Goal: Task Accomplishment & Management: Manage account settings

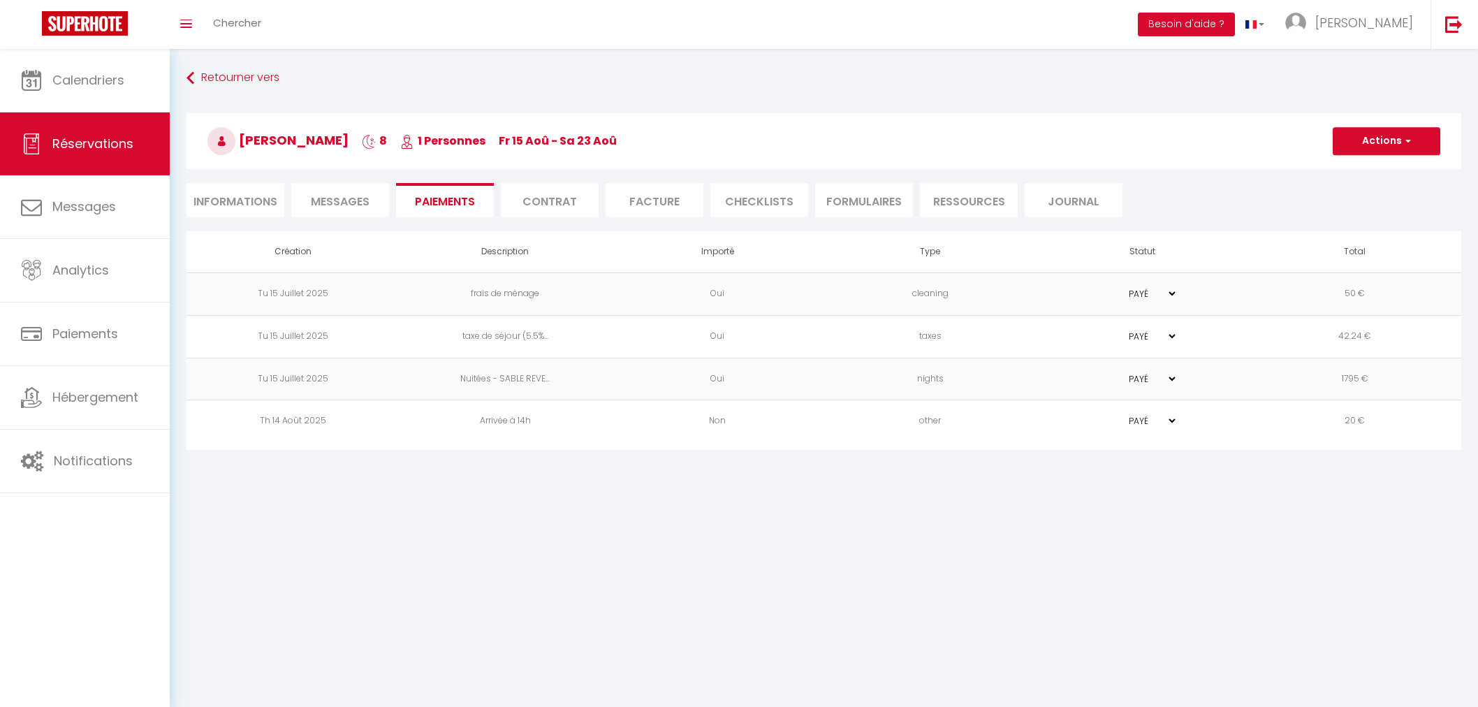
select select "72937"
select select "14:00"
select select "10:30"
select select "2"
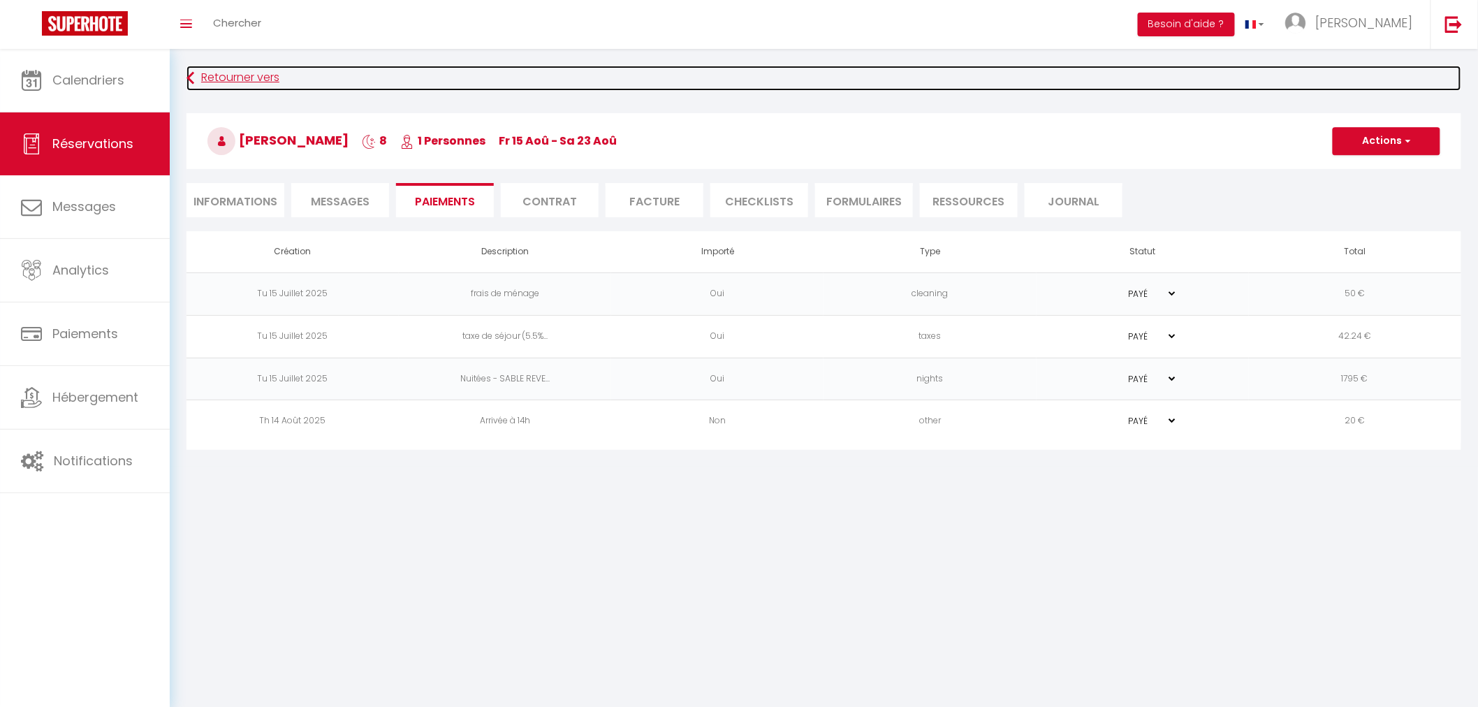
click at [233, 78] on link "Retourner vers" at bounding box center [824, 78] width 1275 height 25
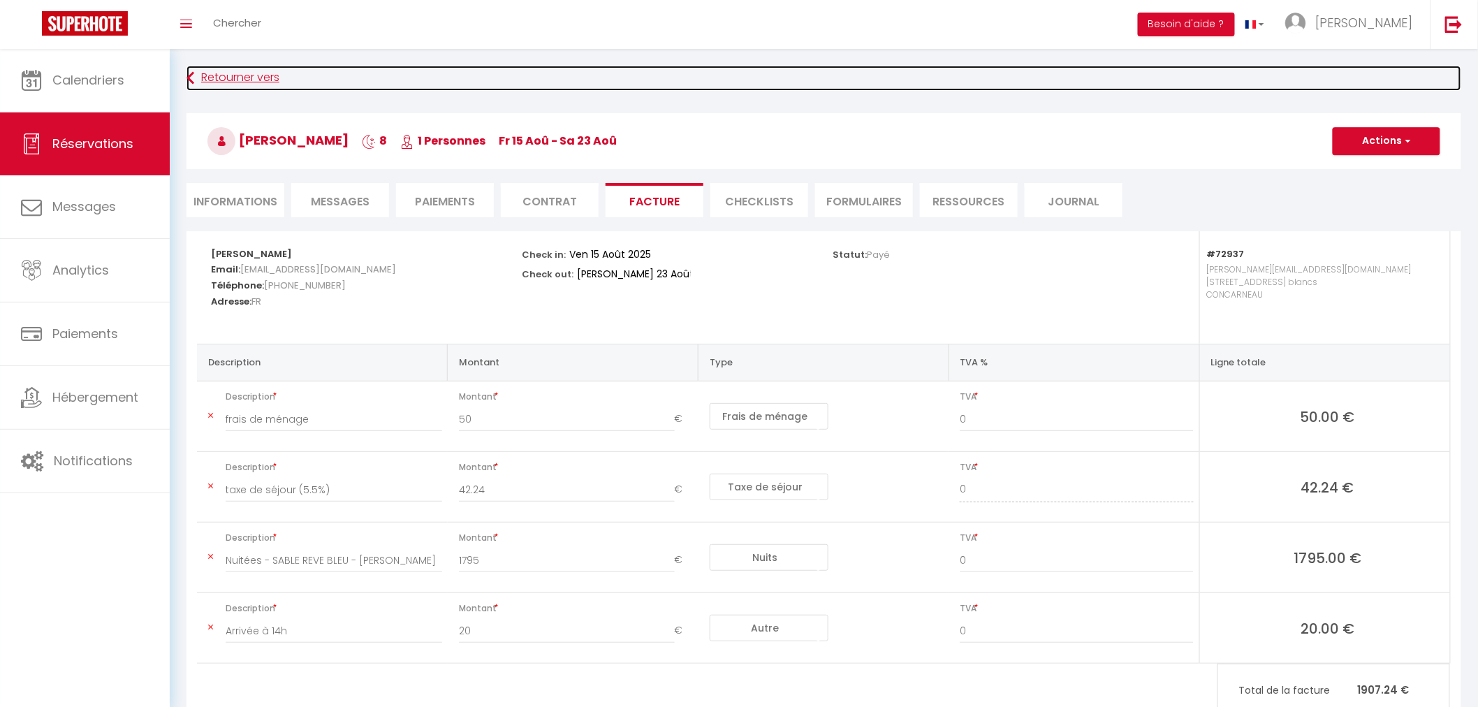
click at [233, 78] on link "Retourner vers" at bounding box center [824, 78] width 1275 height 25
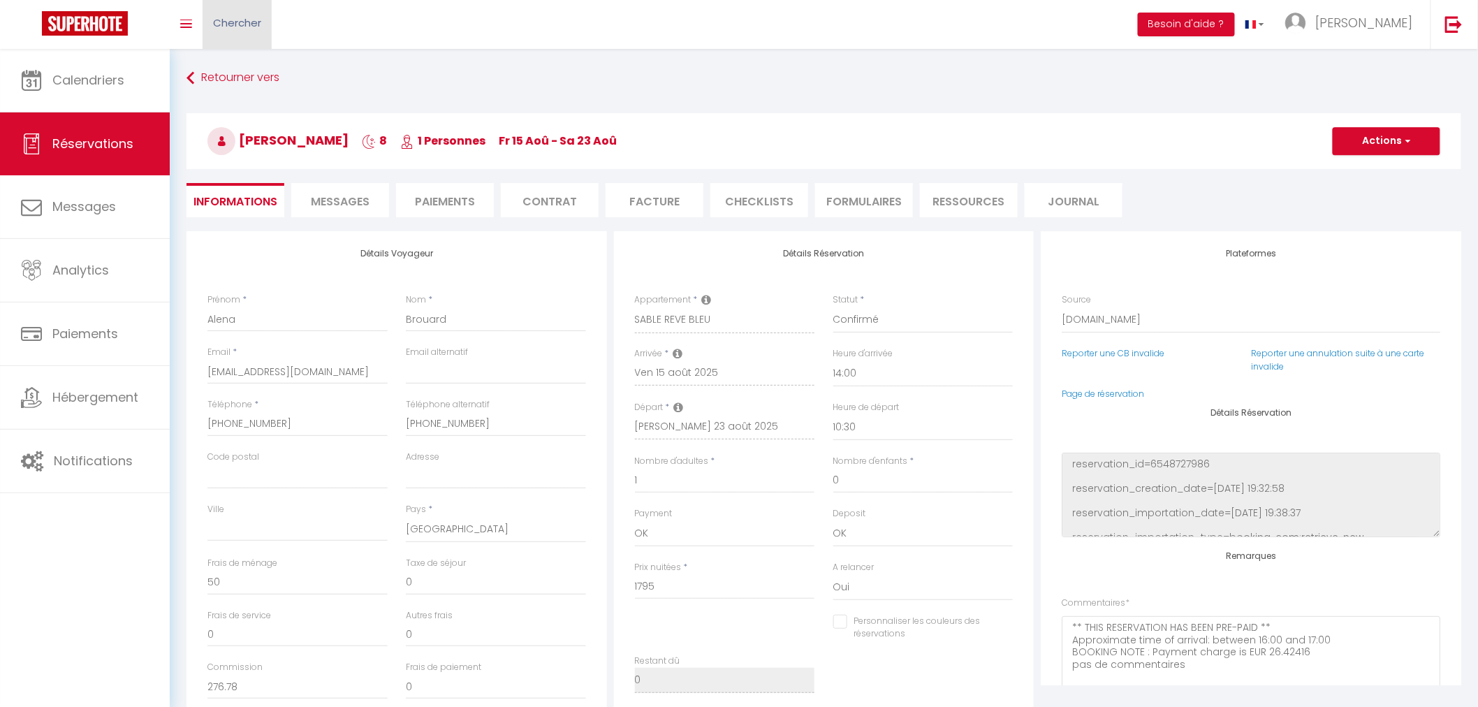
click at [240, 22] on span "Chercher" at bounding box center [237, 22] width 48 height 15
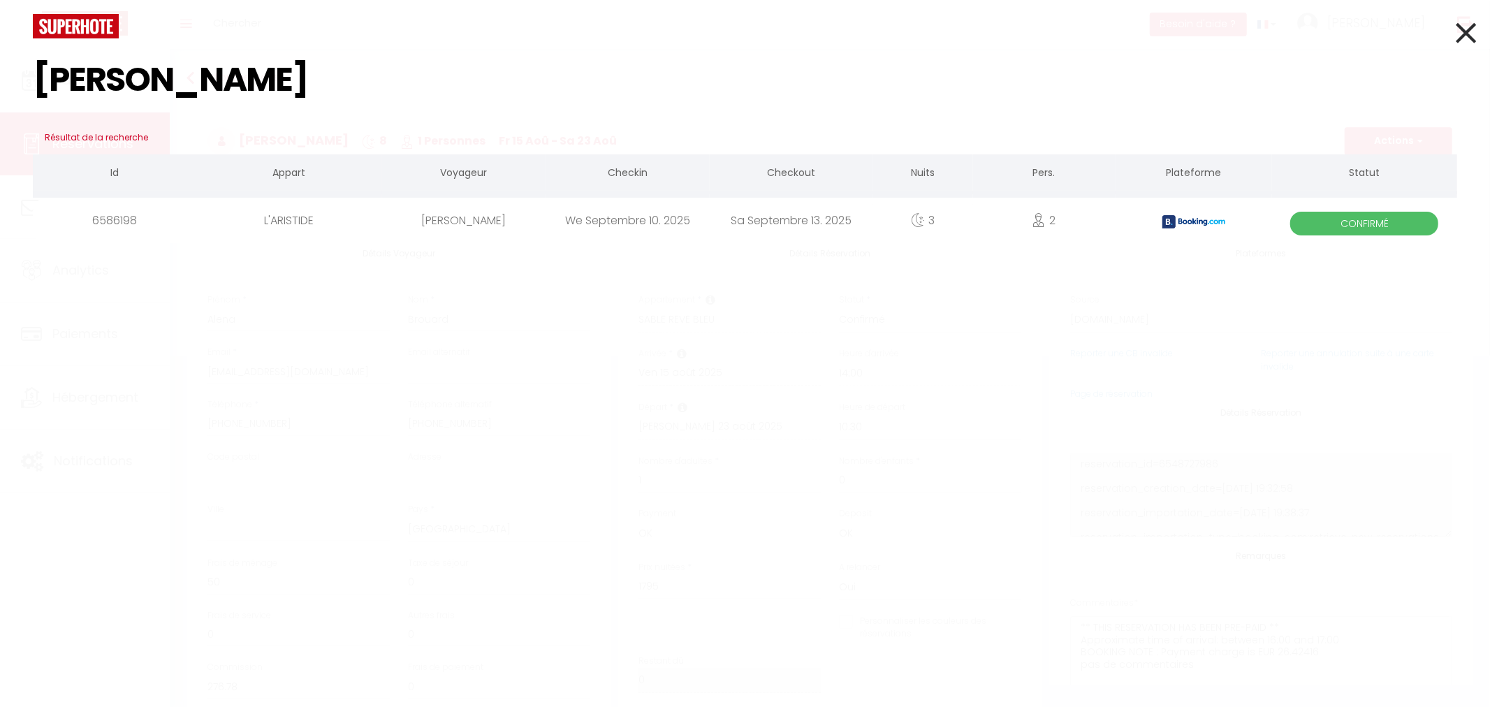
type input "ANNA SCH"
click at [513, 233] on div "[PERSON_NAME]" at bounding box center [463, 220] width 163 height 45
checkbox input "false"
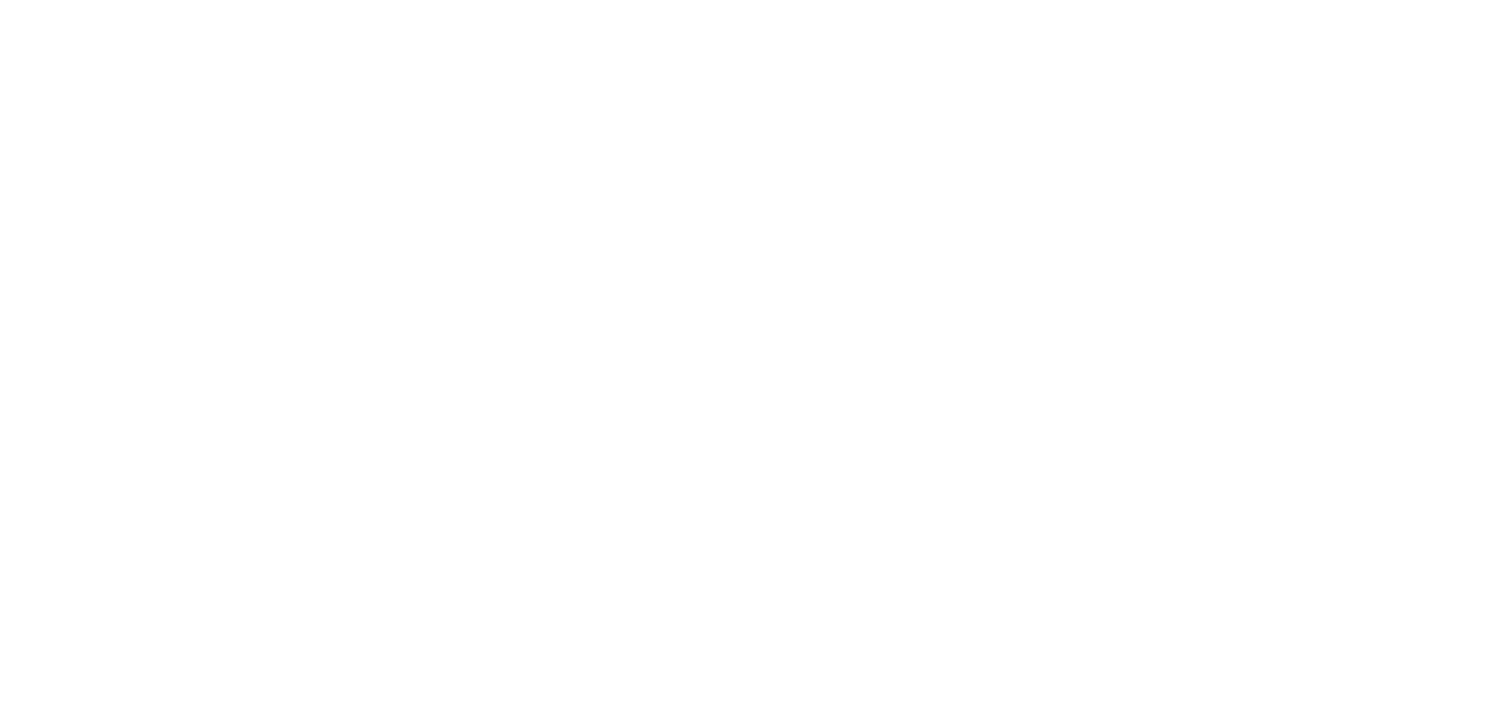
select select
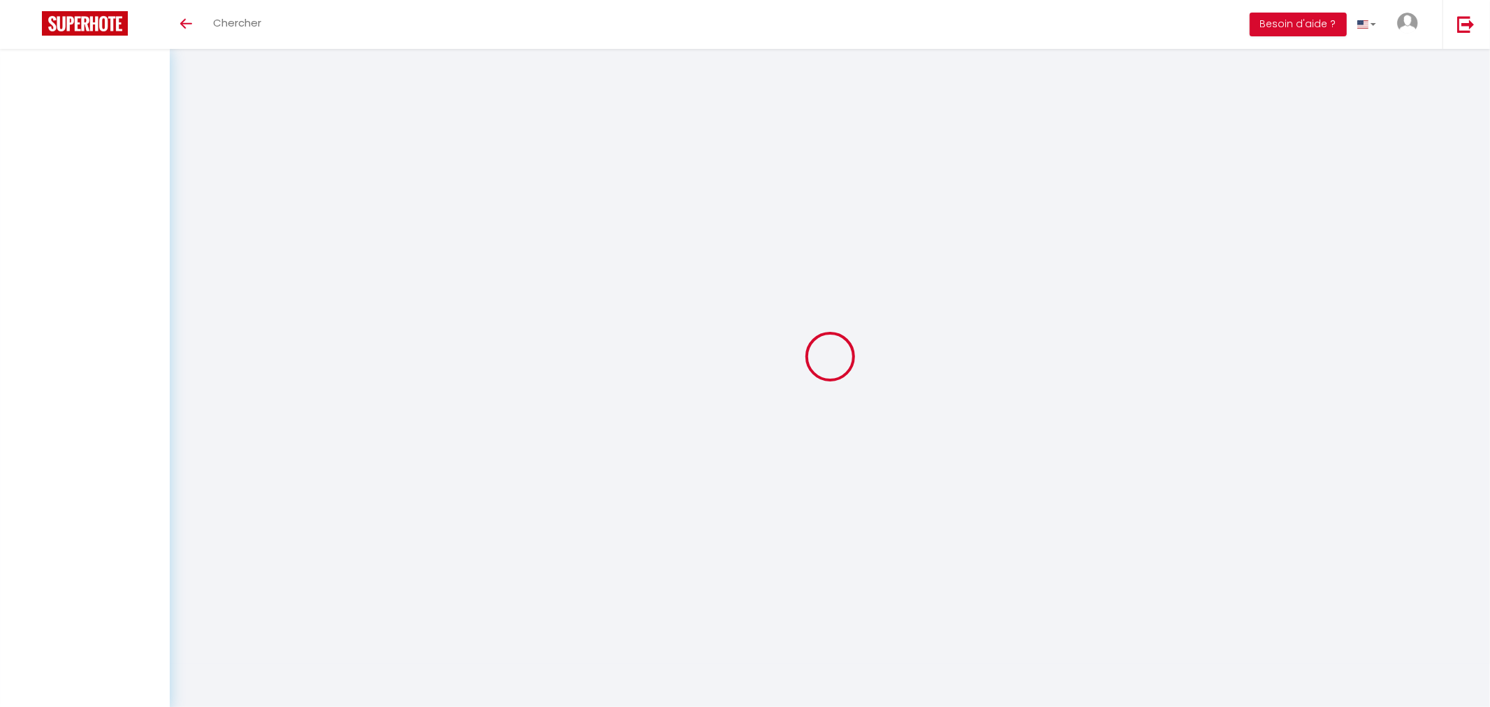
select select
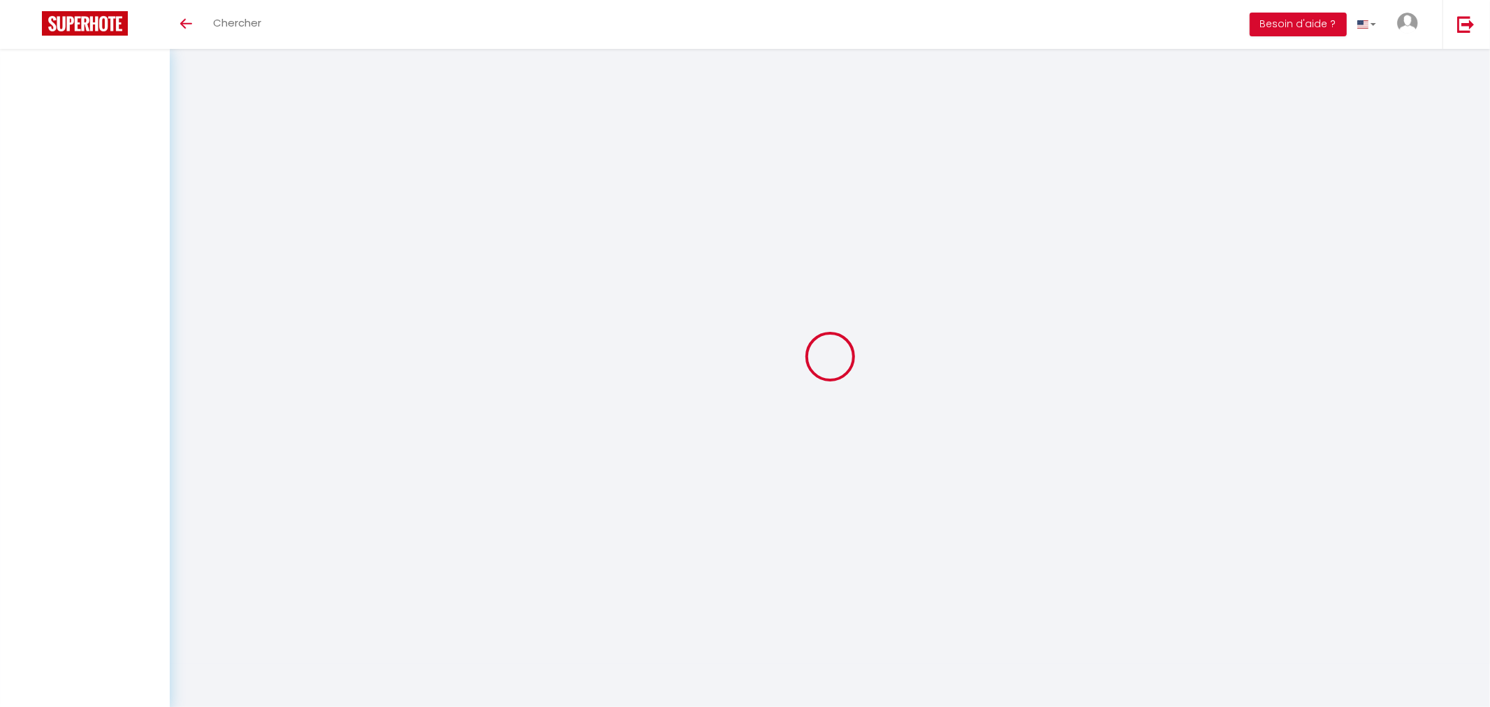
select select
checkbox input "false"
select select
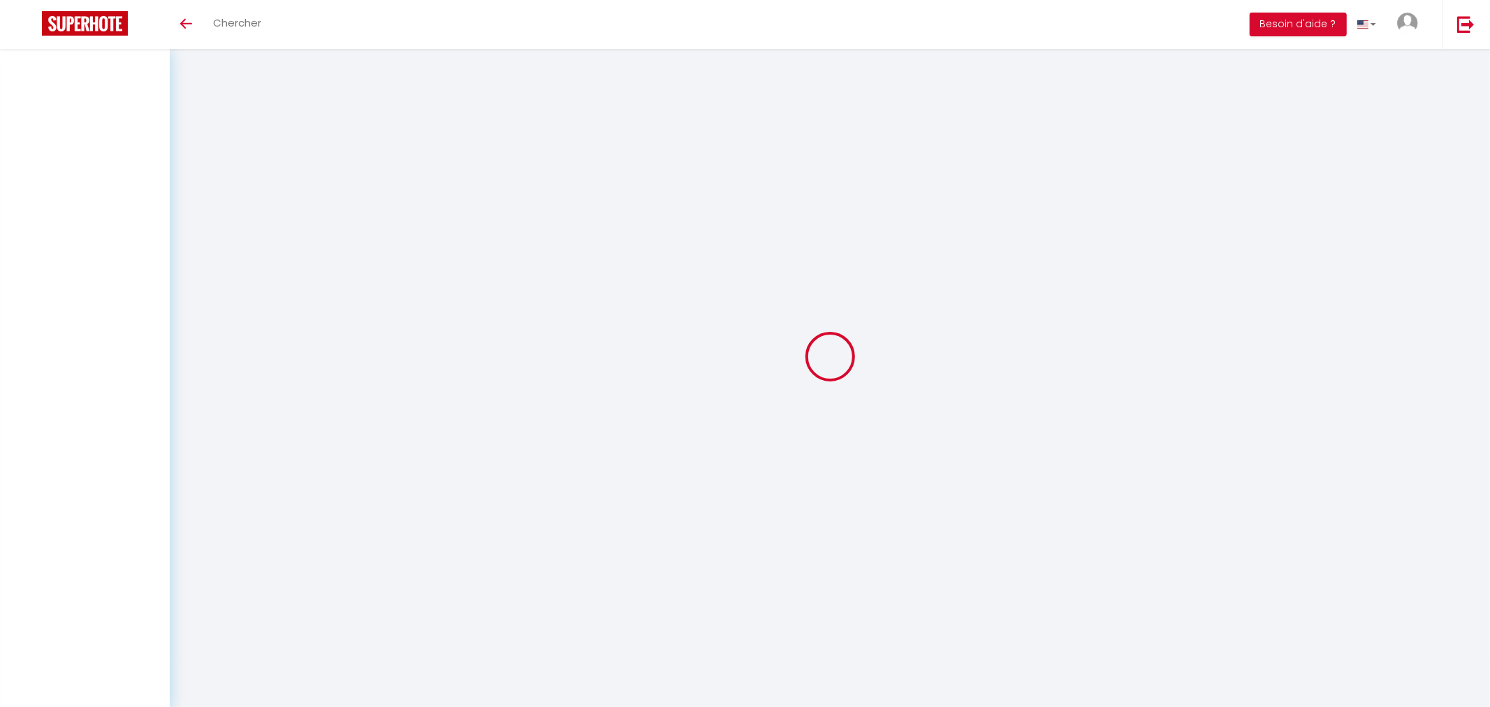
select select
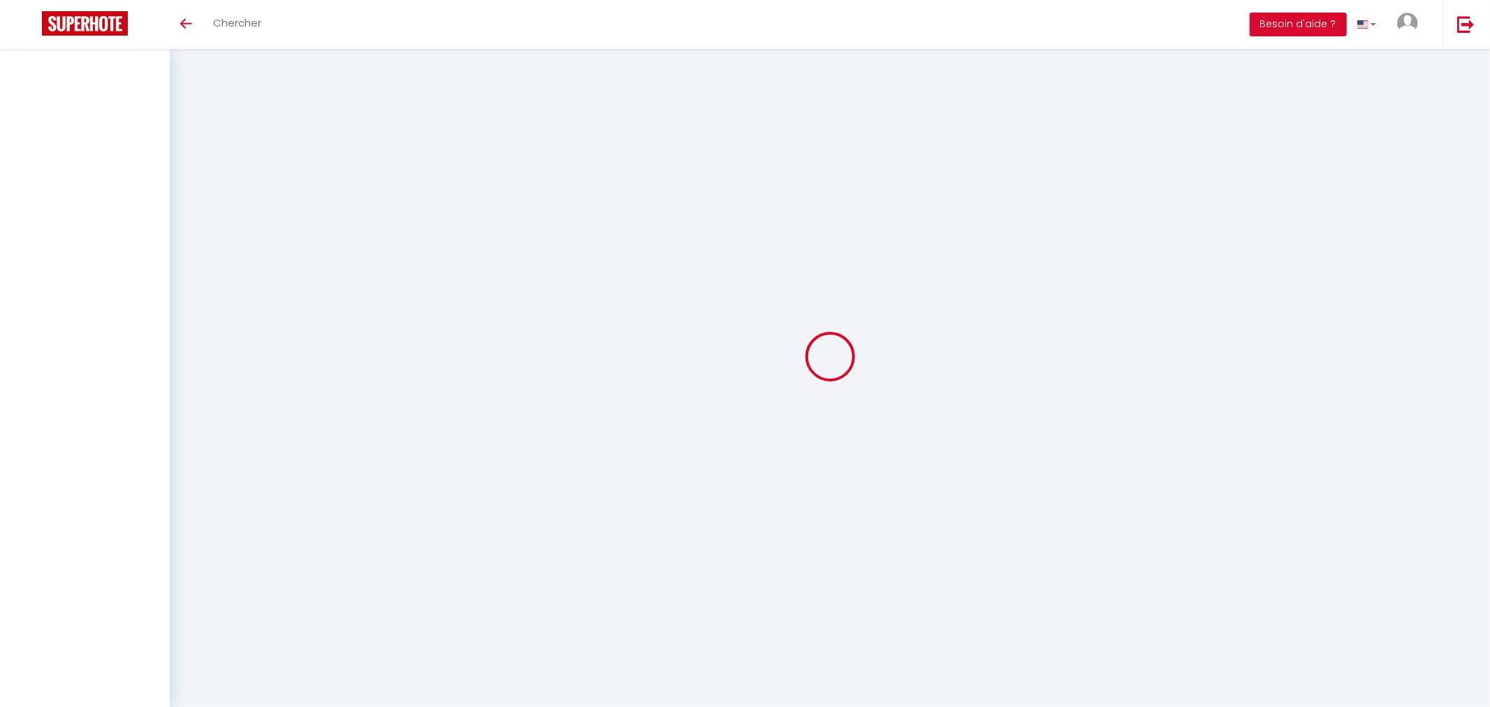
select select
checkbox input "false"
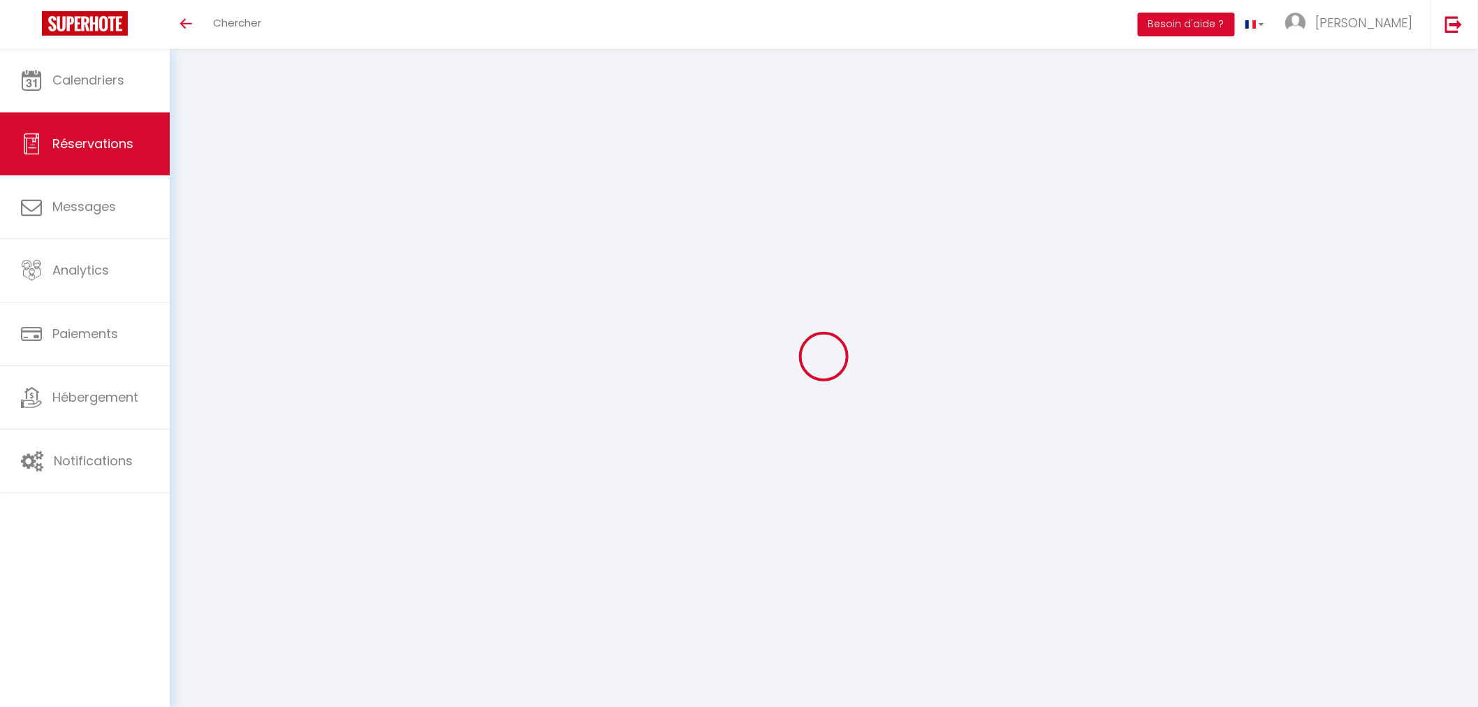
select select
checkbox input "false"
type textarea "** THIS RESERVATION HAS BEEN PRE-PAID ** Reservation has a cancellation grace p…"
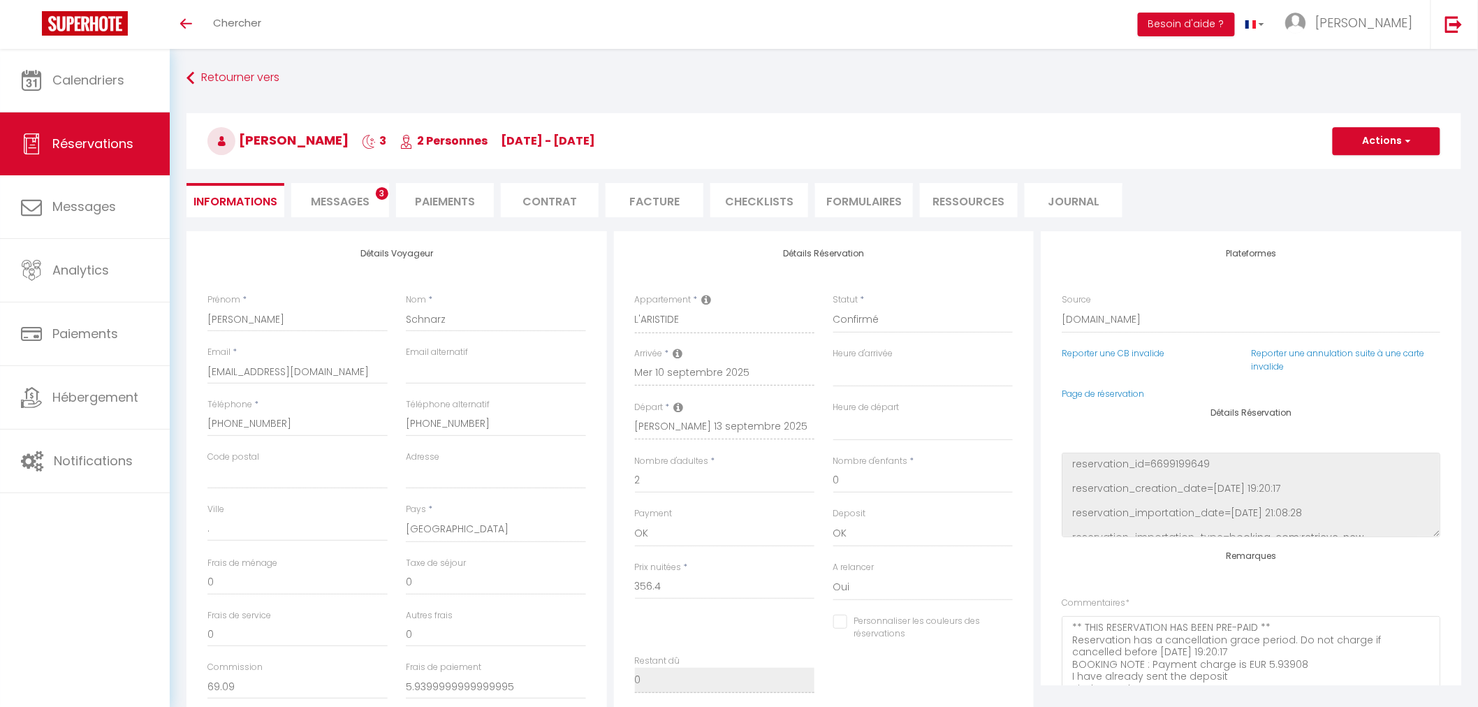
type input "50"
type input "17.82"
select select
checkbox input "false"
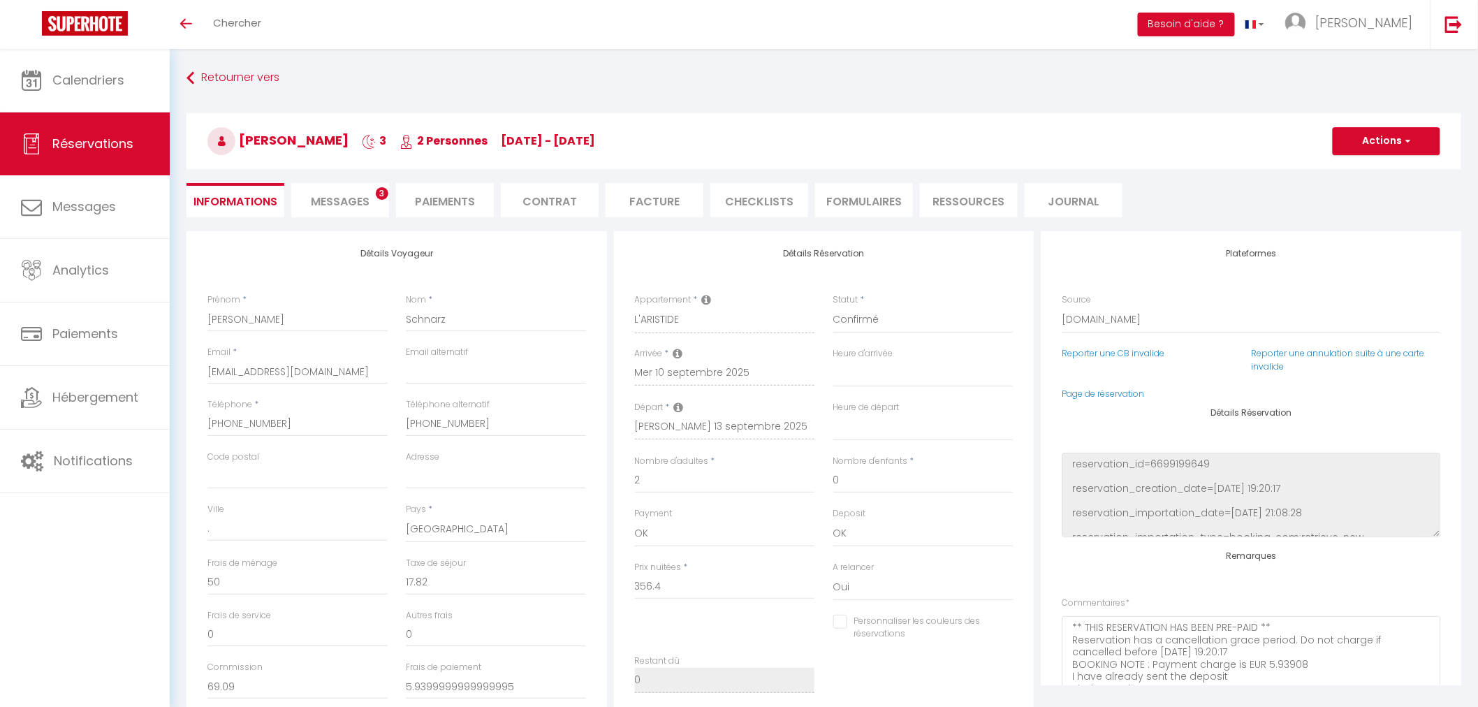
select select "16:30"
select select "10:00"
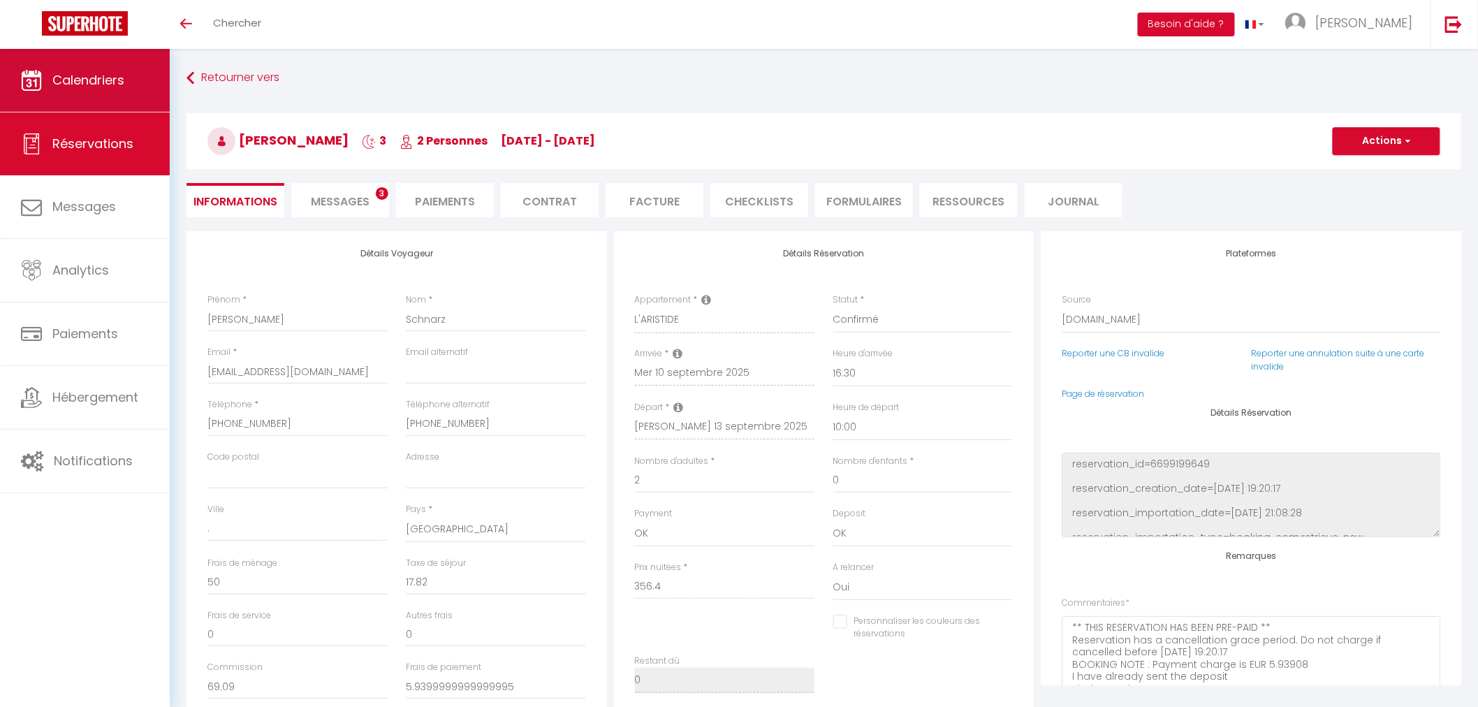
click at [87, 85] on span "Calendriers" at bounding box center [88, 79] width 72 height 17
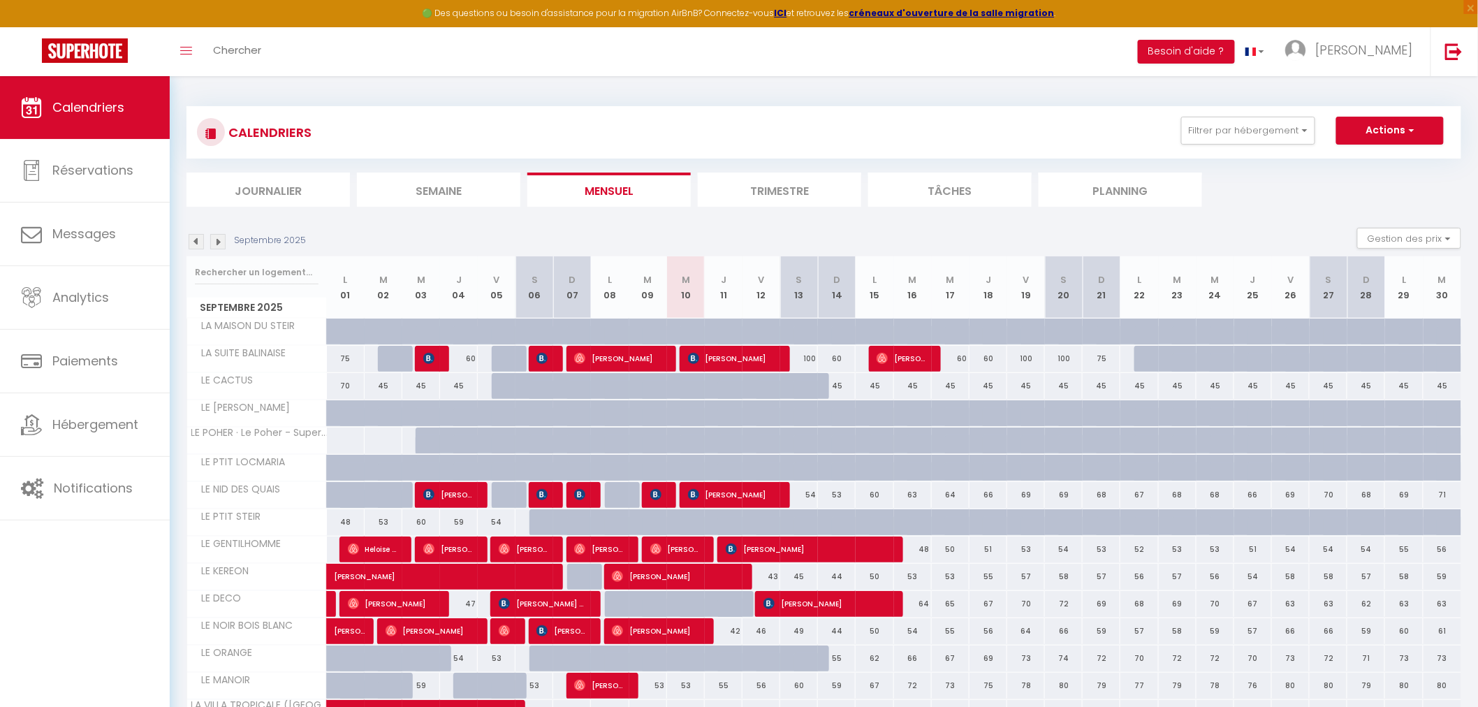
click at [257, 256] on div at bounding box center [256, 272] width 139 height 32
click at [252, 277] on input "text" at bounding box center [257, 272] width 124 height 25
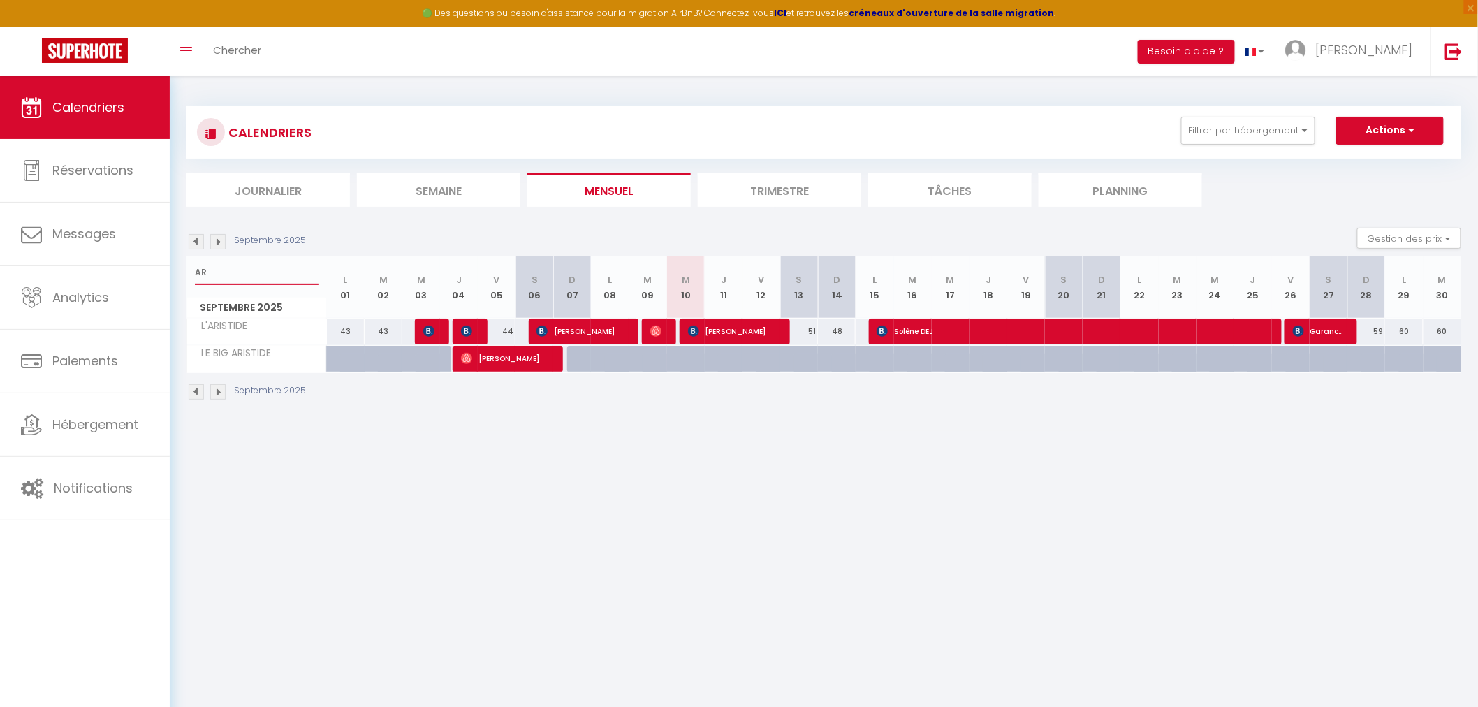
type input "A"
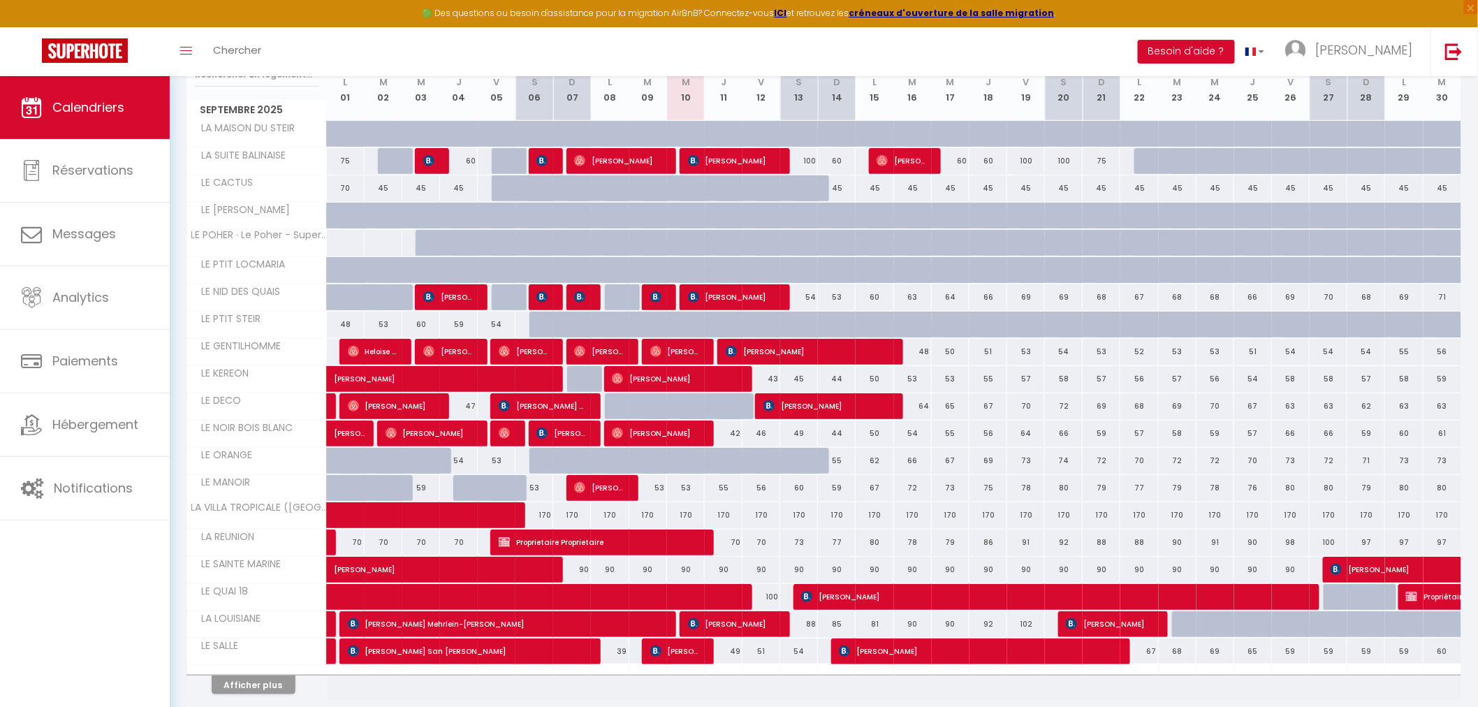
scroll to position [233, 0]
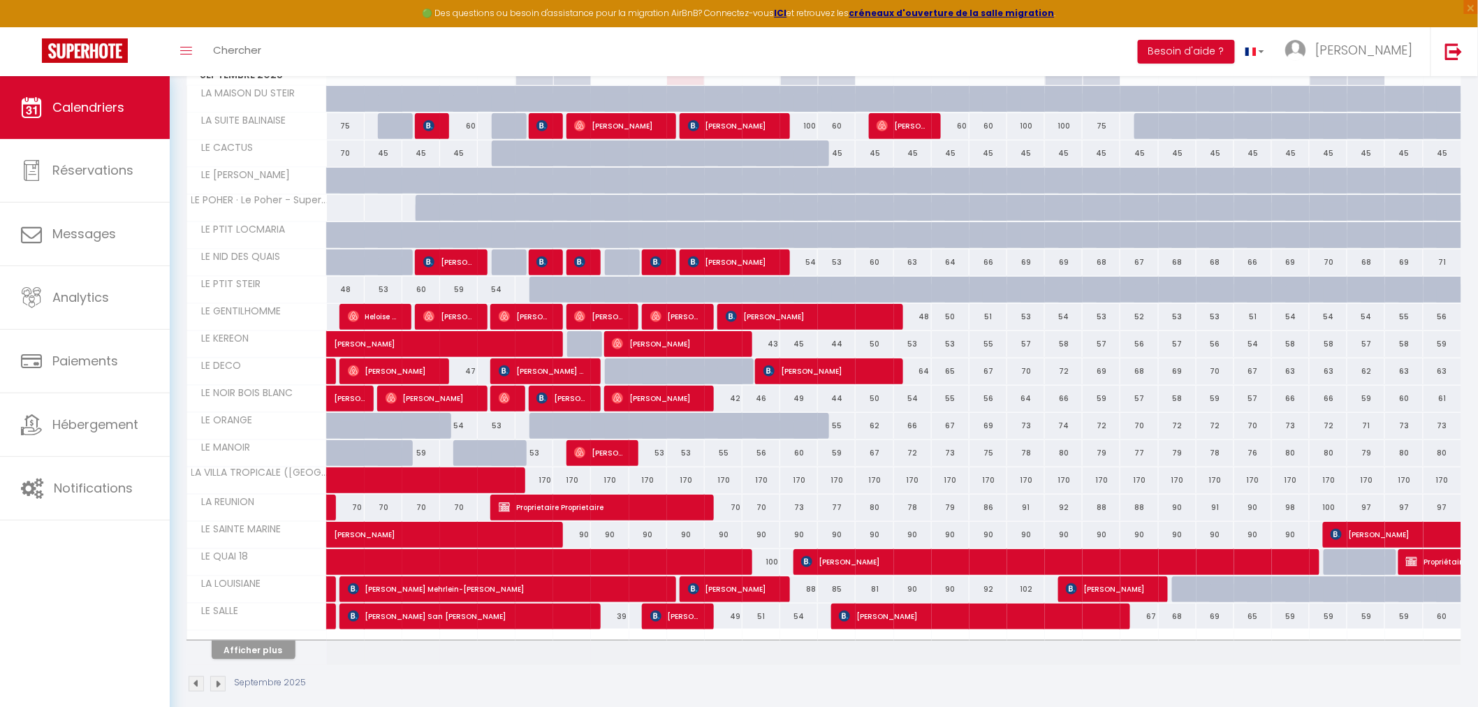
click at [243, 660] on th "Afficher plus" at bounding box center [257, 647] width 140 height 35
click at [270, 652] on button "Afficher plus" at bounding box center [254, 650] width 84 height 19
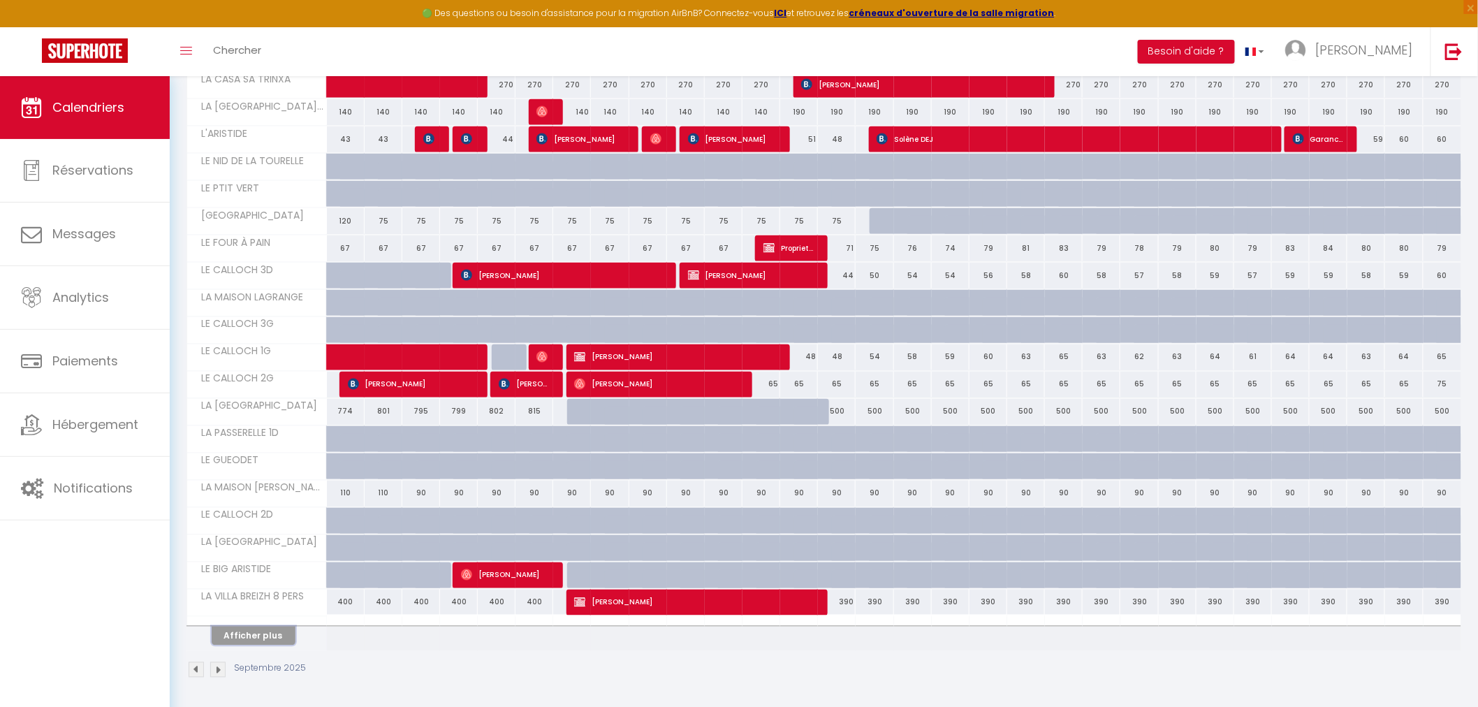
scroll to position [796, 0]
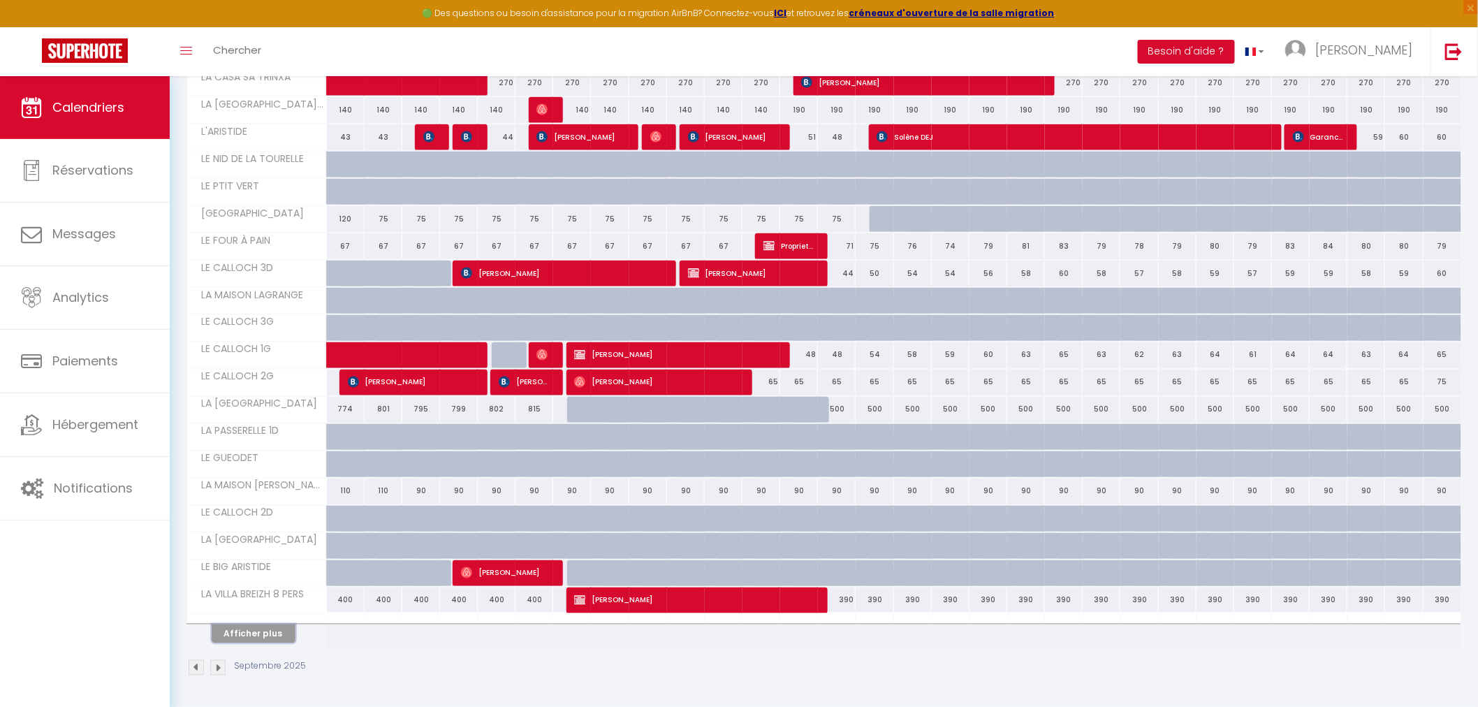
click at [249, 638] on button "Afficher plus" at bounding box center [254, 634] width 84 height 19
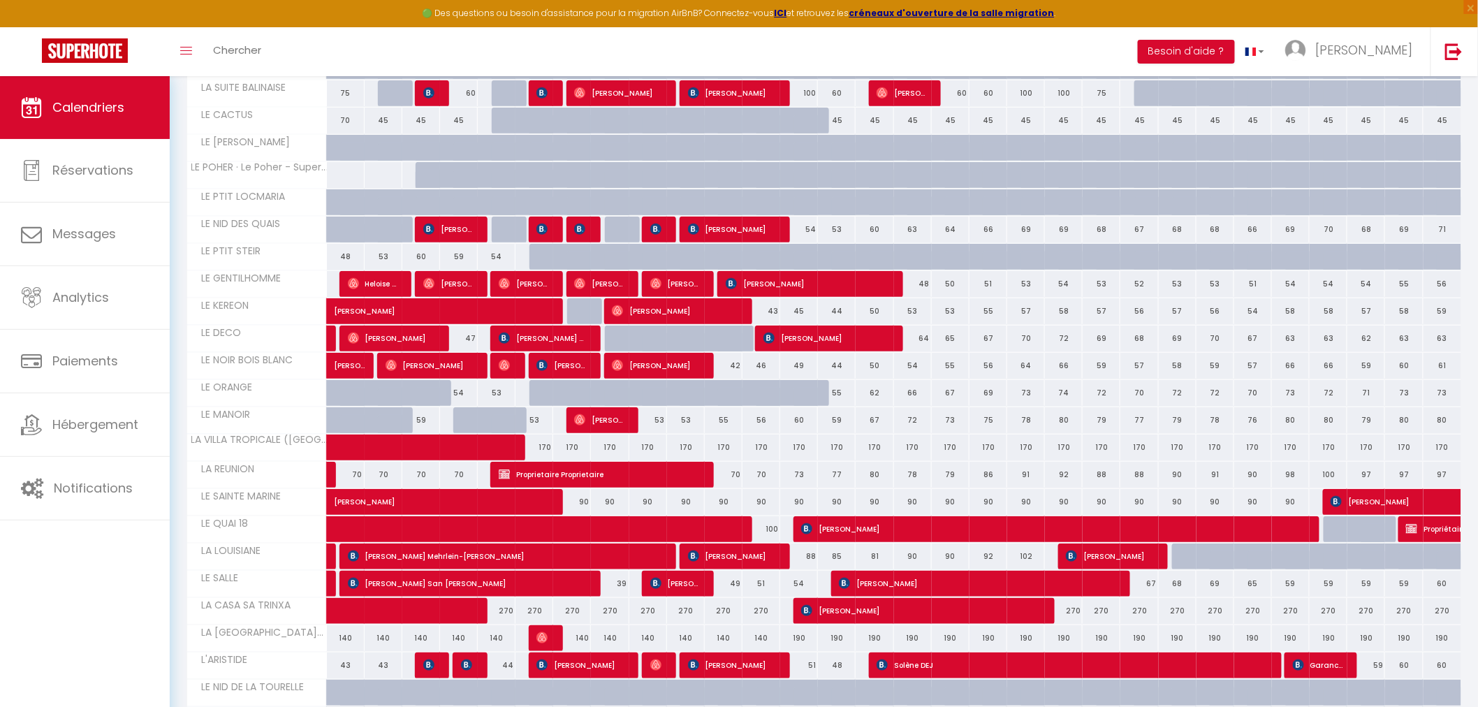
scroll to position [465, 0]
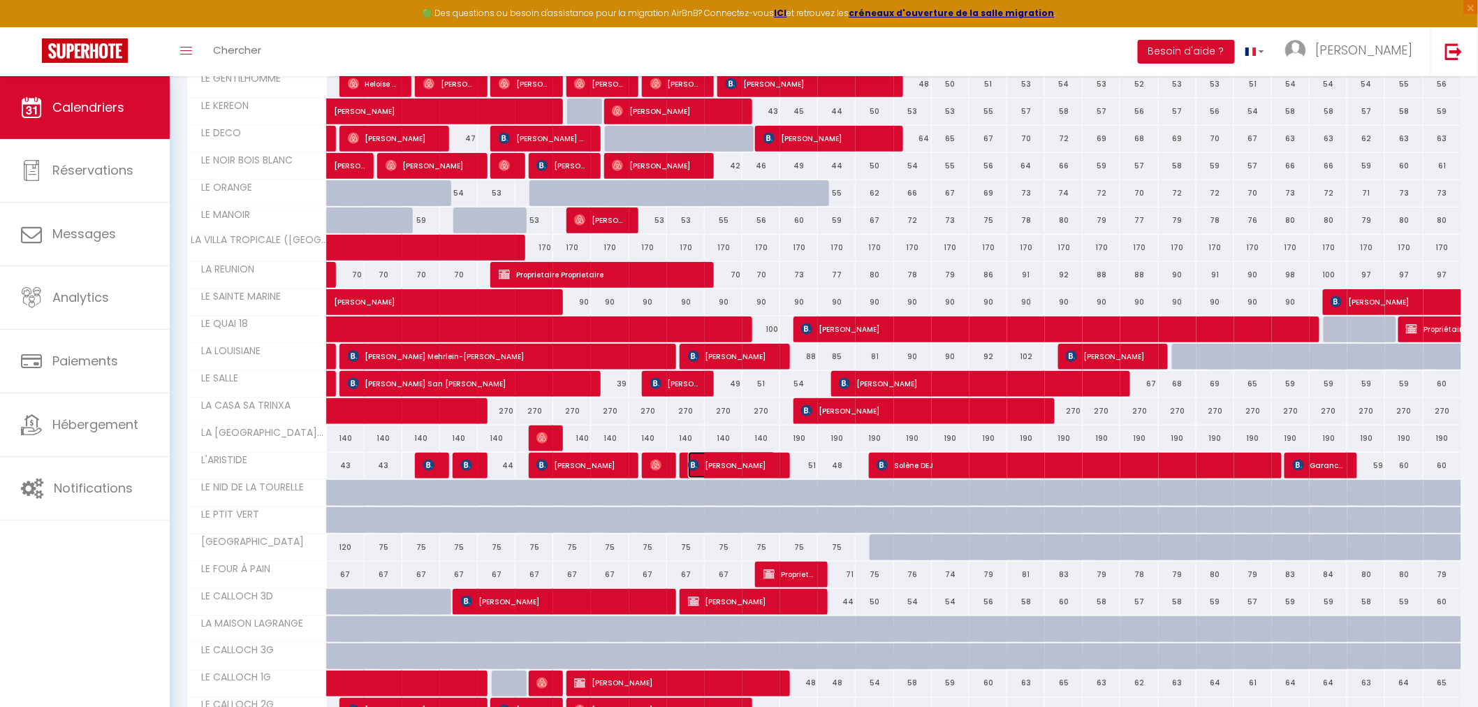
click at [725, 465] on span "[PERSON_NAME]" at bounding box center [732, 465] width 88 height 27
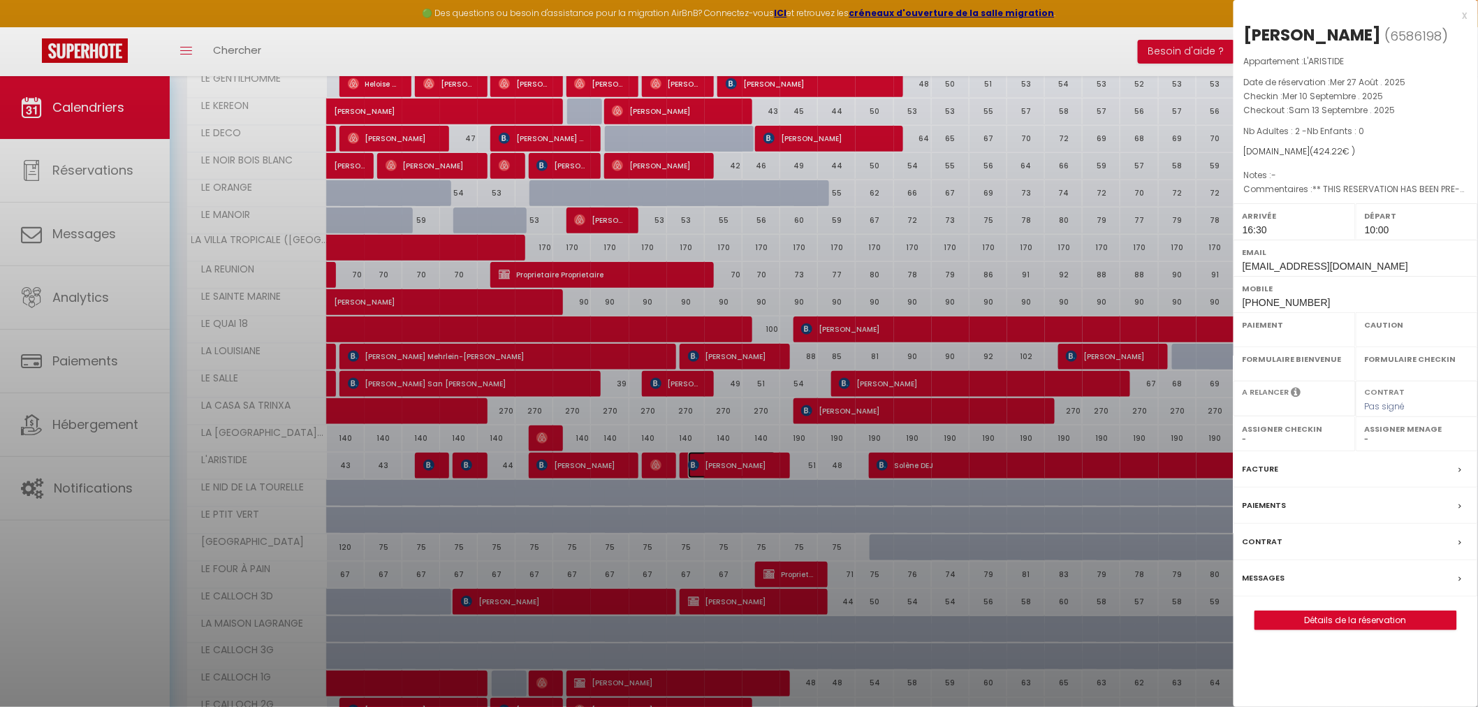
select select "OK"
select select "1"
select select "0"
select select "1"
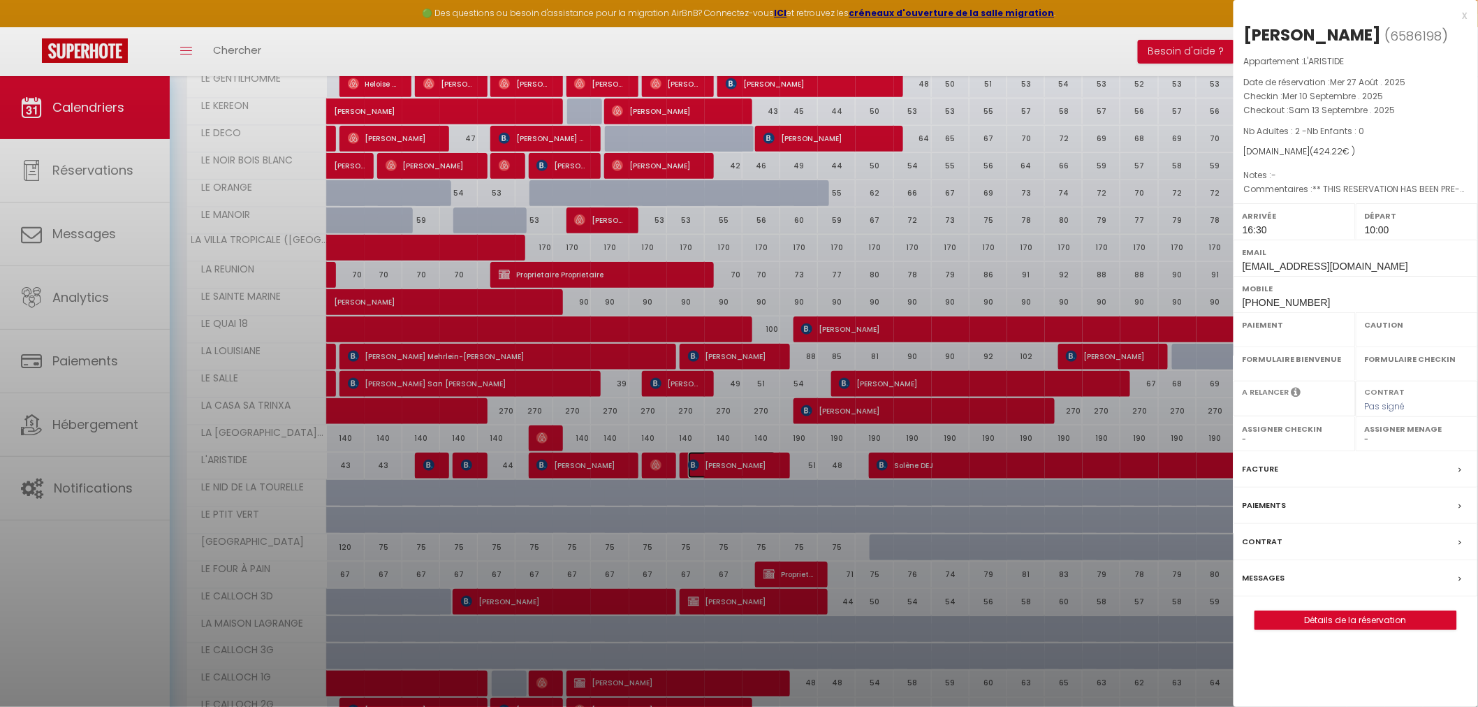
select select
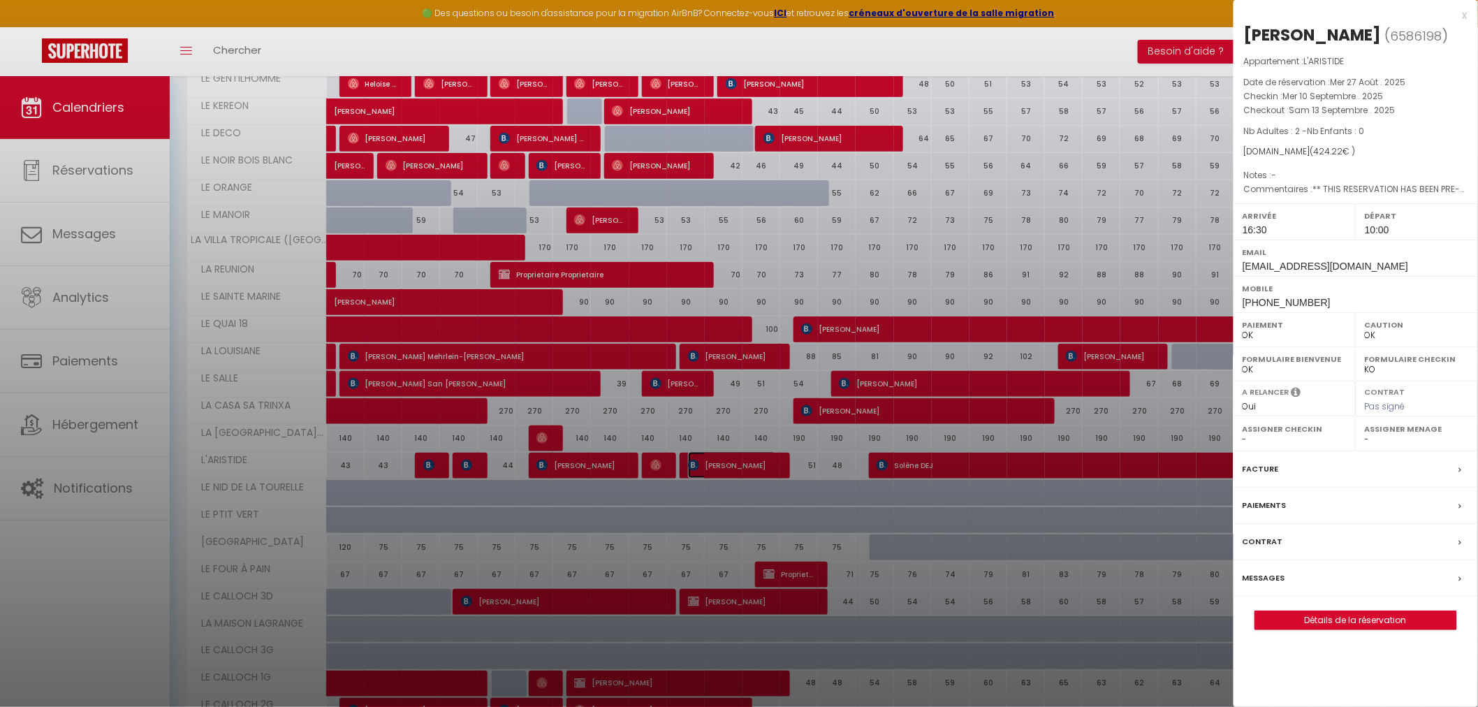
select select "35679"
click at [1364, 620] on link "Détails de la réservation" at bounding box center [1356, 620] width 201 height 18
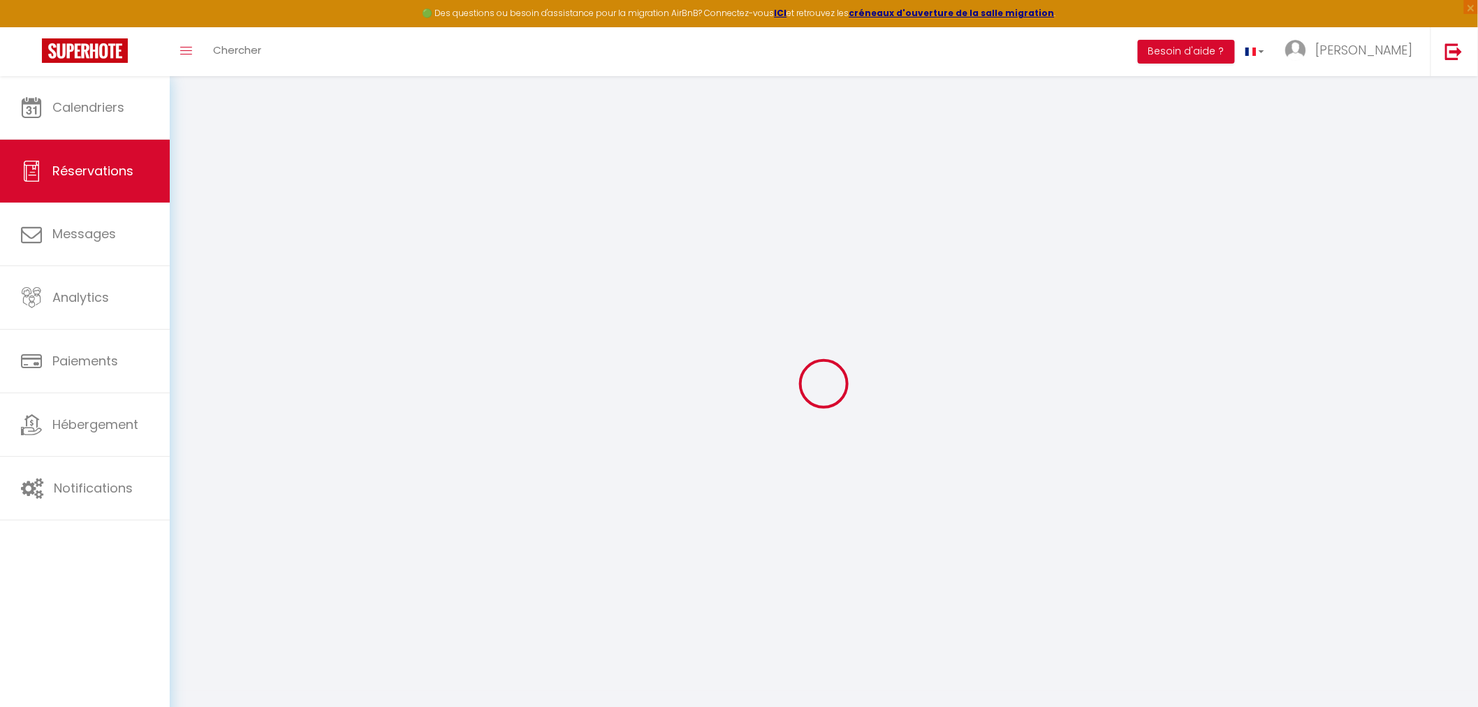
type input "Anna"
type input "Schnarz"
type input "[EMAIL_ADDRESS][DOMAIN_NAME]"
type input "[PHONE_NUMBER]"
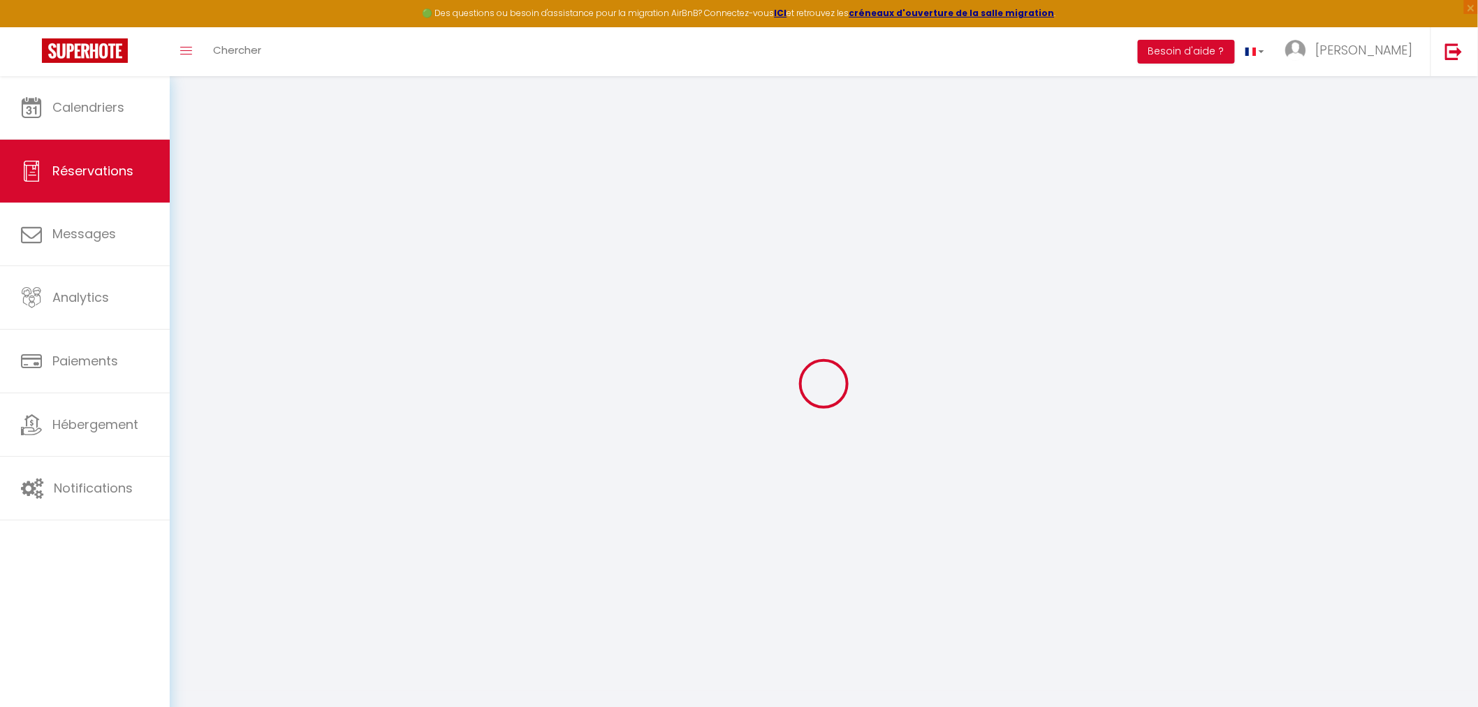
type input "."
select select "DE"
type input "69.09"
type input "5.9399999999999995"
select select "17578"
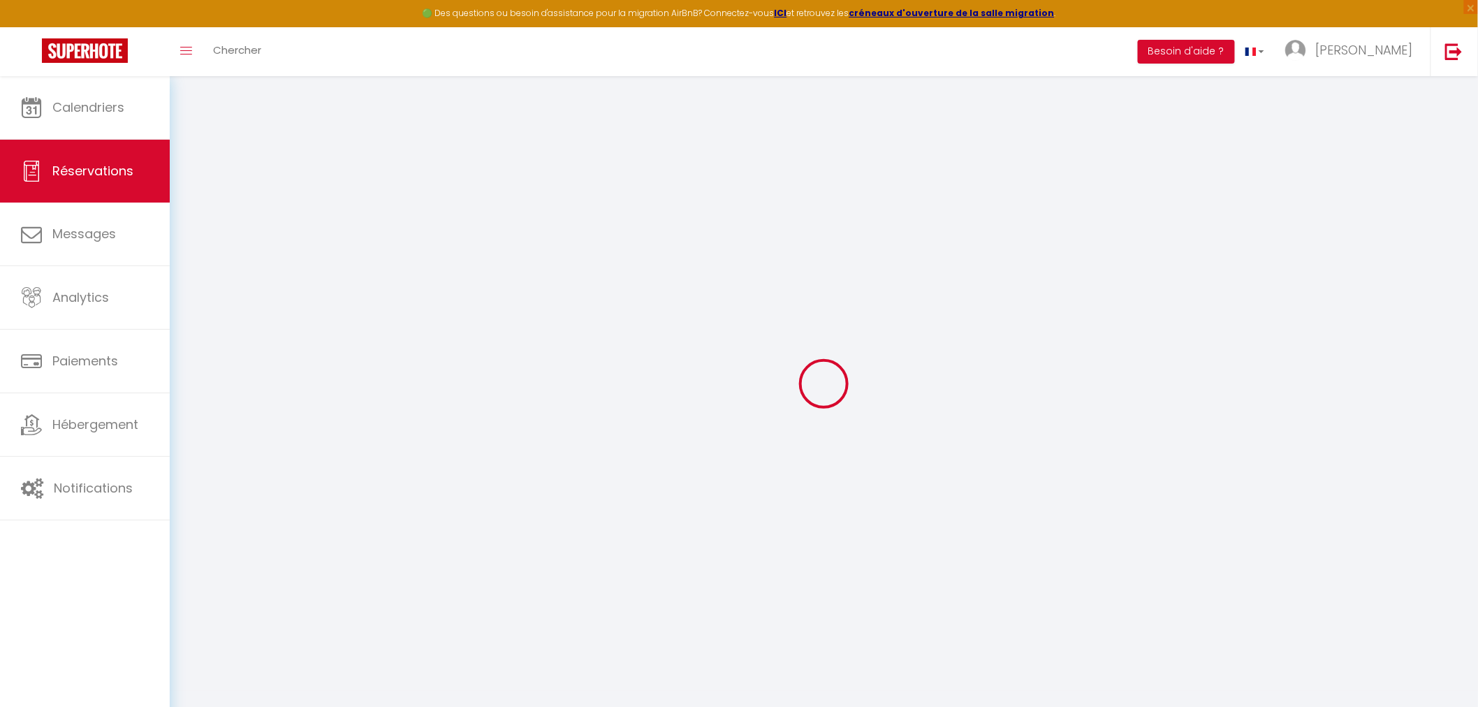
select select "1"
select select
type input "2"
select select "12"
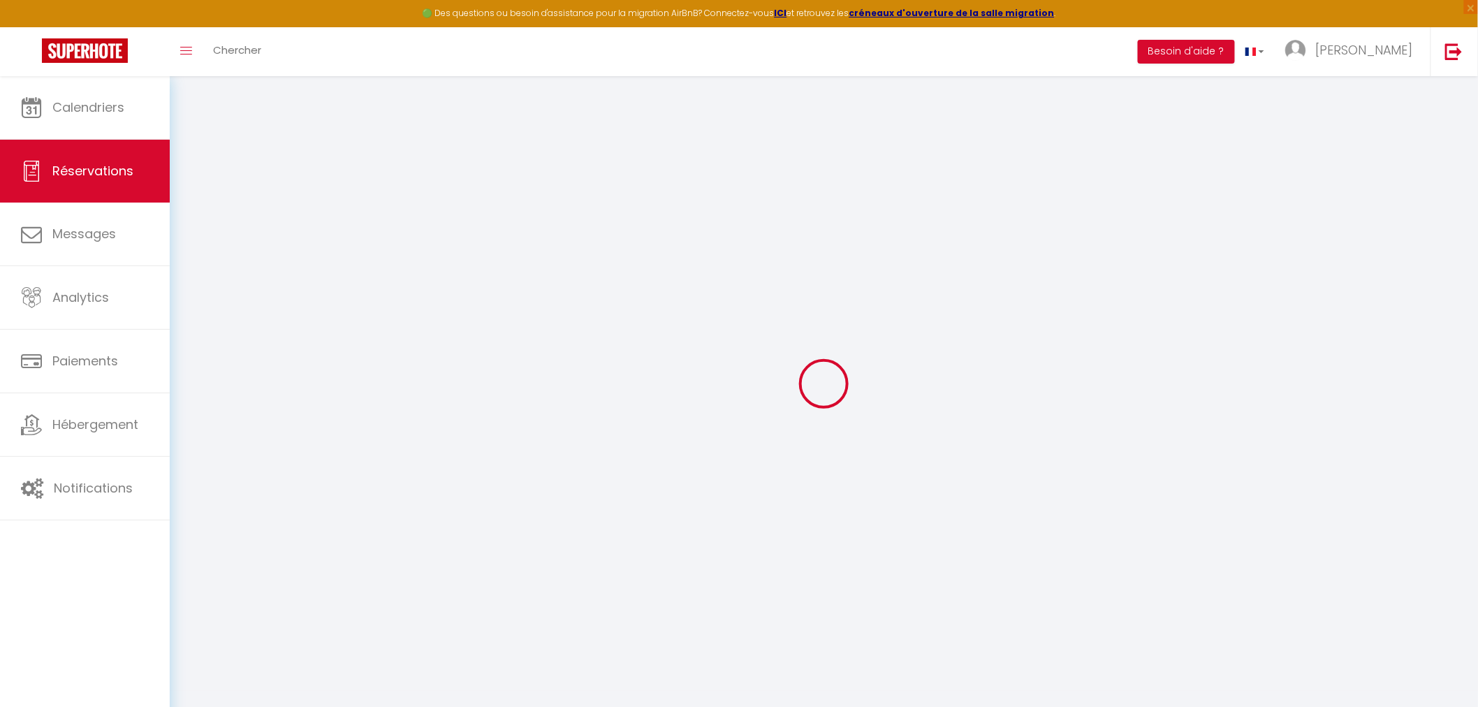
select select "15"
type input "356.4"
checkbox input "false"
type input "0"
select select "2"
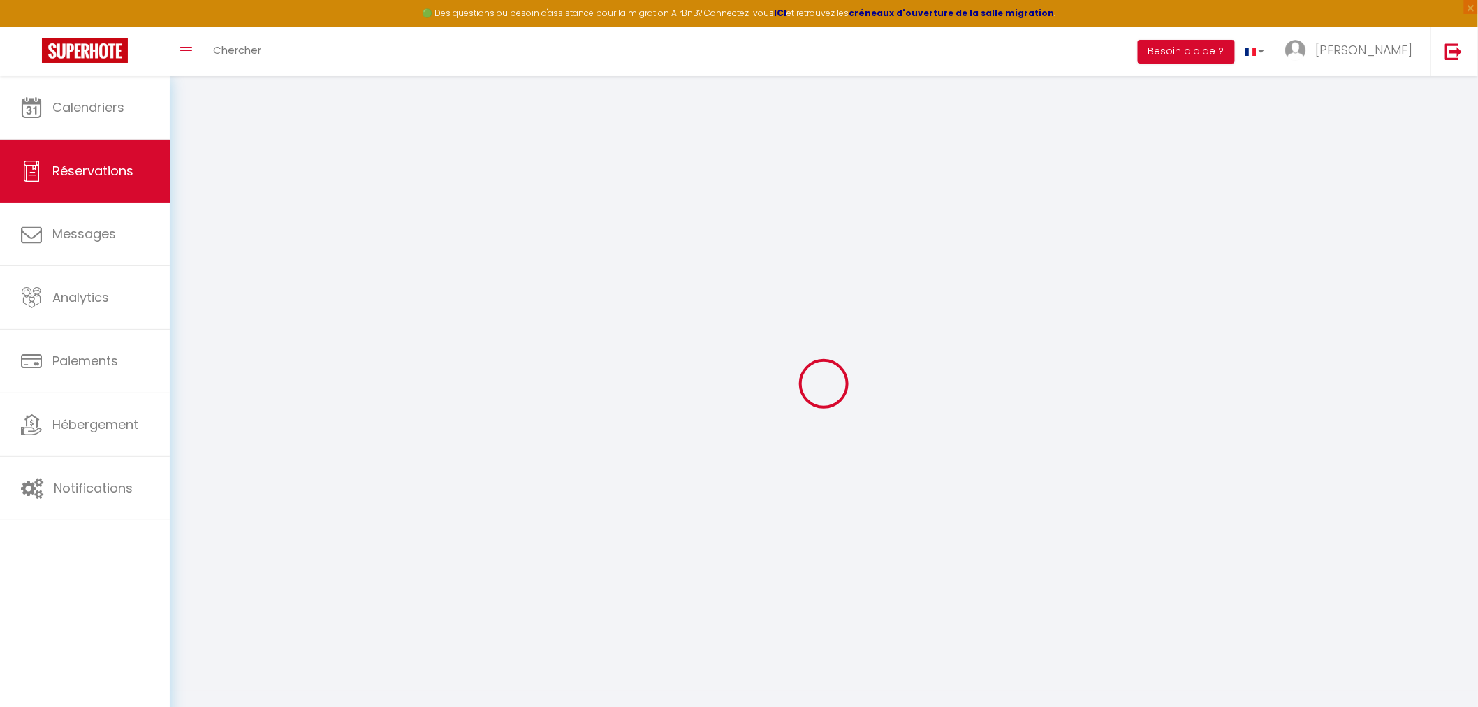
type input "45"
type input "20"
type input "0"
select select
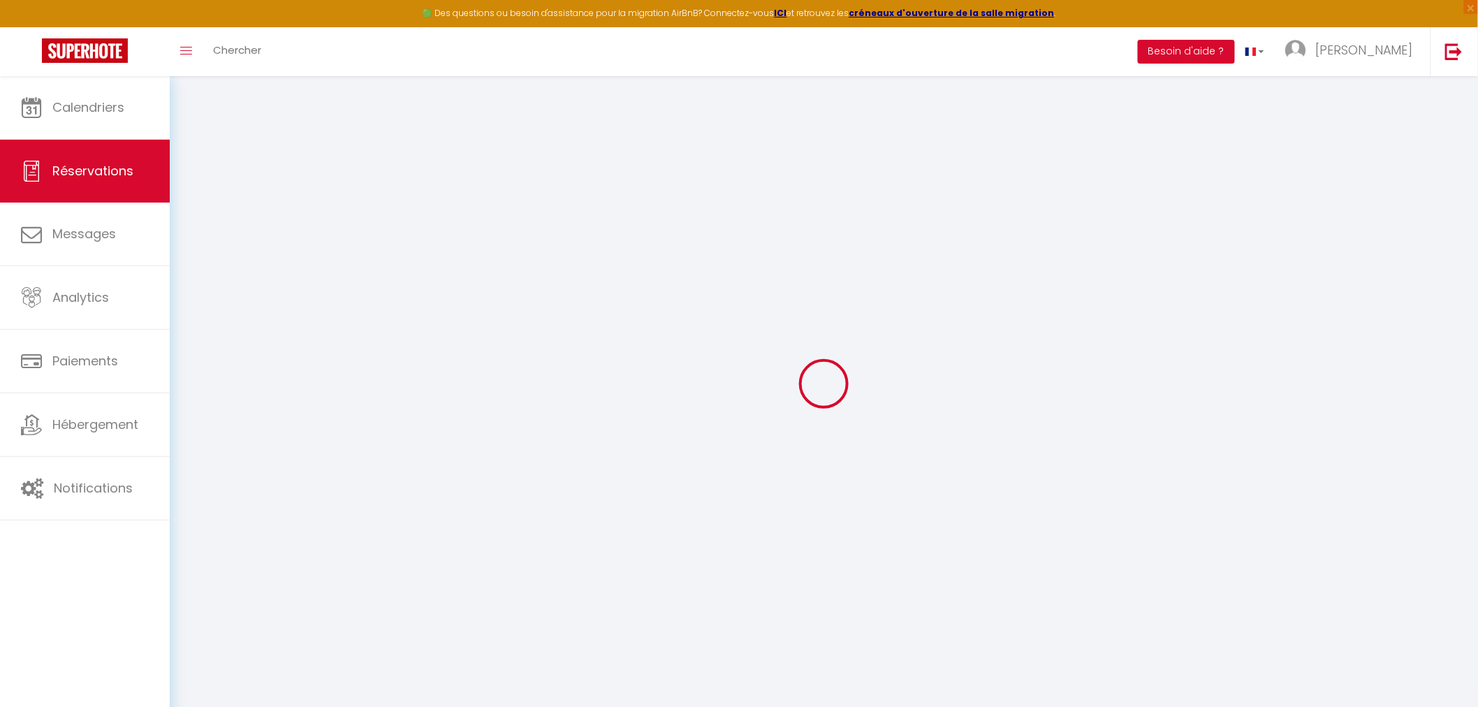
checkbox input "false"
select select
checkbox input "false"
select select
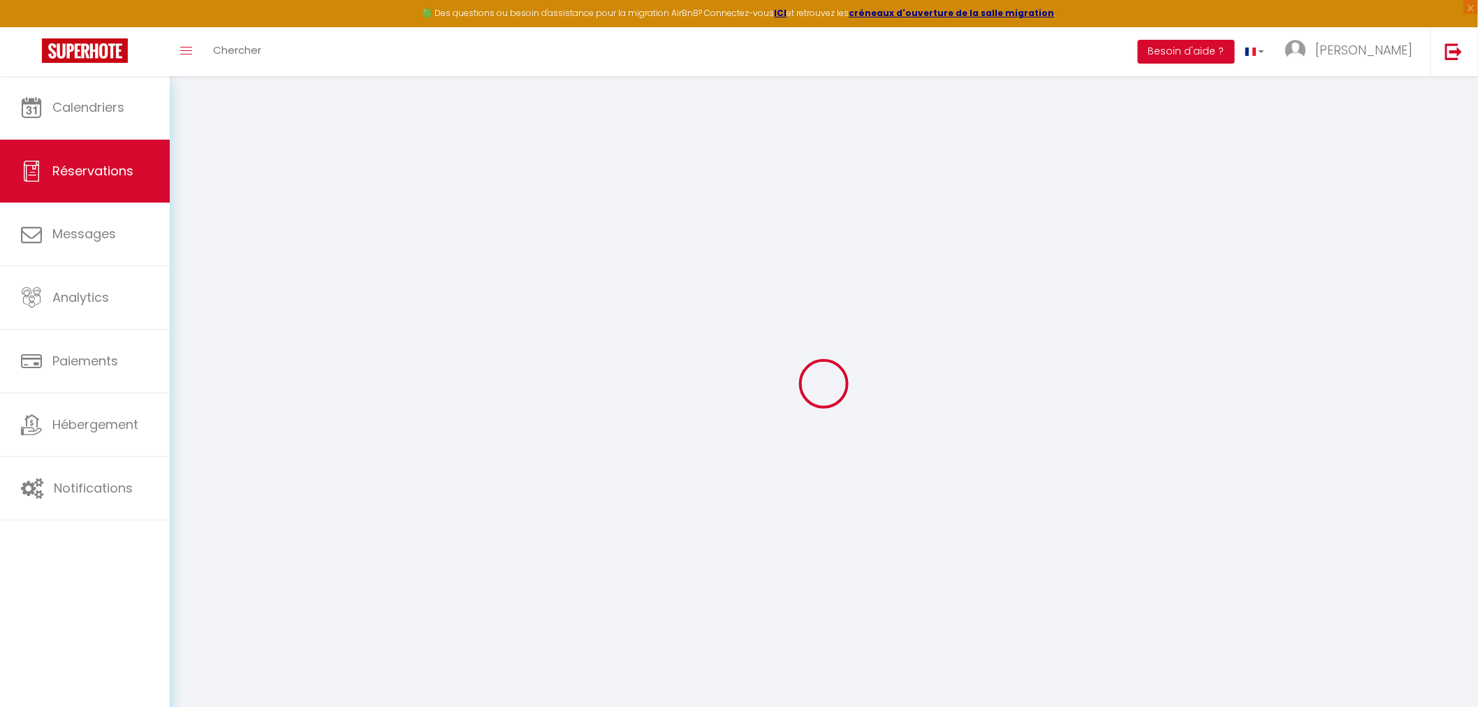
select select
checkbox input "false"
type textarea "** THIS RESERVATION HAS BEEN PRE-PAID ** Reservation has a cancellation grace p…"
select select
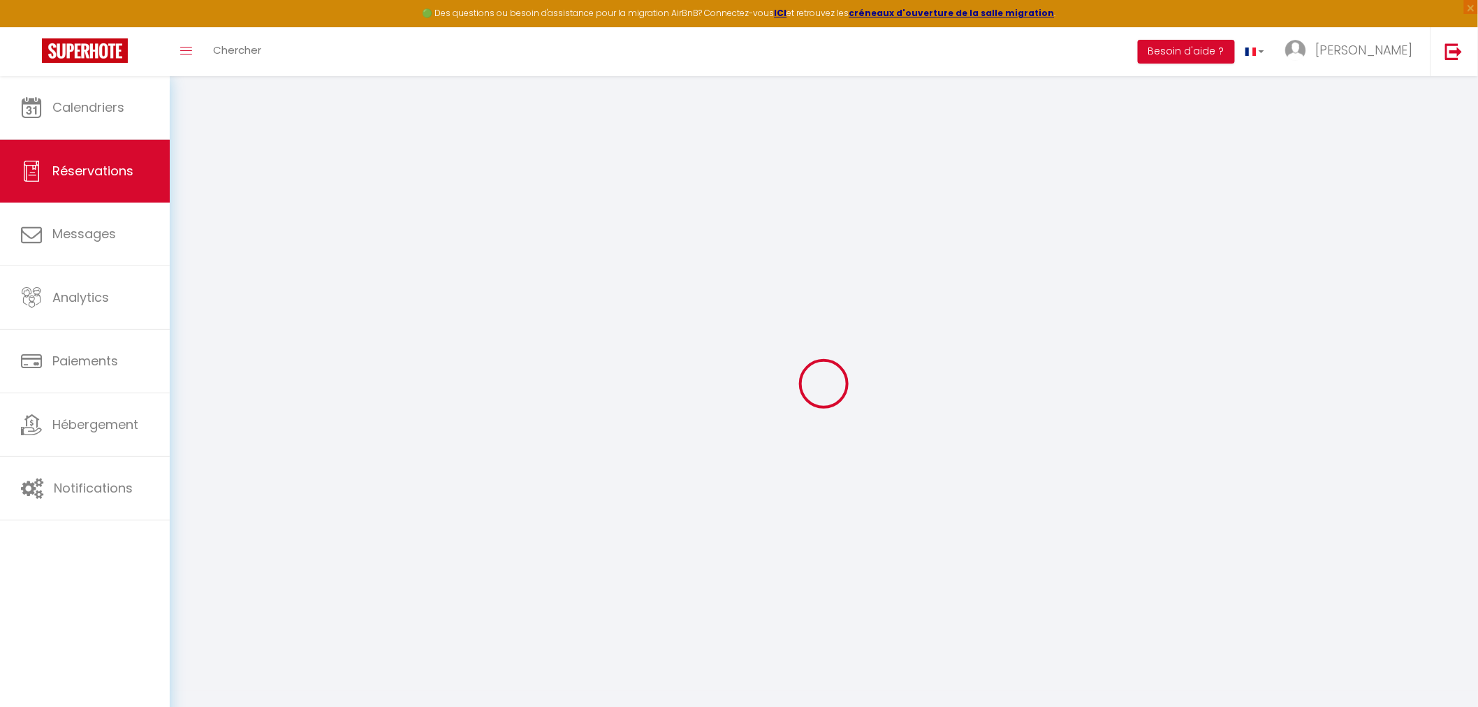
checkbox input "false"
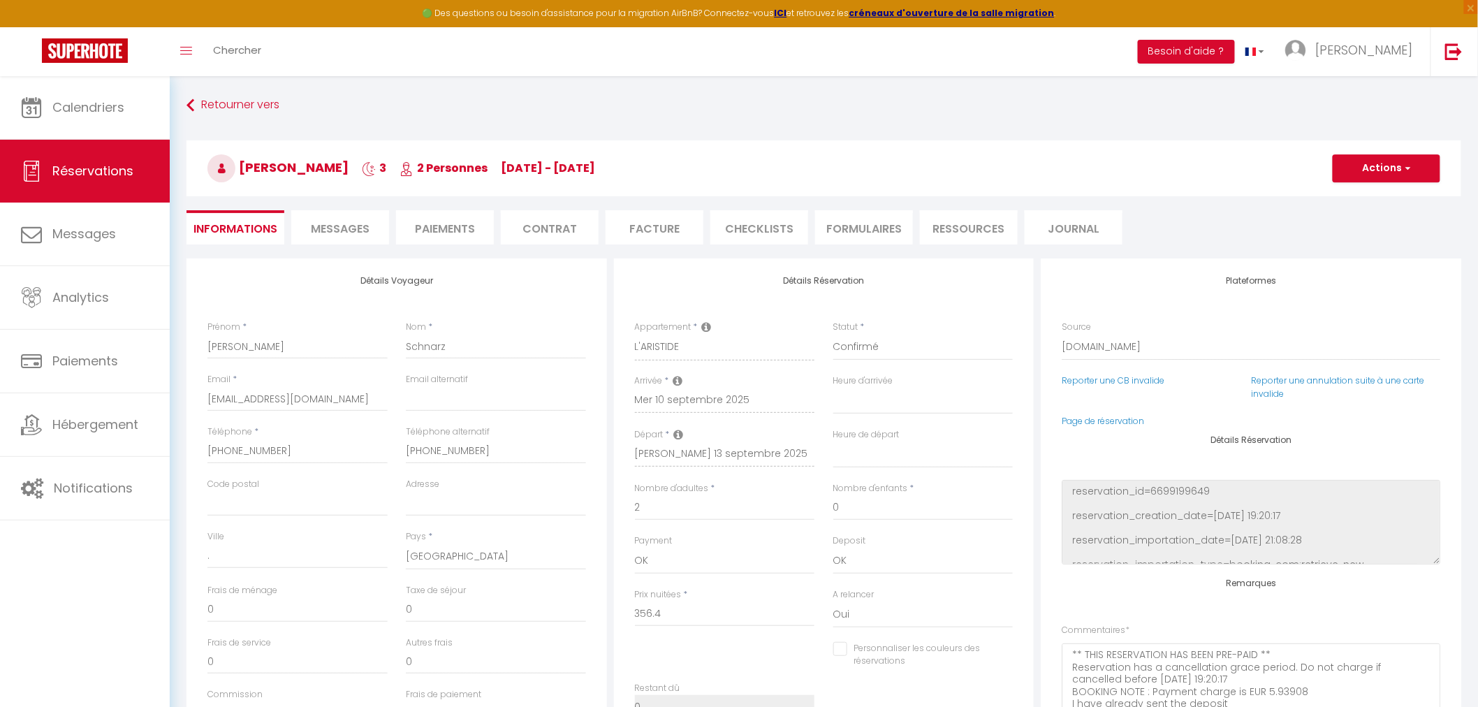
type input "50"
type input "17.82"
select select
checkbox input "false"
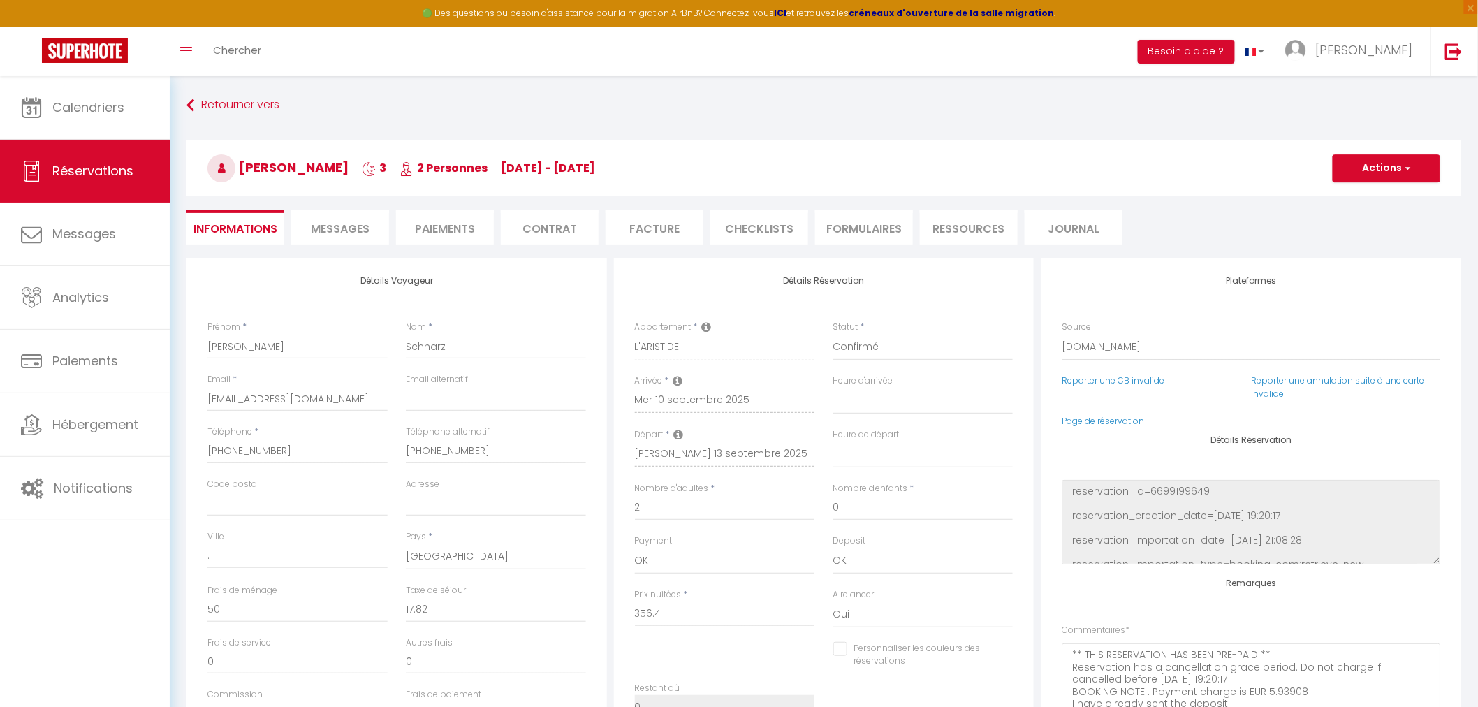
select select "16:30"
select select "10:00"
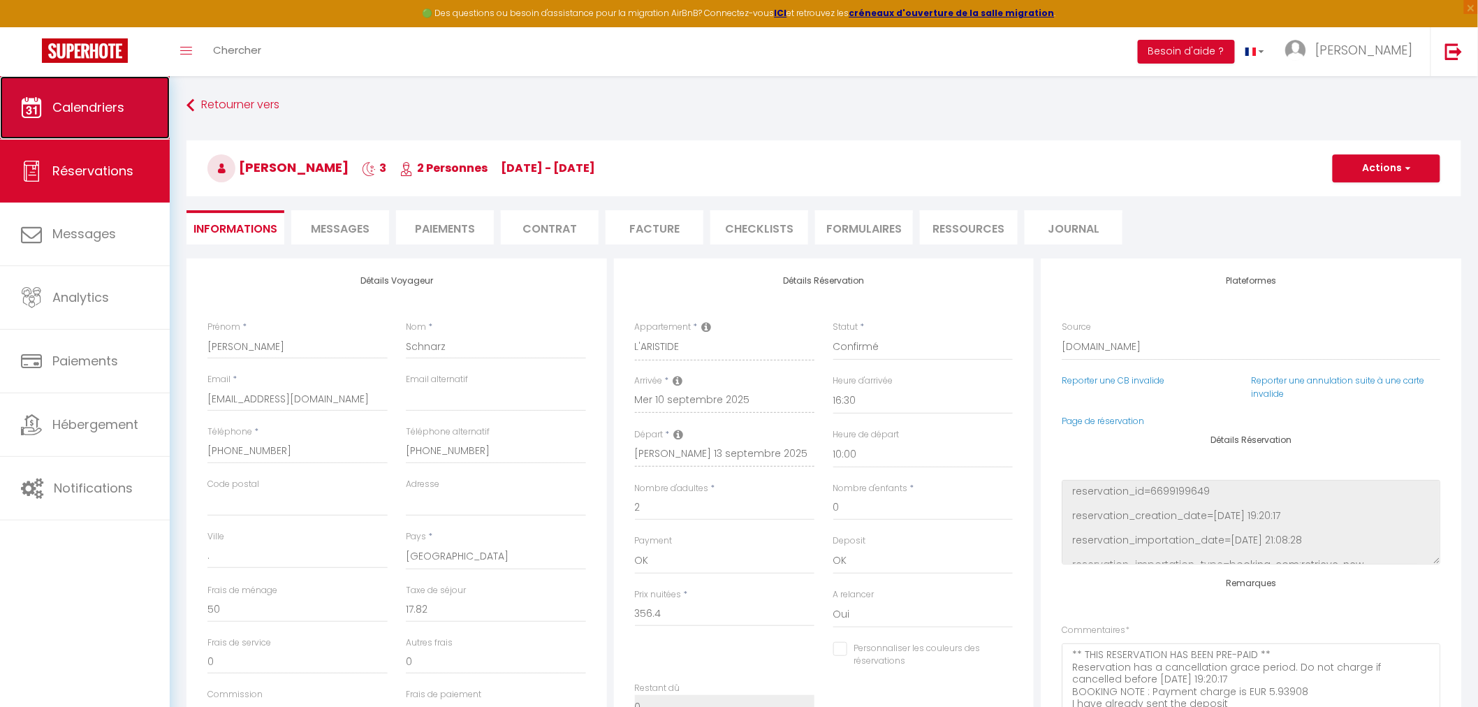
click at [84, 110] on span "Calendriers" at bounding box center [88, 107] width 72 height 17
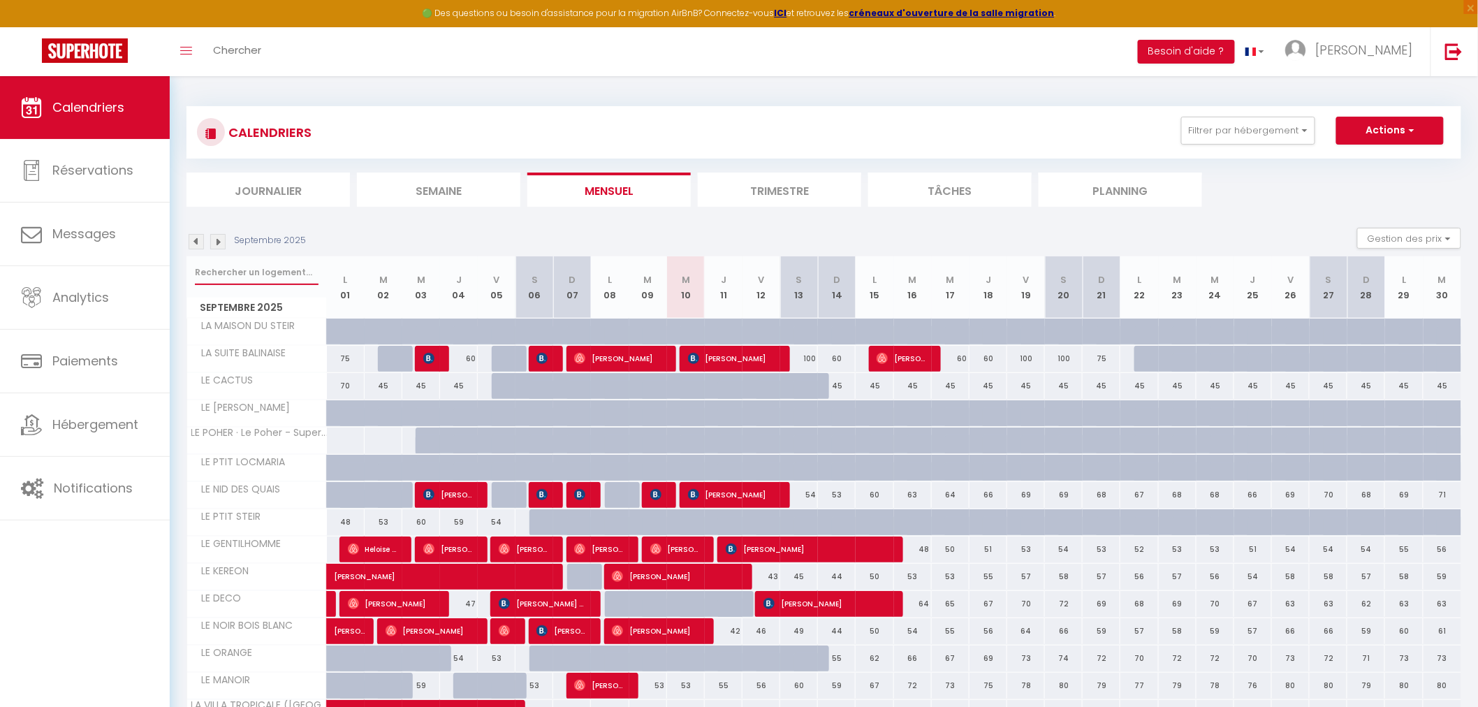
click at [256, 269] on input "text" at bounding box center [257, 272] width 124 height 25
click at [245, 276] on input "text" at bounding box center [257, 272] width 124 height 25
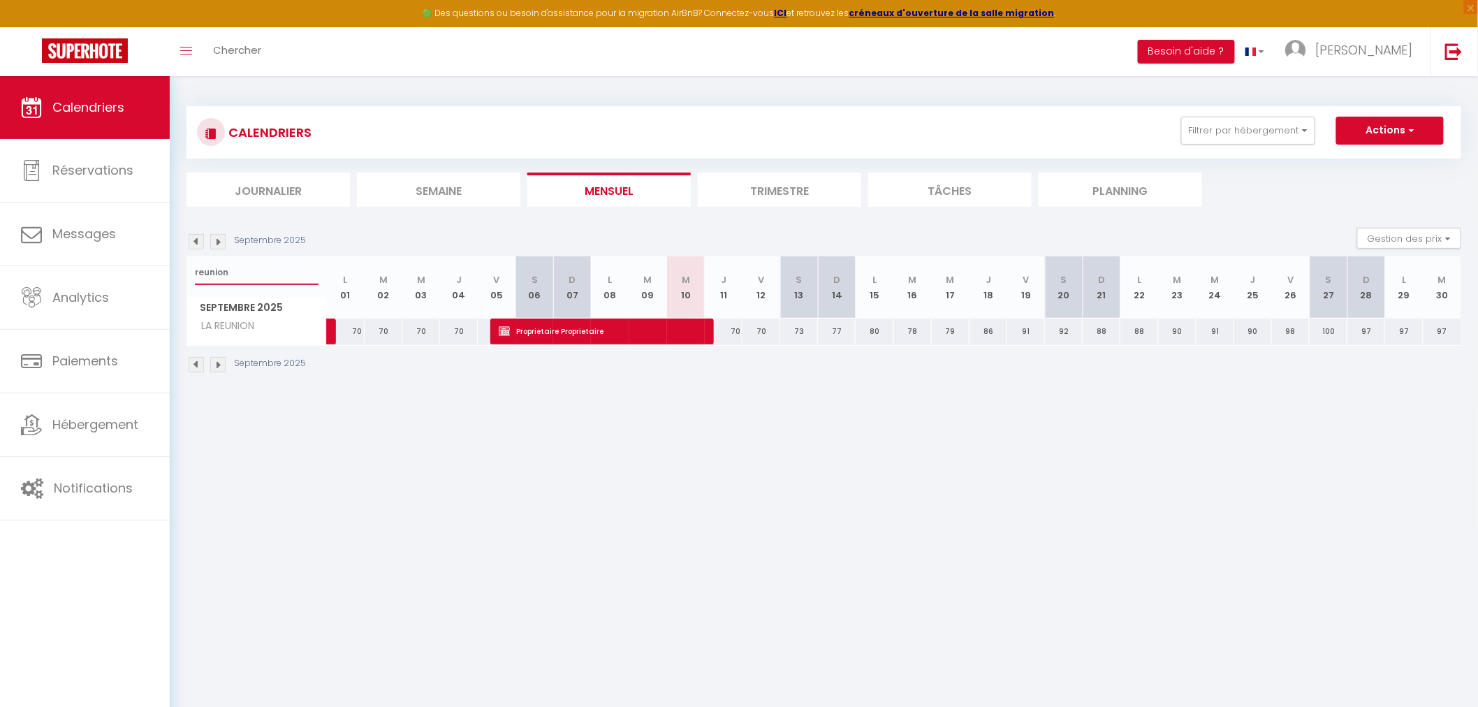
type input "reunion"
click at [664, 333] on span "Proprietaire Proprietaire" at bounding box center [599, 331] width 201 height 27
select select "OK"
select select "KO"
select select "0"
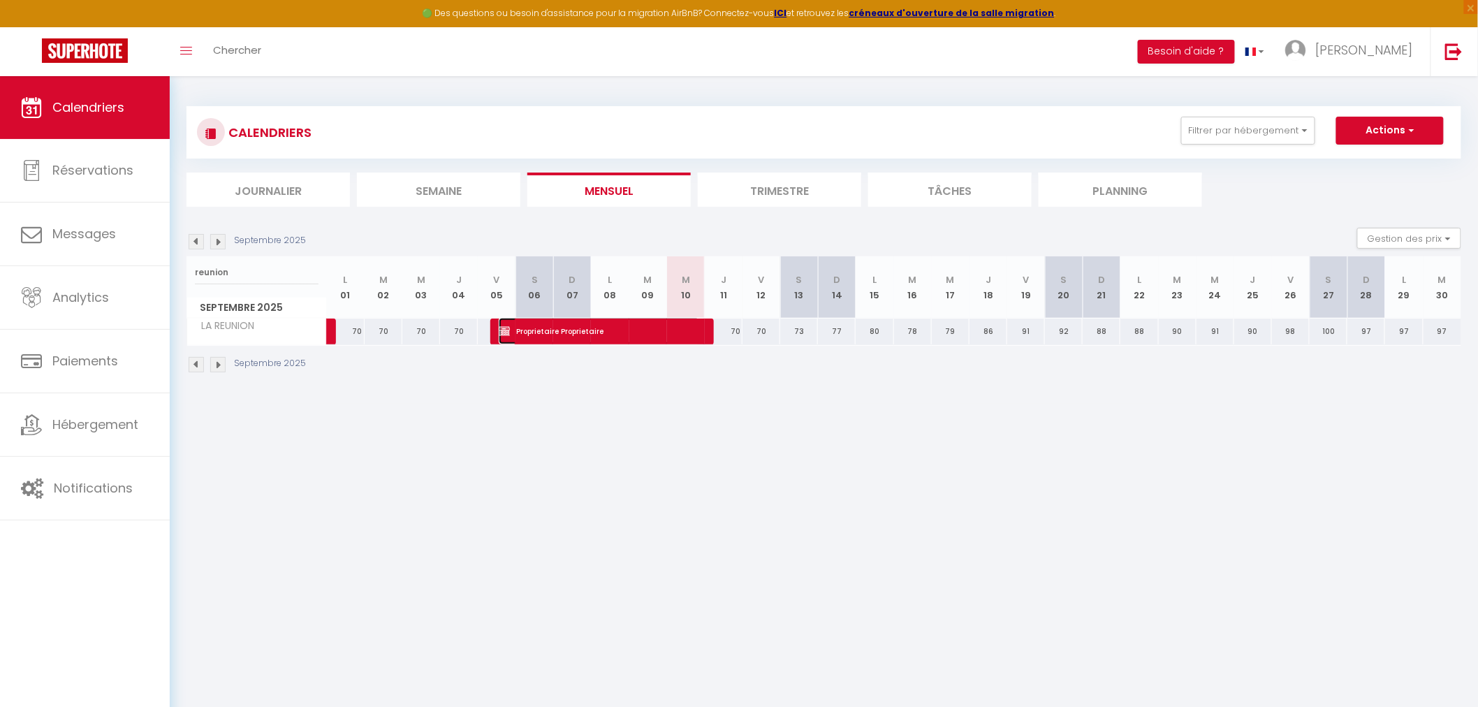
select select "0"
select select "1"
select select
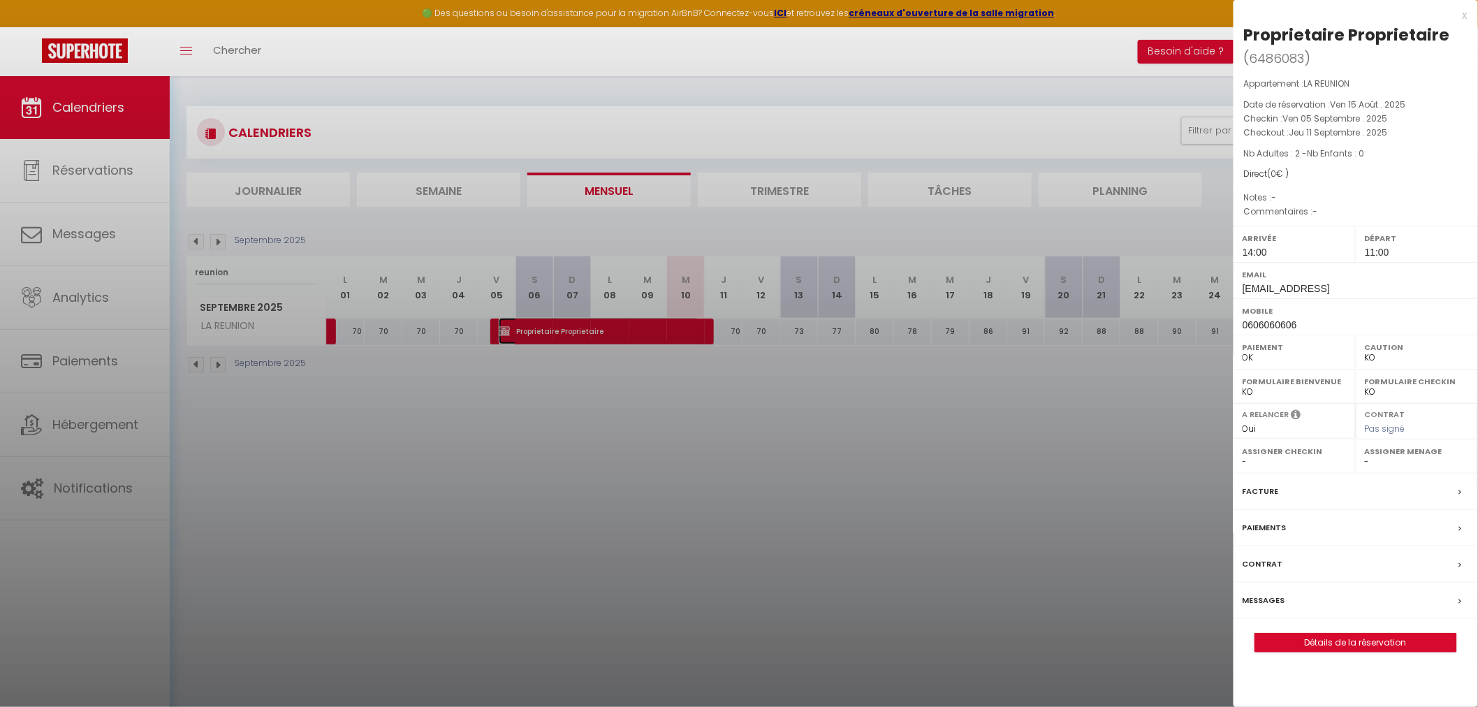
select select "50019"
click at [1423, 458] on label "Assigner Menage" at bounding box center [1417, 451] width 104 height 14
click at [1393, 460] on select "- [PERSON_NAME] [PERSON_NAME] [PERSON_NAME] [PERSON_NAME] [PERSON_NAME] [PERSON…" at bounding box center [1417, 462] width 104 height 13
select select
click at [1365, 456] on select "- [PERSON_NAME] [PERSON_NAME] [PERSON_NAME] [PERSON_NAME] [PERSON_NAME] [PERSON…" at bounding box center [1417, 462] width 104 height 13
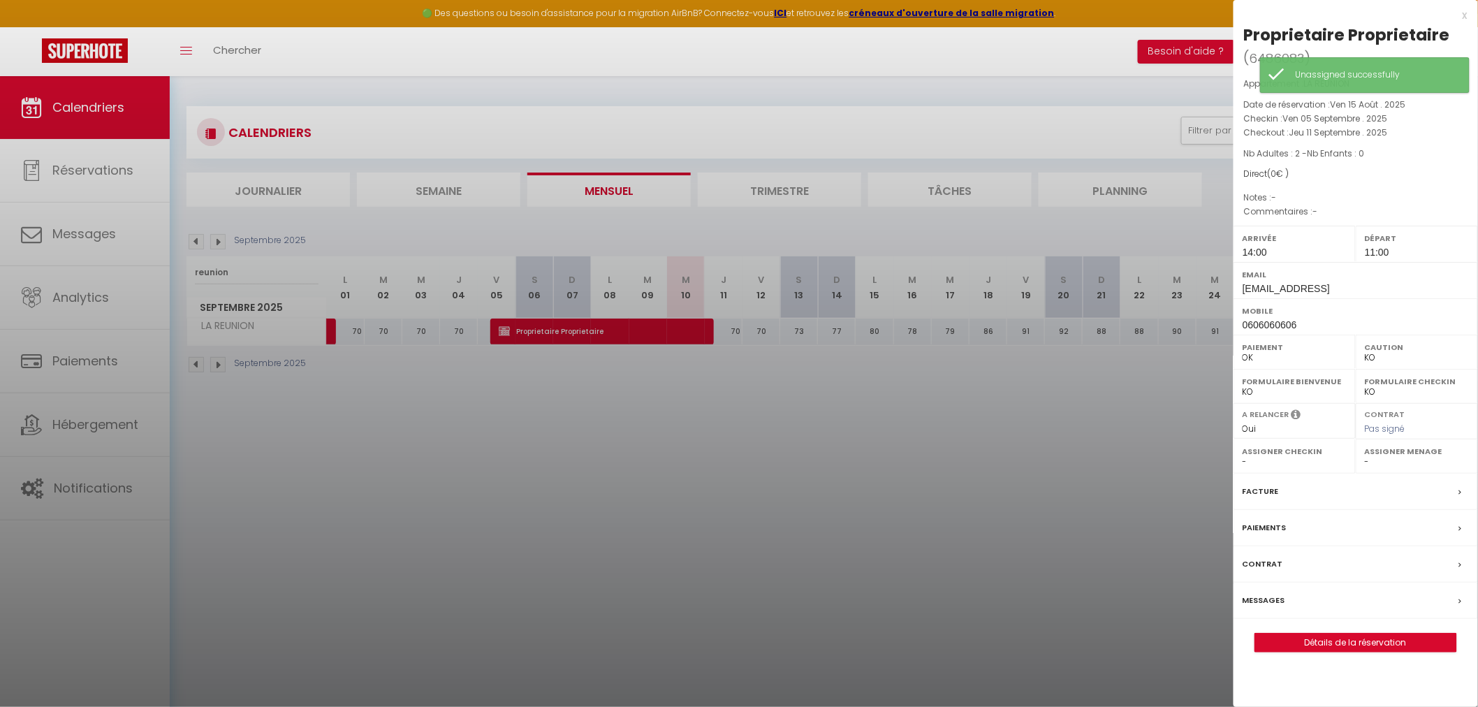
click at [1465, 10] on div "x" at bounding box center [1351, 15] width 234 height 17
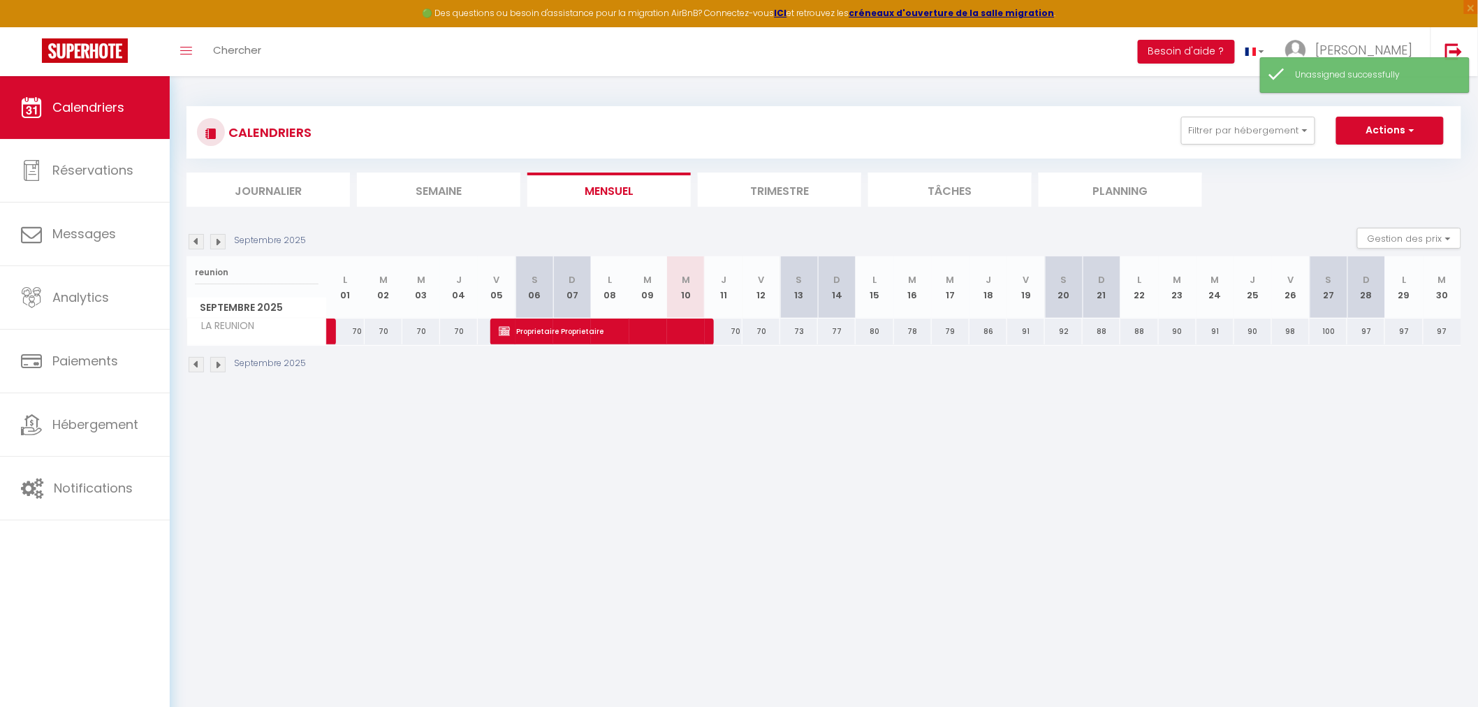
click at [812, 451] on body "🟢 Des questions ou besoin d'assistance pour la migration AirBnB? Connectez-vous…" at bounding box center [739, 429] width 1478 height 707
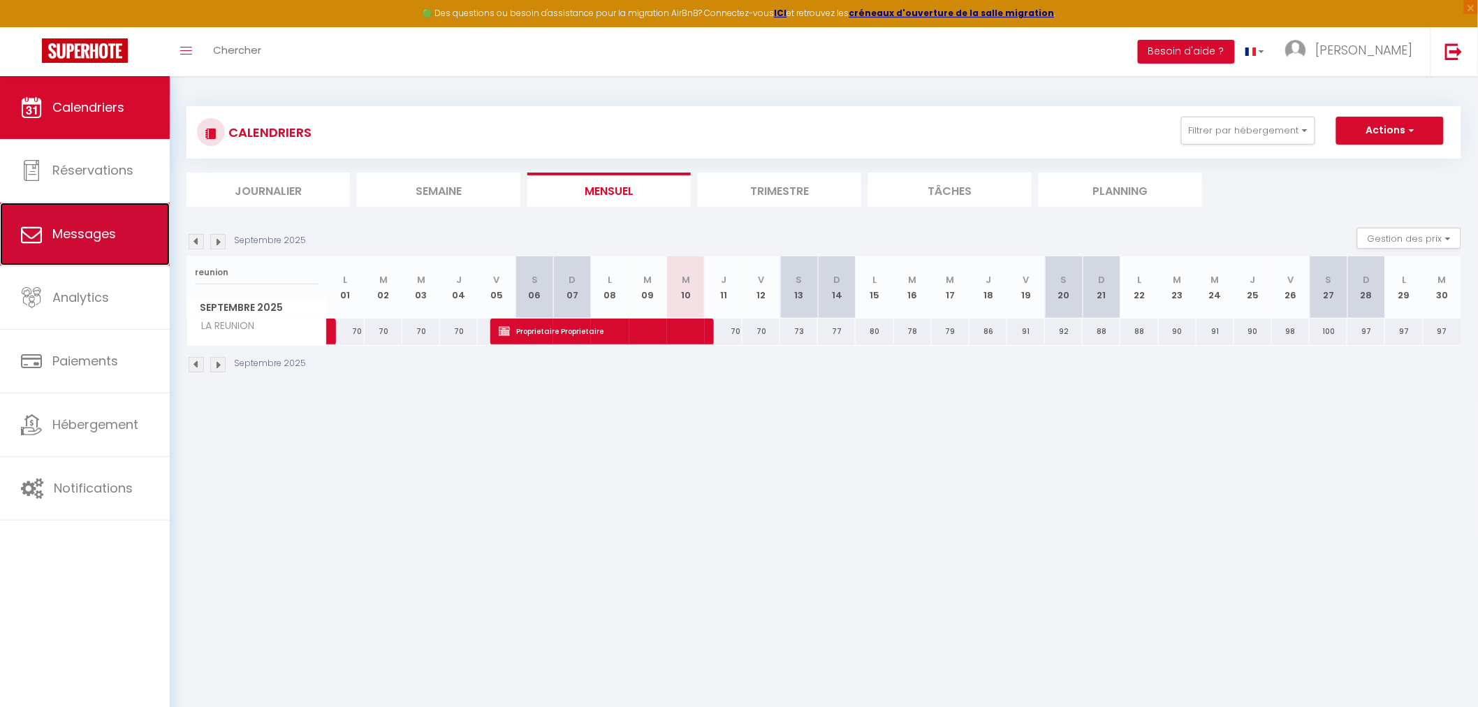
click at [71, 245] on link "Messages" at bounding box center [85, 234] width 170 height 63
select select "message"
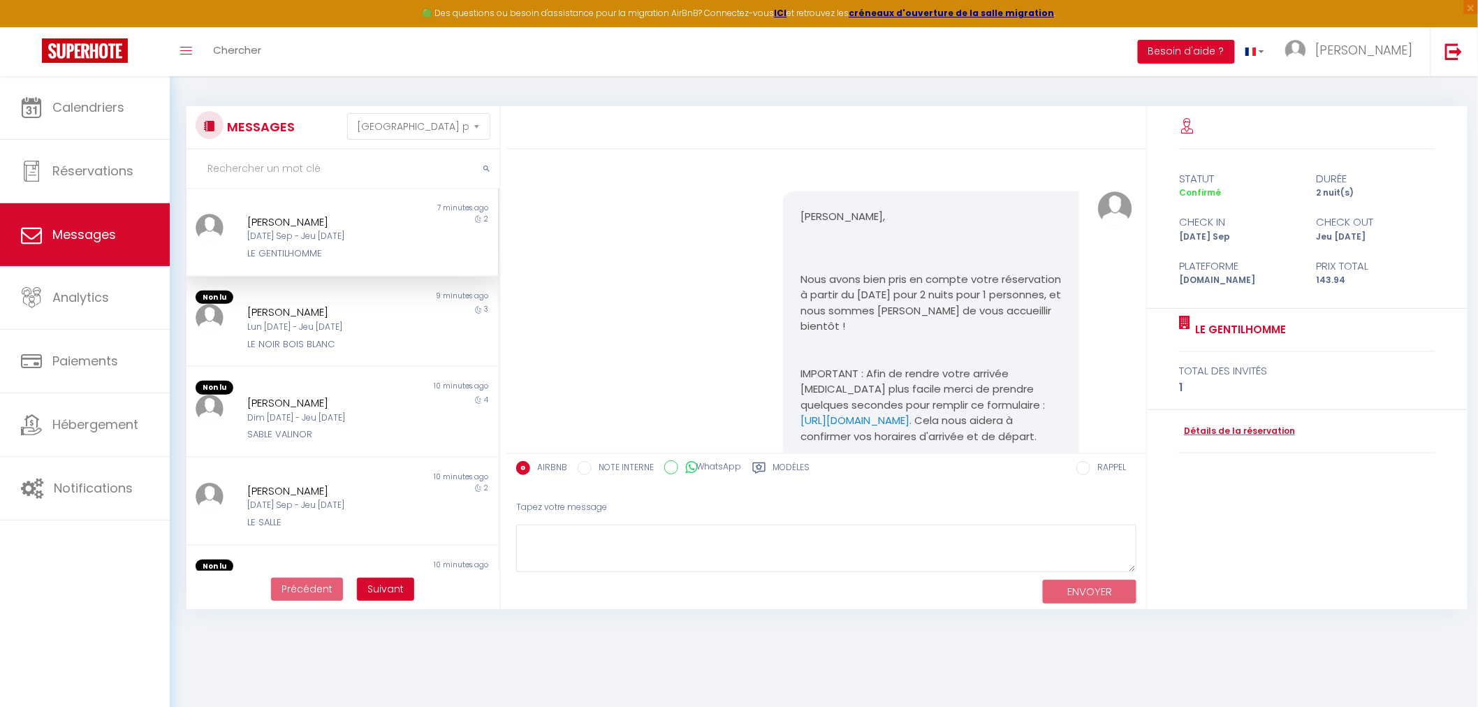
scroll to position [3131, 0]
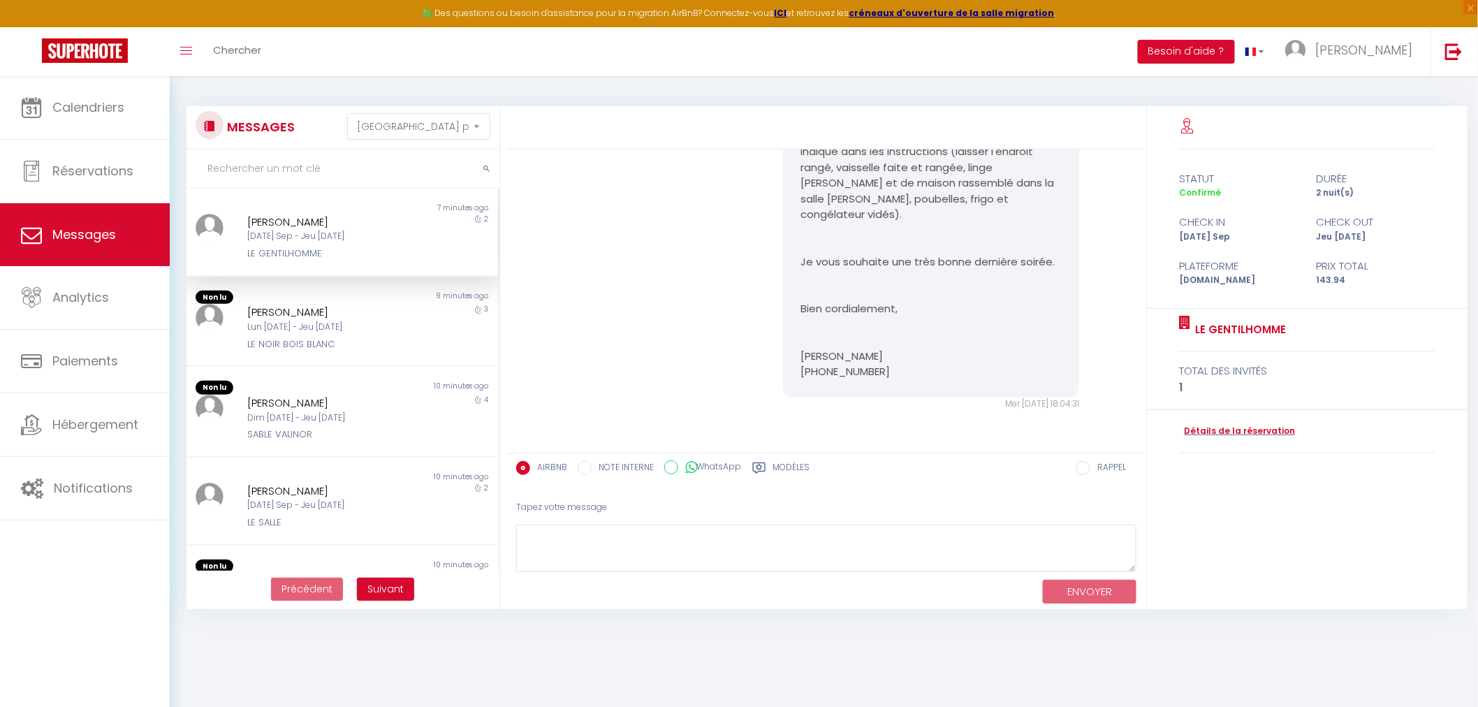
click at [299, 240] on div "Mar 09 Sep - Jeu 11 Sep" at bounding box center [328, 236] width 163 height 13
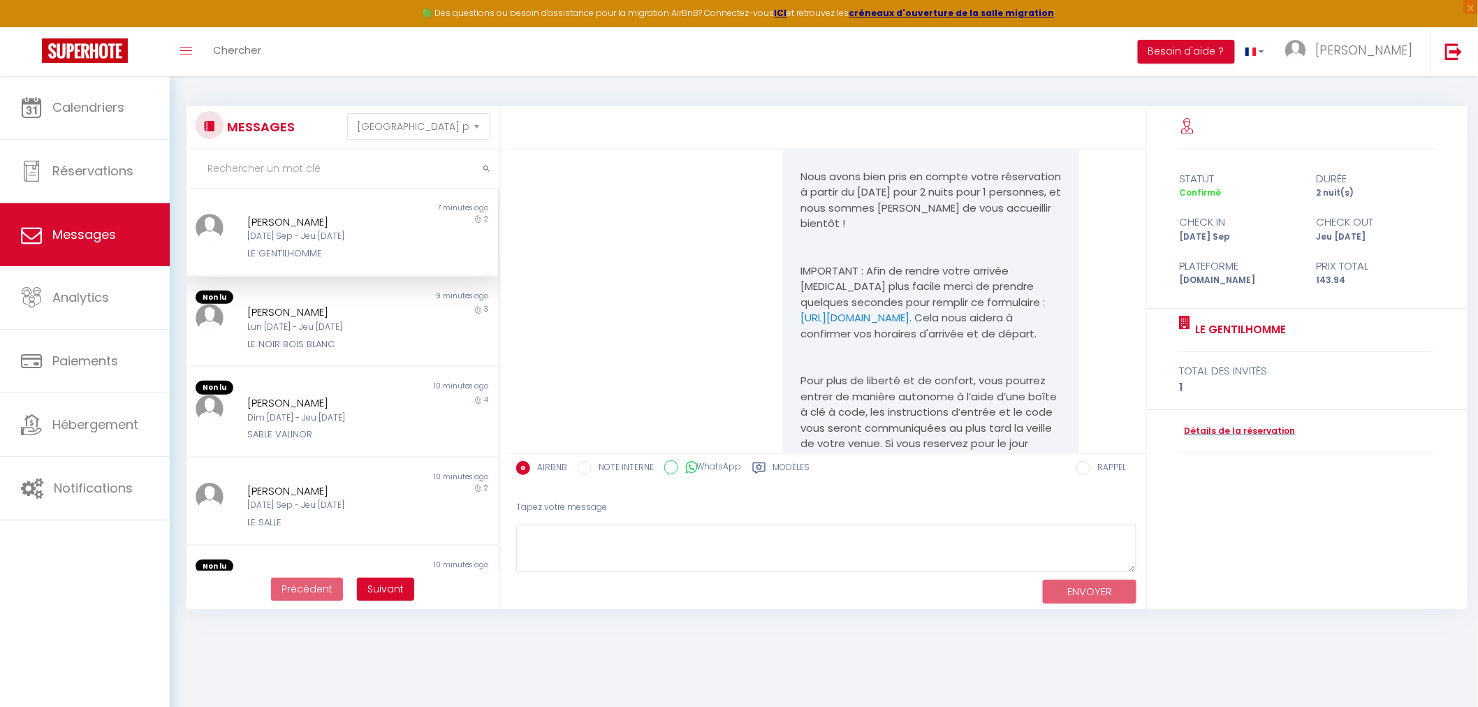
scroll to position [0, 0]
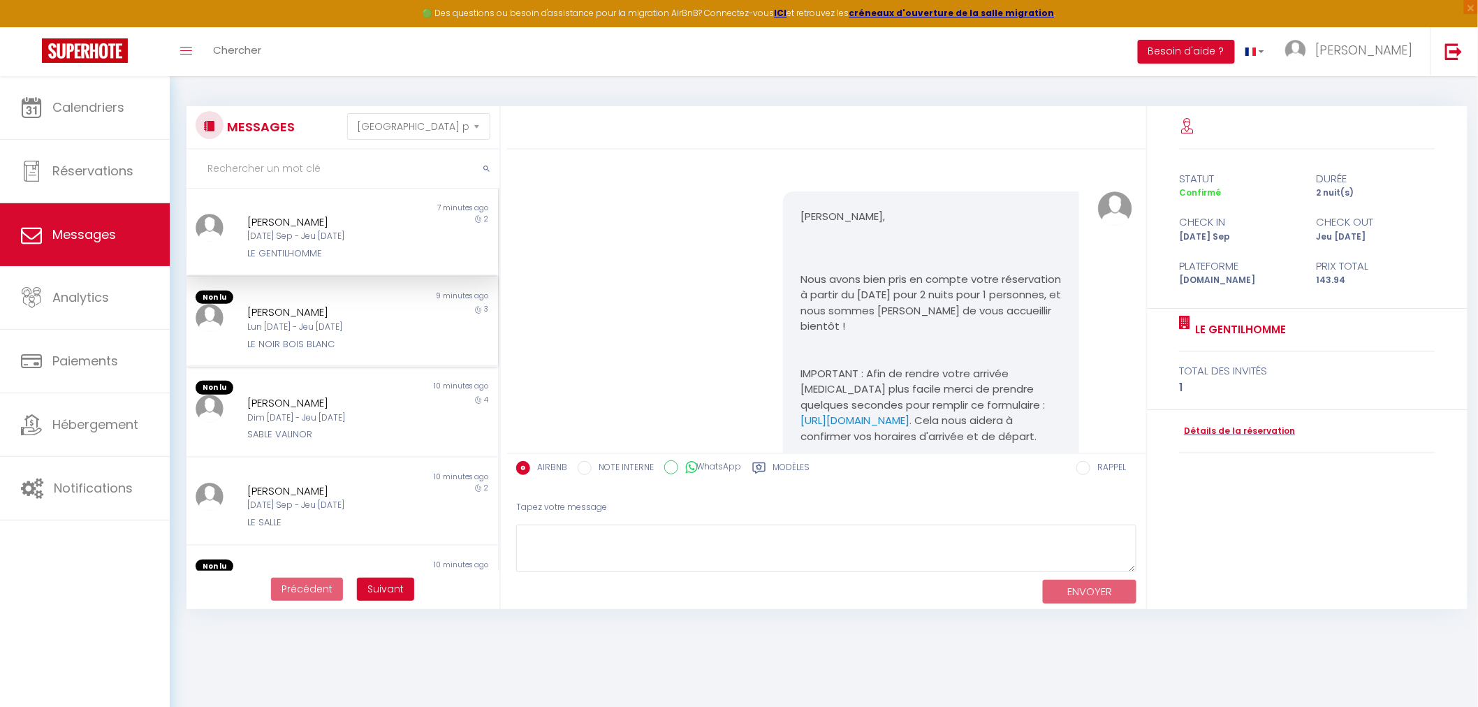
click at [342, 296] on div "9 minutes ago" at bounding box center [420, 298] width 156 height 14
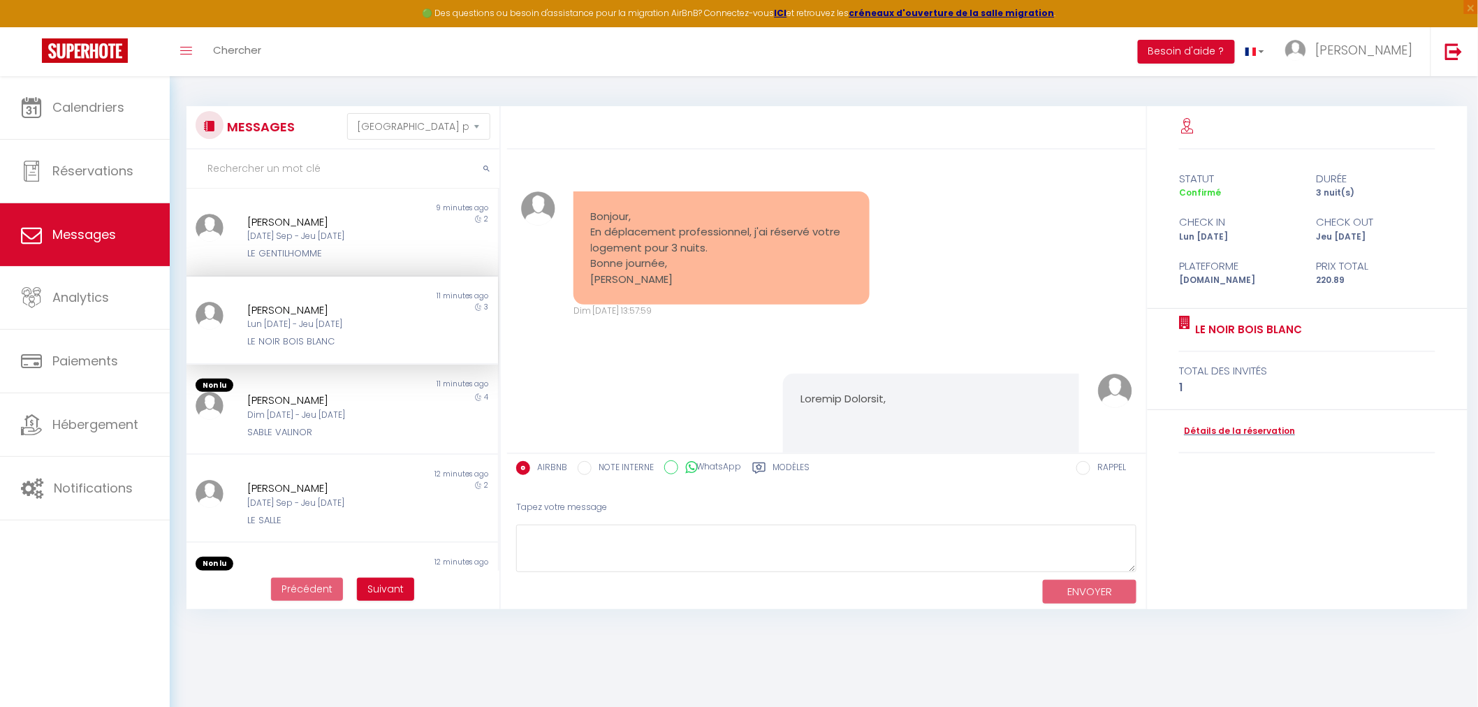
scroll to position [3090, 0]
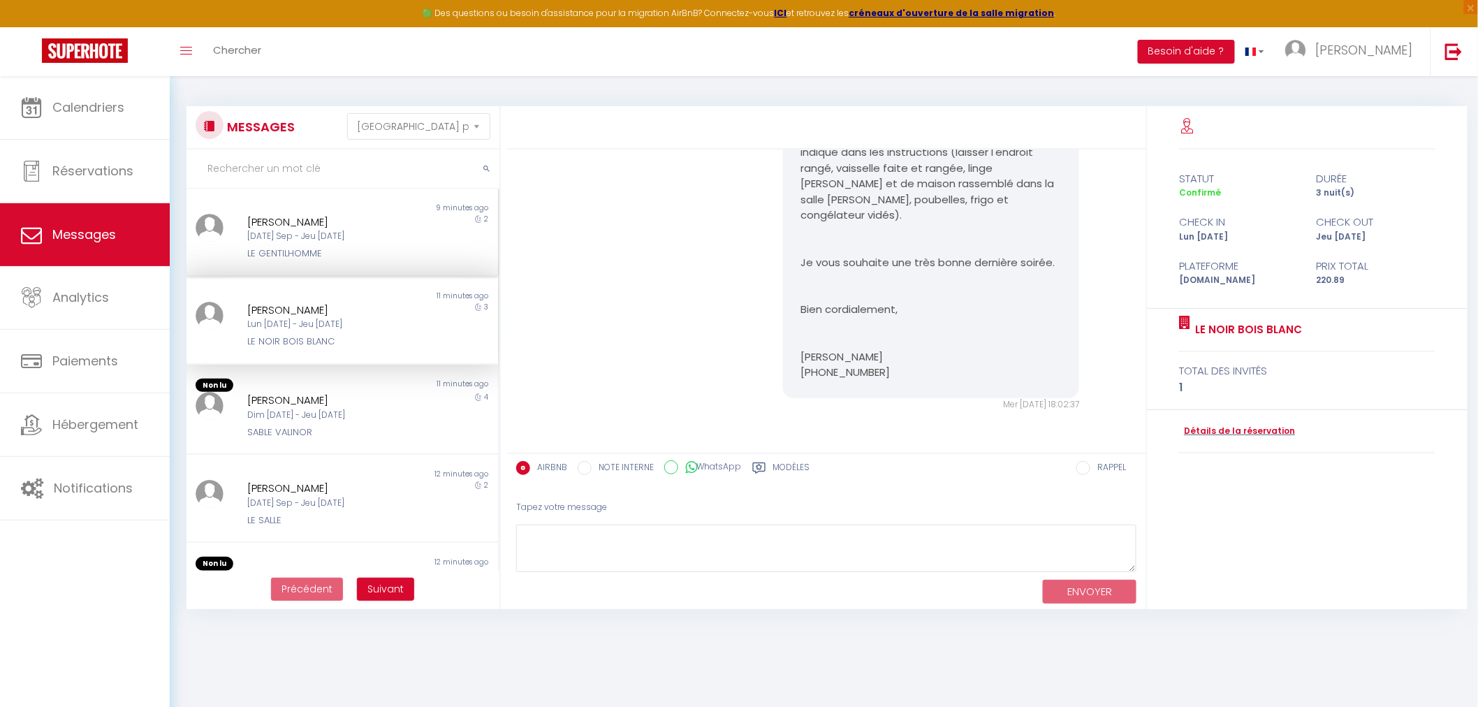
click at [331, 243] on div "Jeremie Verdie Mar 09 Sep - Jeu 11 Sep LE GENTILHOMME" at bounding box center [329, 238] width 182 height 48
click at [362, 312] on div "[PERSON_NAME]" at bounding box center [328, 310] width 163 height 17
click at [365, 323] on div "Lun 08 Sep - Jeu 11 Sep" at bounding box center [328, 324] width 163 height 13
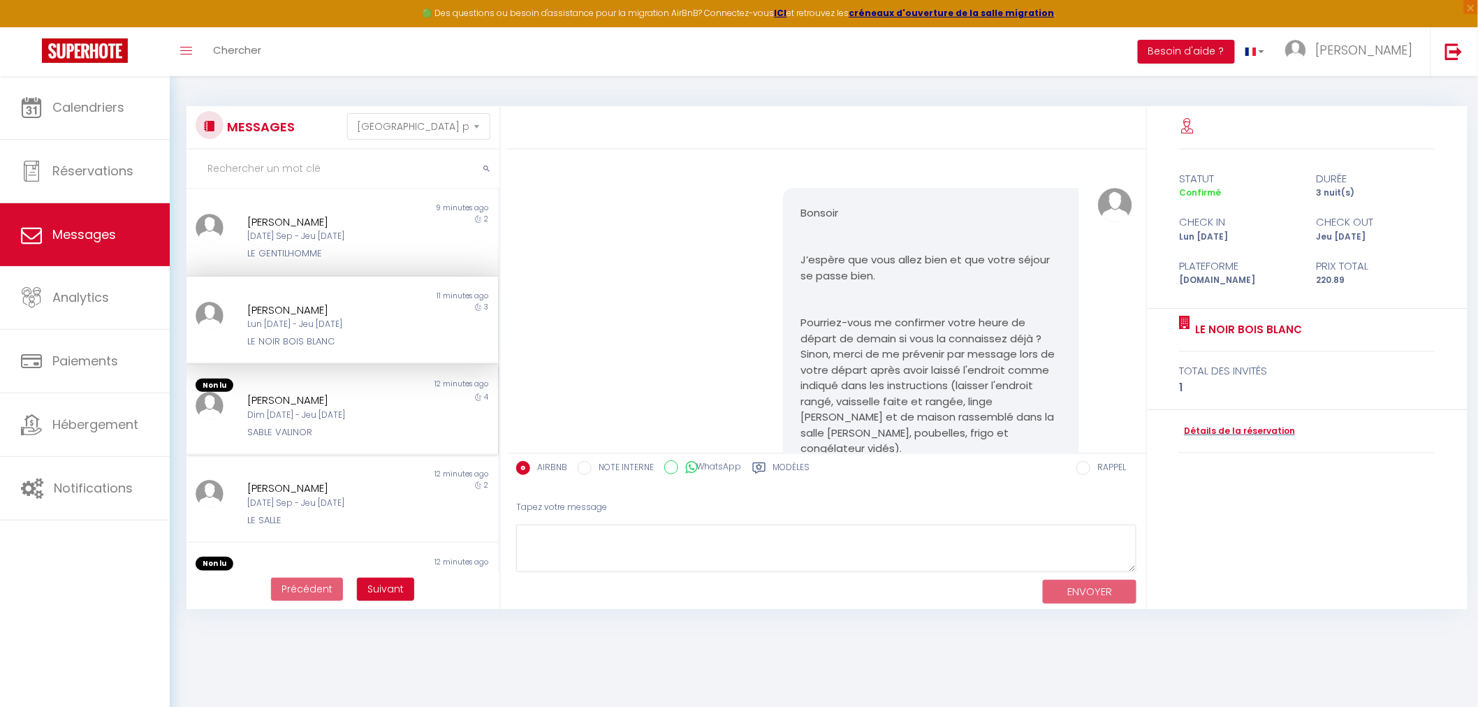
click at [326, 430] on div "SABLE VALINOR" at bounding box center [328, 432] width 163 height 14
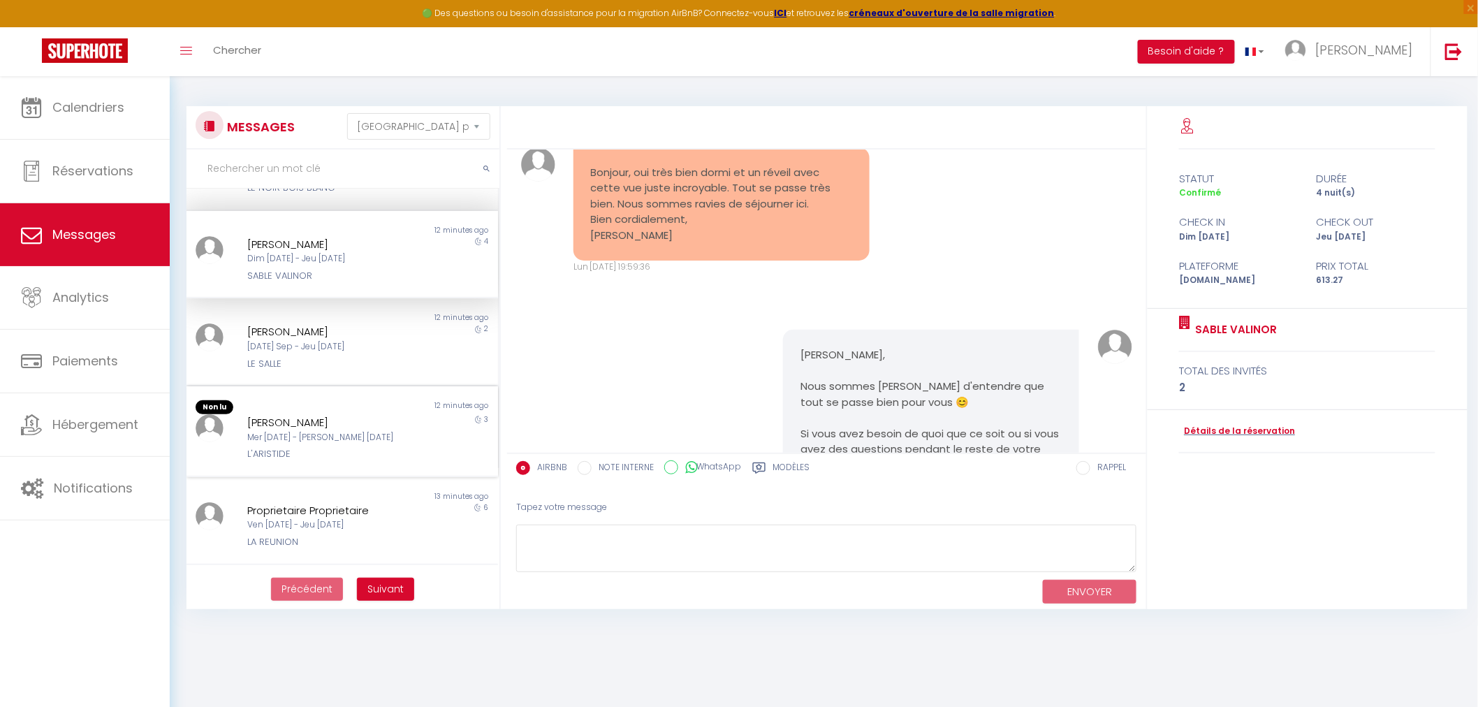
scroll to position [155, 0]
click at [270, 356] on div "LE SALLE" at bounding box center [328, 363] width 163 height 14
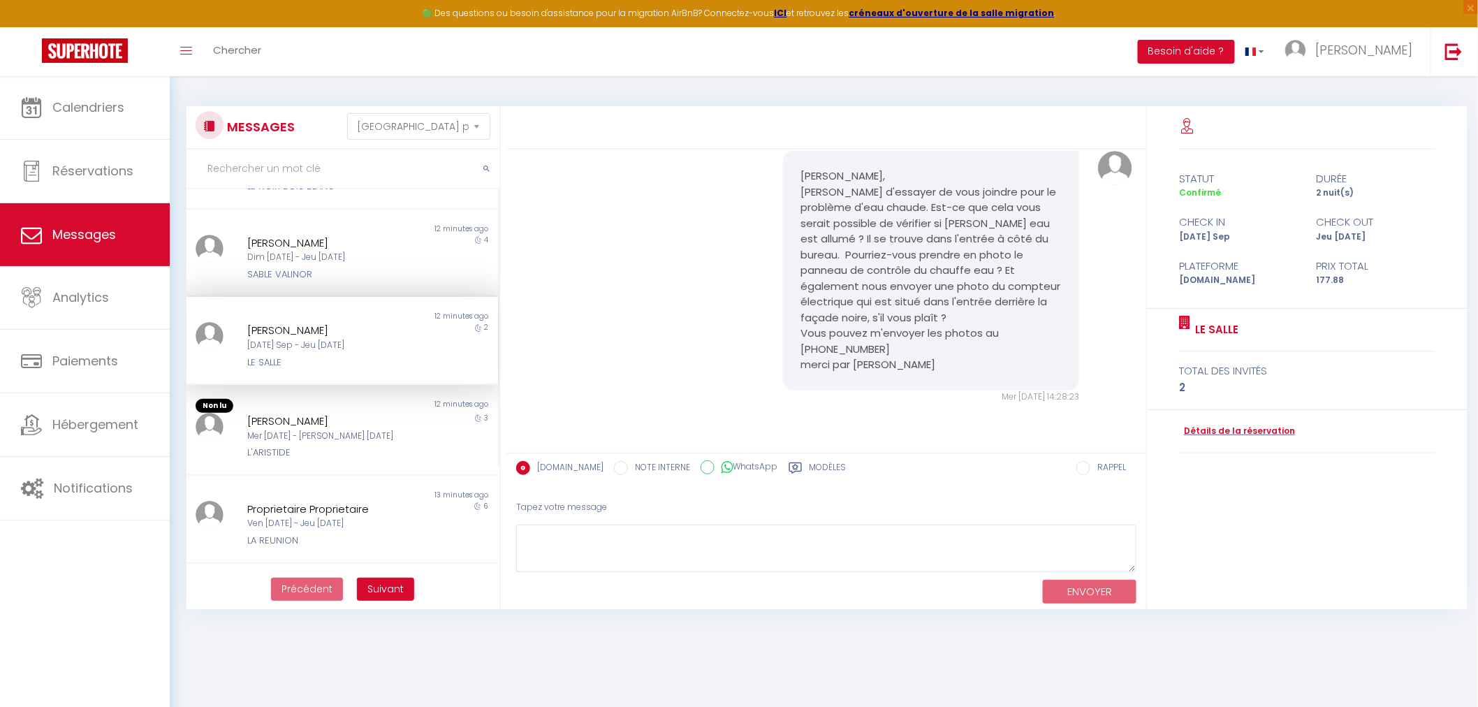
scroll to position [4490, 0]
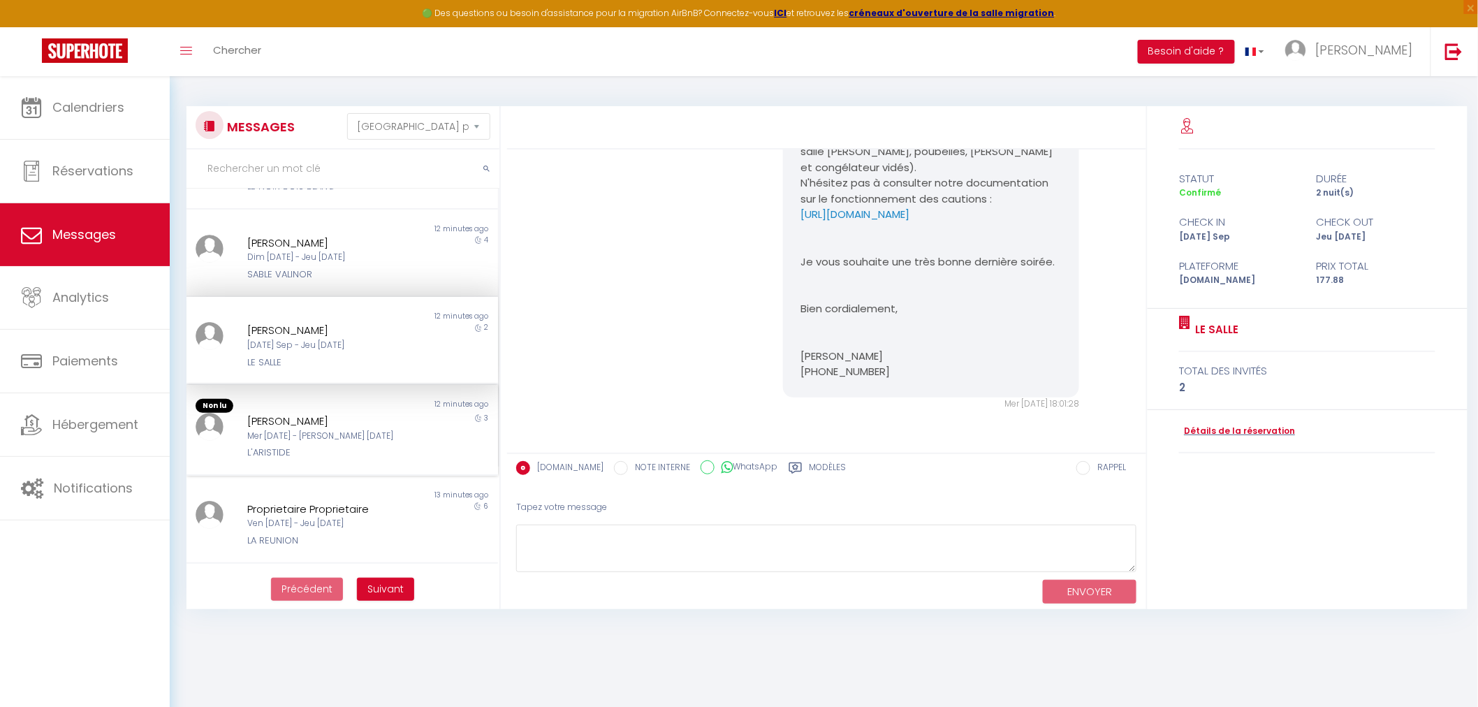
click at [284, 447] on div "L'ARISTIDE" at bounding box center [328, 453] width 163 height 14
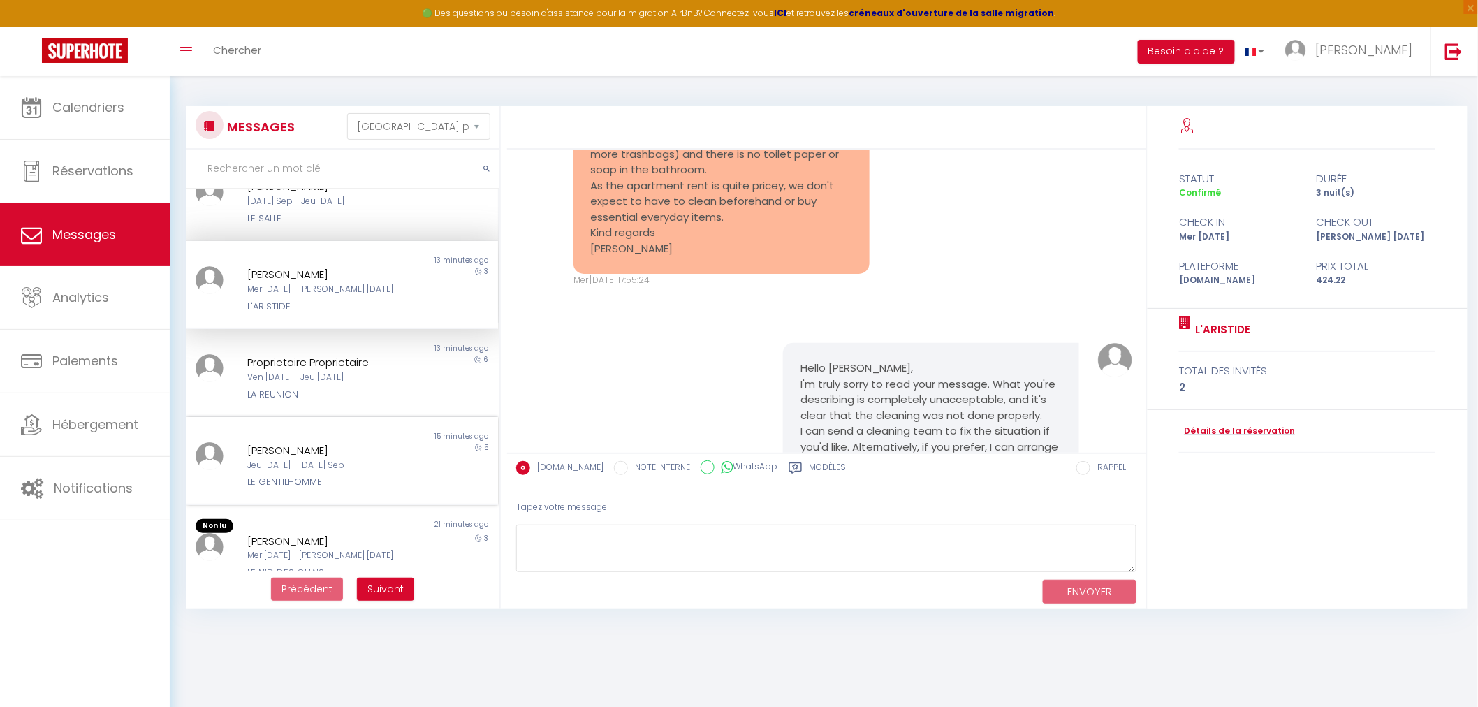
scroll to position [310, 0]
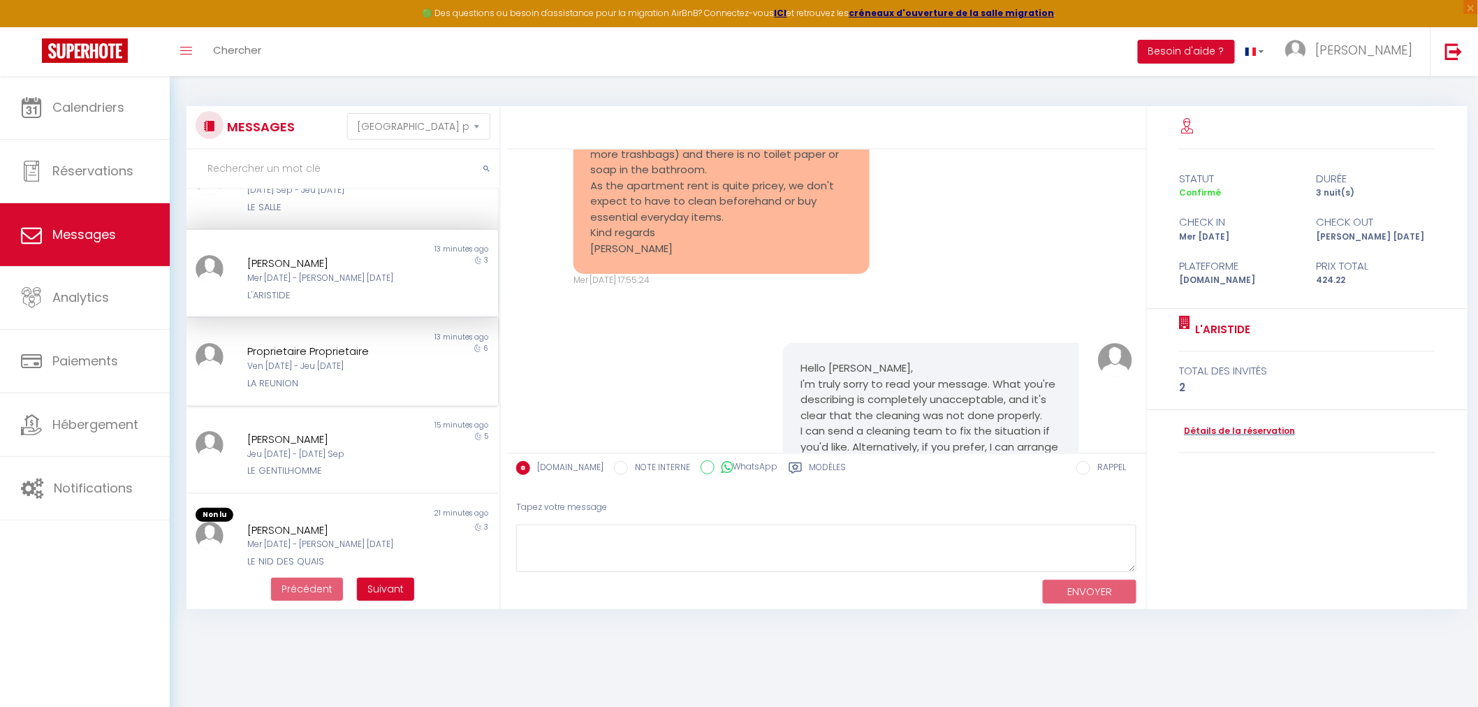
click at [294, 370] on div "Proprietaire Proprietaire Ven 05 Sep - Jeu 11 Sep LA REUNION" at bounding box center [329, 367] width 182 height 48
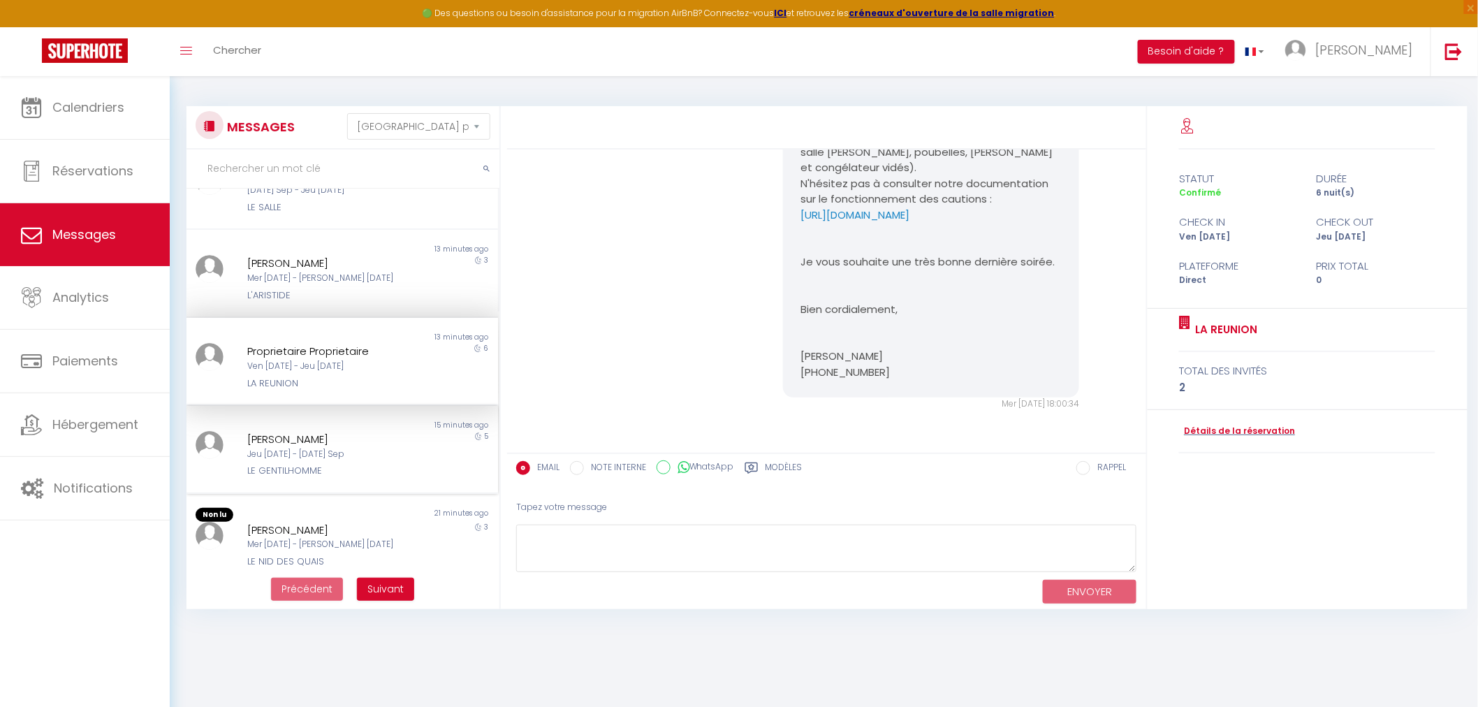
click at [285, 448] on div "Jeu 11 Sep - Mar 16 Sep" at bounding box center [328, 454] width 163 height 13
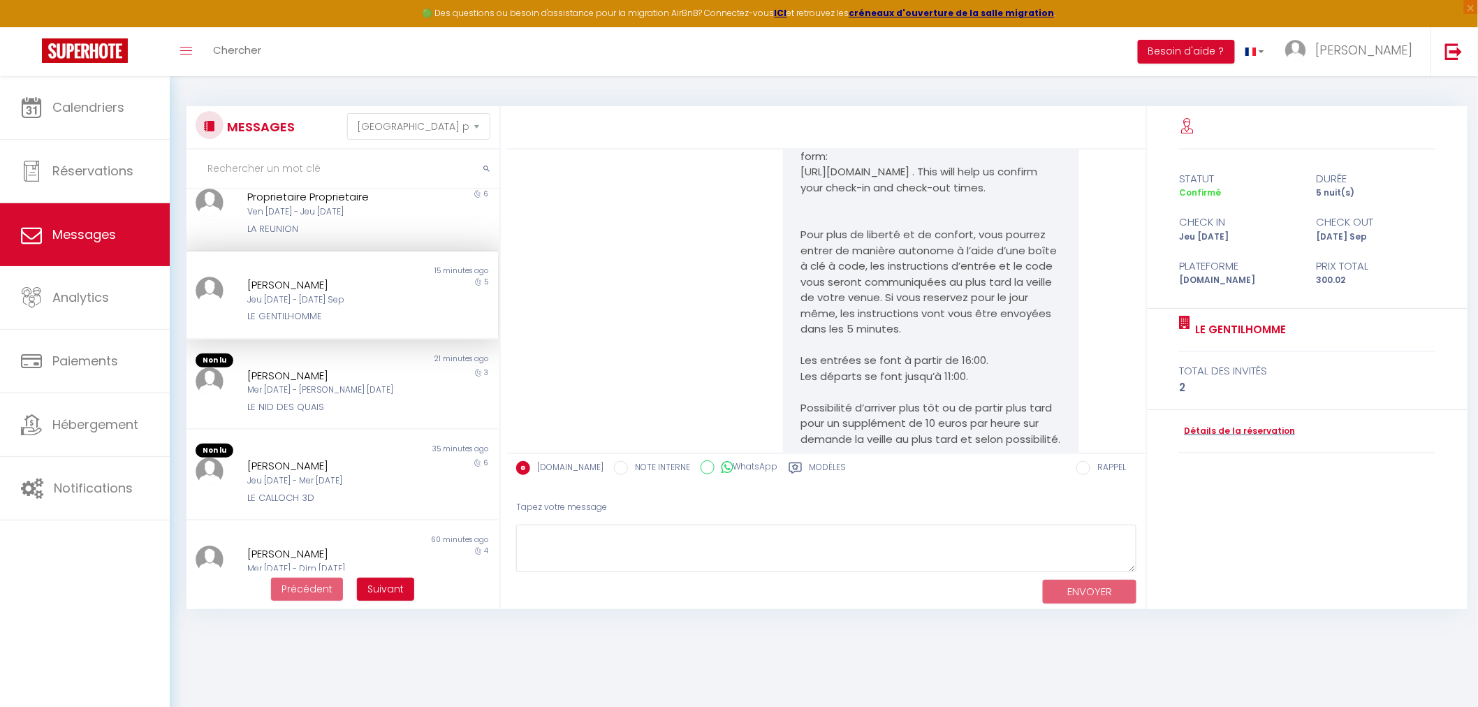
scroll to position [465, 0]
click at [334, 402] on div "LE NID DES QUAIS" at bounding box center [328, 407] width 163 height 14
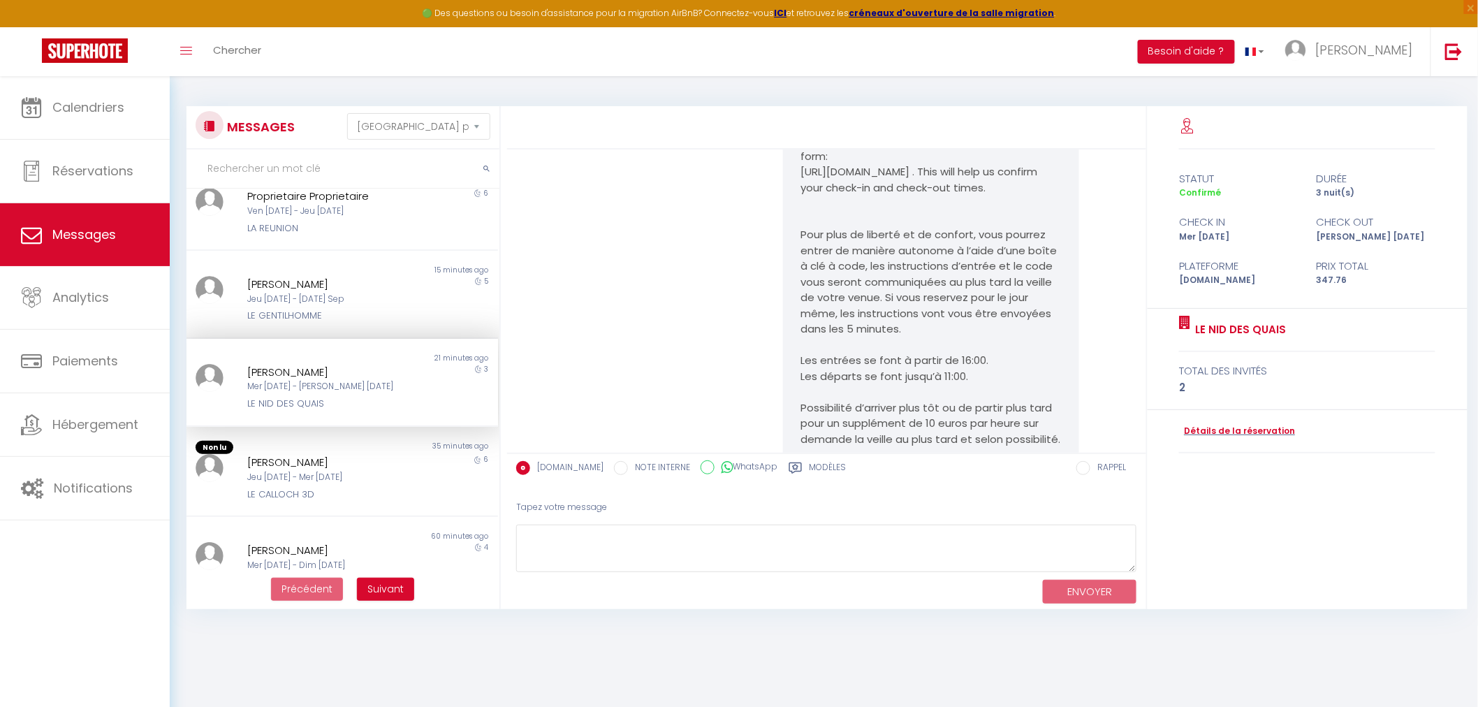
scroll to position [5084, 0]
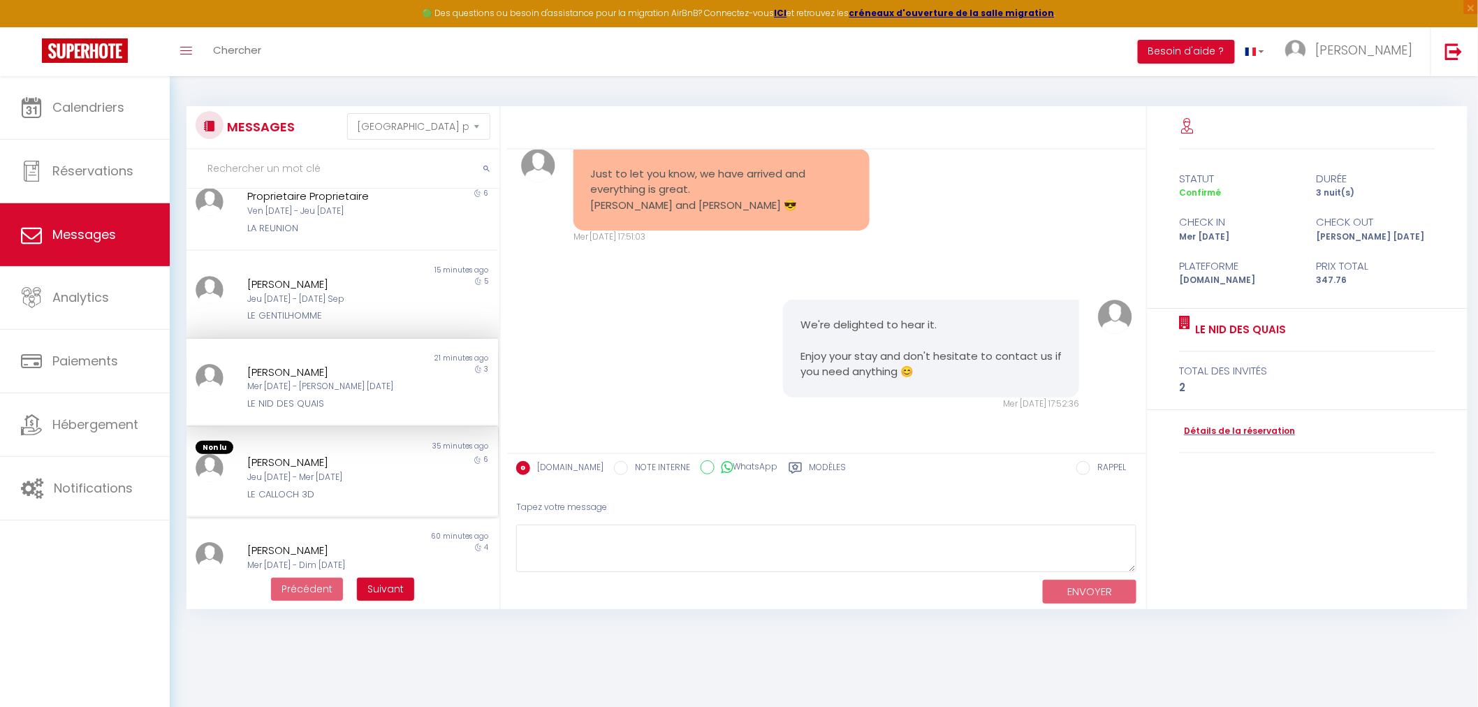
click at [322, 472] on div "Jeu 04 Sep - Mer 10 Sep" at bounding box center [328, 477] width 163 height 13
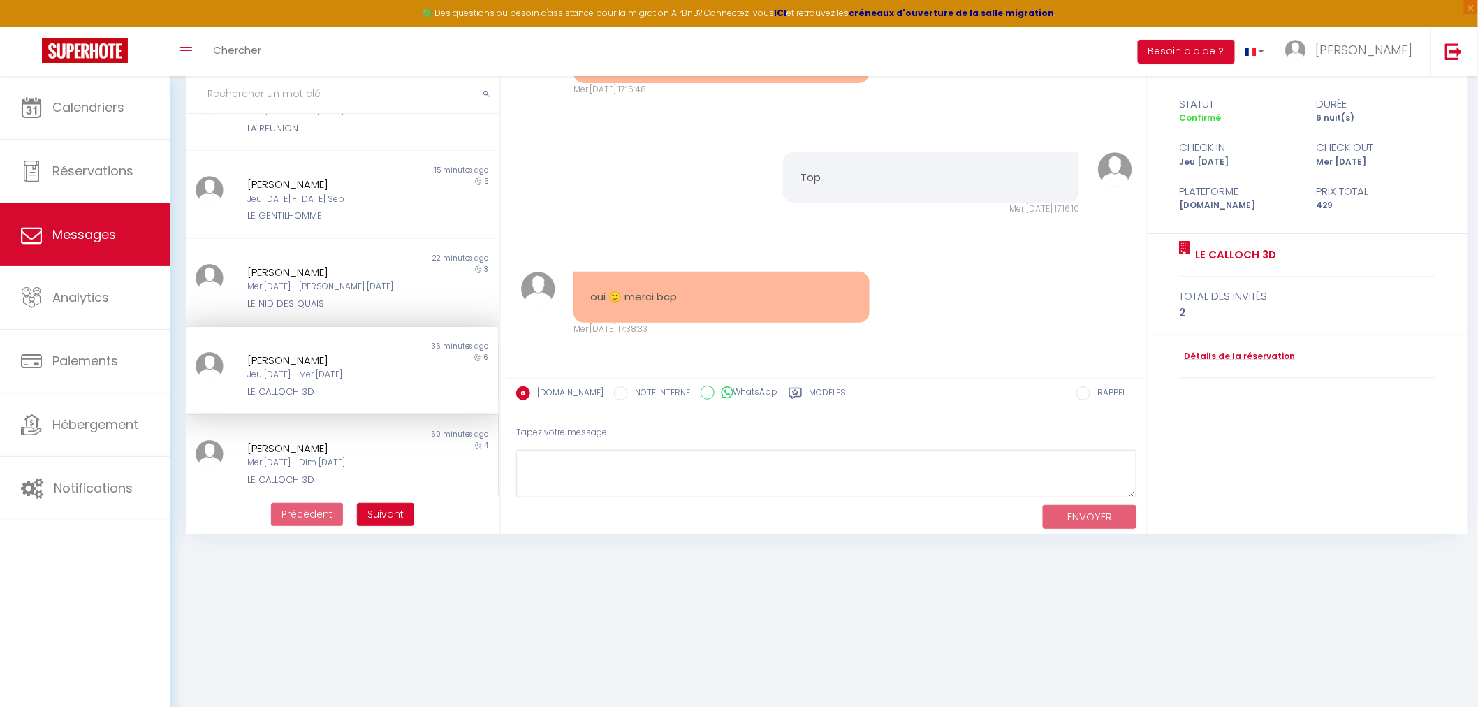
scroll to position [75, 0]
click at [351, 443] on div "Karéne Uhling" at bounding box center [328, 447] width 163 height 17
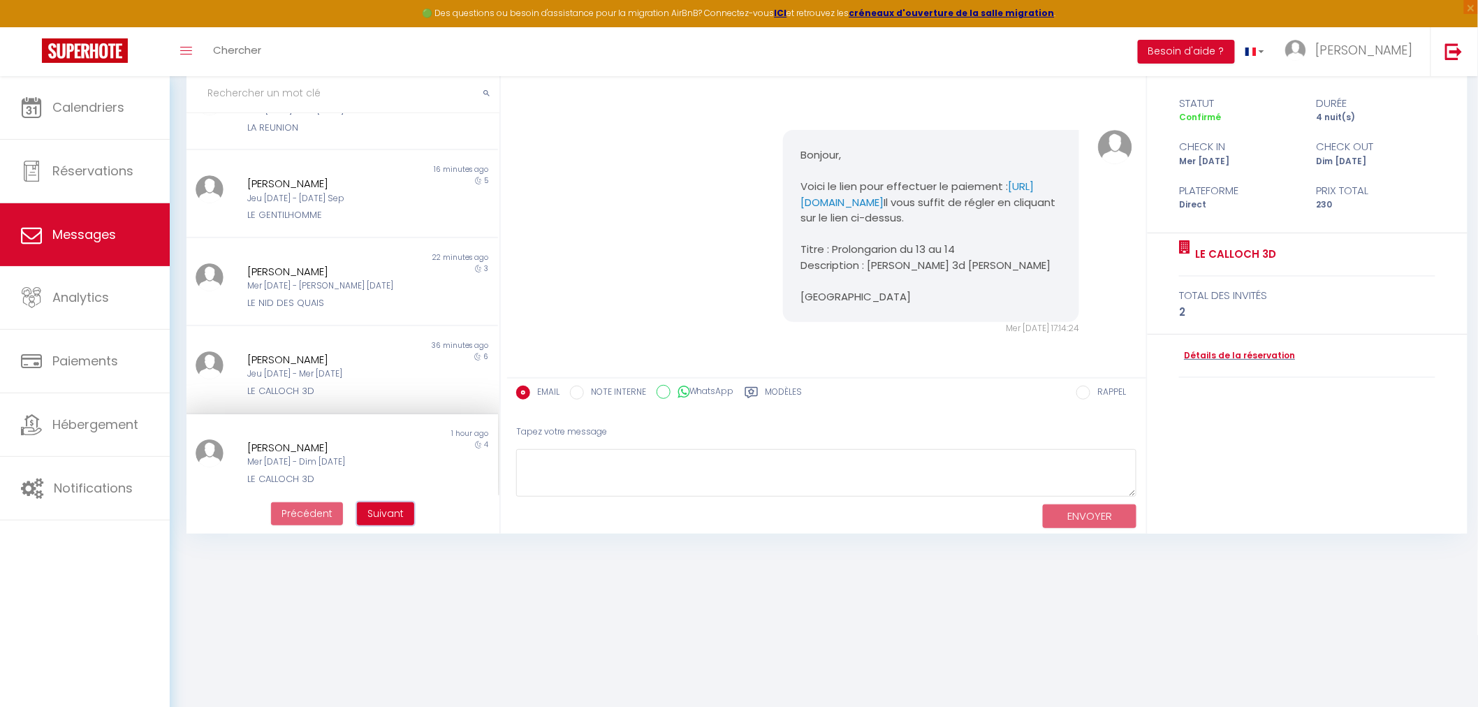
click at [366, 514] on button "Suivant" at bounding box center [385, 514] width 57 height 24
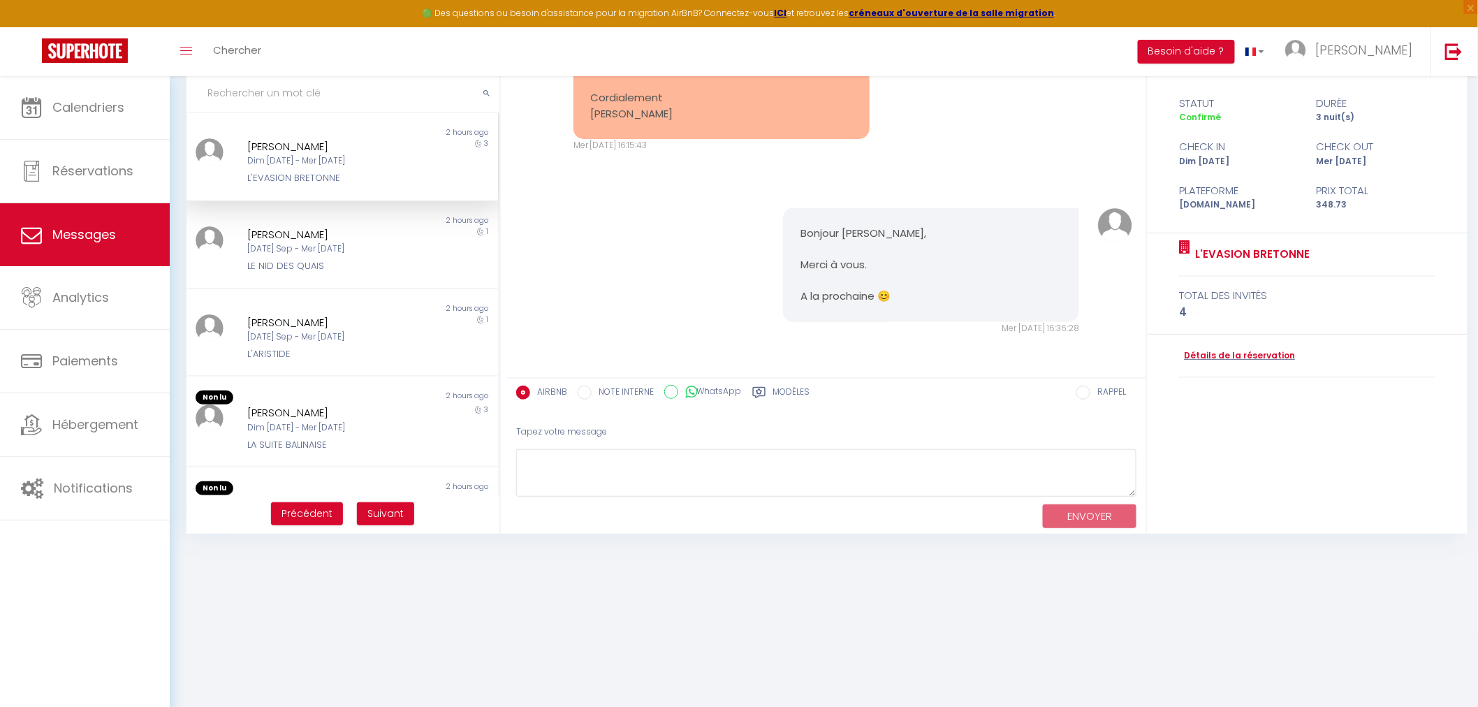
click at [330, 145] on div "Mathieu Boier" at bounding box center [328, 146] width 163 height 17
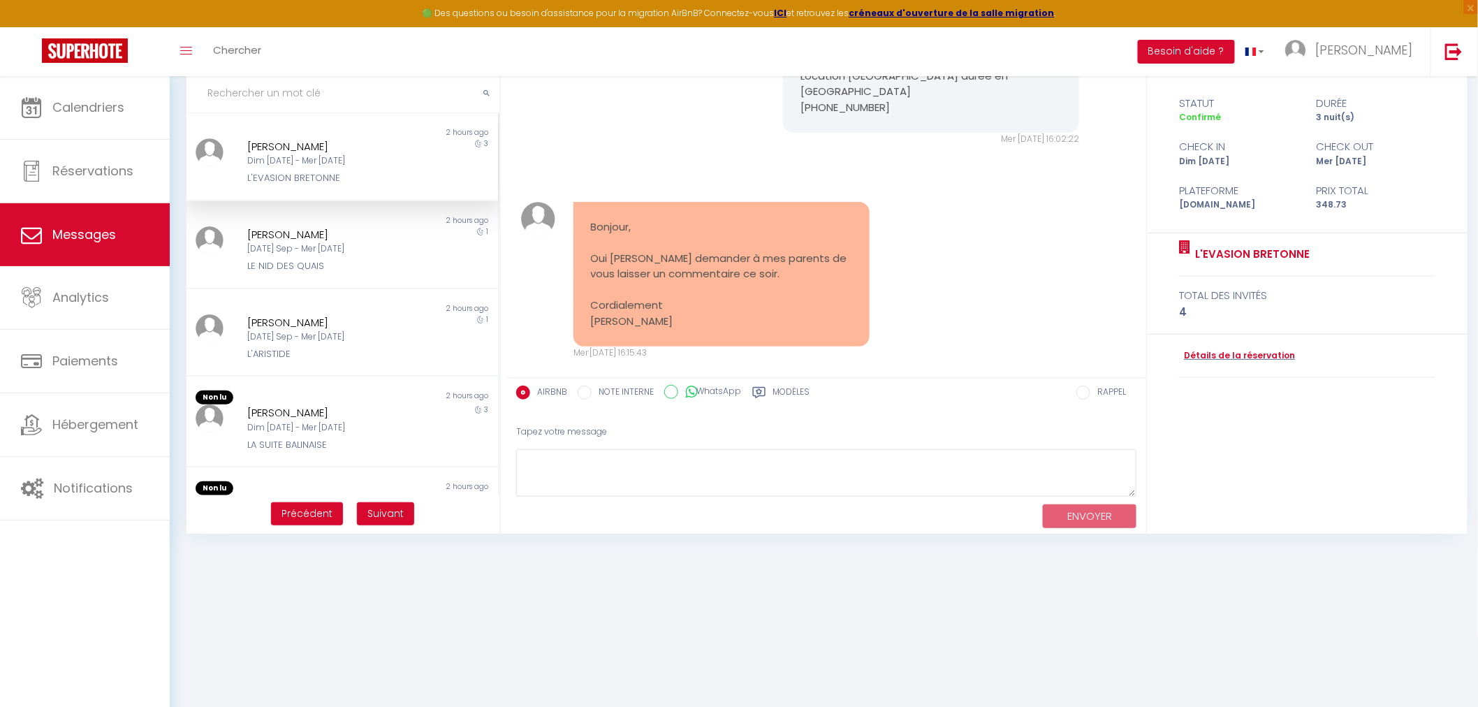
scroll to position [4912, 0]
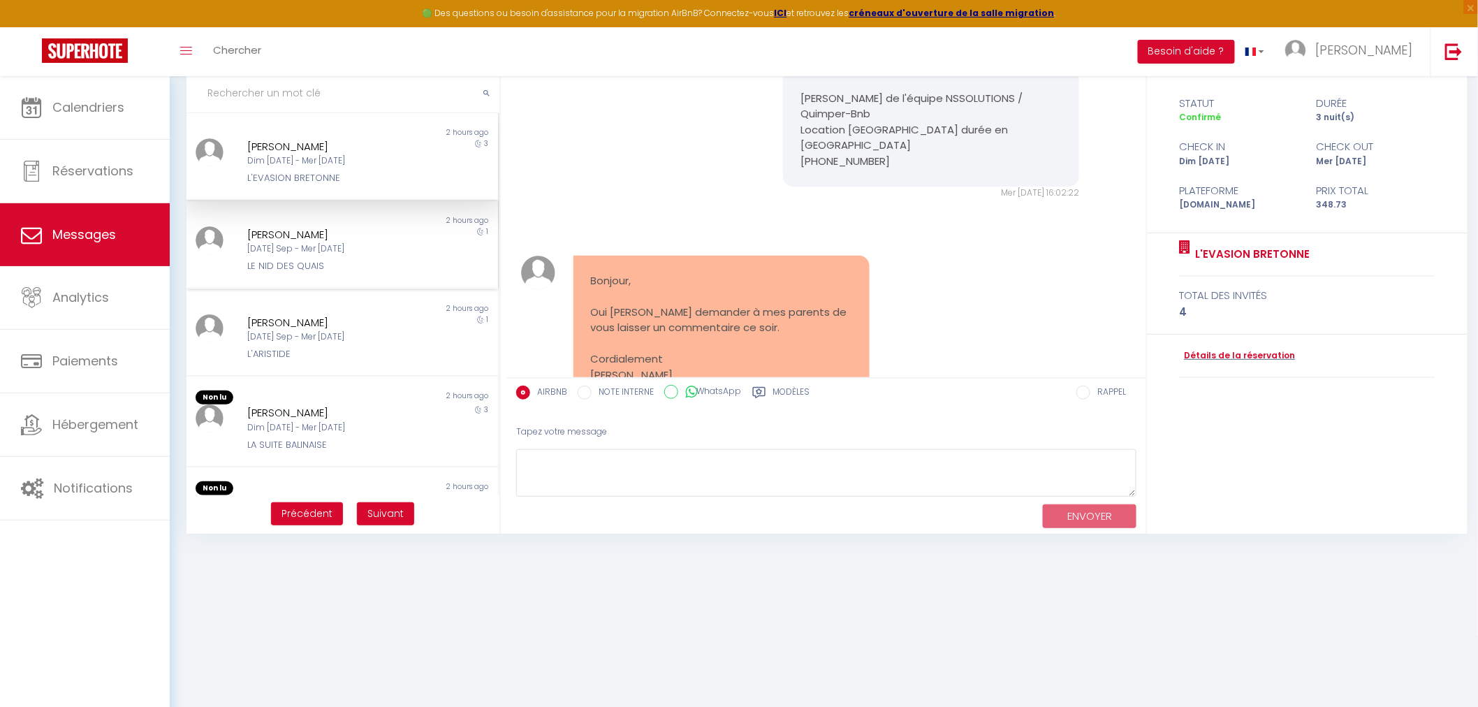
click at [307, 253] on div "Mar 09 Sep - Mer 10 Sep" at bounding box center [328, 248] width 163 height 13
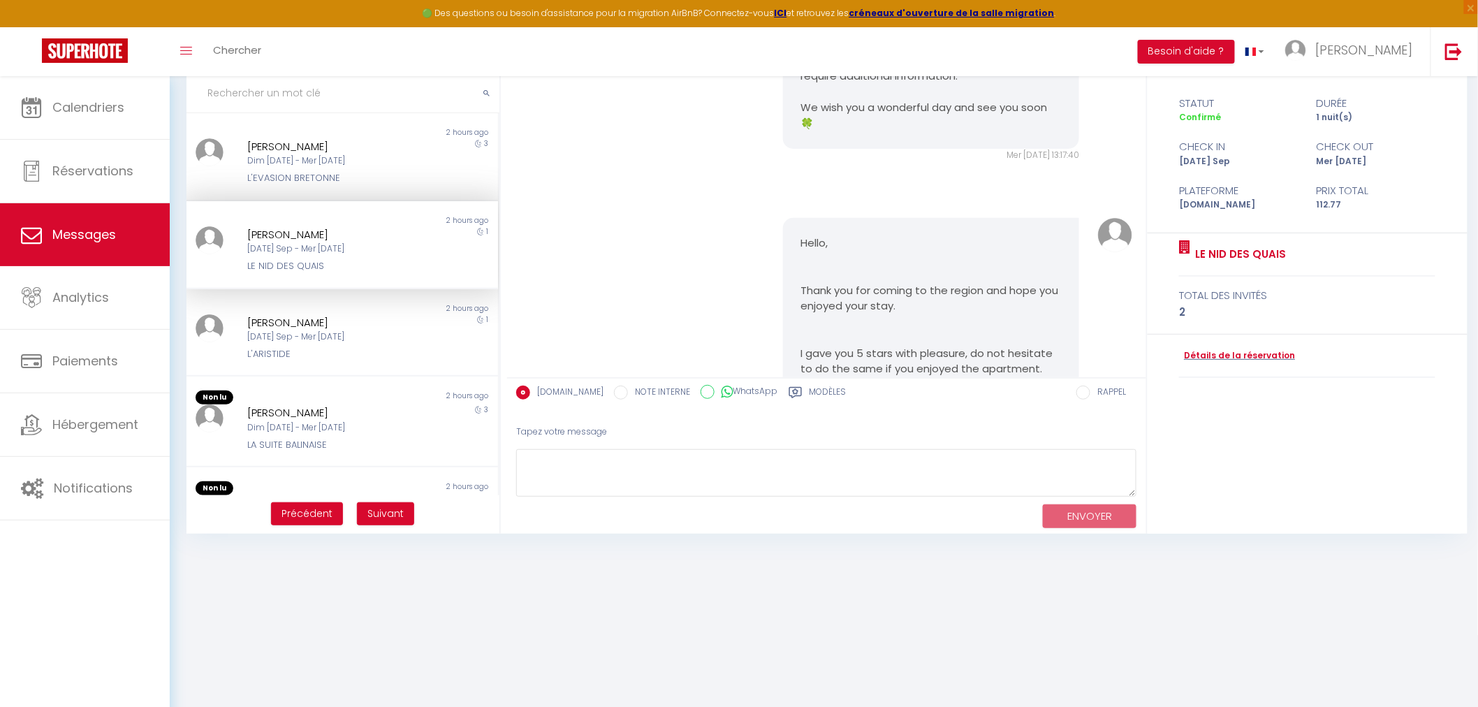
scroll to position [5262, 0]
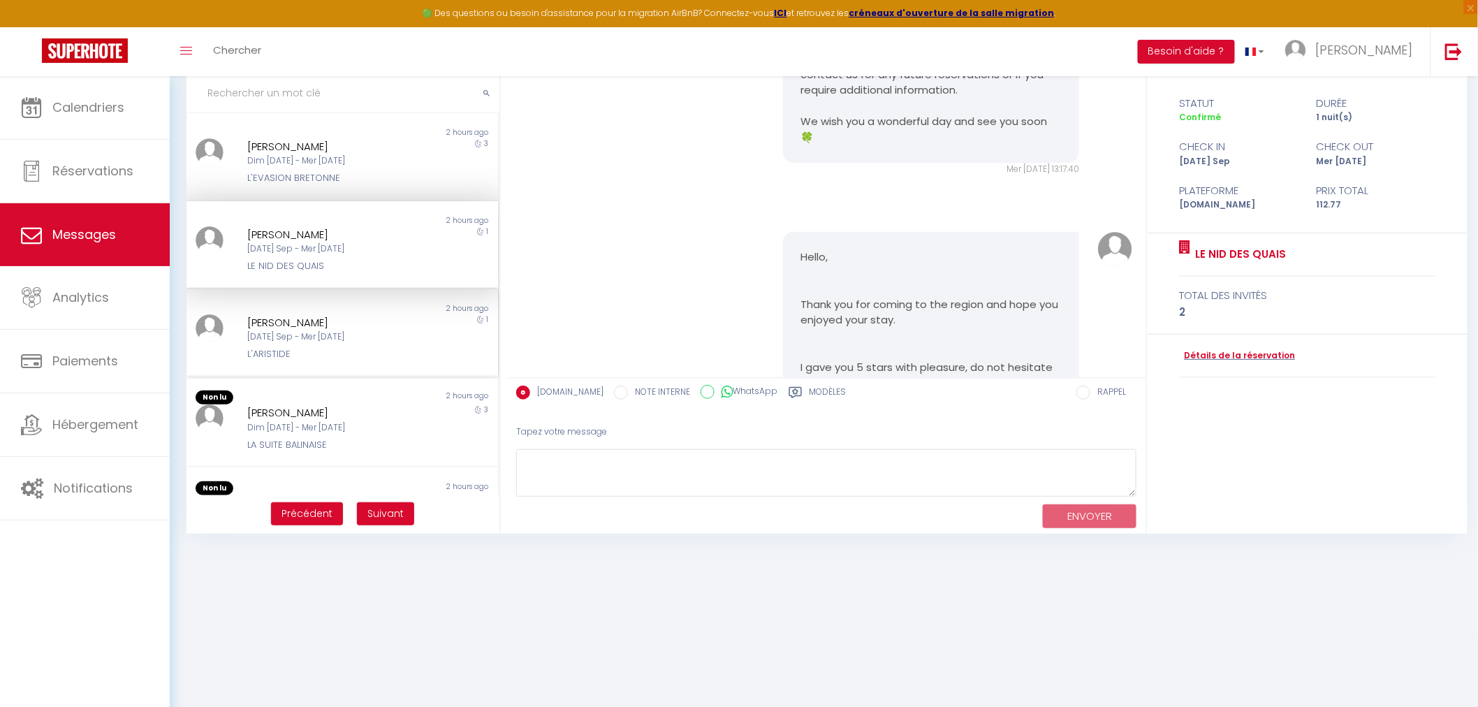
click at [348, 347] on div "L'ARISTIDE" at bounding box center [328, 354] width 163 height 14
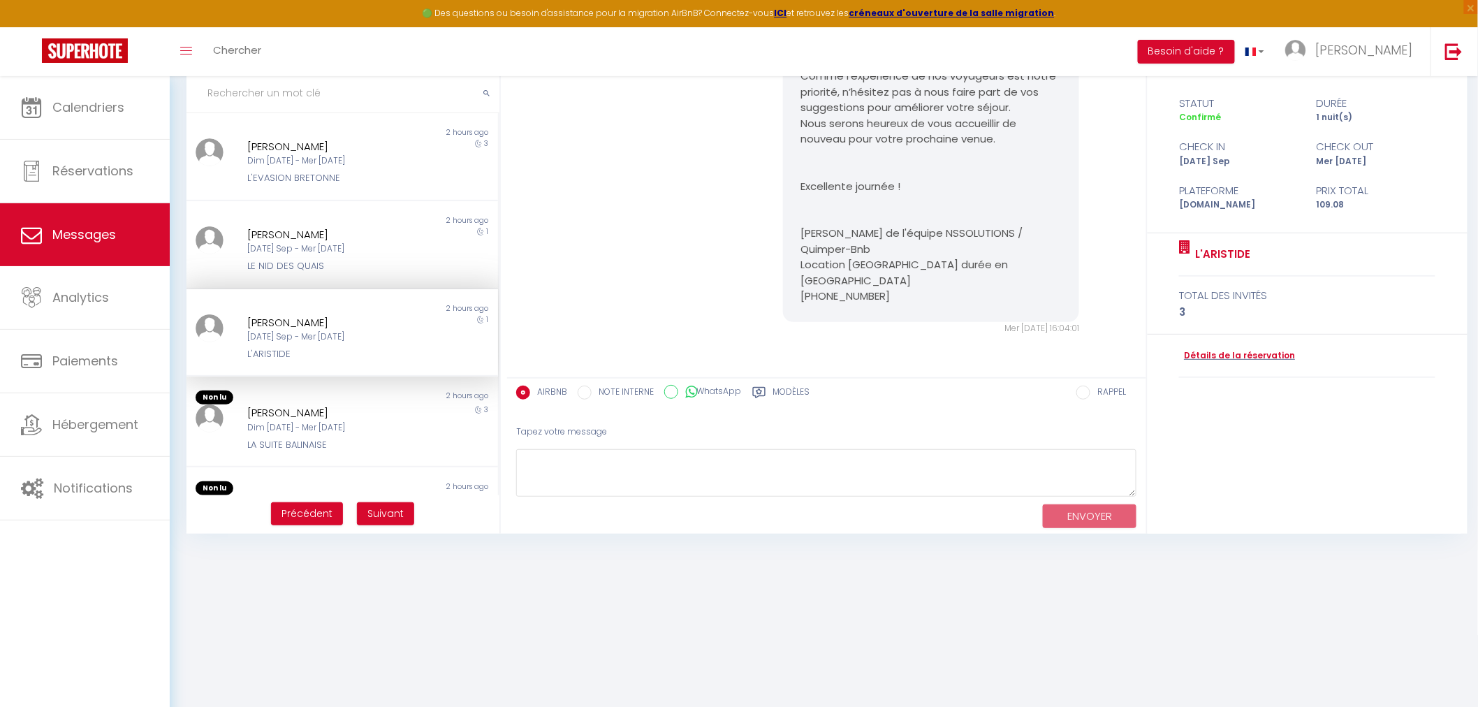
scroll to position [3435, 0]
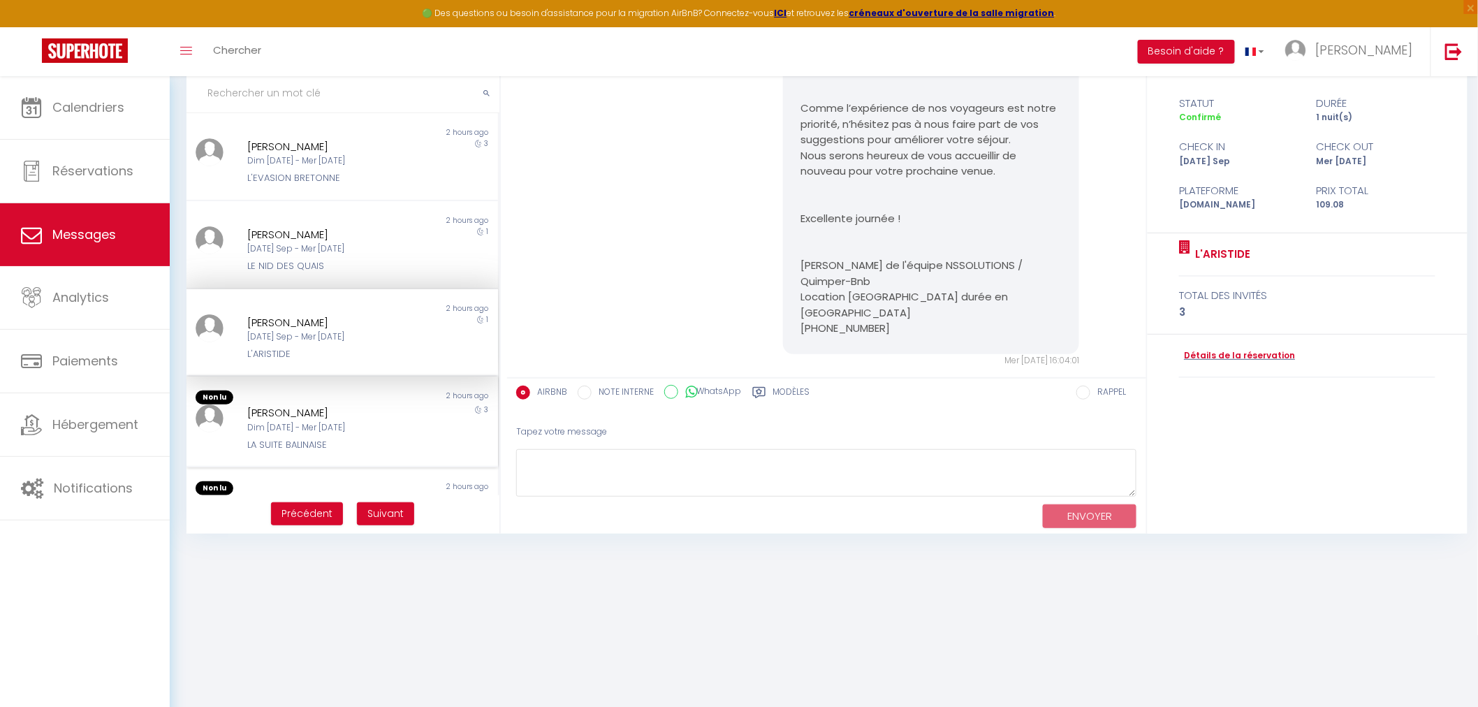
click at [355, 409] on div "[PERSON_NAME]" at bounding box center [328, 413] width 163 height 17
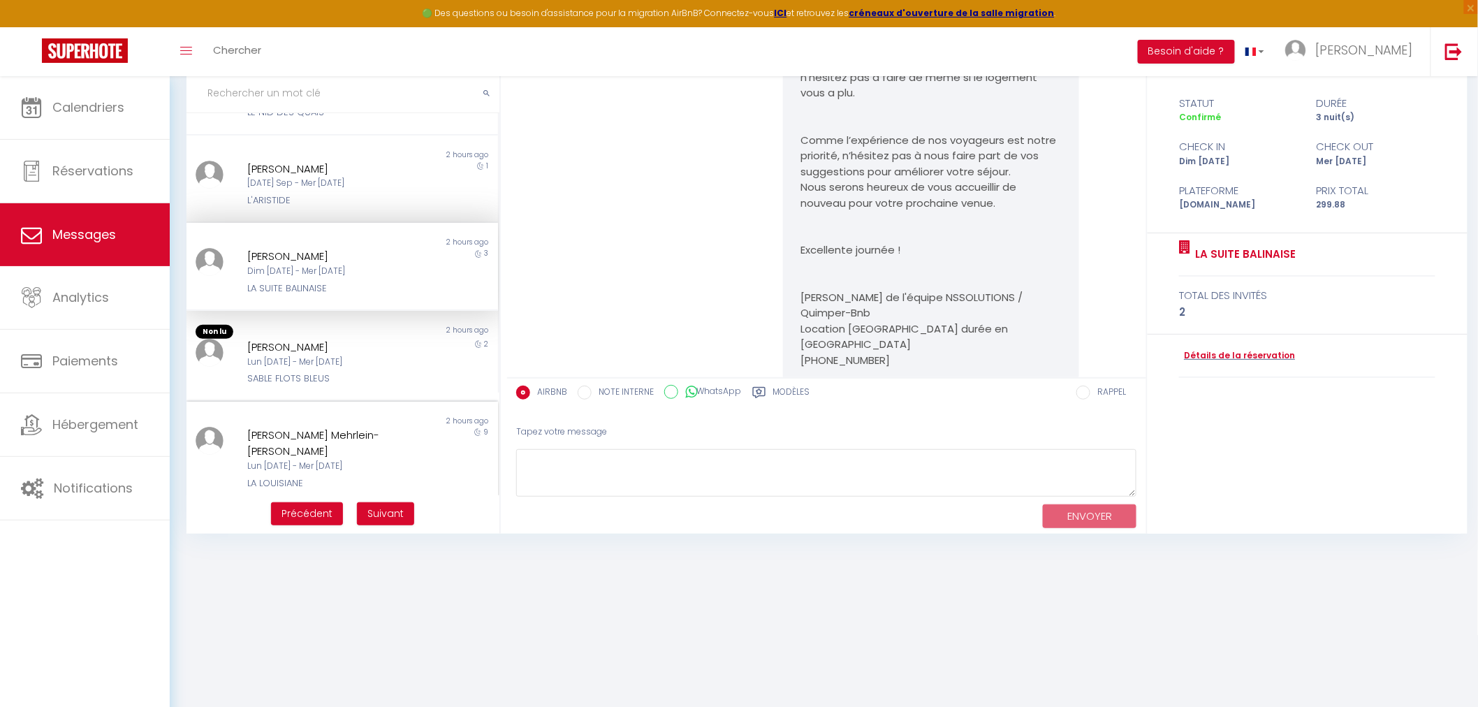
scroll to position [155, 0]
click at [339, 370] on div "SABLE FLOTS BLEUS" at bounding box center [328, 377] width 163 height 14
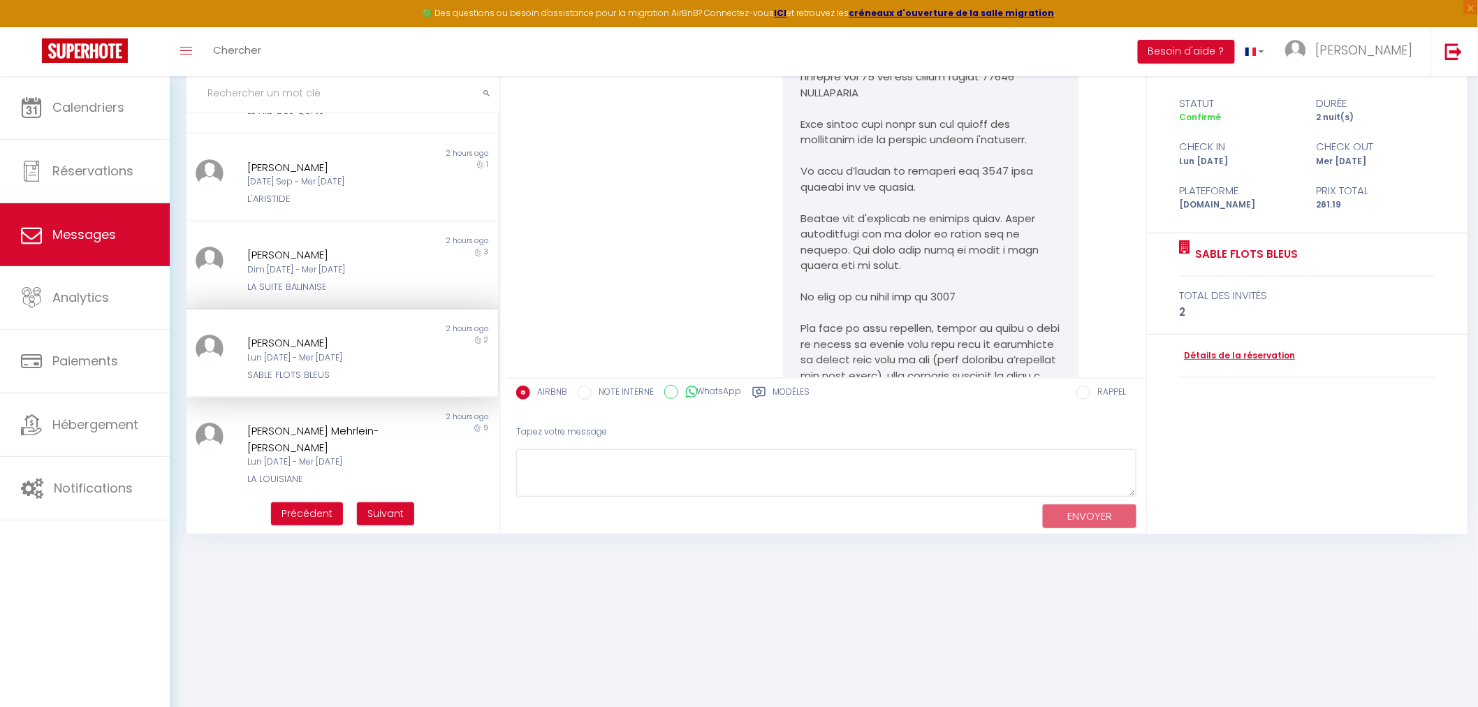
scroll to position [5900, 0]
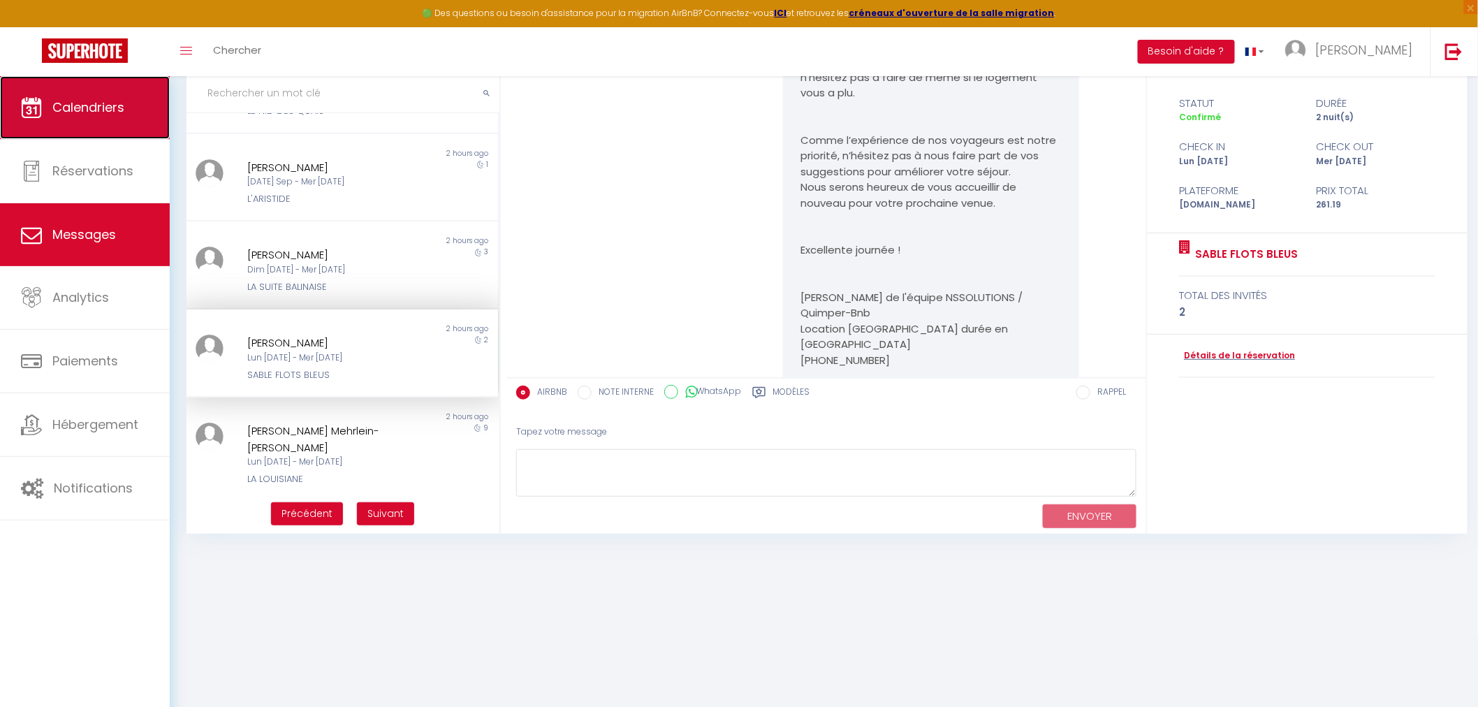
click at [112, 136] on link "Calendriers" at bounding box center [85, 107] width 170 height 63
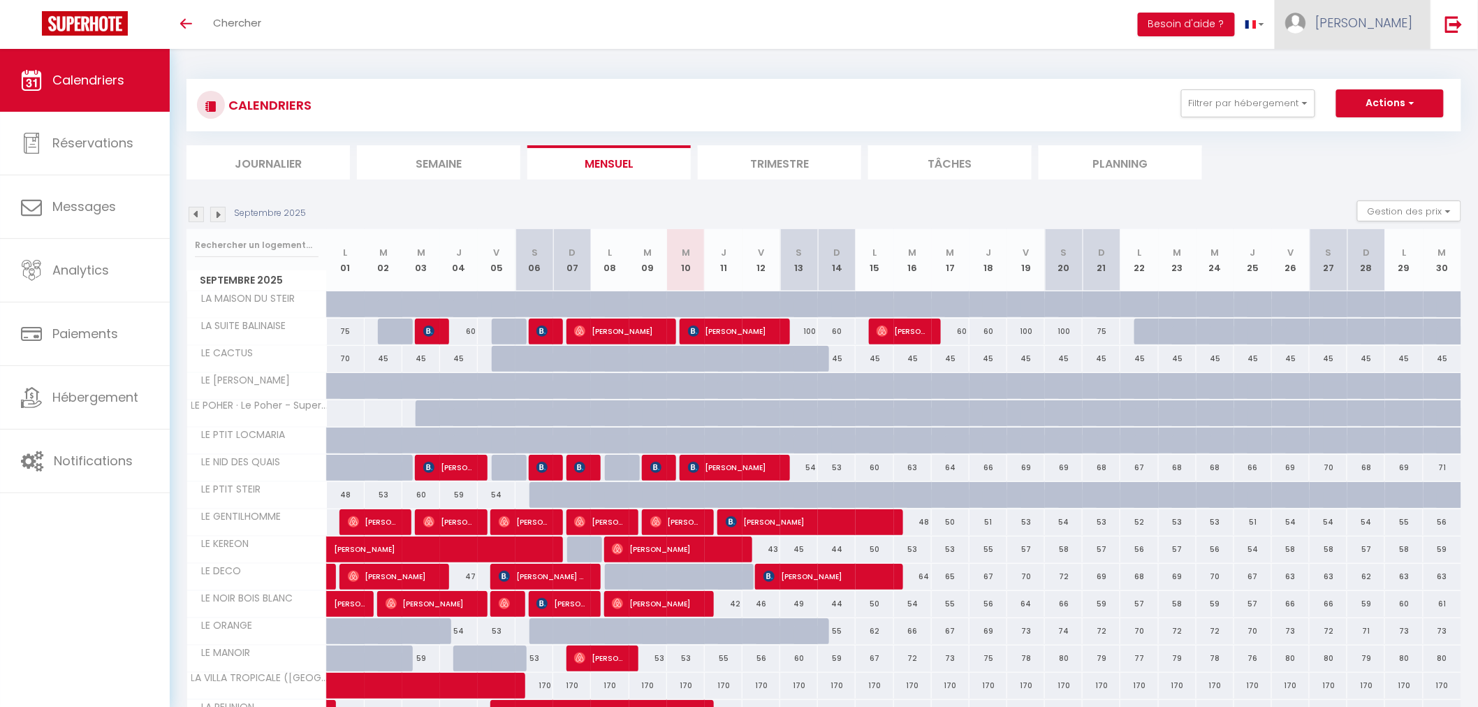
click at [1381, 24] on span "[PERSON_NAME]" at bounding box center [1365, 22] width 98 height 17
click at [1365, 93] on link "Équipe" at bounding box center [1374, 95] width 103 height 24
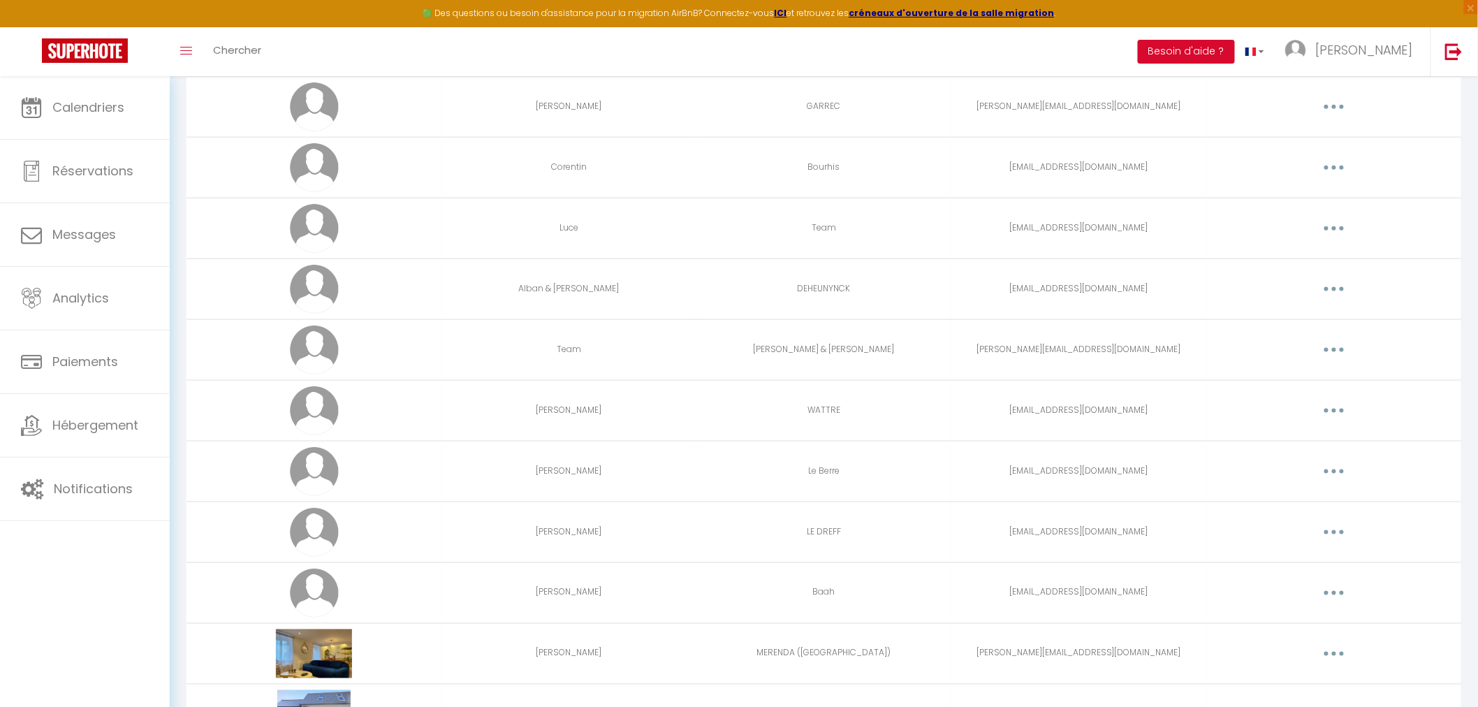
scroll to position [3609, 0]
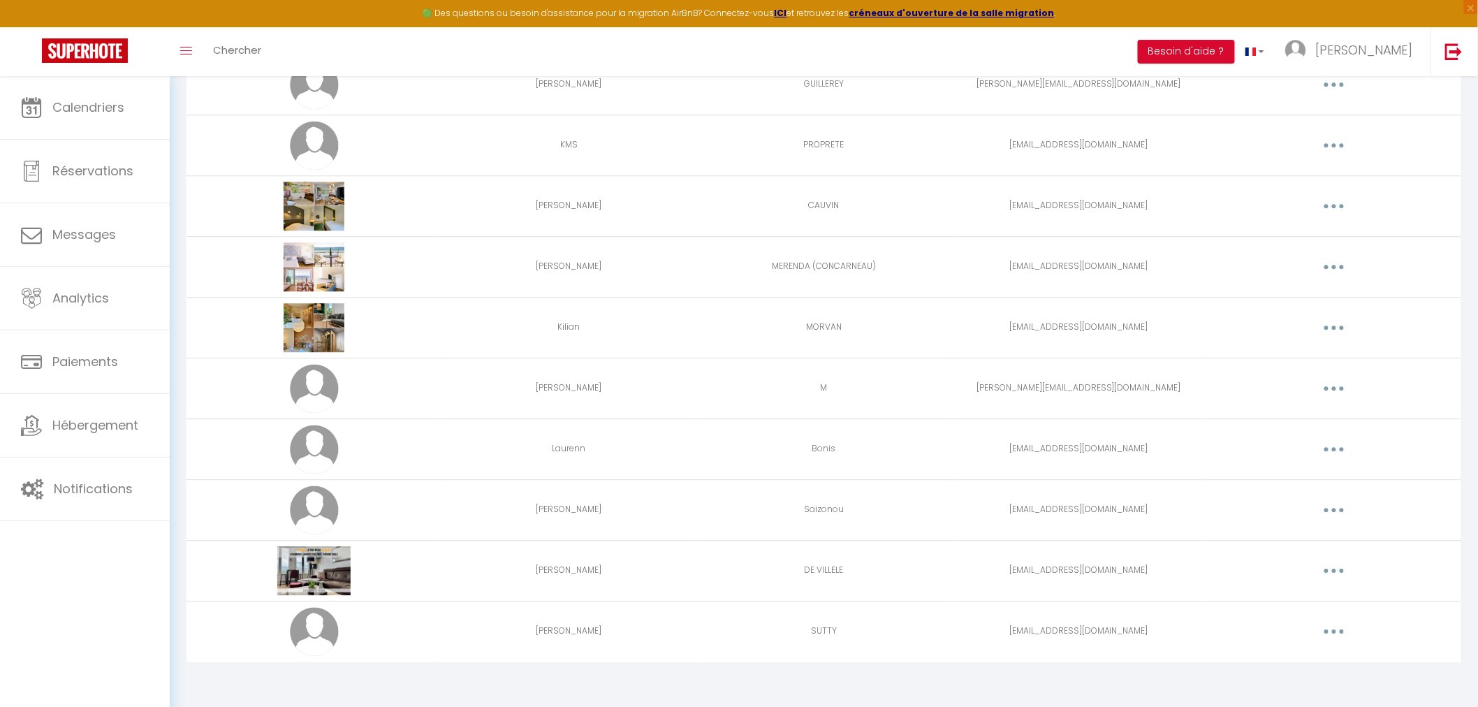
click at [1330, 383] on button "button" at bounding box center [1334, 388] width 39 height 22
click at [1328, 410] on link "Editer" at bounding box center [1297, 421] width 103 height 24
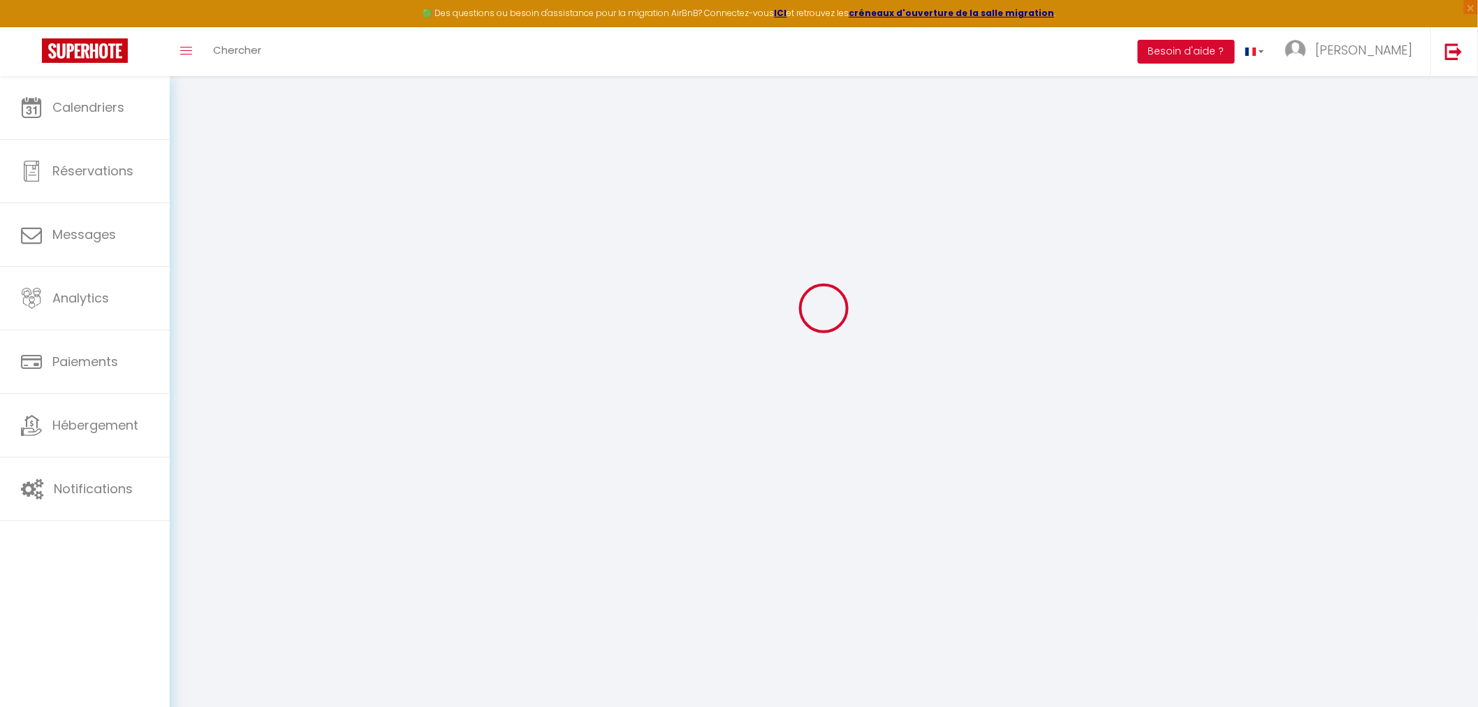
type input "[PERSON_NAME]"
type input "M"
type input "[PERSON_NAME][EMAIL_ADDRESS][DOMAIN_NAME]"
type textarea "[URL][DOMAIN_NAME]"
checkbox input "false"
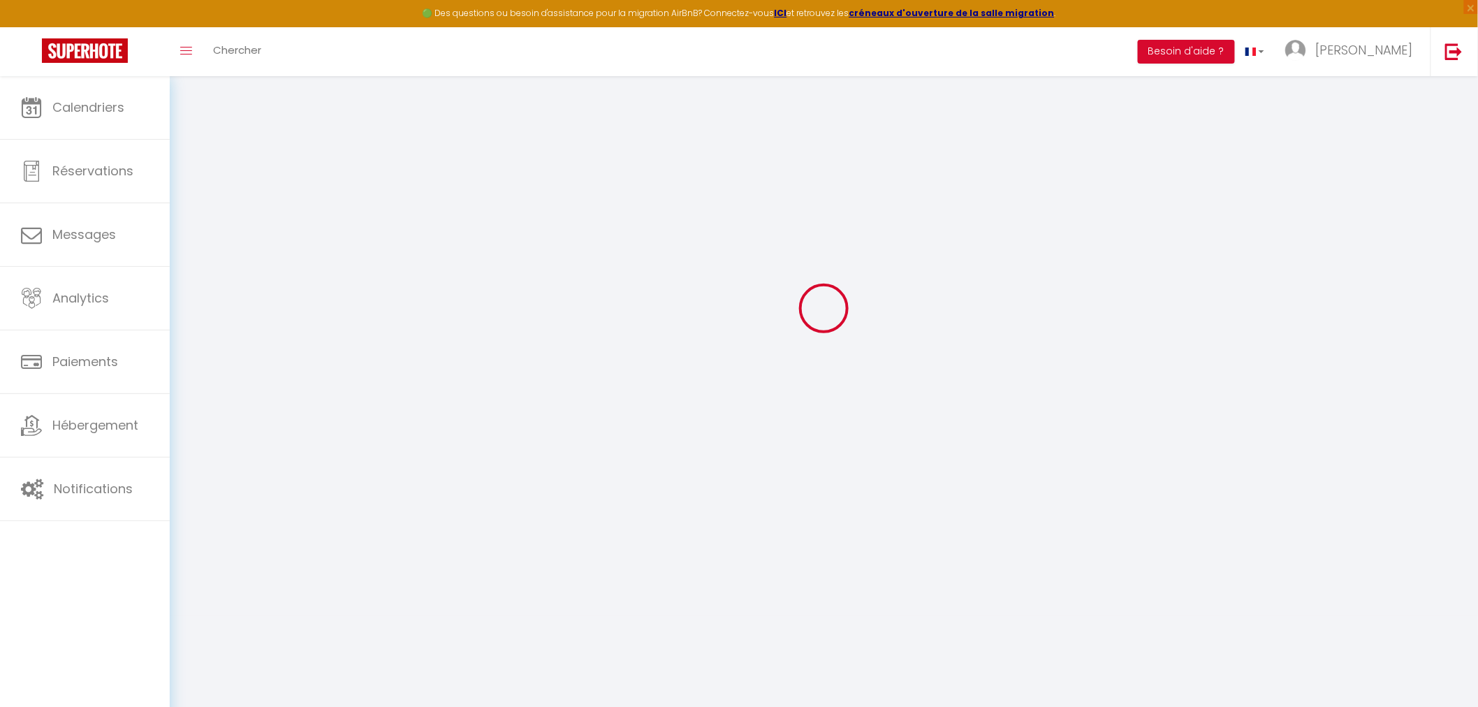
checkbox input "false"
checkbox input "true"
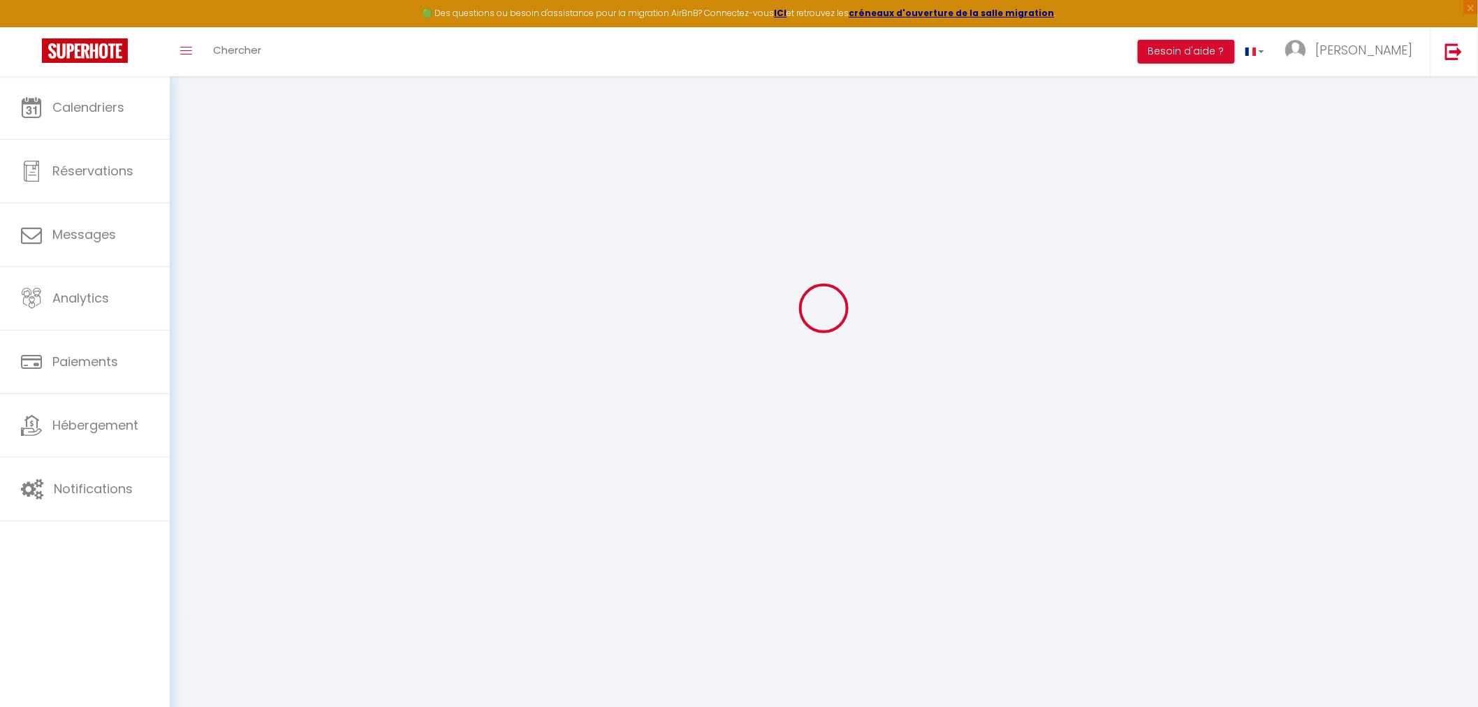
checkbox input "true"
checkbox input "false"
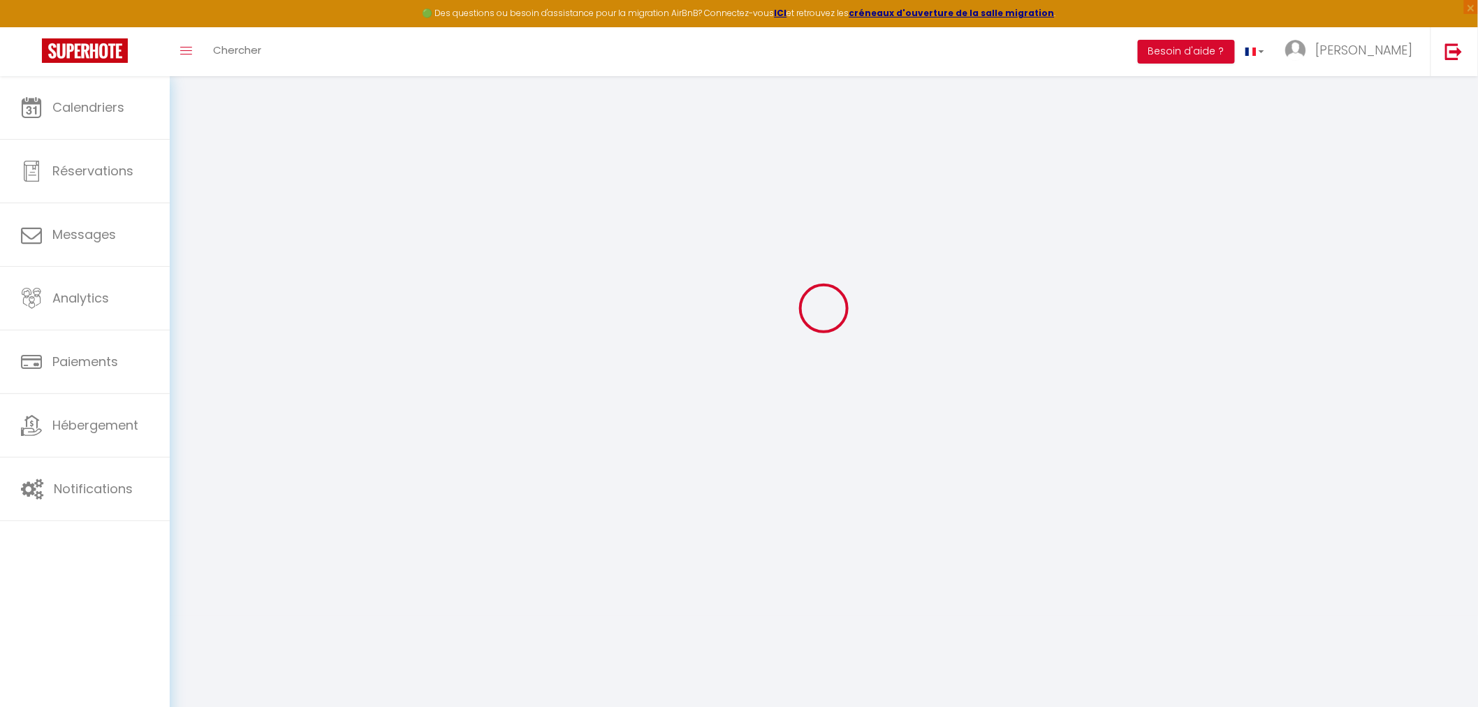
checkbox input "false"
checkbox input "true"
checkbox input "false"
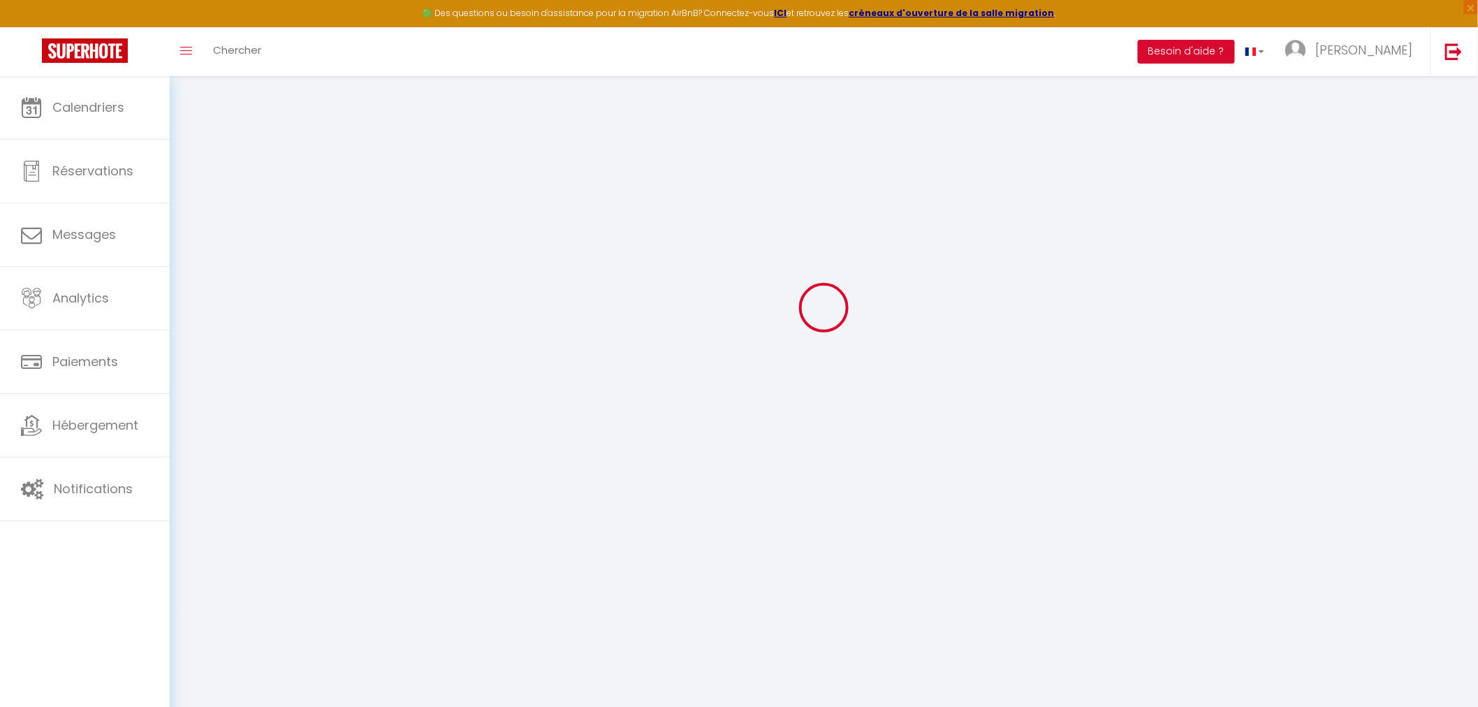
select select
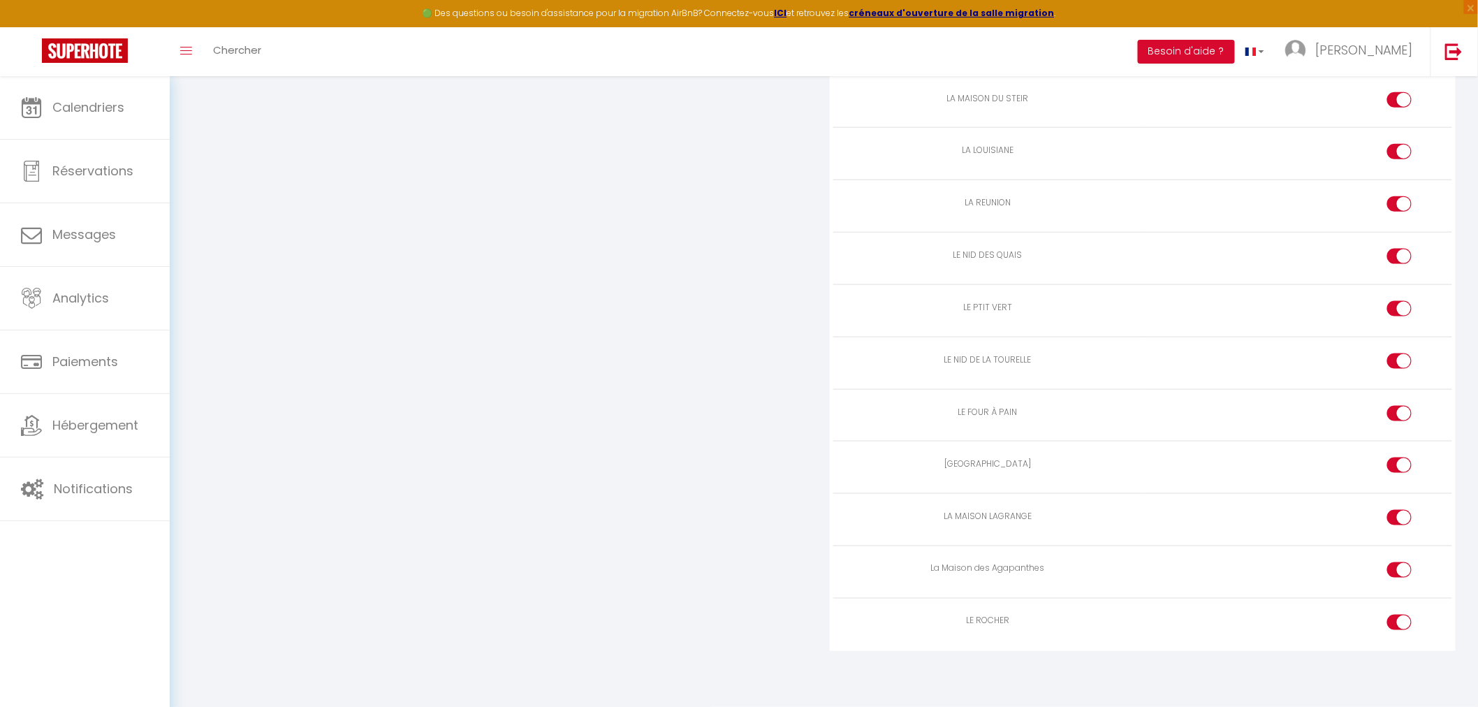
scroll to position [1036, 0]
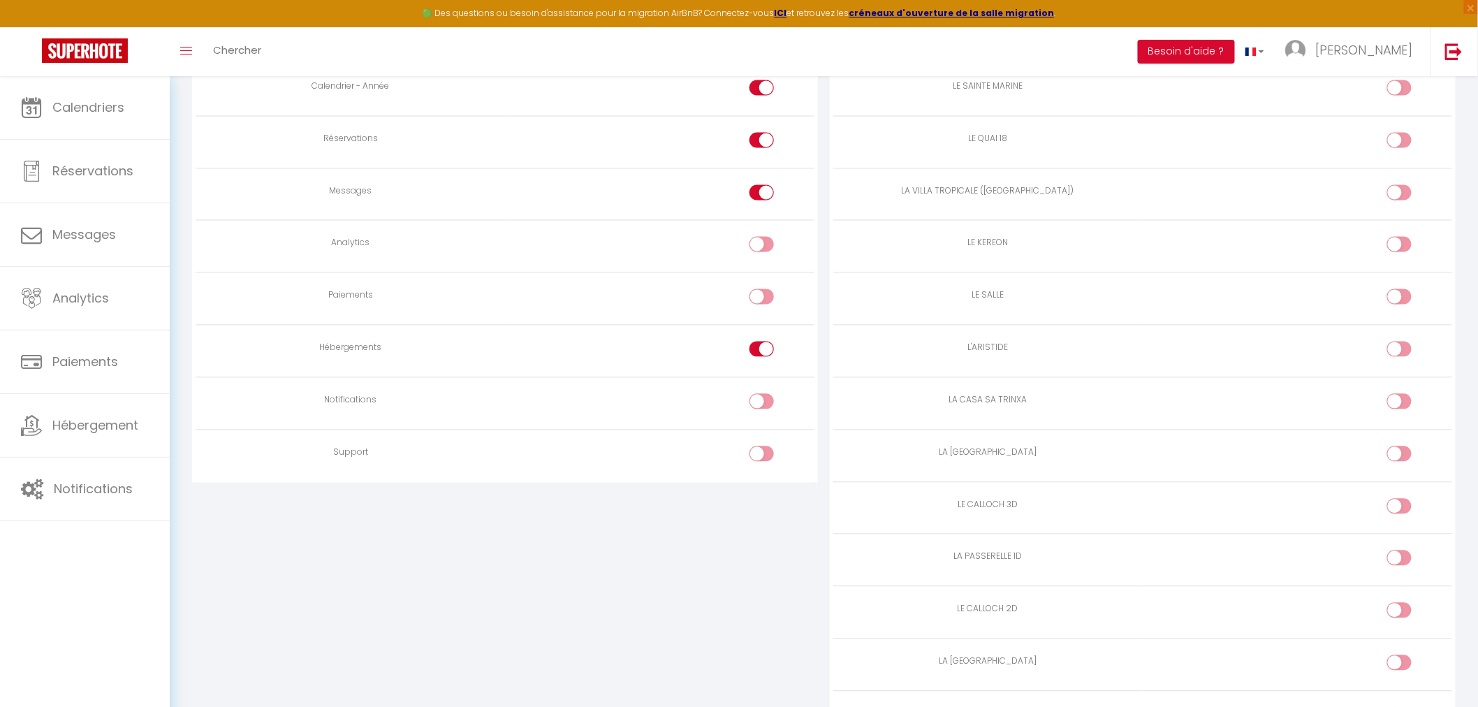
click at [1404, 357] on input "checkbox" at bounding box center [1411, 352] width 24 height 21
checkbox input "true"
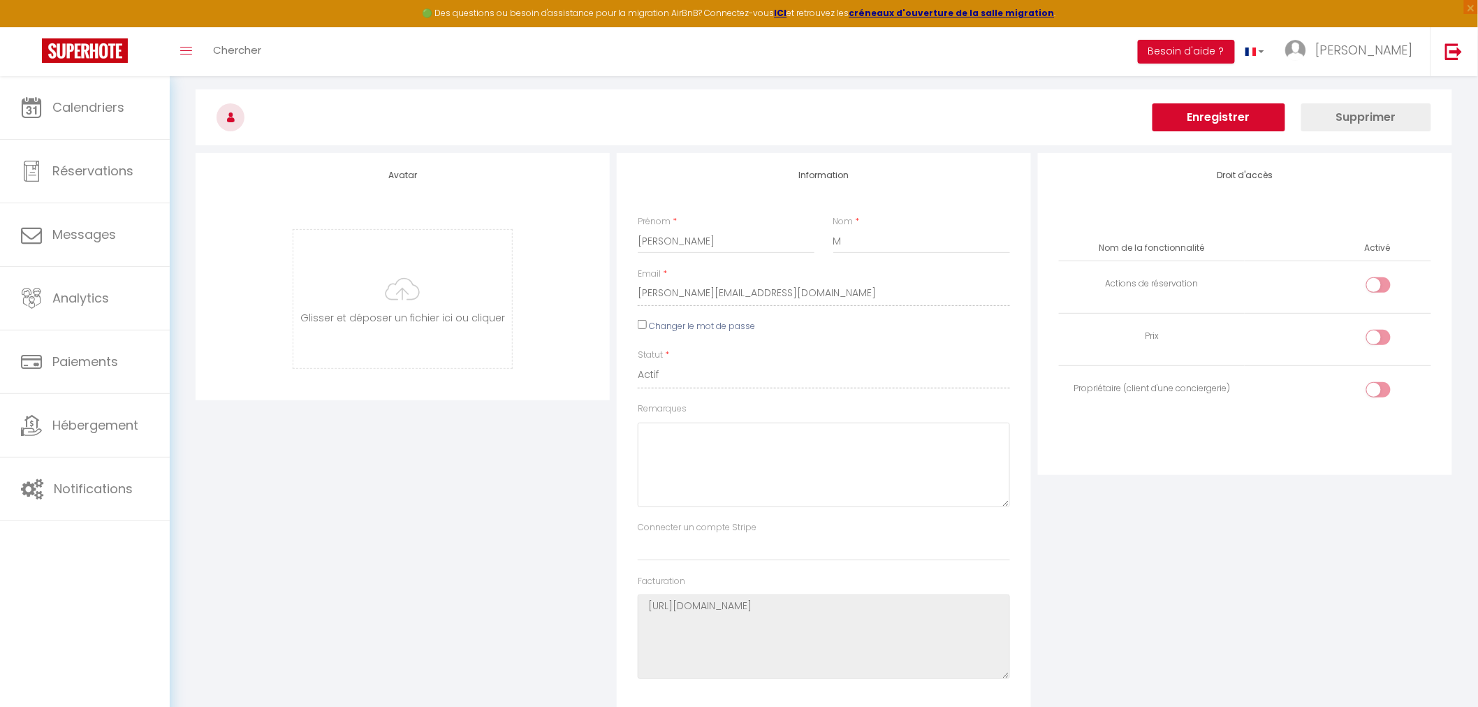
scroll to position [36, 0]
click at [1237, 119] on button "Enregistrer" at bounding box center [1219, 122] width 133 height 28
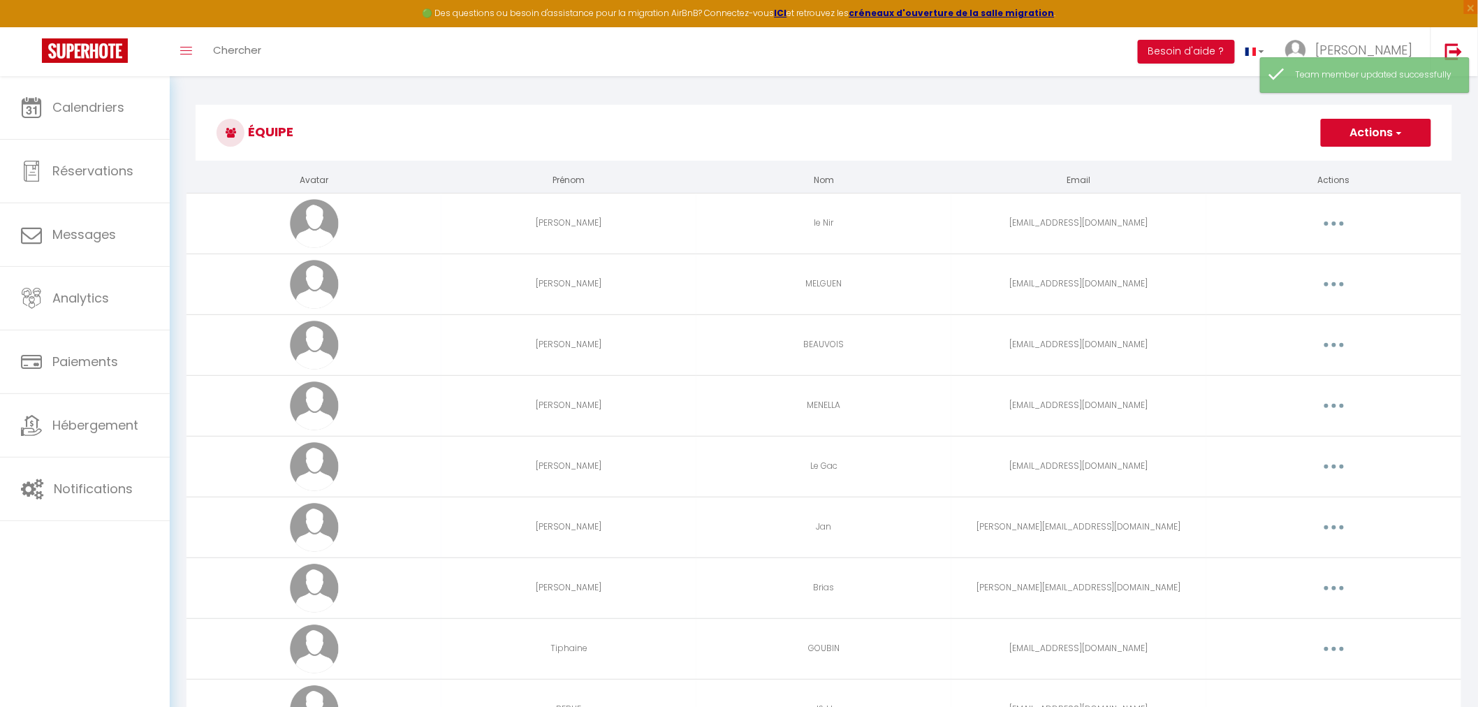
scroll to position [2670, 0]
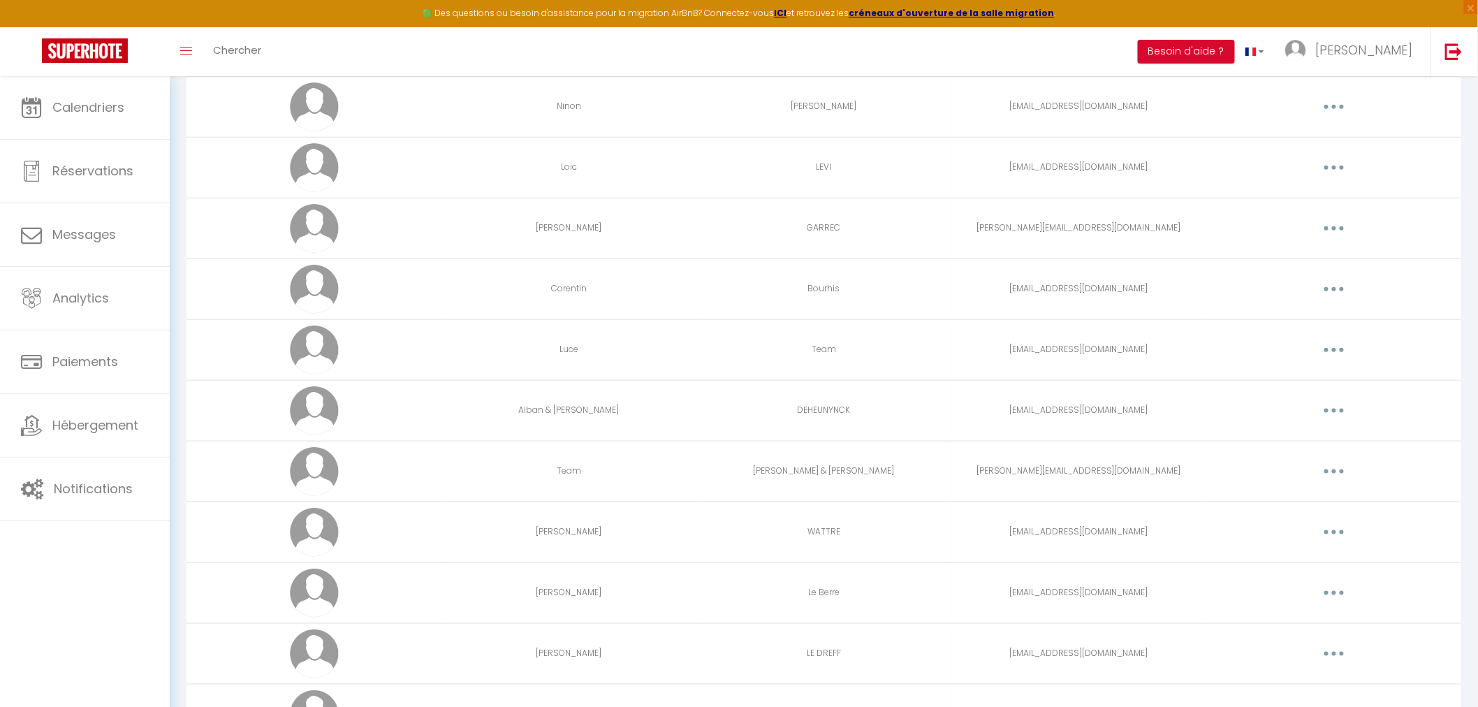
click at [1330, 351] on button "button" at bounding box center [1334, 350] width 39 height 22
click at [1307, 378] on link "Editer" at bounding box center [1297, 382] width 103 height 24
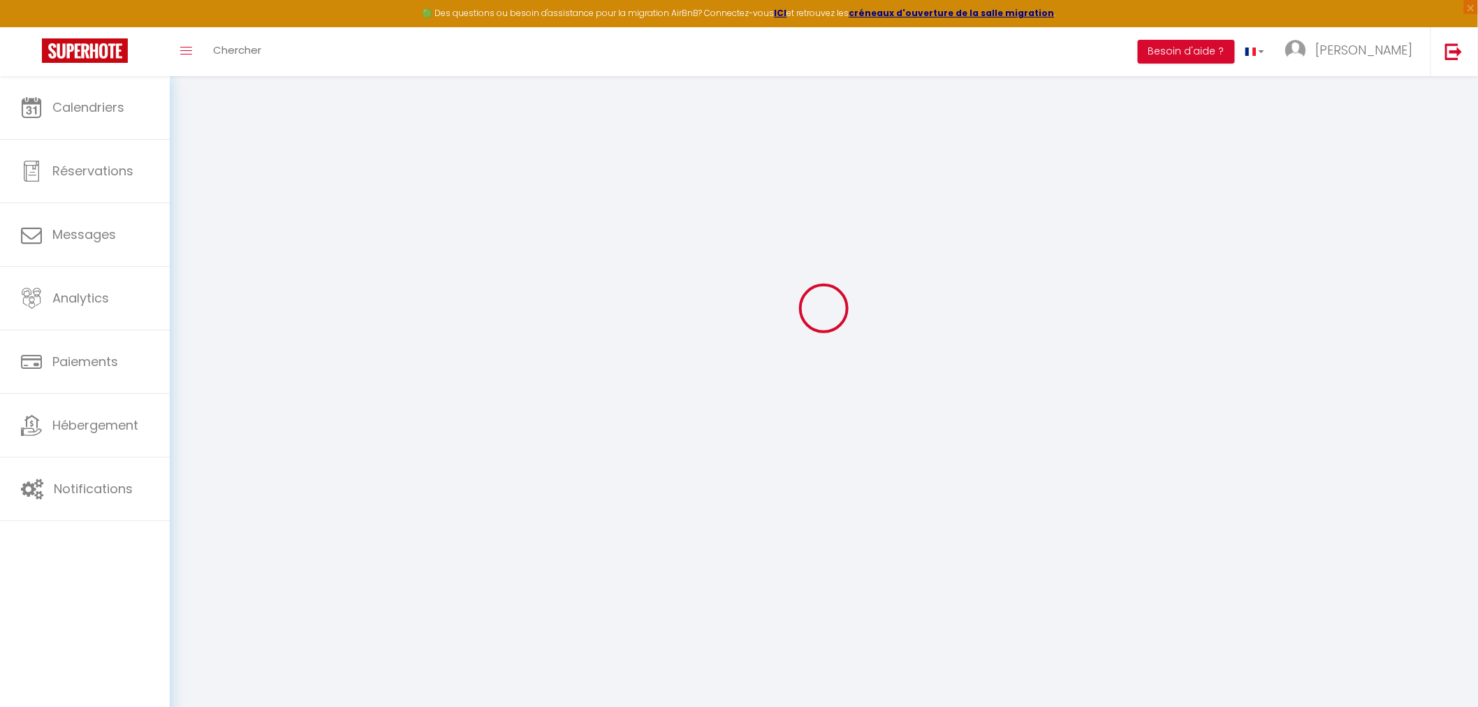
type input "Luce"
type input "Team"
type input "[EMAIL_ADDRESS][DOMAIN_NAME]"
type textarea "[URL][DOMAIN_NAME]"
checkbox input "false"
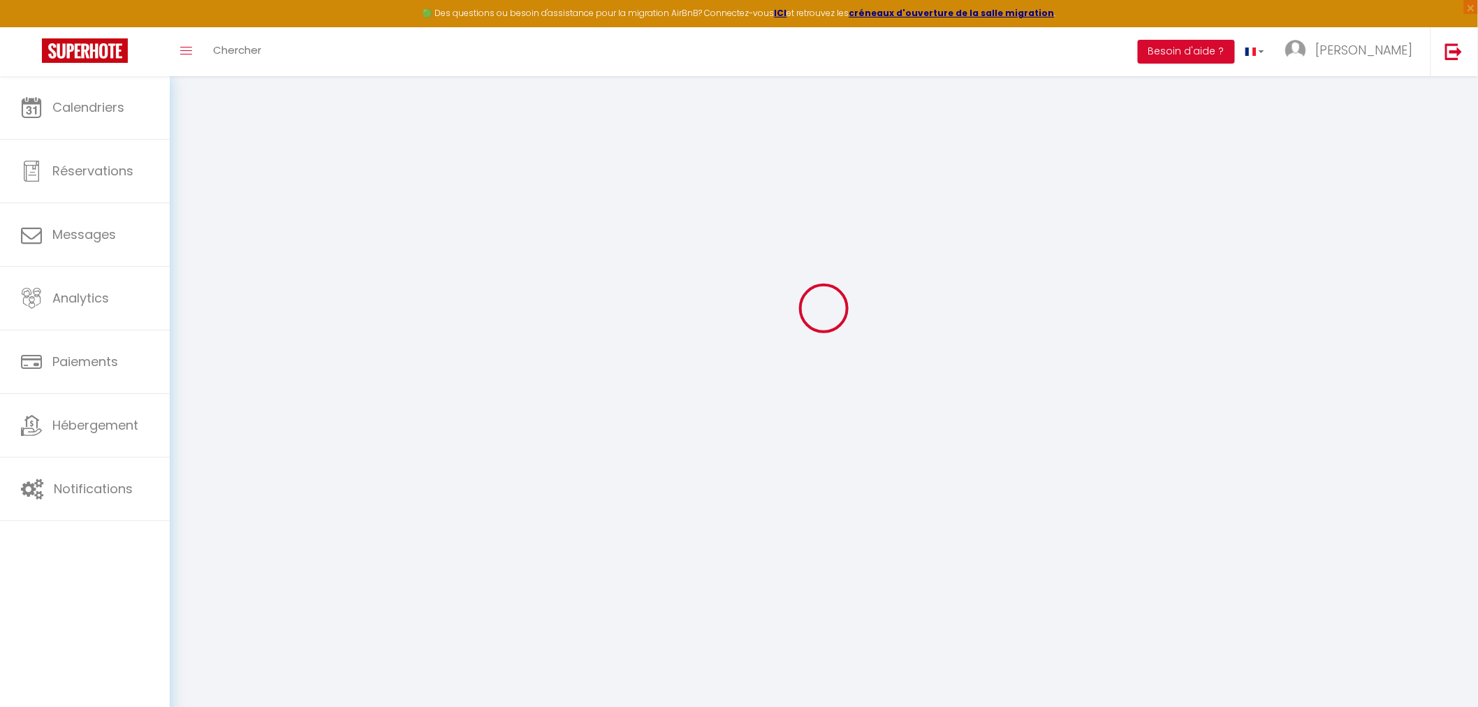
checkbox input "false"
checkbox input "true"
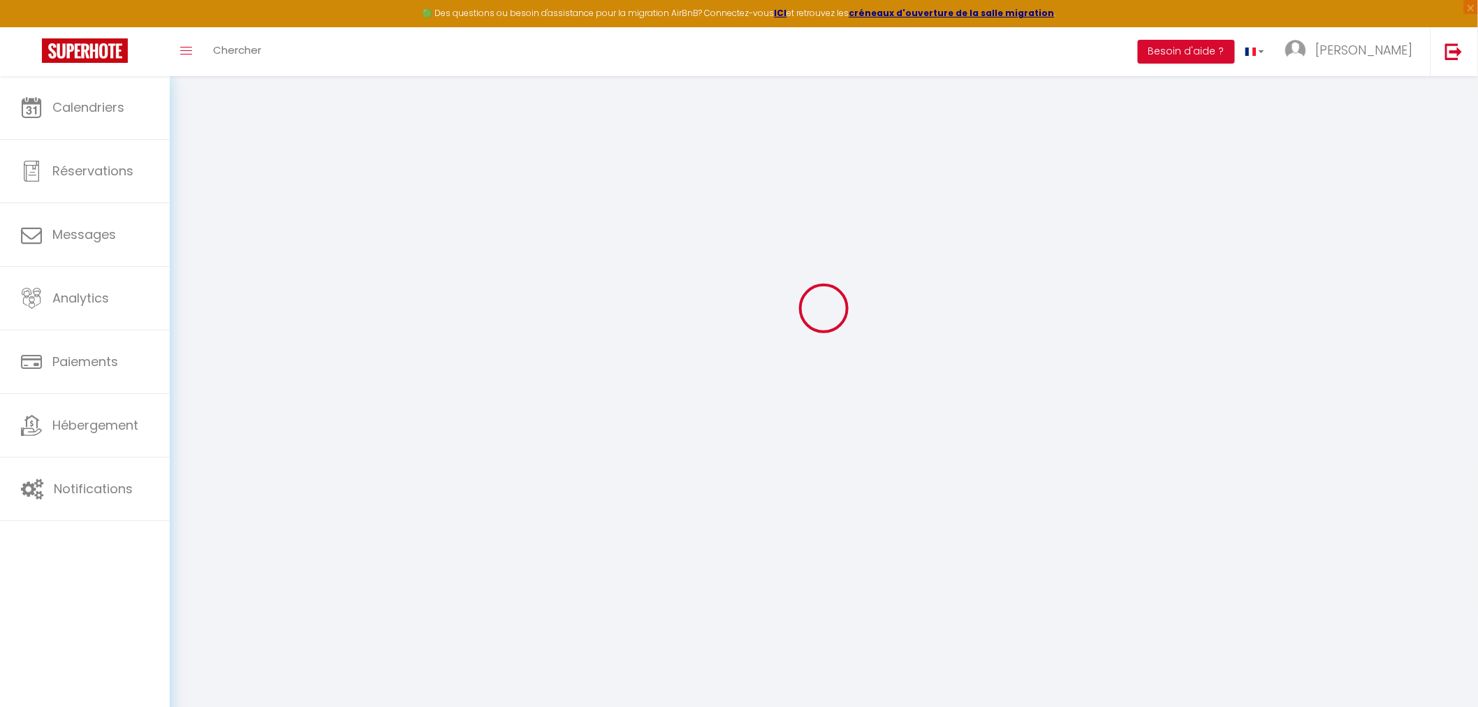
checkbox input "true"
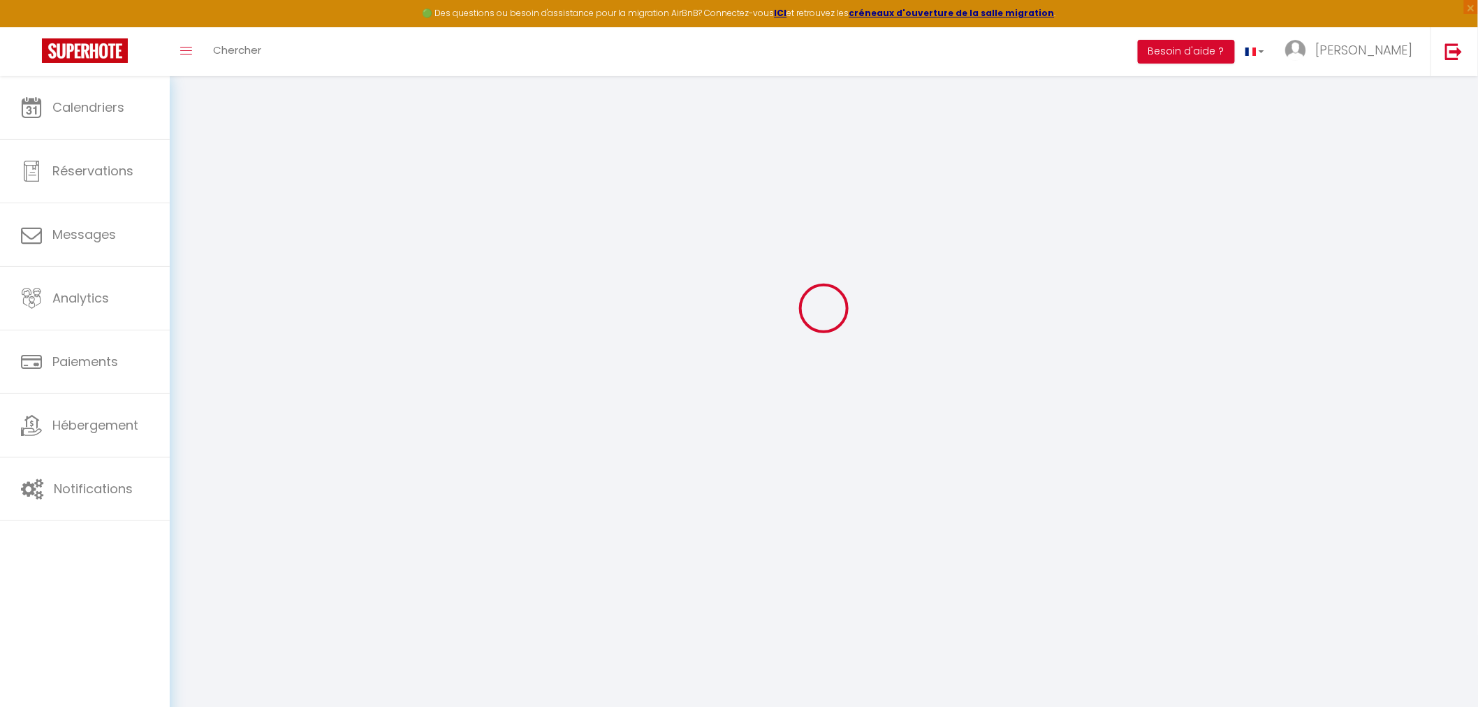
checkbox input "true"
checkbox input "false"
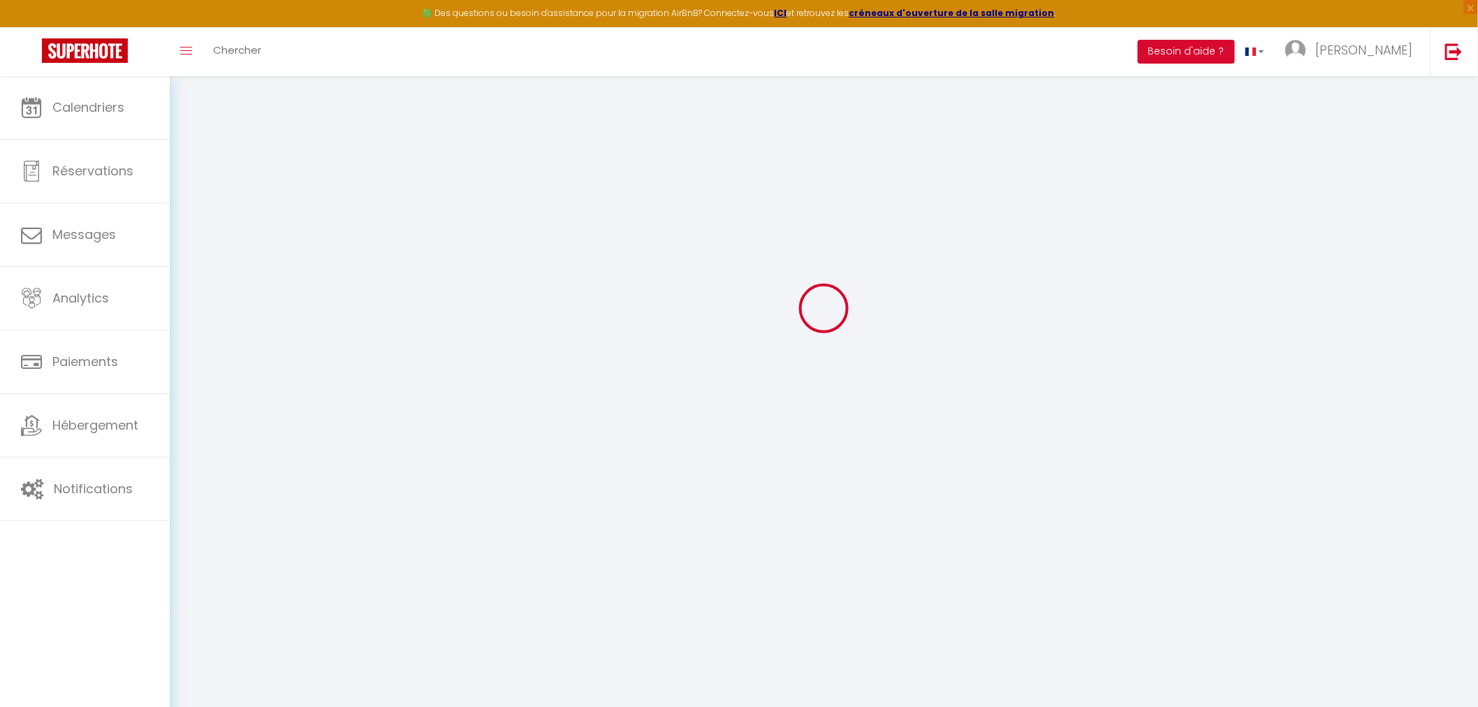
checkbox input "true"
checkbox input "false"
select select
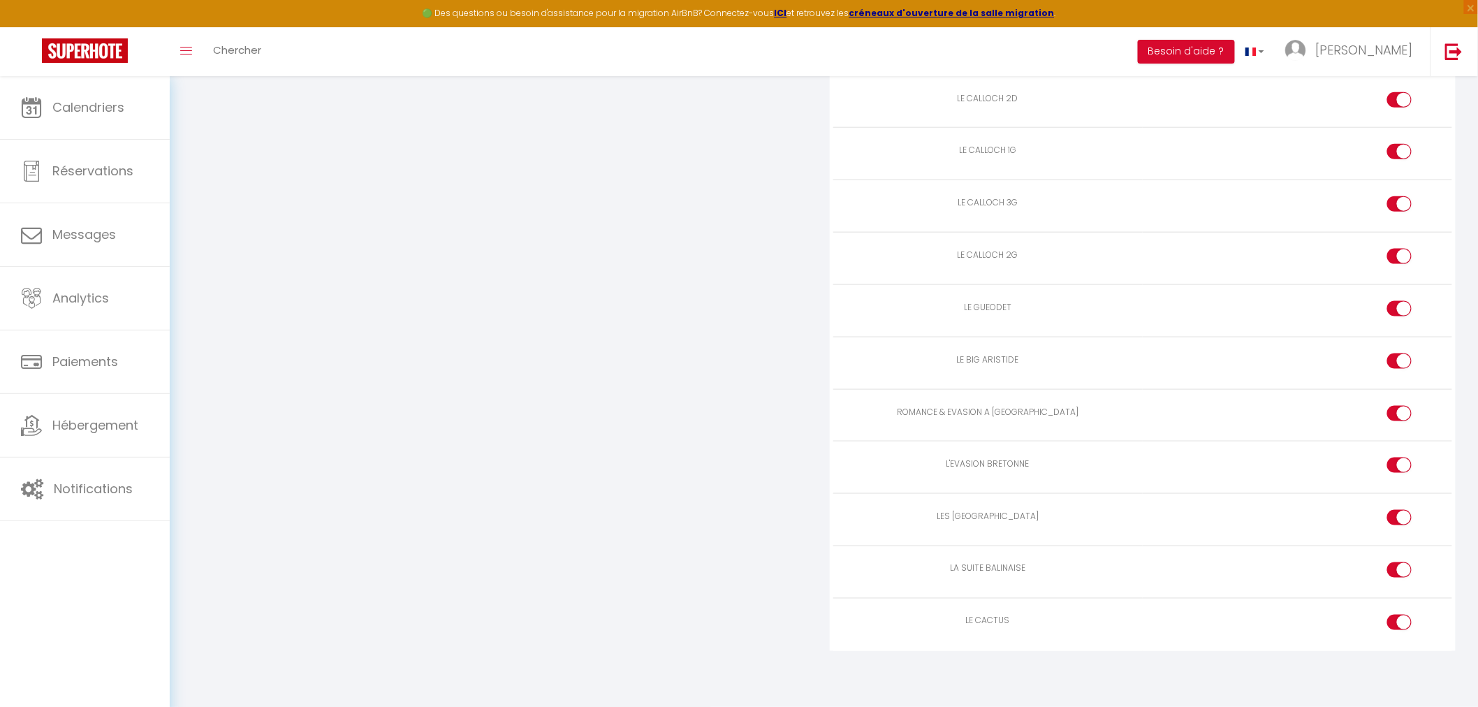
scroll to position [2306, 0]
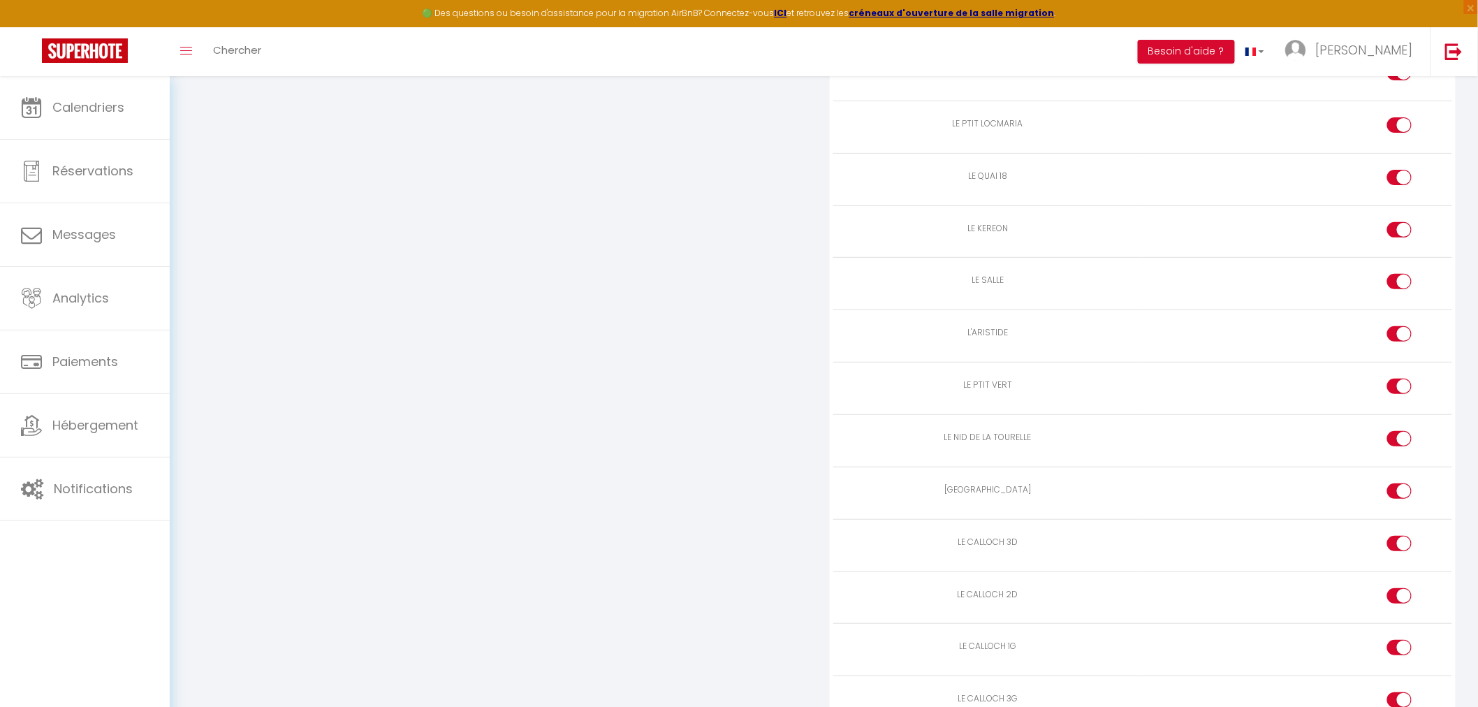
click at [1401, 347] on input "checkbox" at bounding box center [1411, 336] width 24 height 21
checkbox input "false"
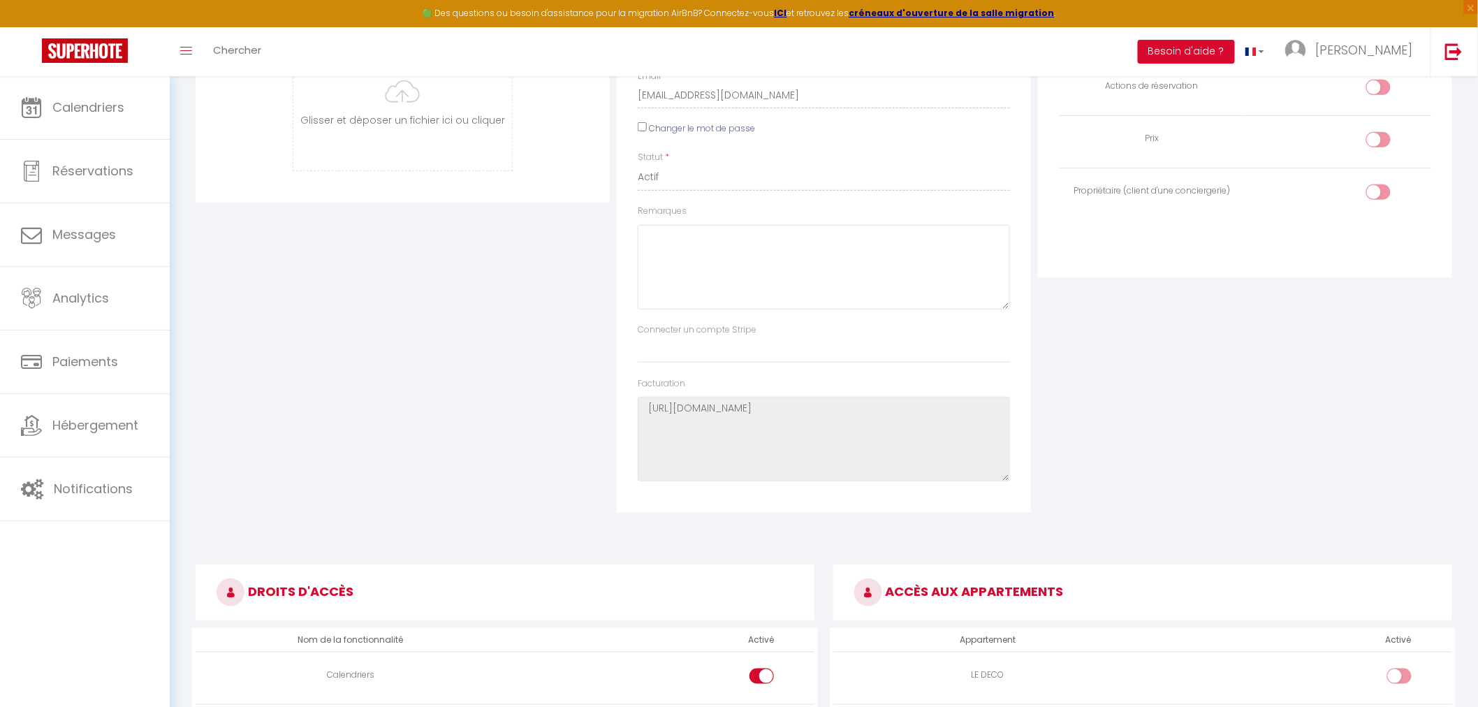
scroll to position [0, 0]
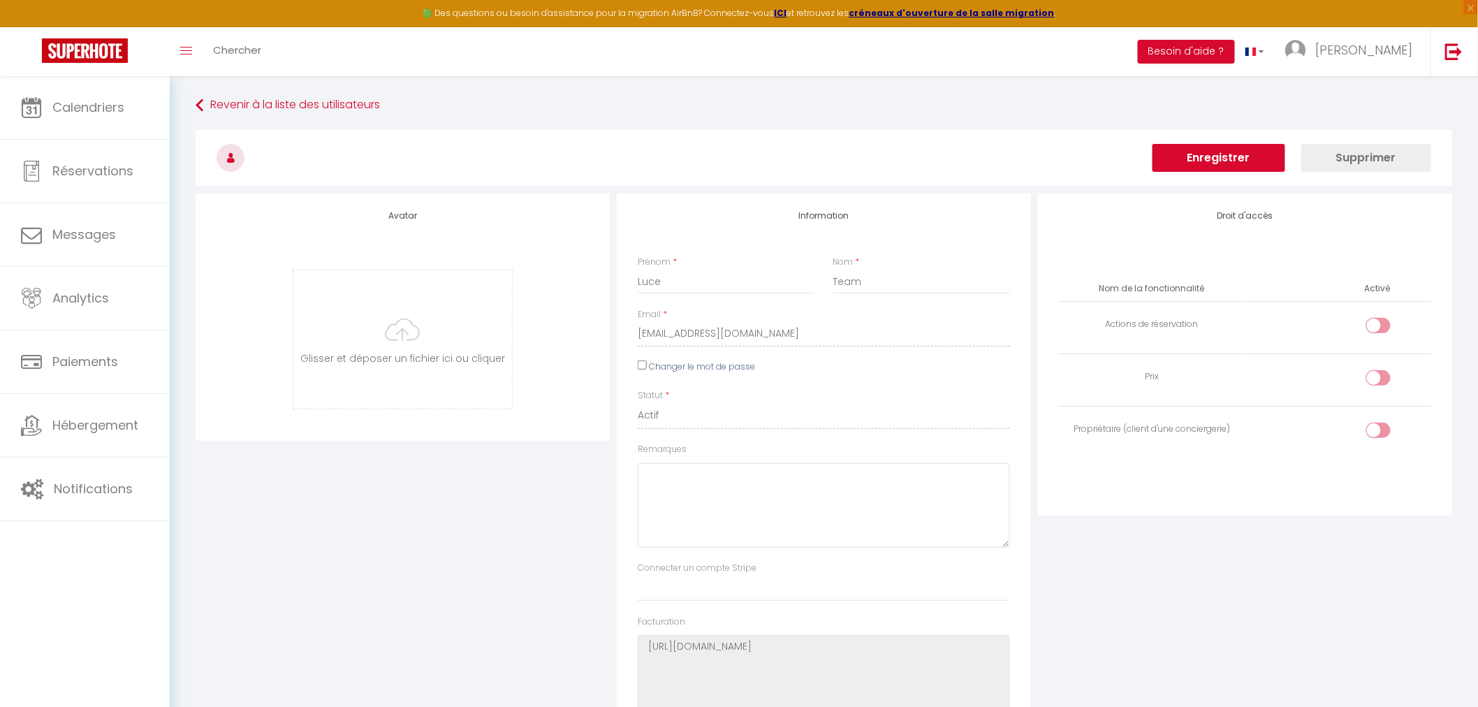
click at [1214, 158] on button "Enregistrer" at bounding box center [1219, 158] width 133 height 28
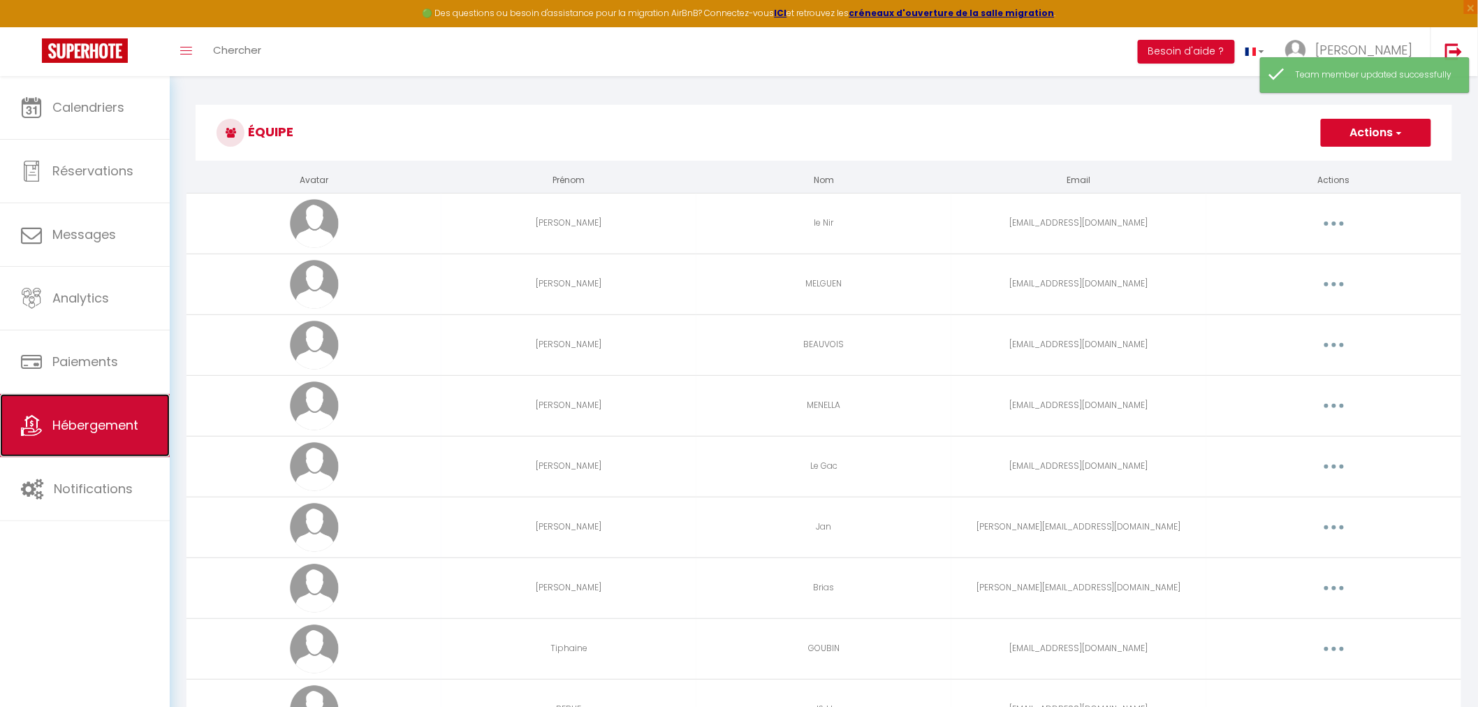
click at [59, 421] on span "Hébergement" at bounding box center [95, 424] width 86 height 17
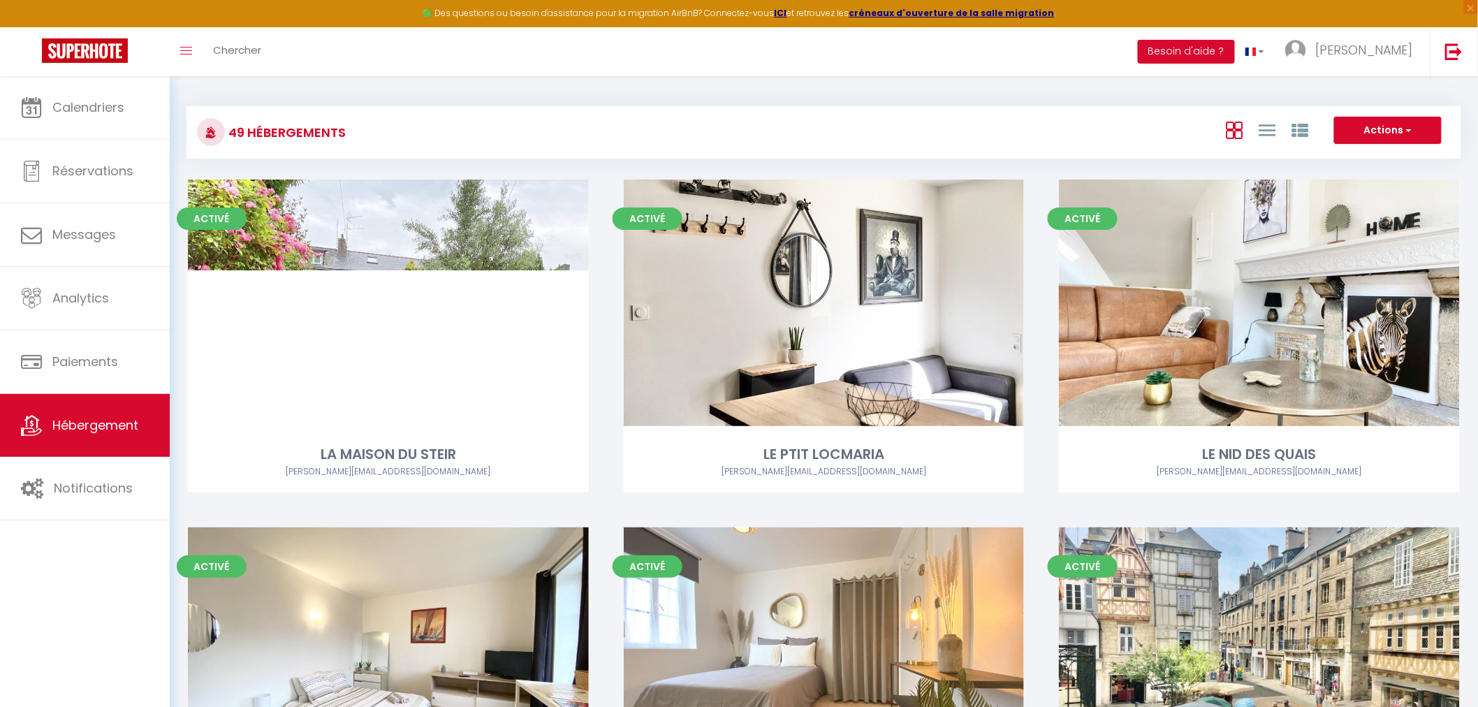
scroll to position [2189, 0]
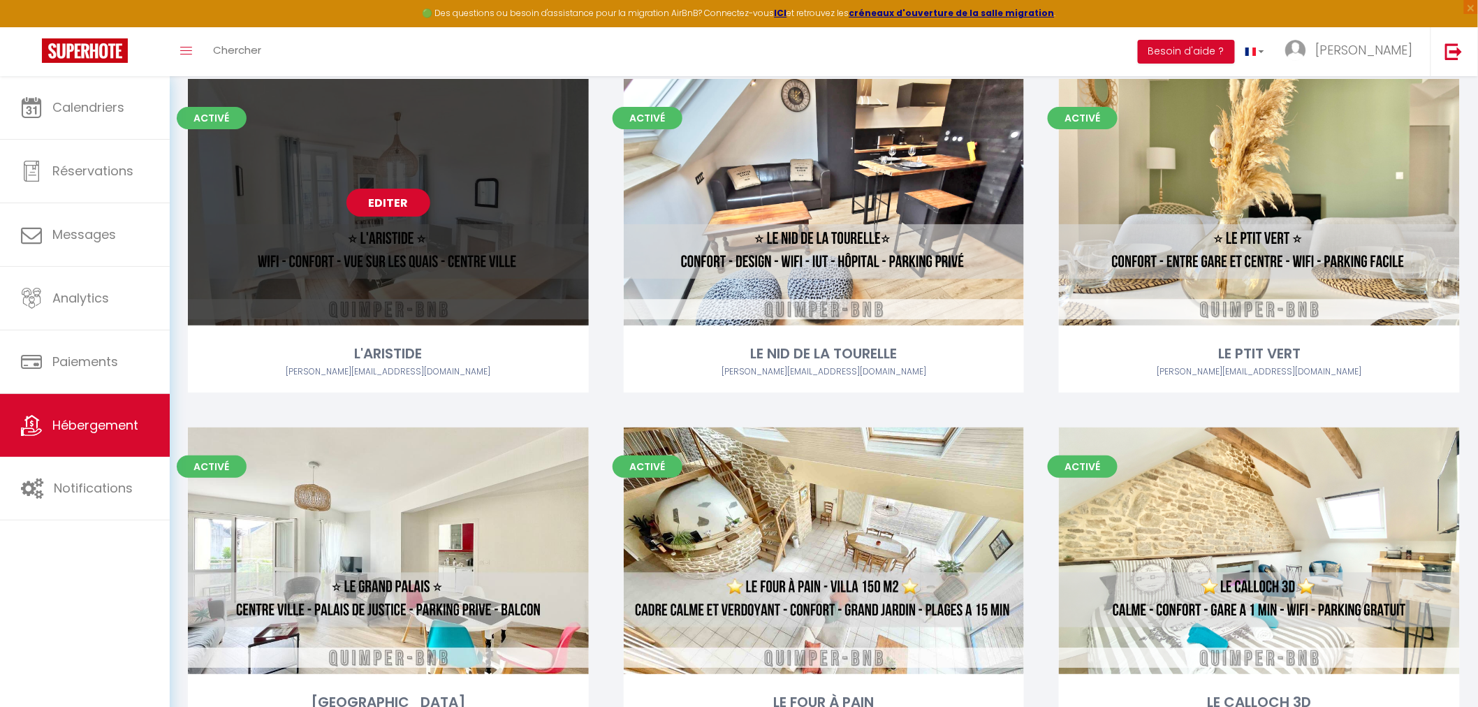
click at [402, 198] on link "Editer" at bounding box center [389, 203] width 84 height 28
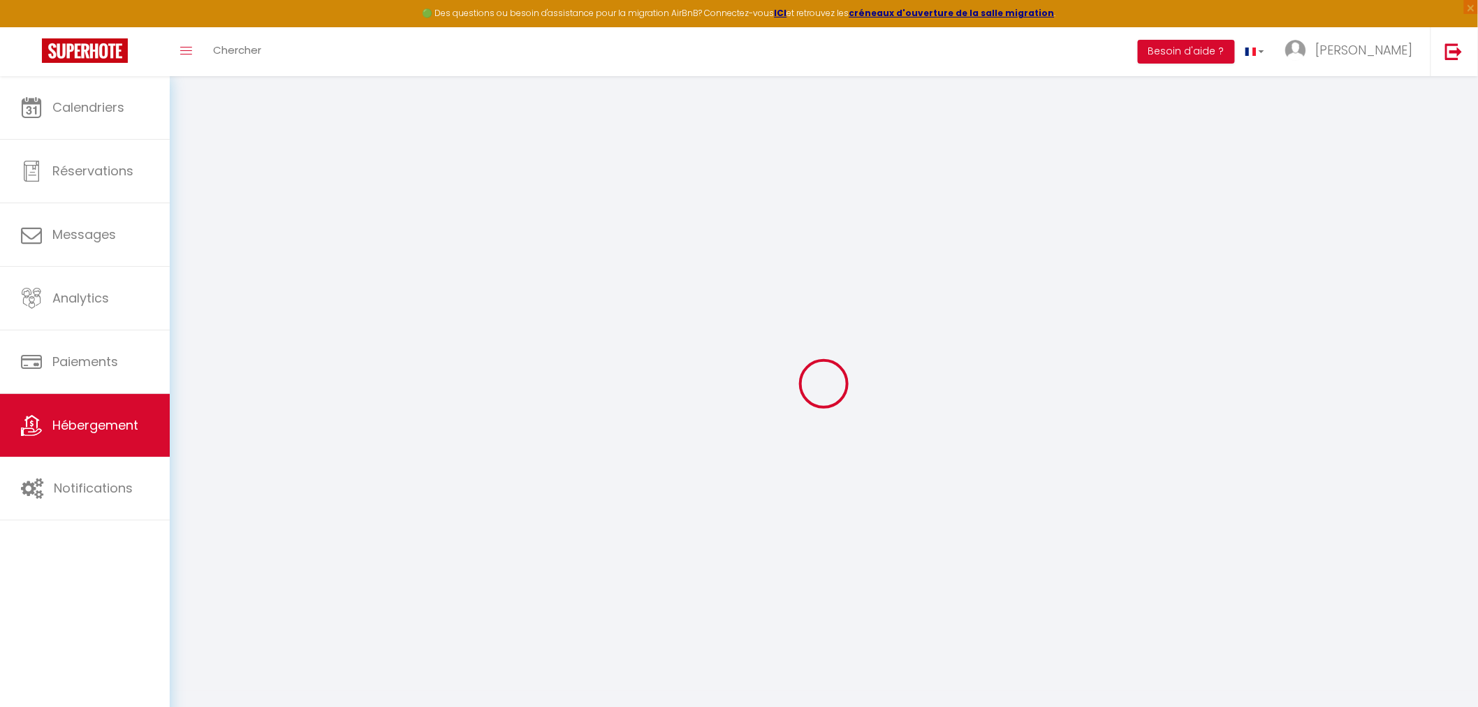
select select
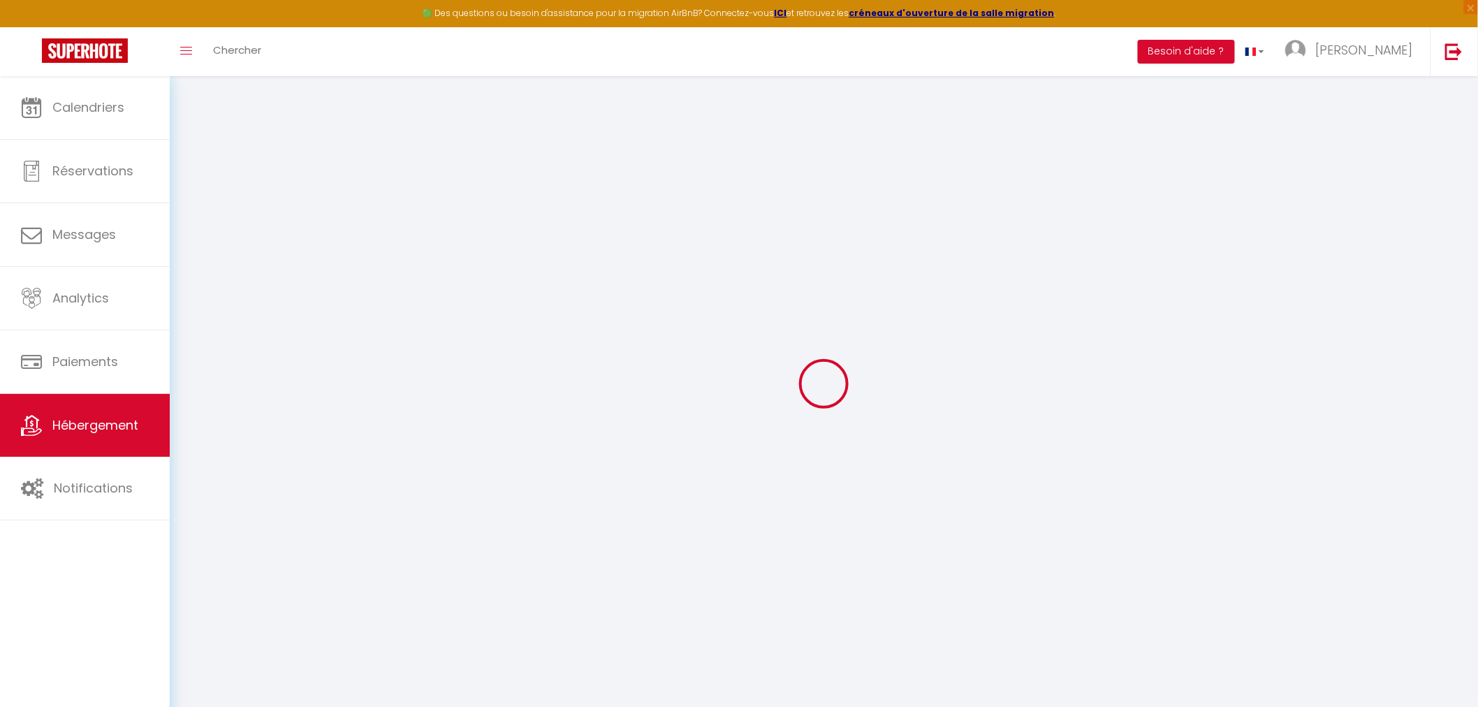
select select
checkbox input "false"
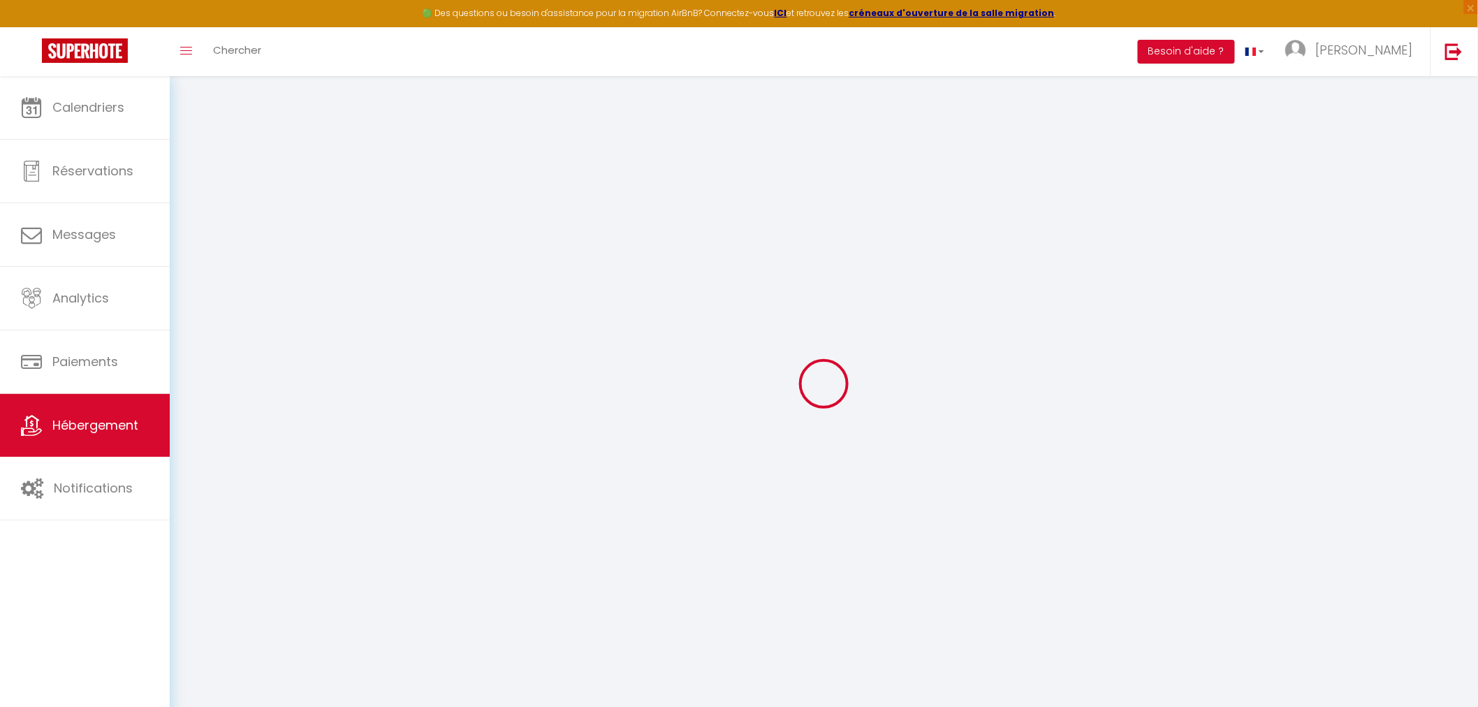
select select
type input "L'ARISTIDE"
type input "[PERSON_NAME]"
type input "Plumereau"
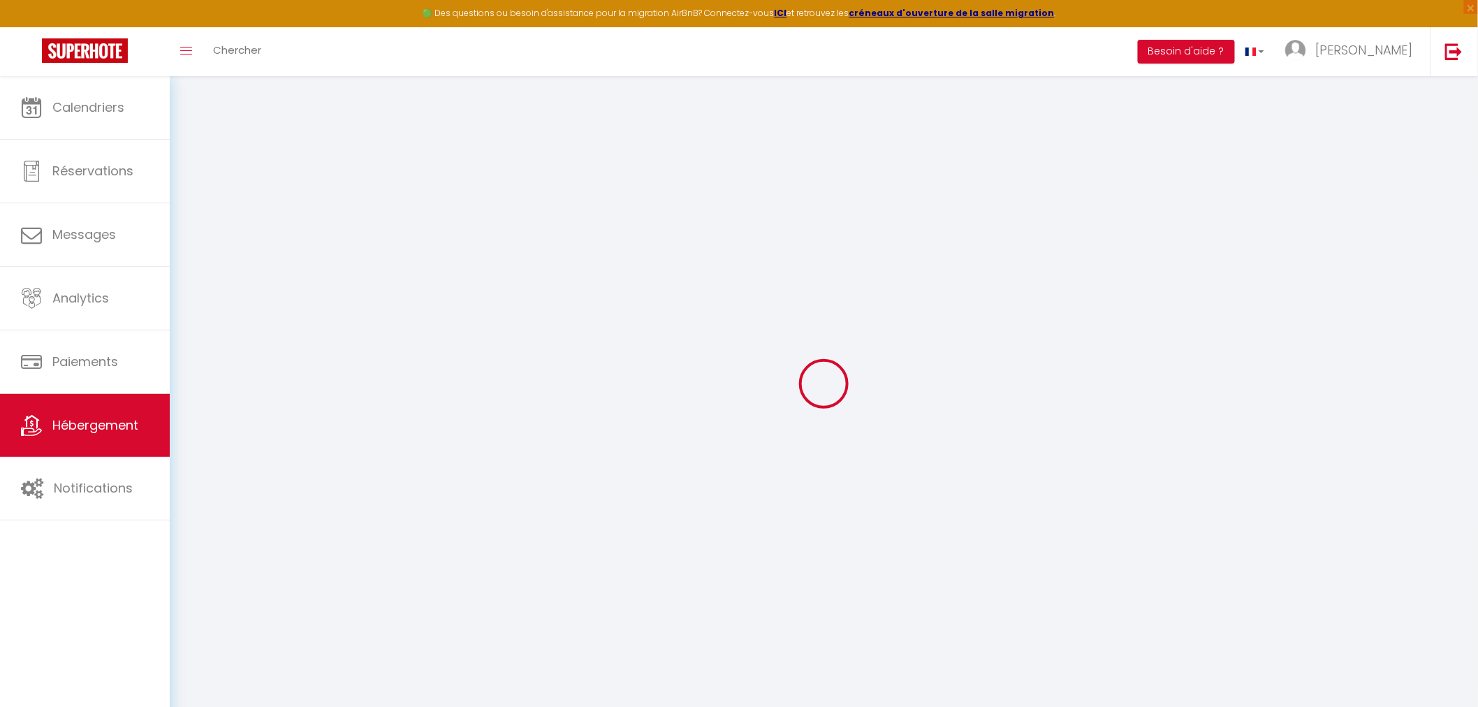
type input "[STREET_ADDRESS]"
type input "29000"
type input "QUIMPER"
select select "1"
type input "39"
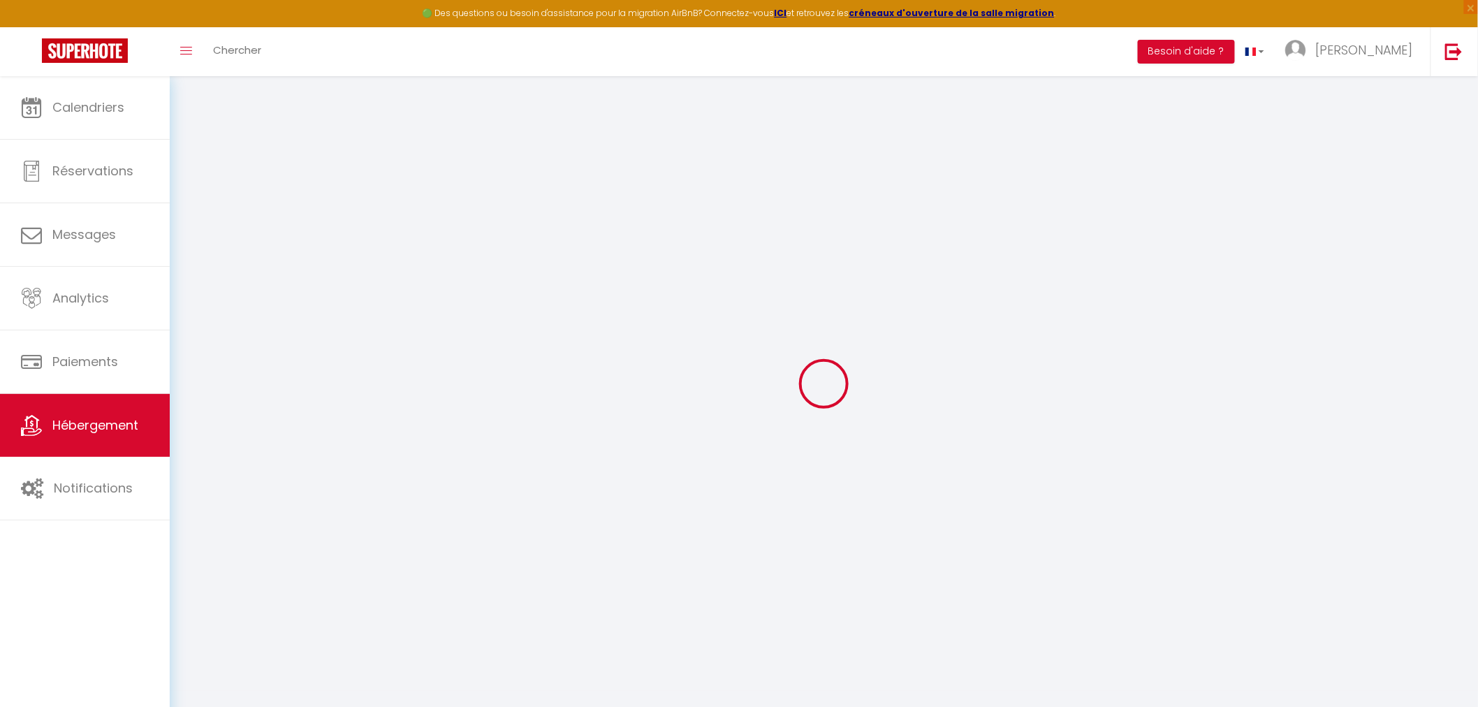
type input "7"
type input "50"
type input "250"
select select
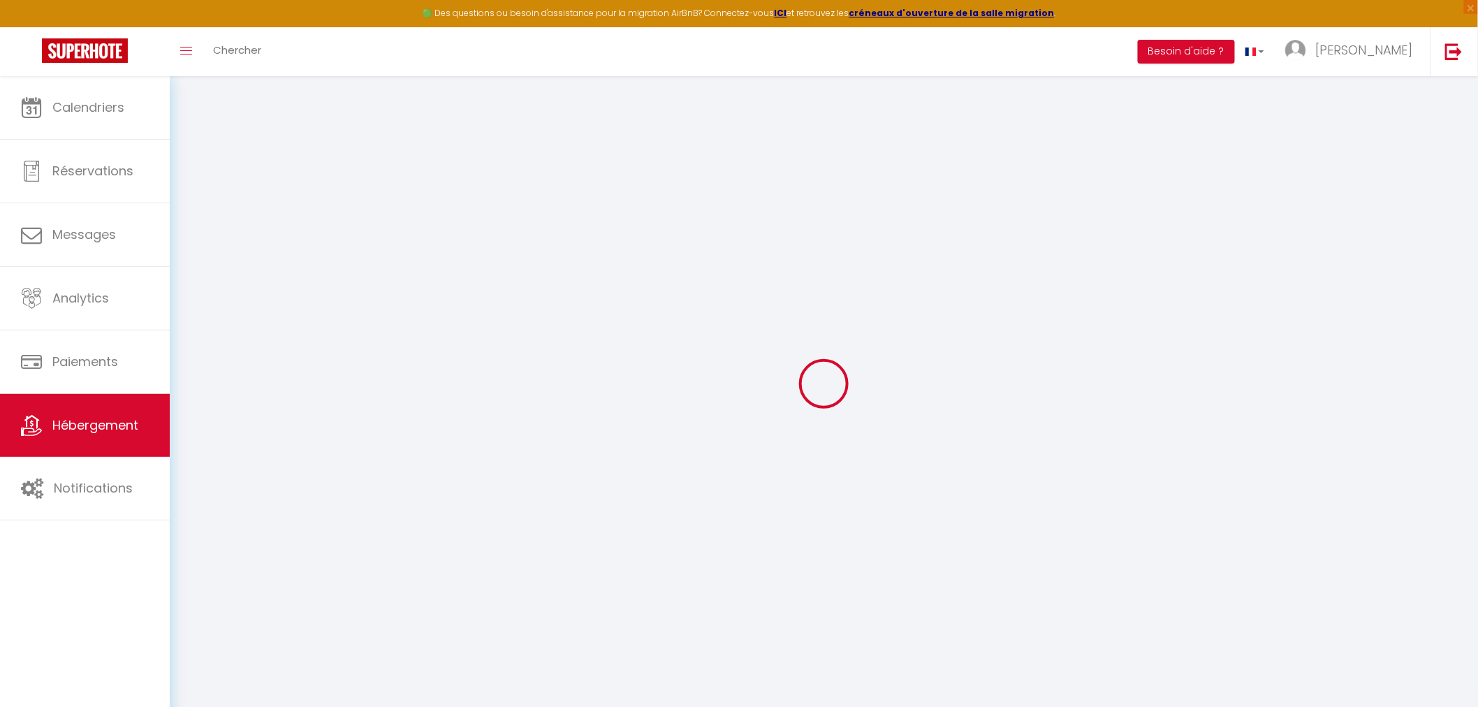
select select
type input "[STREET_ADDRESS][PERSON_NAME]"
type input "29000"
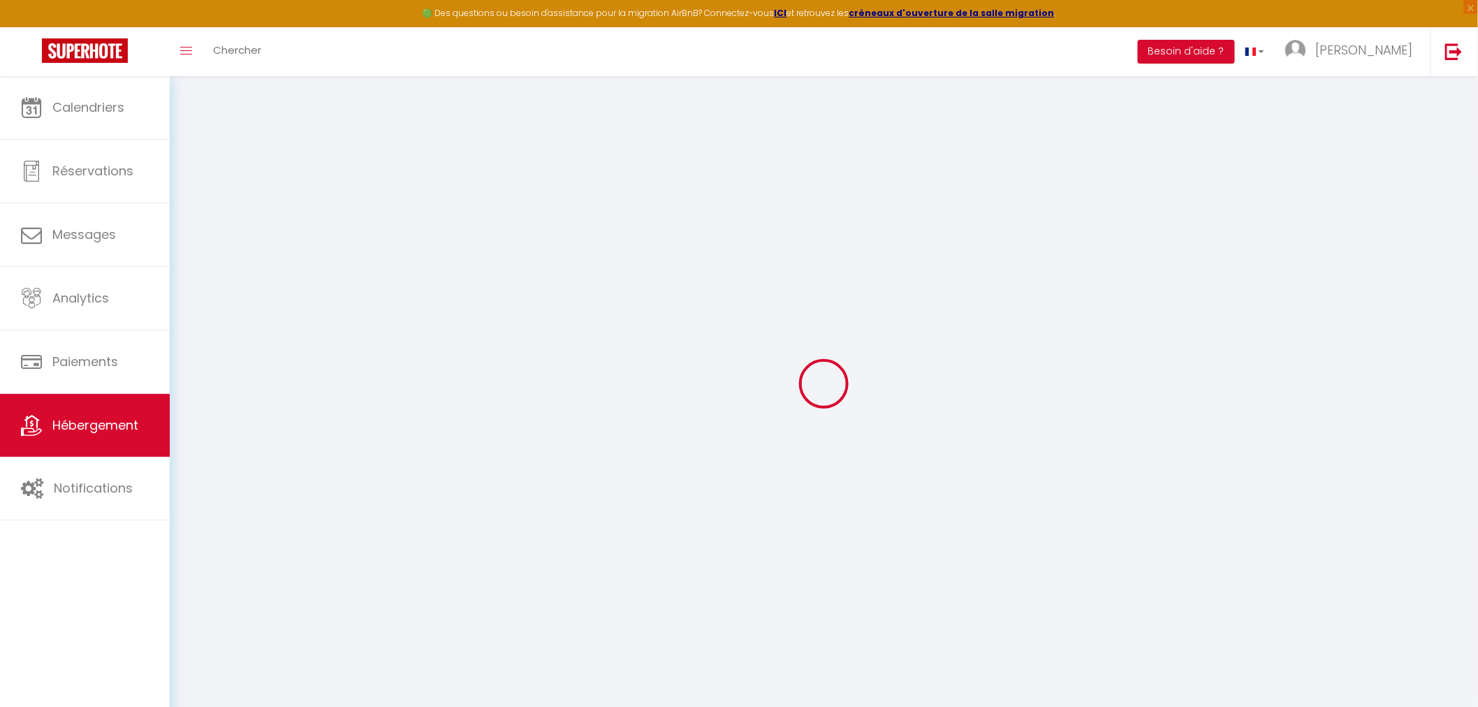
type input "Quimper"
type input "[PERSON_NAME][EMAIL_ADDRESS][DOMAIN_NAME]"
select select "602"
checkbox input "false"
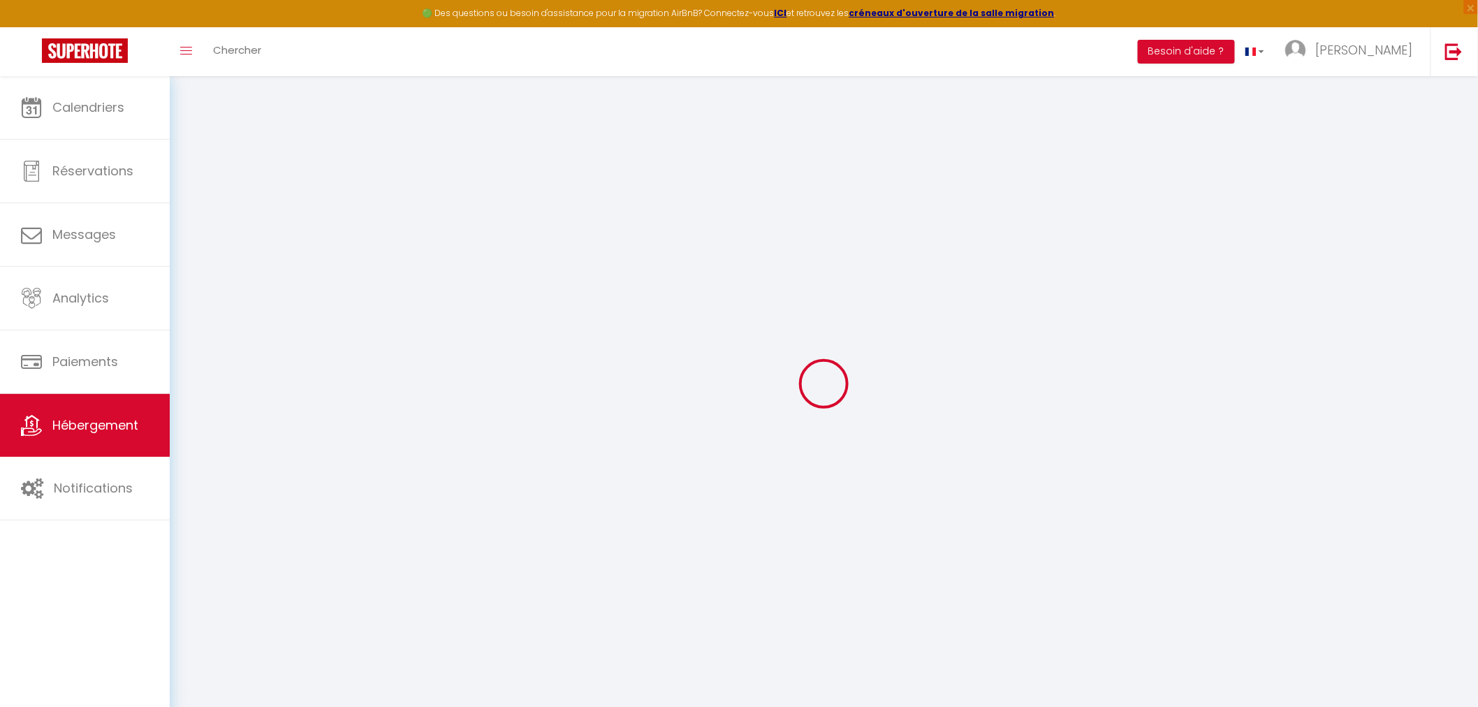
checkbox input "false"
type input "18"
type input "45"
type input "9"
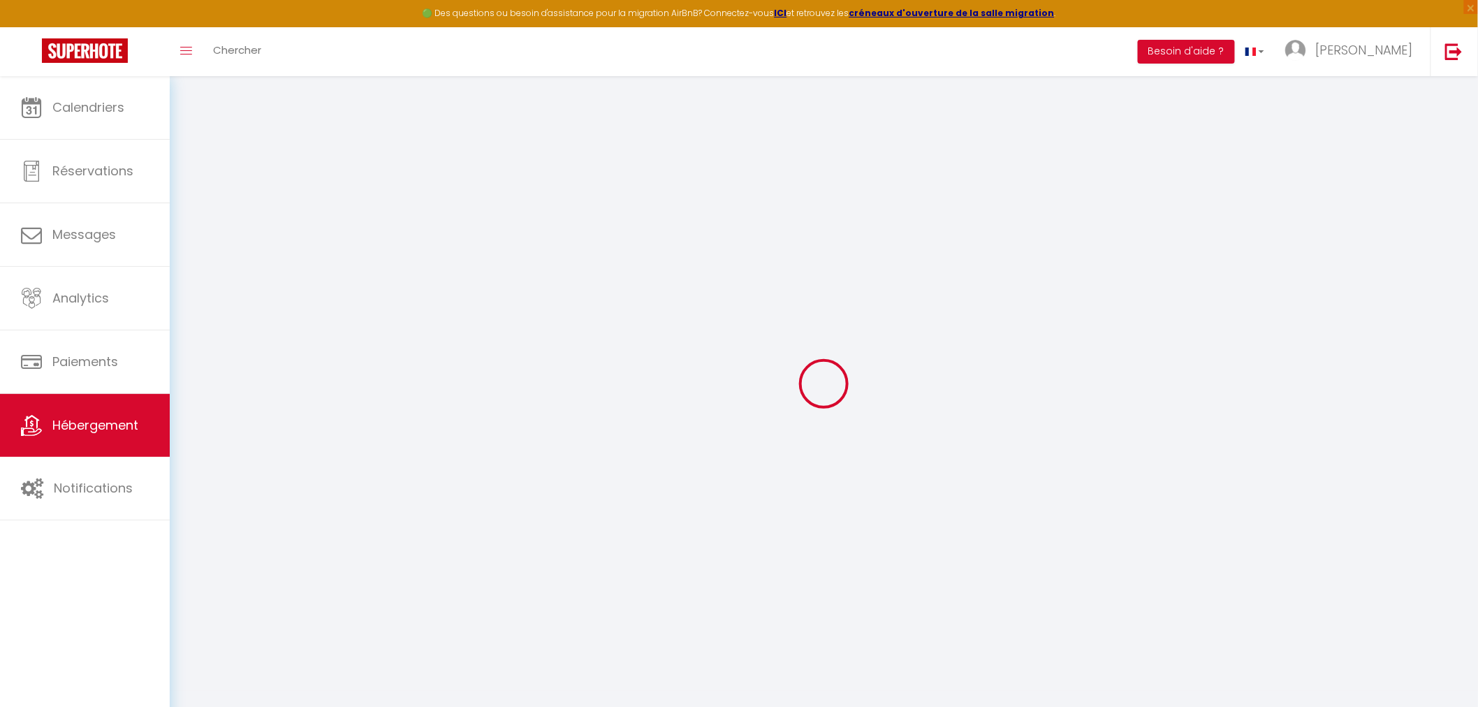
type input "20"
type input "0"
select select
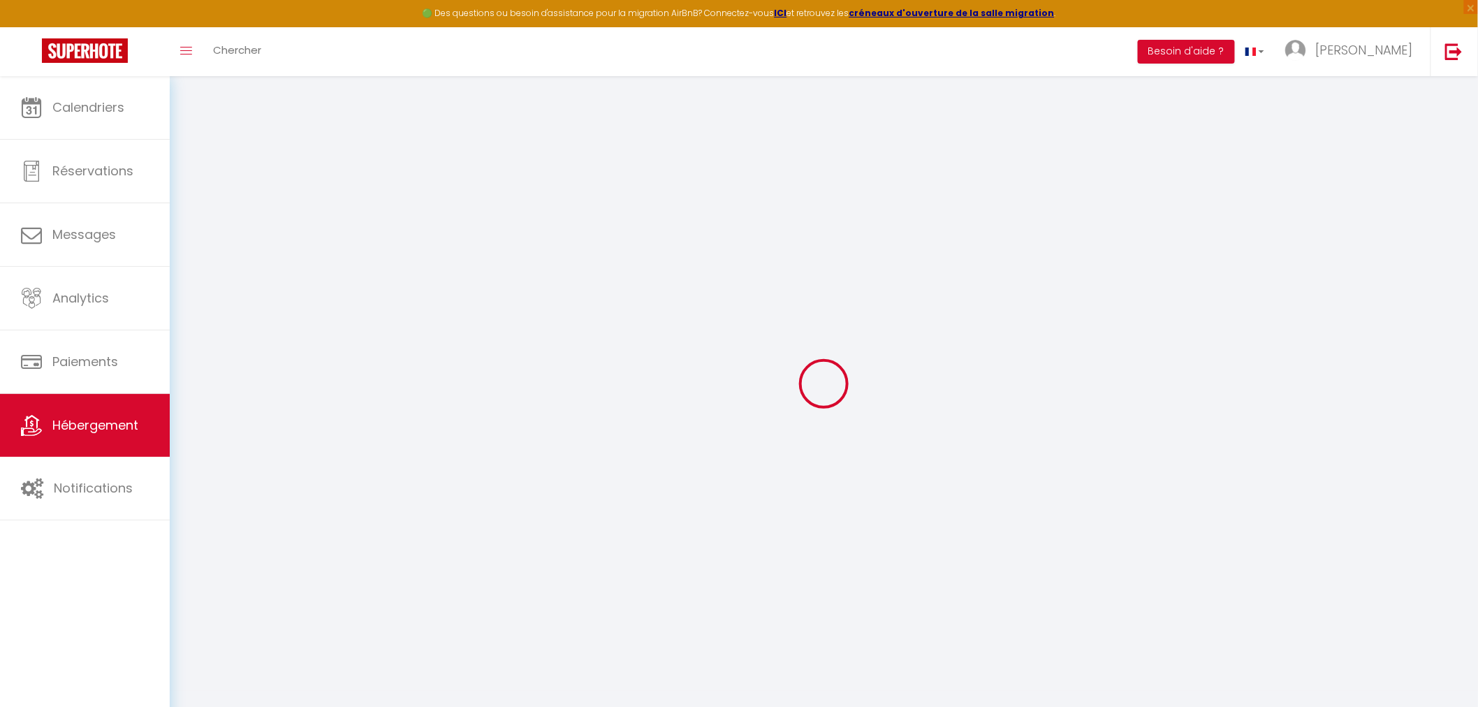
select select
checkbox input "false"
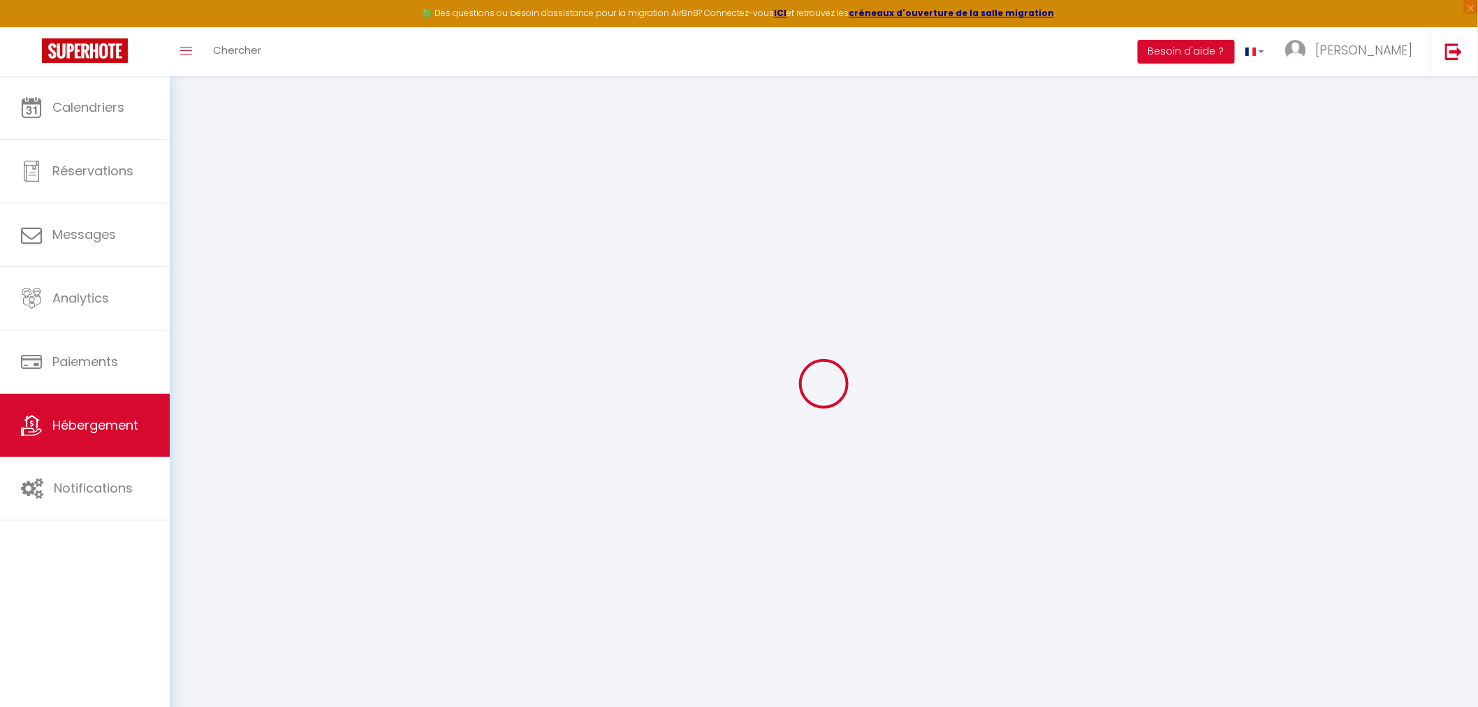
checkbox input "false"
select select
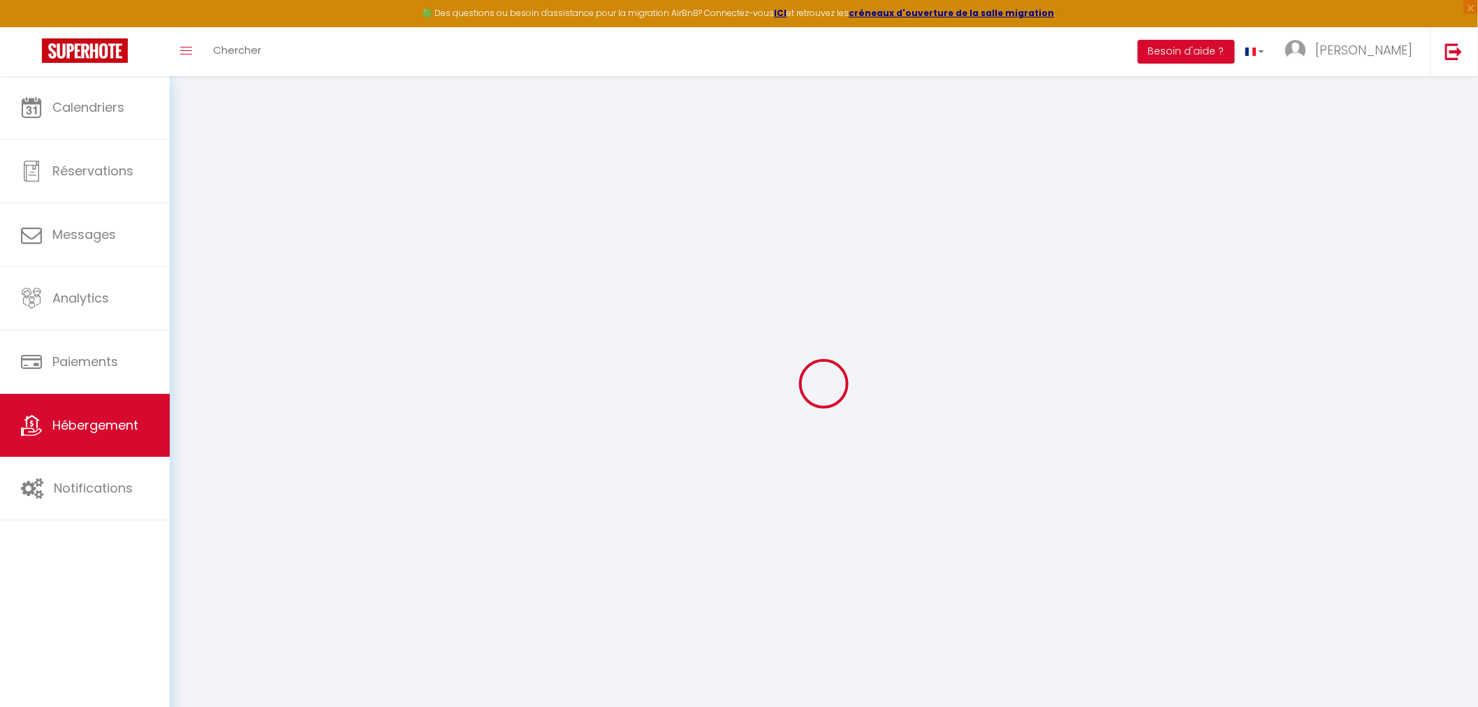
select select
checkbox input "false"
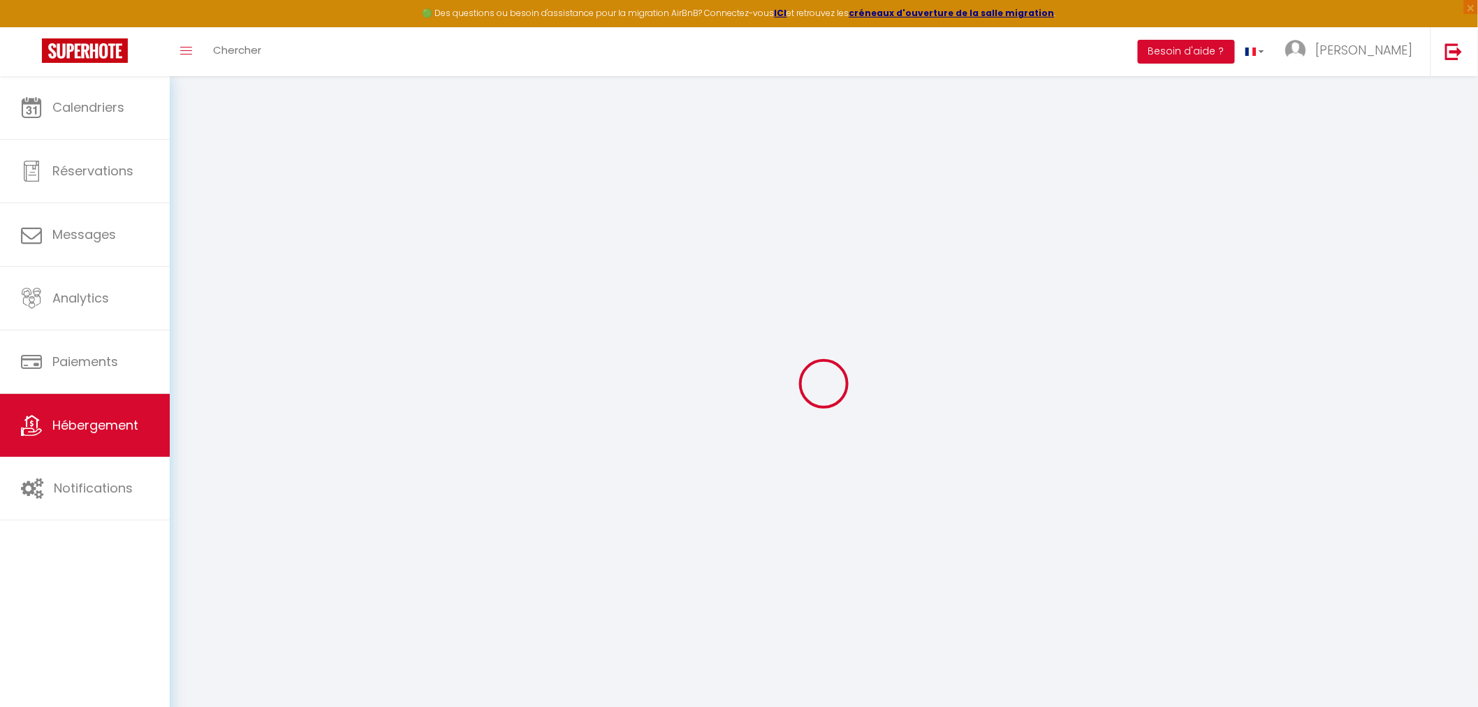
select select "35679"
checkbox input "false"
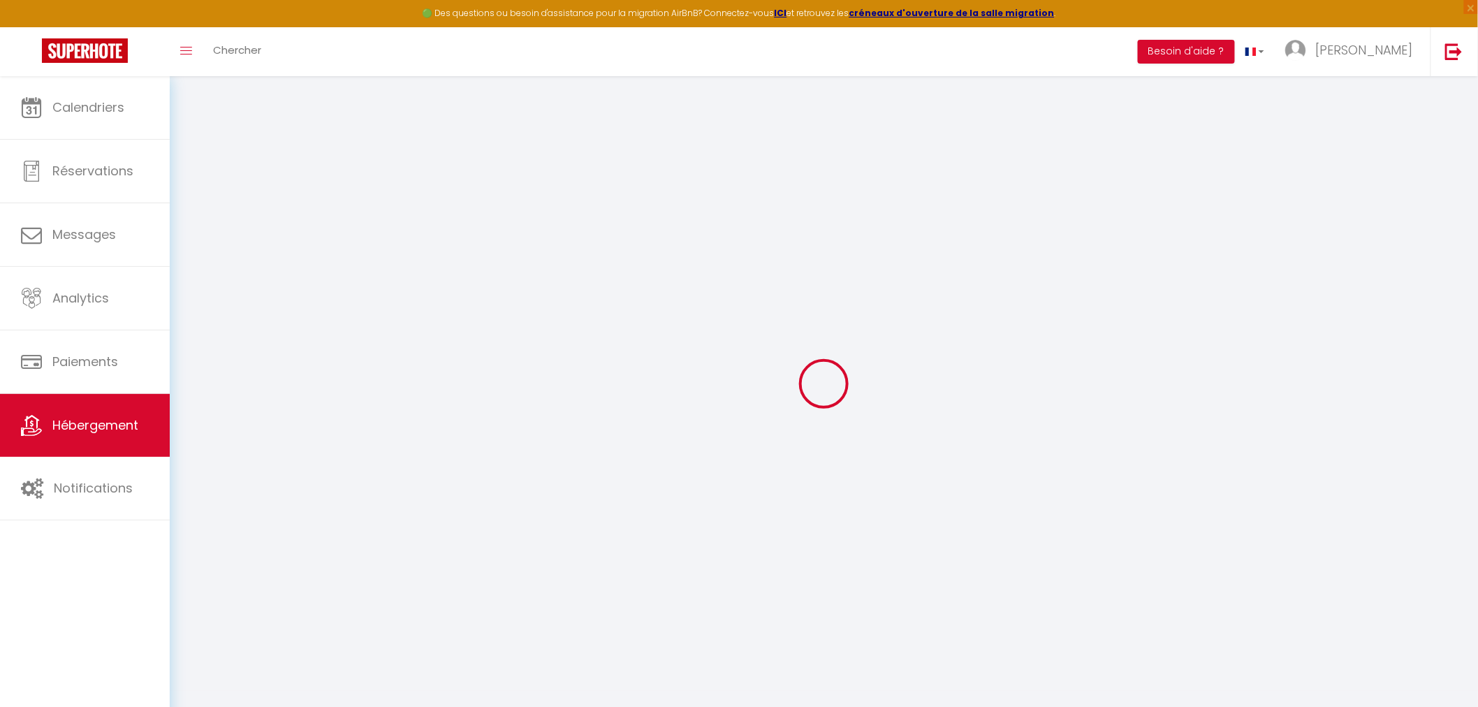
checkbox input "false"
select select "16:00"
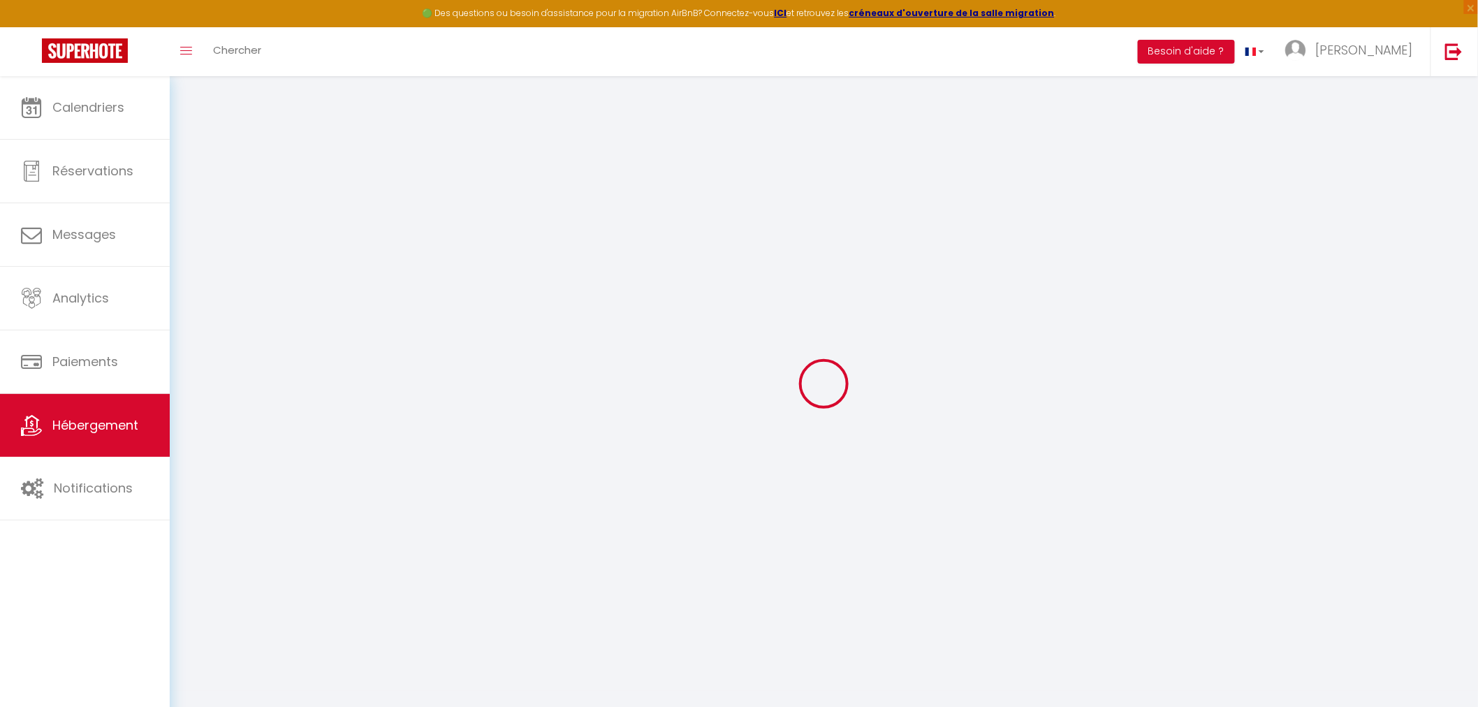
select select
select select "11:00"
select select "30"
select select "90"
select select
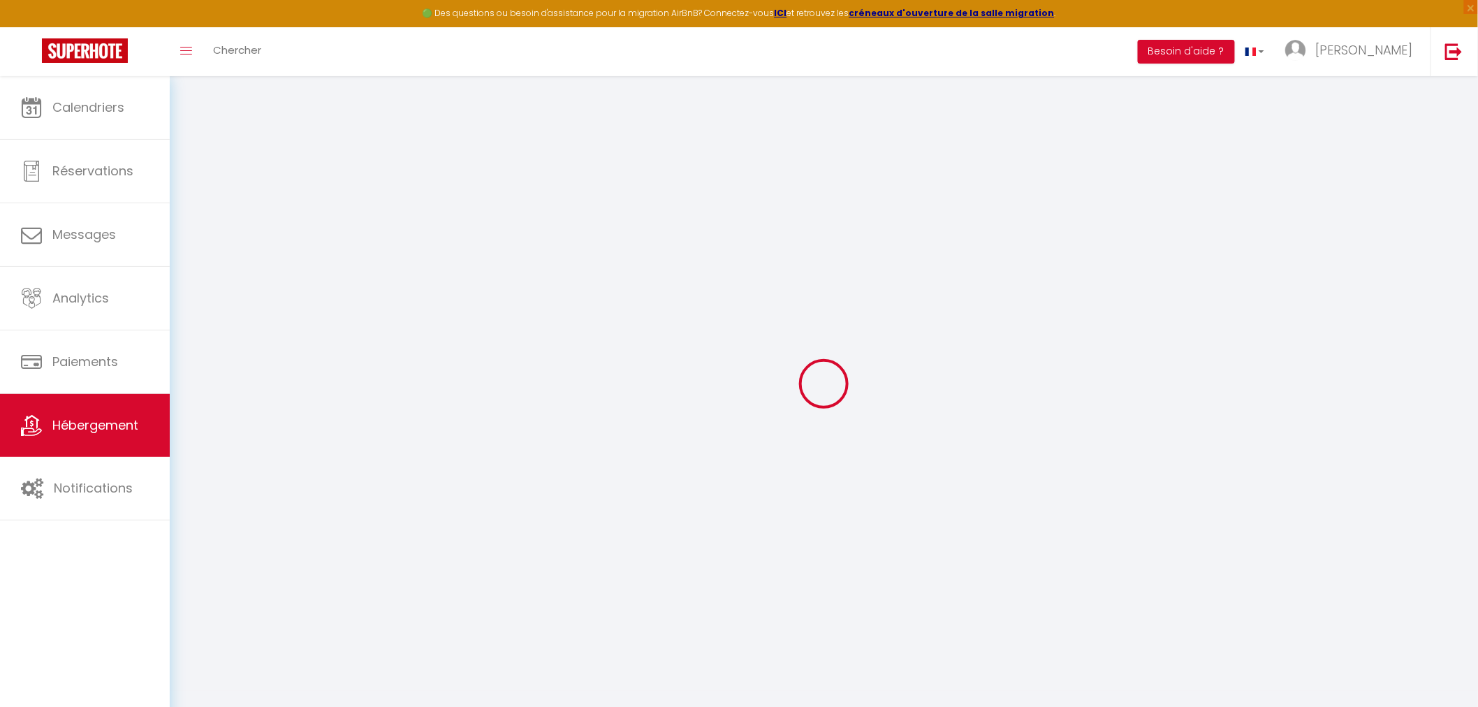
checkbox input "false"
select select
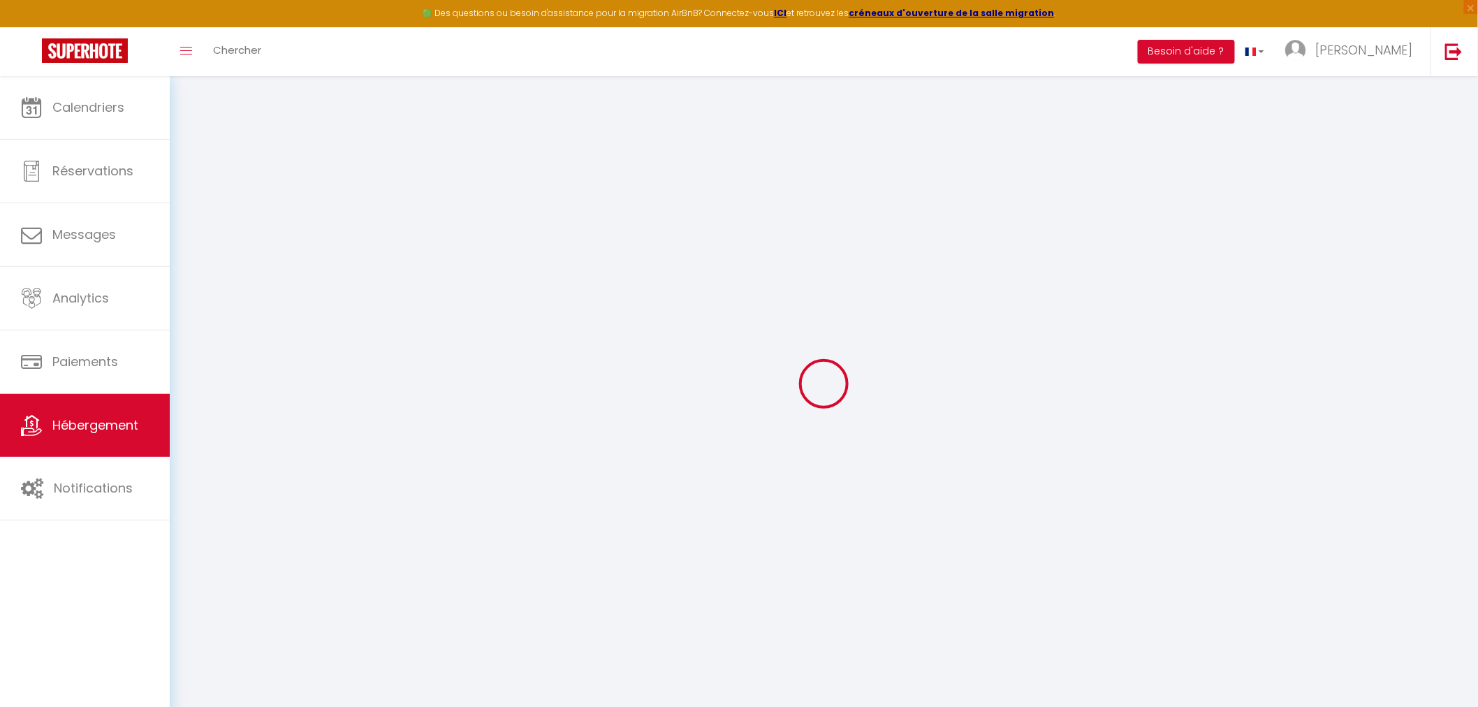
checkbox input "false"
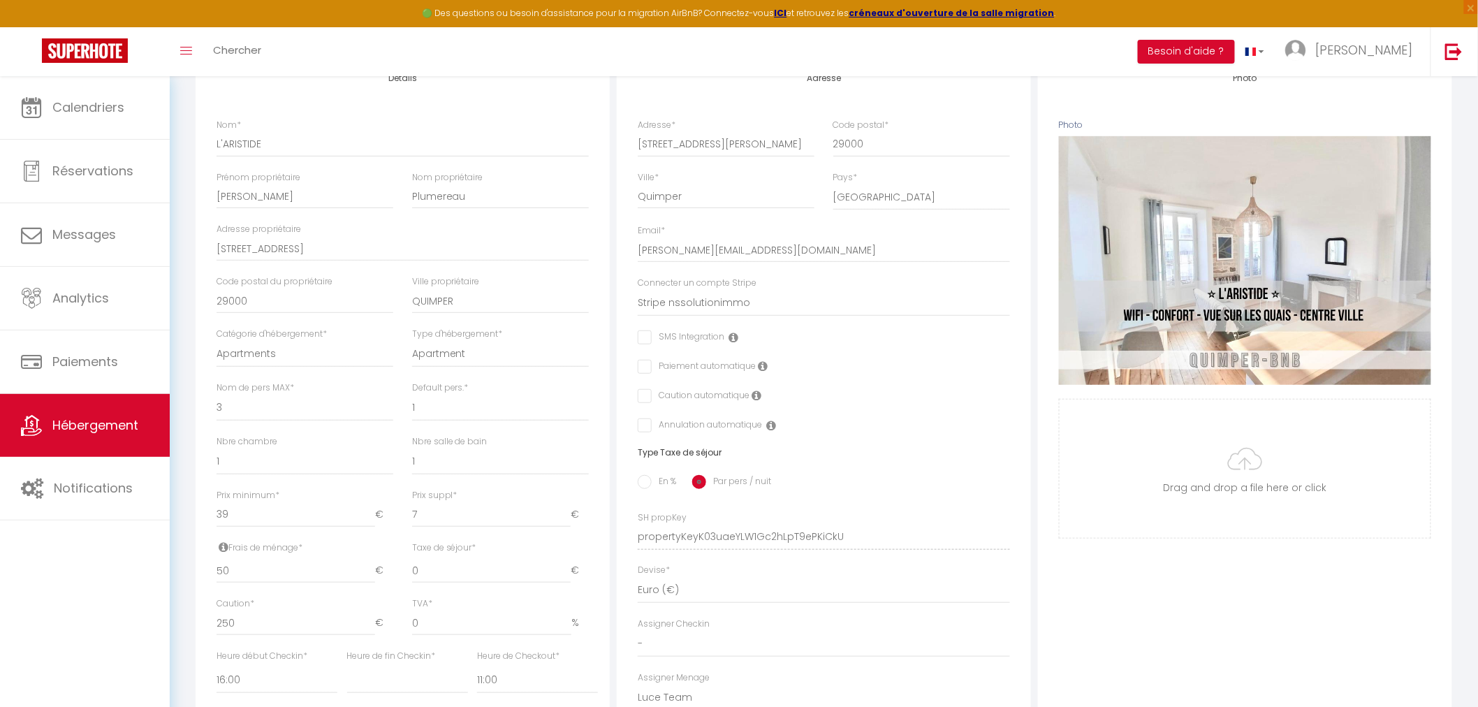
scroll to position [233, 0]
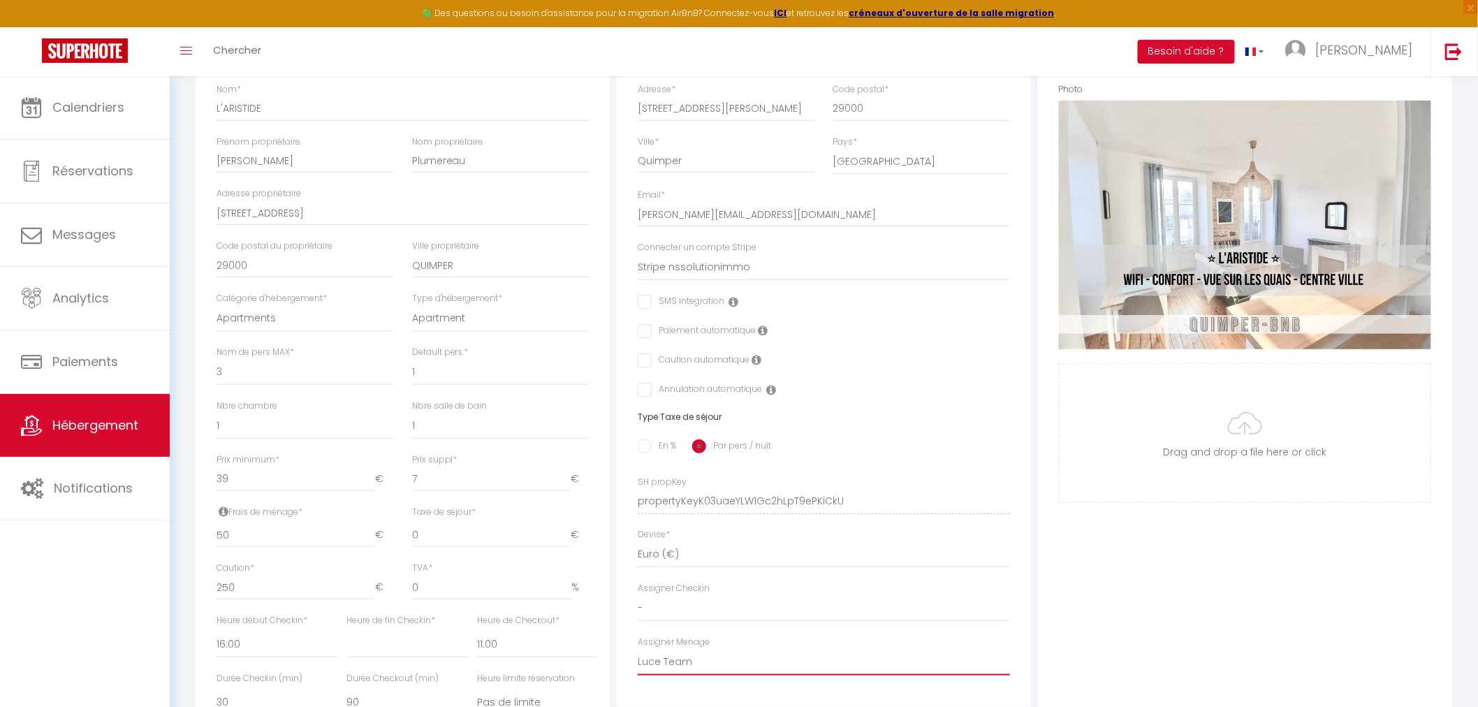
click at [678, 660] on select "- [PERSON_NAME] [PERSON_NAME] [PERSON_NAME] [PERSON_NAME] [PERSON_NAME] [PERSON…" at bounding box center [824, 662] width 372 height 27
select select "50019"
click at [638, 649] on select "- [PERSON_NAME] [PERSON_NAME] [PERSON_NAME] [PERSON_NAME] [PERSON_NAME] [PERSON…" at bounding box center [824, 662] width 372 height 27
select select
checkbox input "false"
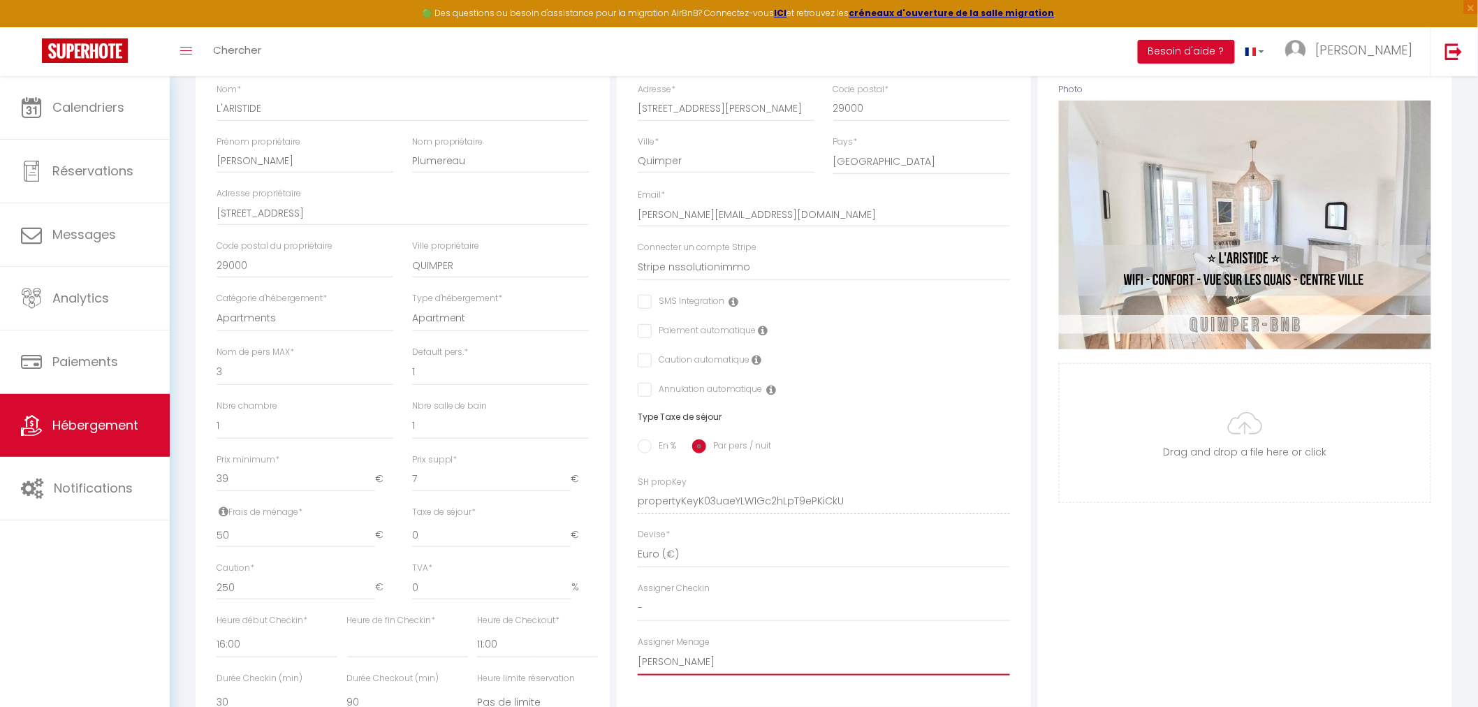
checkbox input "false"
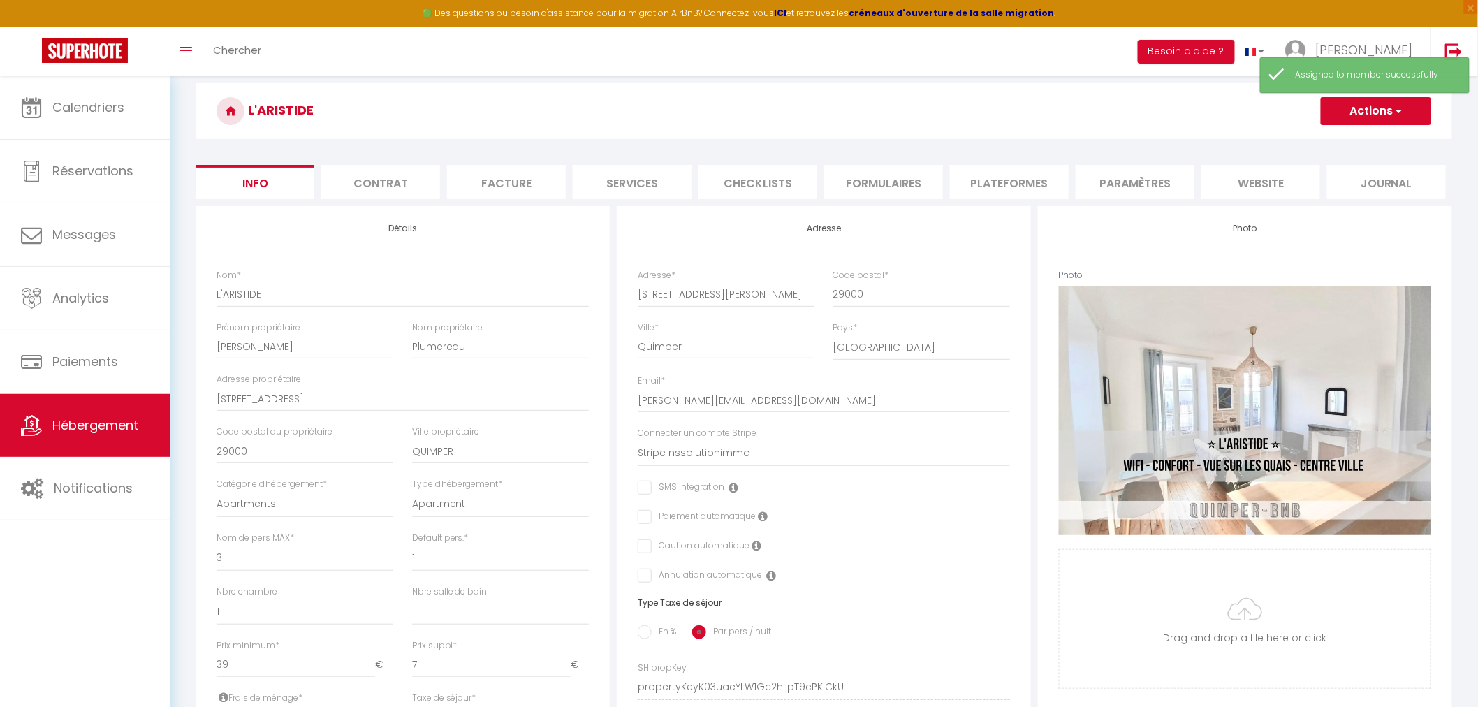
scroll to position [0, 0]
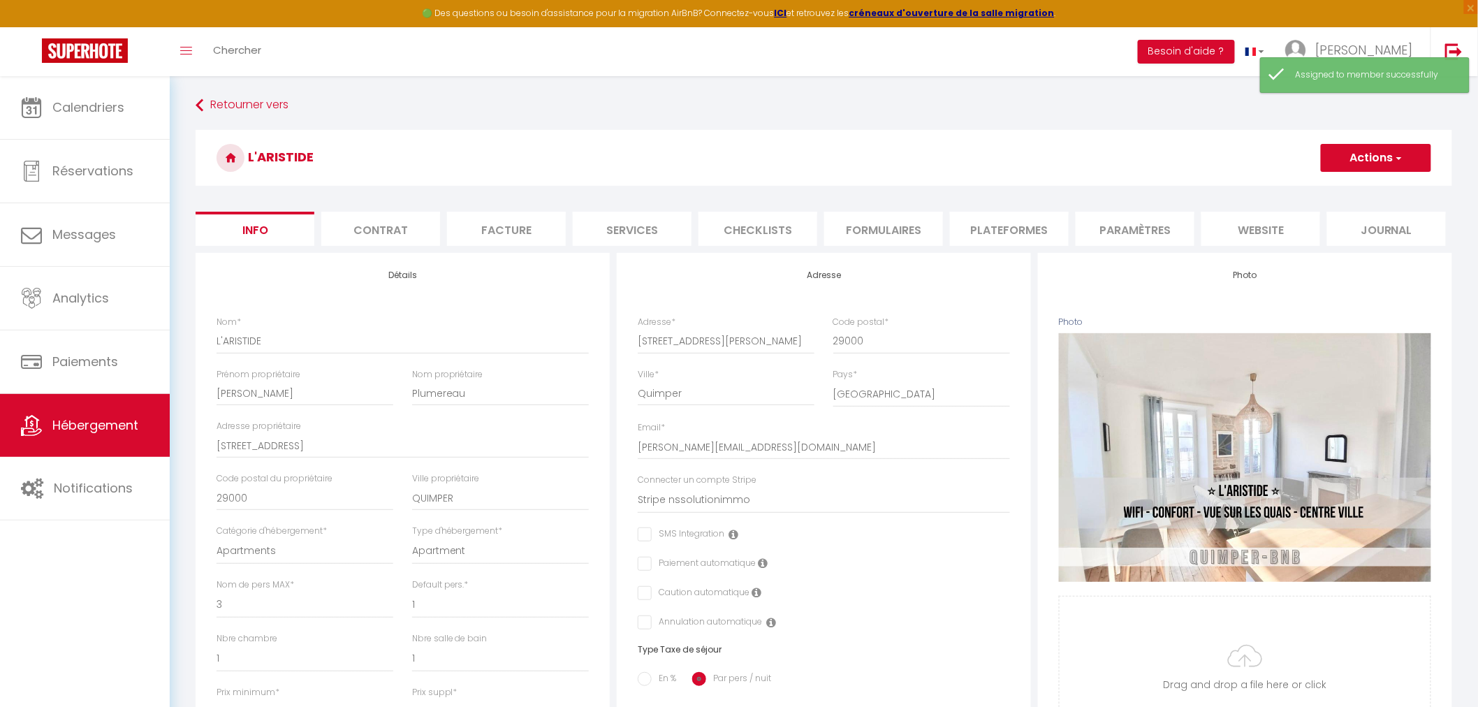
click at [1372, 154] on button "Actions" at bounding box center [1376, 158] width 110 height 28
click at [1321, 191] on input "Enregistrer" at bounding box center [1321, 189] width 52 height 14
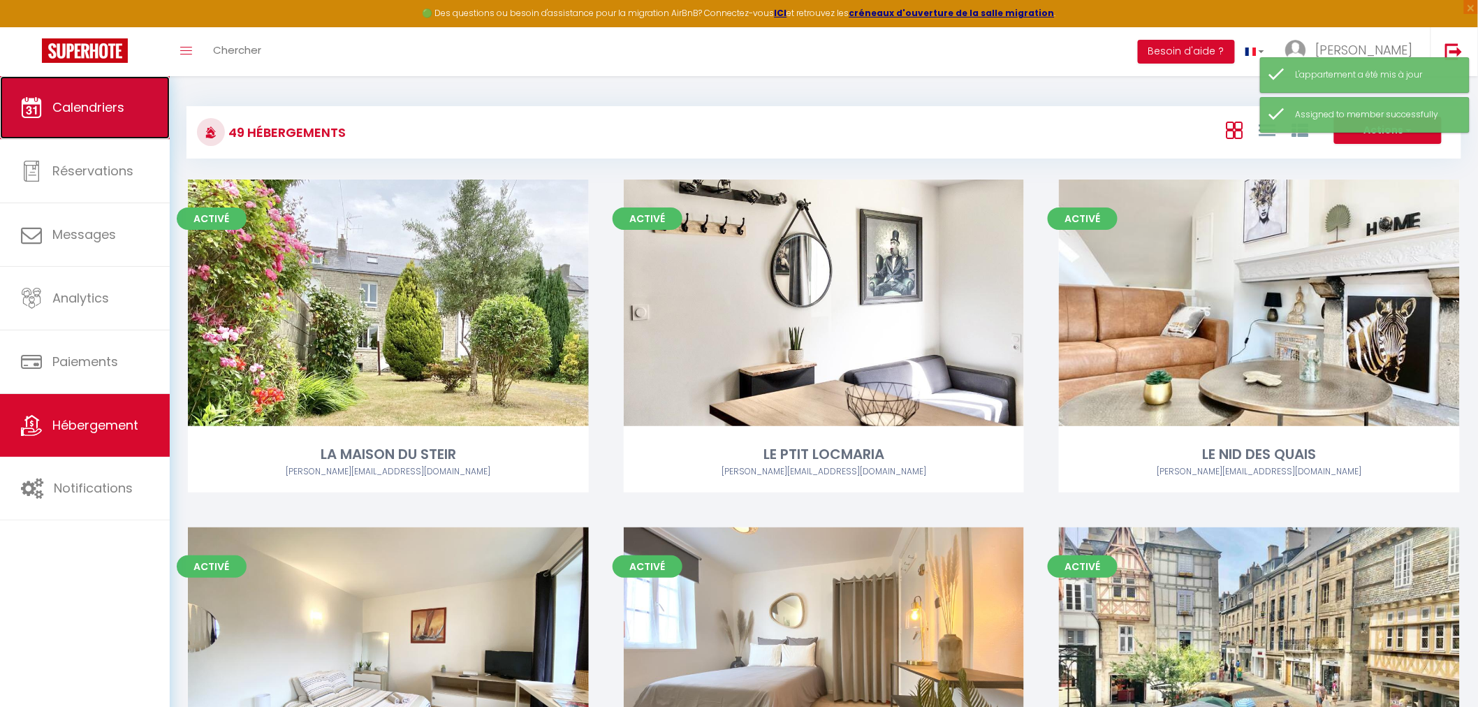
click at [57, 96] on link "Calendriers" at bounding box center [85, 107] width 170 height 63
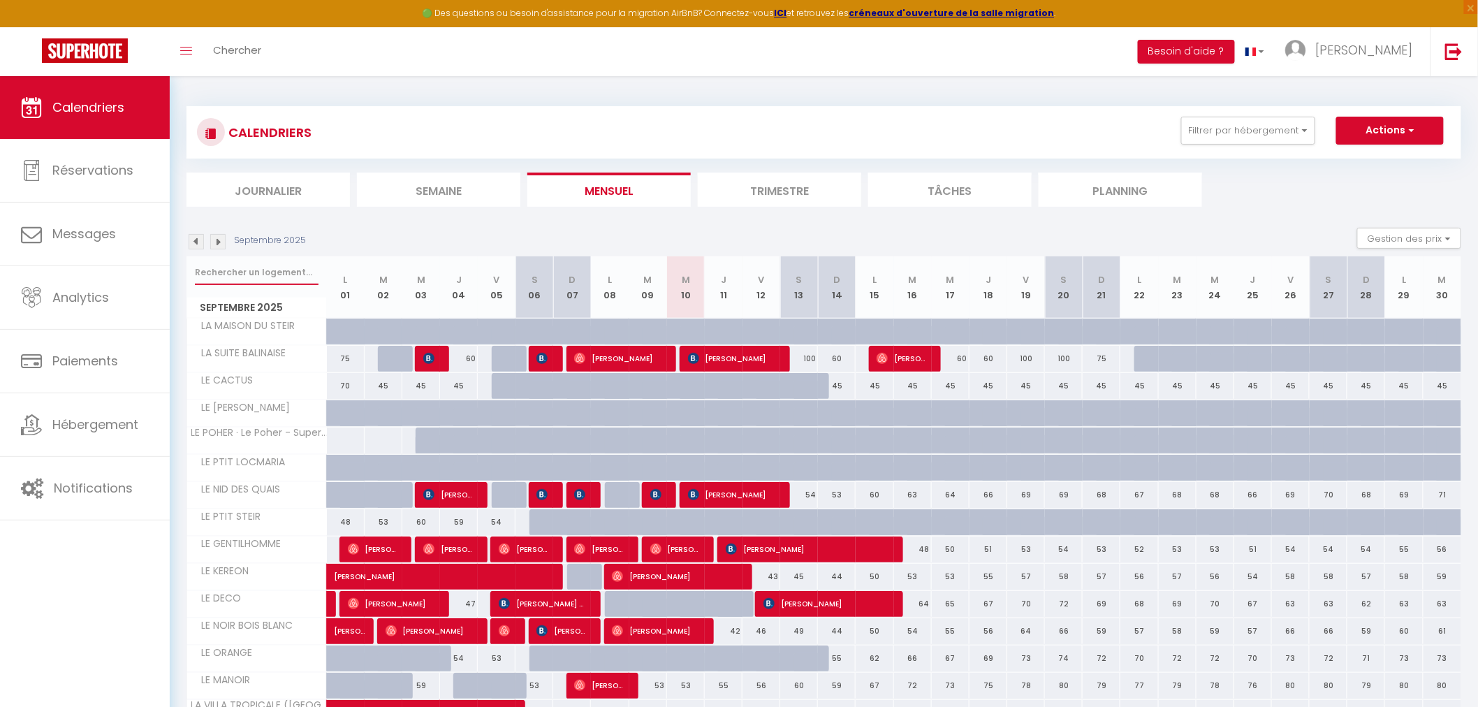
click at [261, 269] on input "text" at bounding box center [257, 272] width 124 height 25
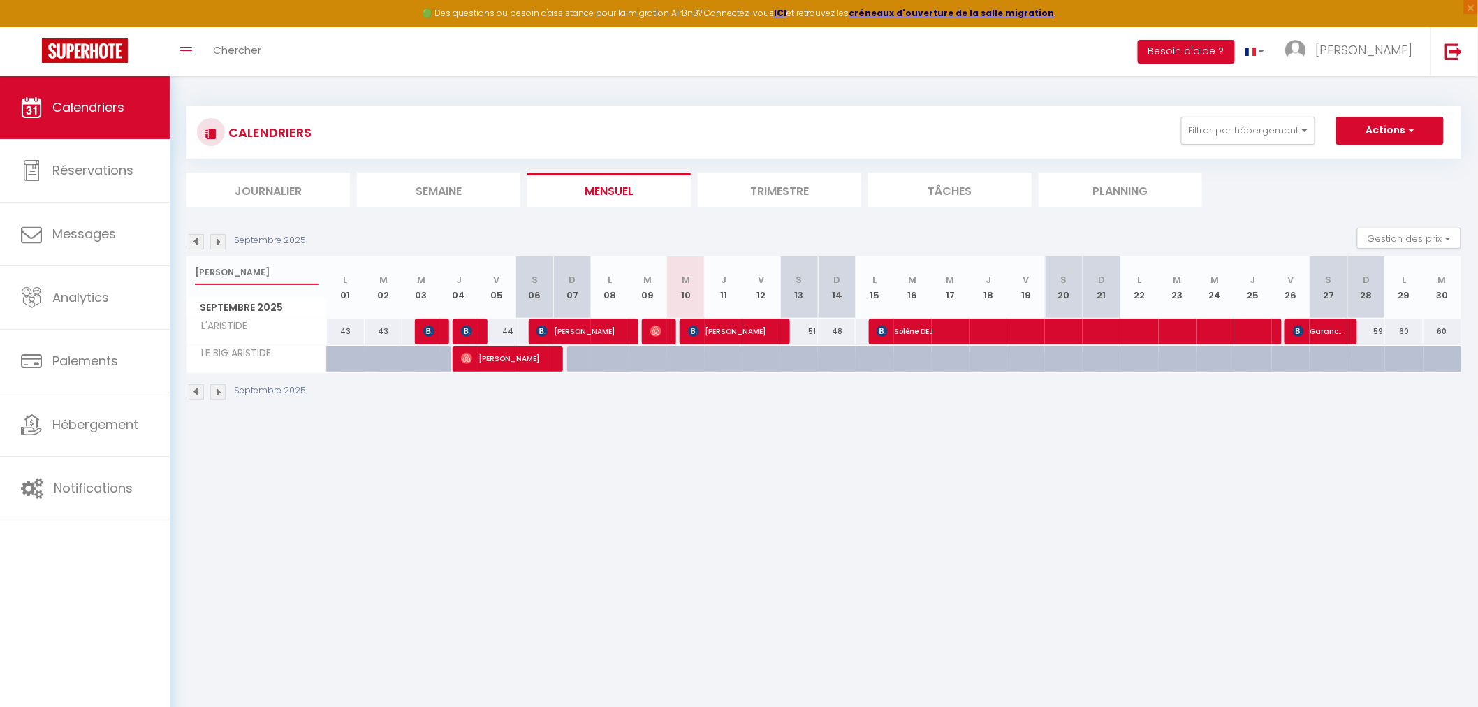
type input "[PERSON_NAME]"
click at [661, 326] on img at bounding box center [655, 331] width 11 height 11
select select "OK"
select select "0"
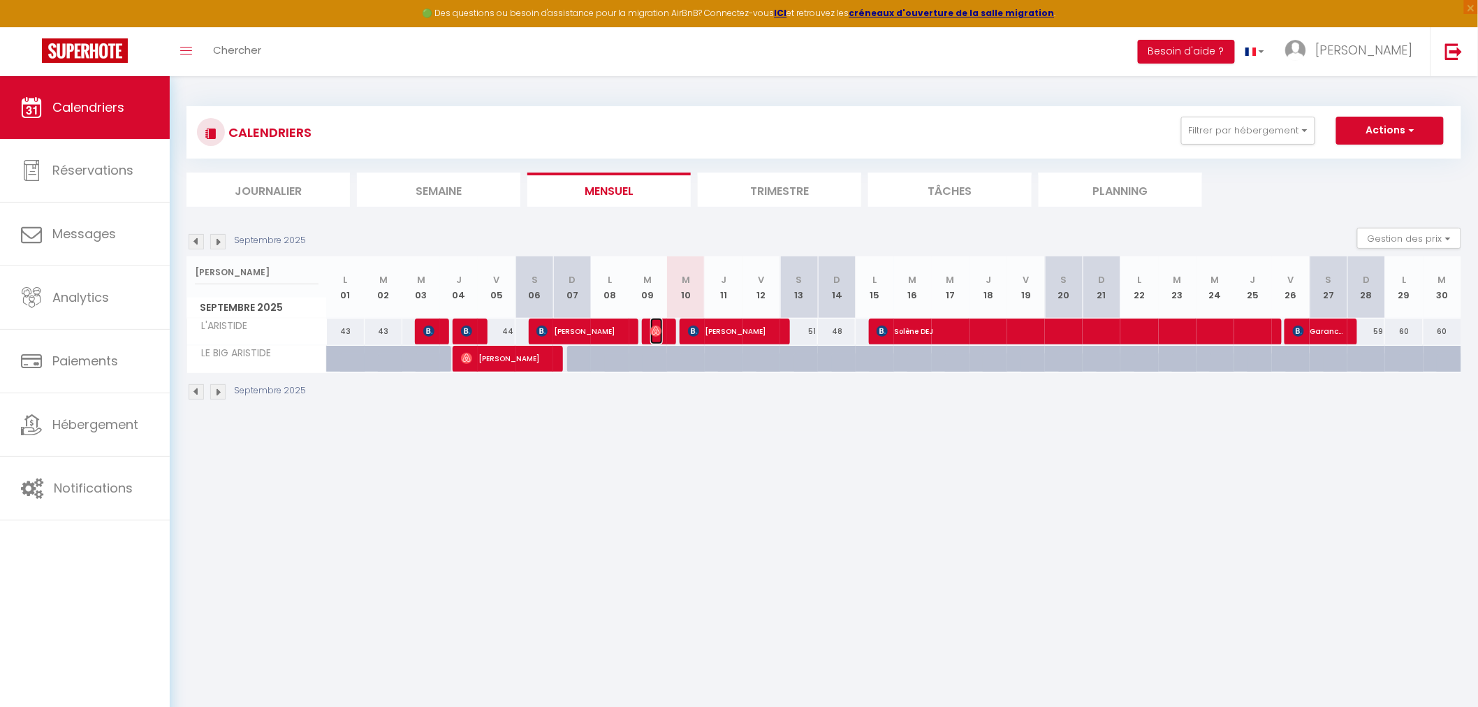
select select "0"
select select "1"
select select
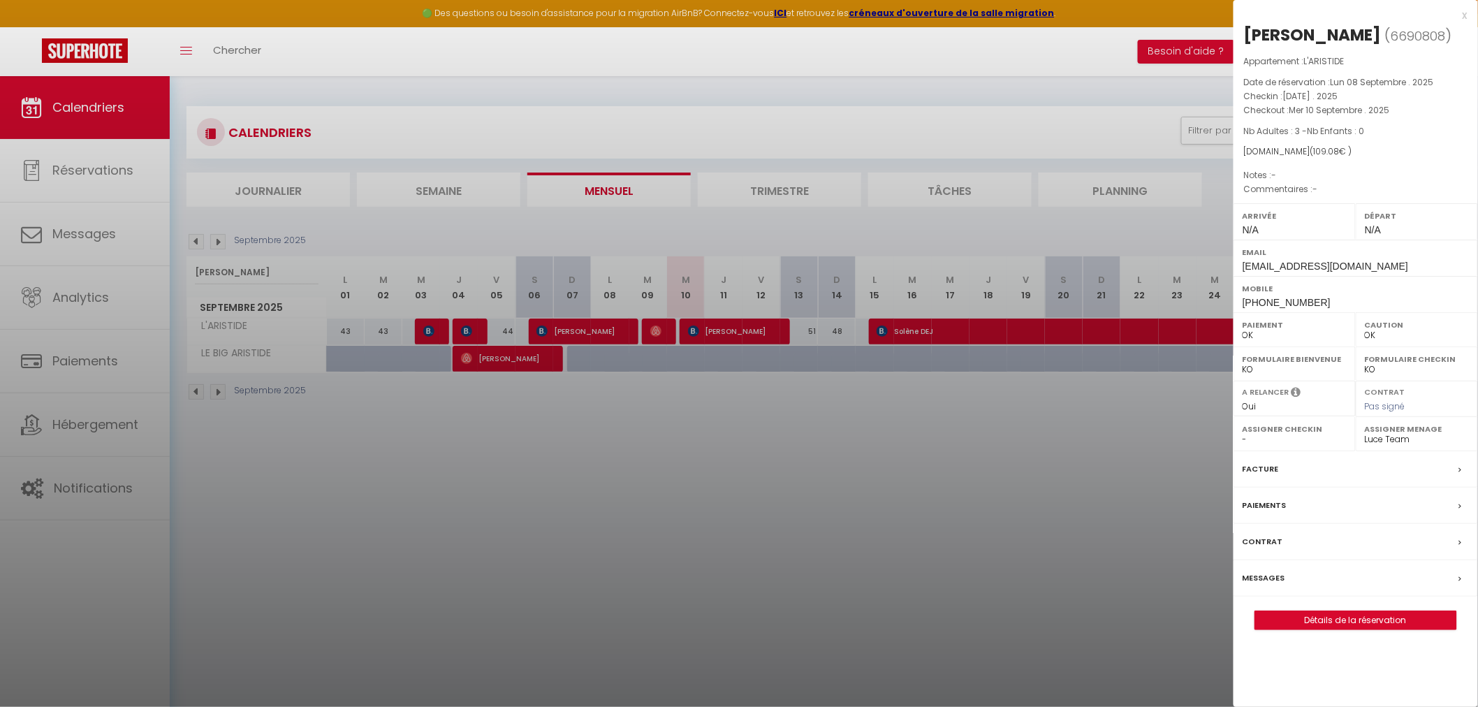
click at [661, 451] on div at bounding box center [739, 353] width 1478 height 707
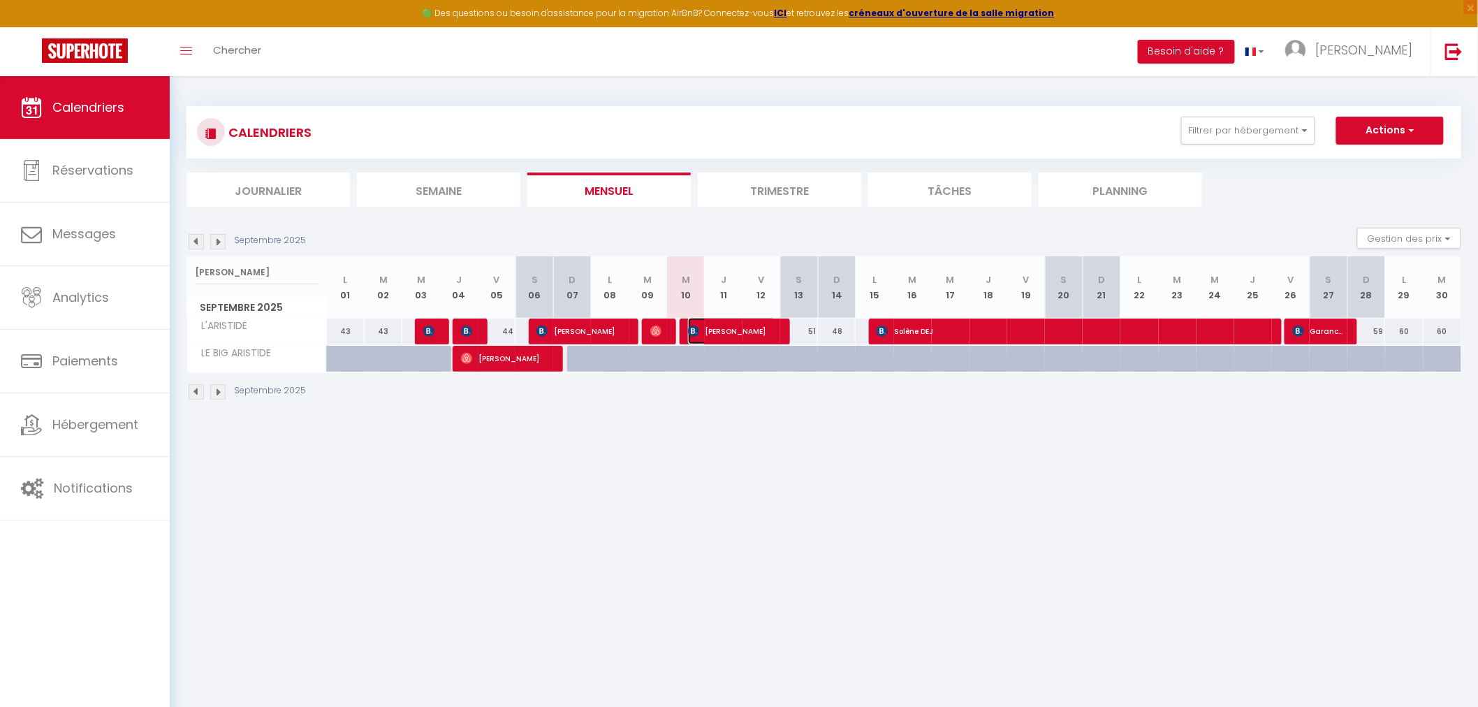
click at [713, 330] on span "[PERSON_NAME]" at bounding box center [732, 331] width 88 height 27
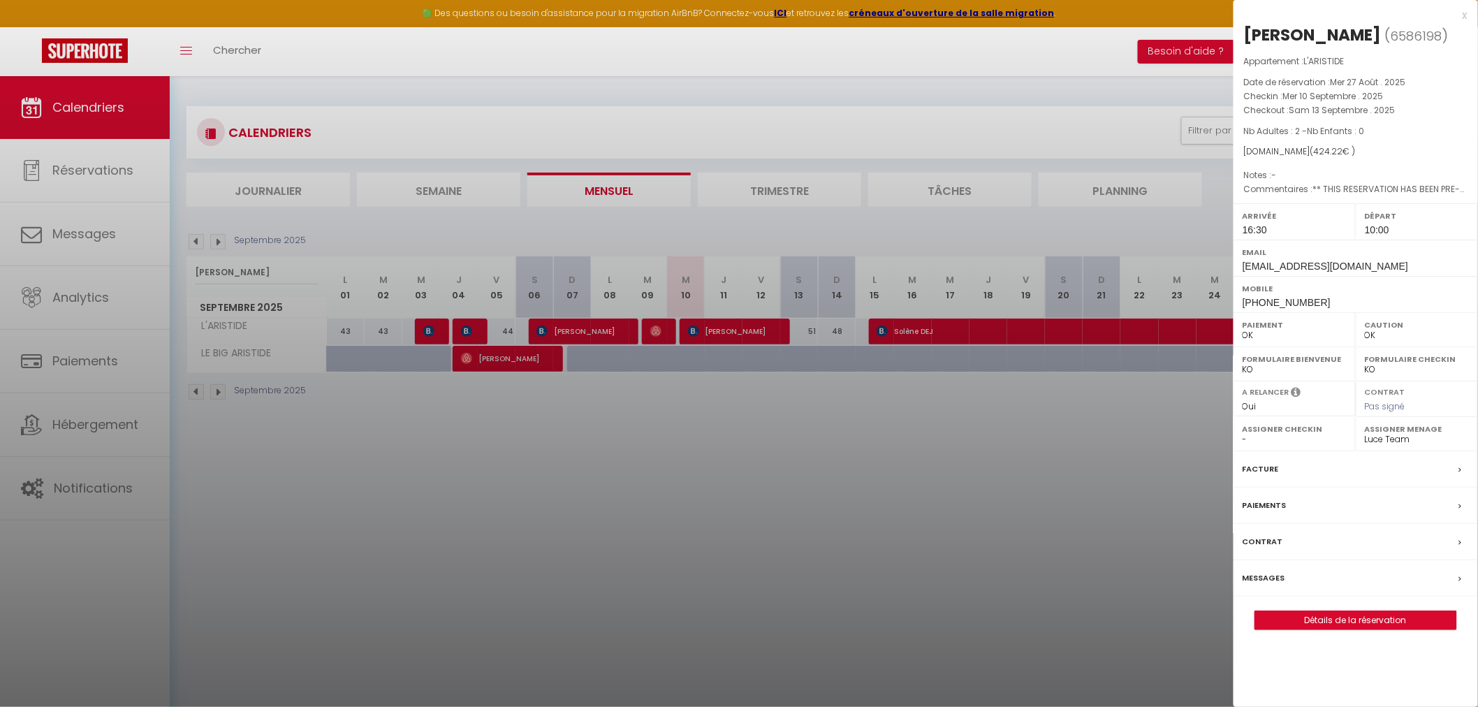
click at [1395, 435] on label "Assigner Menage" at bounding box center [1417, 429] width 104 height 14
click at [1405, 436] on label "Assigner Menage" at bounding box center [1417, 429] width 104 height 14
click at [1477, 432] on div "Assigner Menage - [PERSON_NAME] [PERSON_NAME] [PERSON_NAME] [PERSON_NAME] [PERS…" at bounding box center [1417, 434] width 122 height 34
click at [1457, 437] on select "- [PERSON_NAME] [PERSON_NAME] [PERSON_NAME] [PERSON_NAME] [PERSON_NAME] [PERSON…" at bounding box center [1417, 439] width 104 height 13
select select "50019"
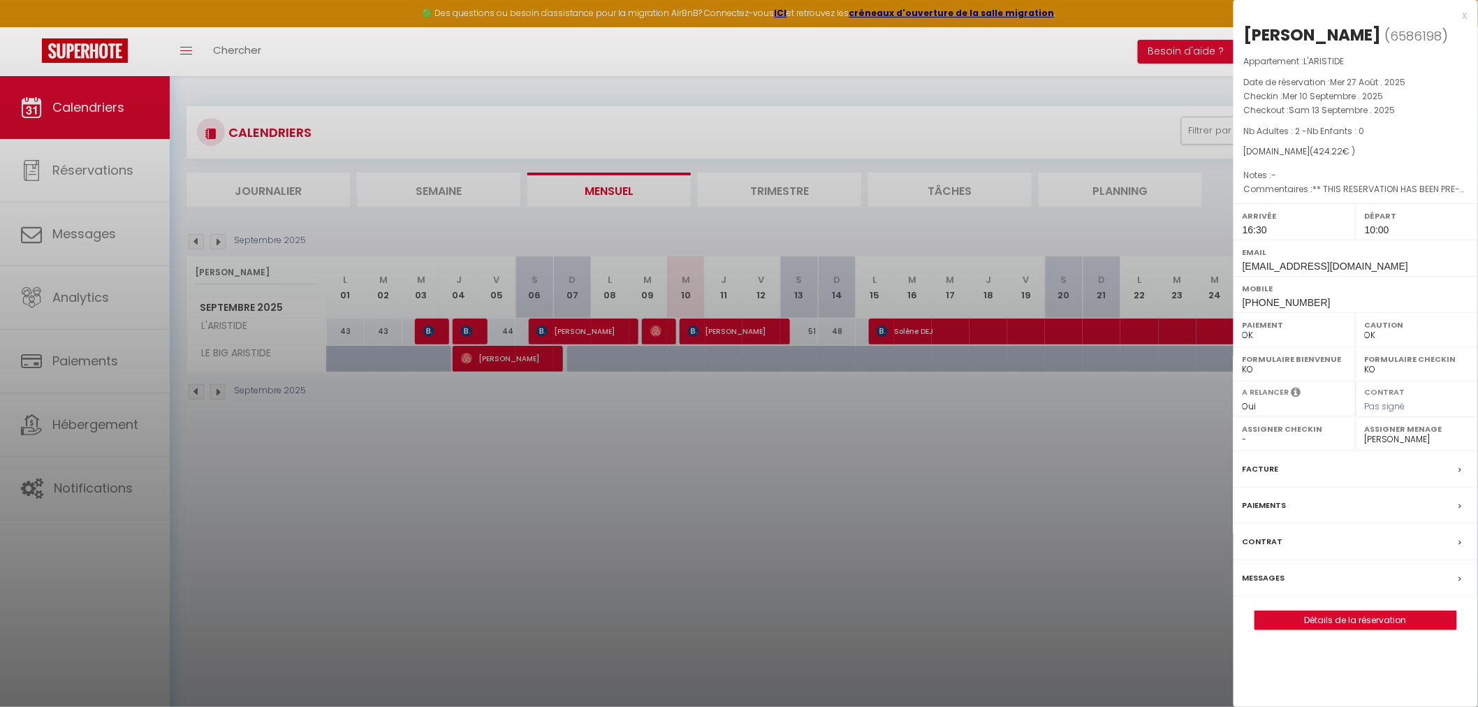
click at [1365, 433] on select "- [PERSON_NAME] [PERSON_NAME] [PERSON_NAME] [PERSON_NAME] [PERSON_NAME] [PERSON…" at bounding box center [1417, 439] width 104 height 13
click at [1128, 527] on div at bounding box center [739, 353] width 1478 height 707
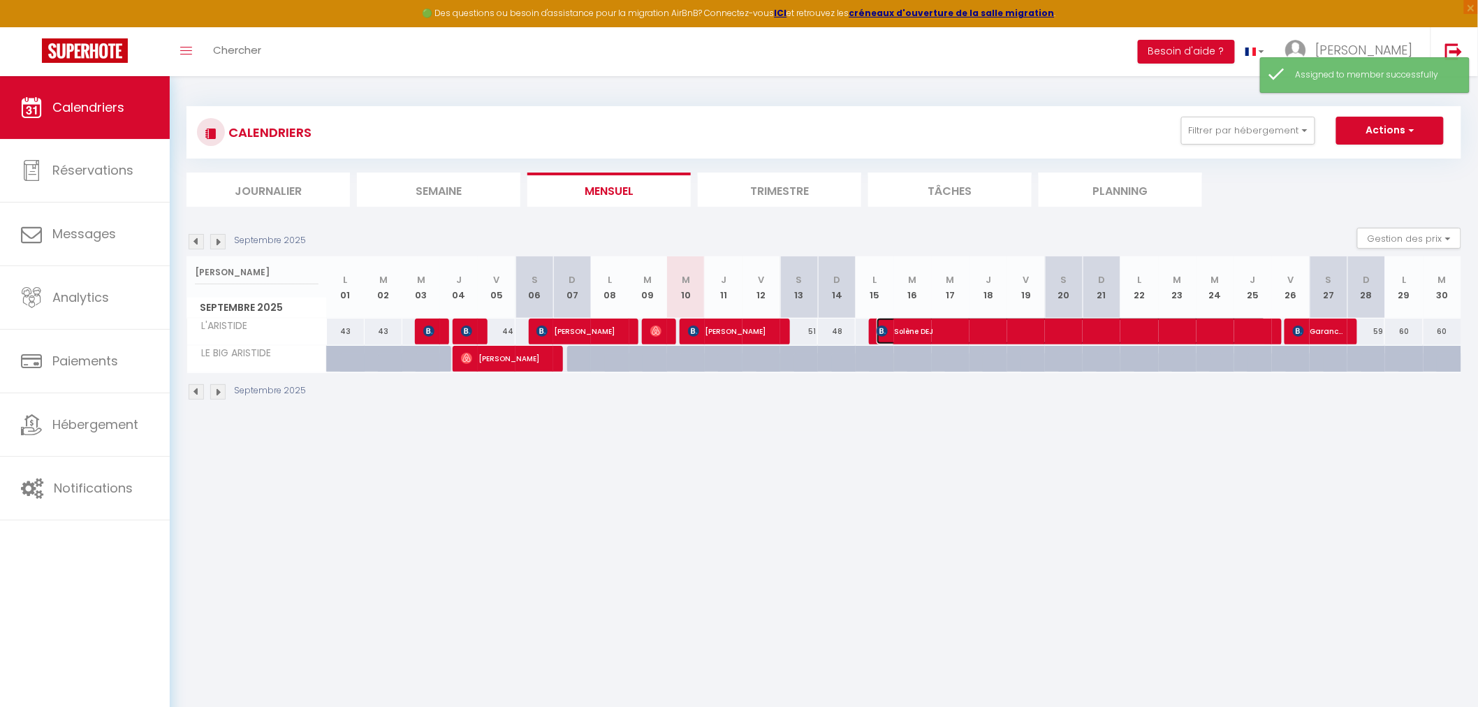
click at [938, 330] on span "Solène DEJ" at bounding box center [1072, 331] width 390 height 27
select select "KO"
select select "0"
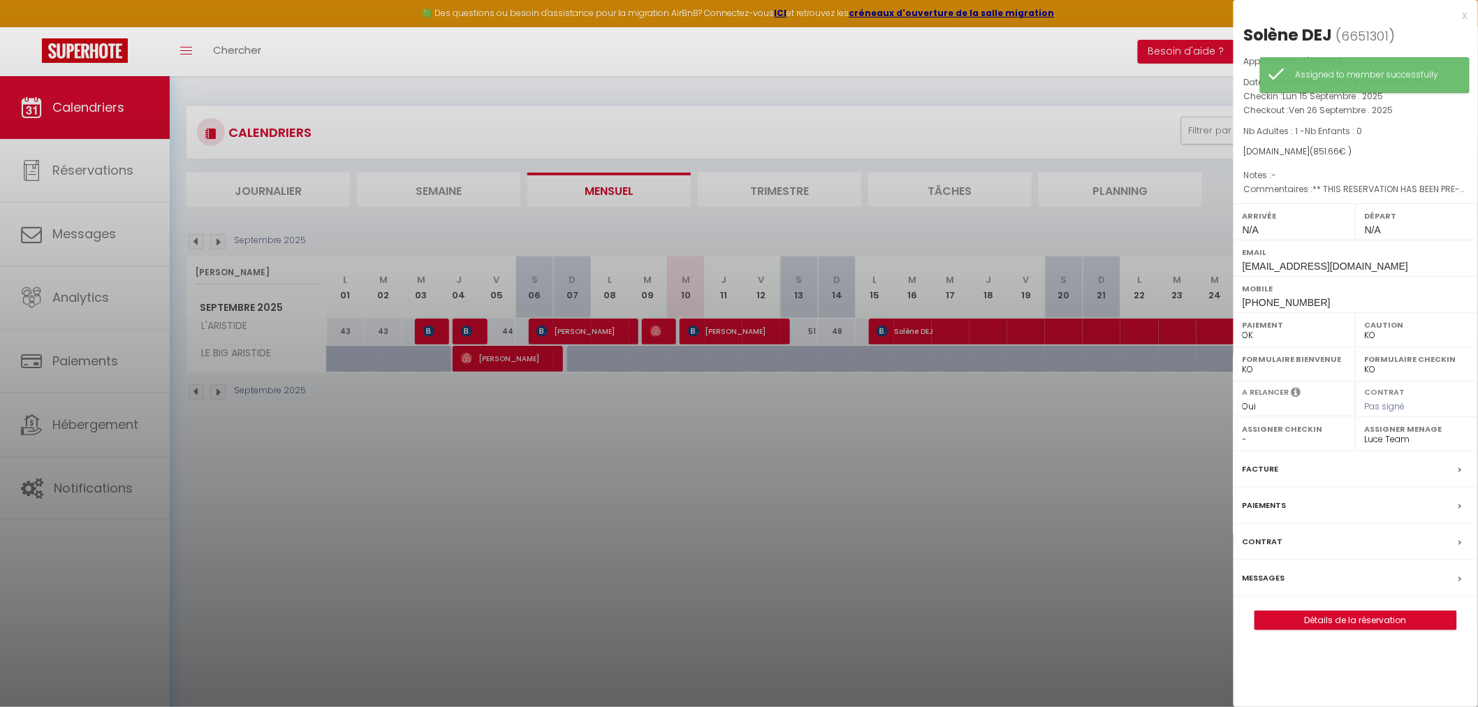
click at [1396, 441] on select "- [PERSON_NAME] [PERSON_NAME] [PERSON_NAME] [PERSON_NAME] [PERSON_NAME] [PERSON…" at bounding box center [1417, 439] width 104 height 13
click at [1365, 433] on select "- [PERSON_NAME] [PERSON_NAME] [PERSON_NAME] [PERSON_NAME] [PERSON_NAME] [PERSON…" at bounding box center [1417, 439] width 104 height 13
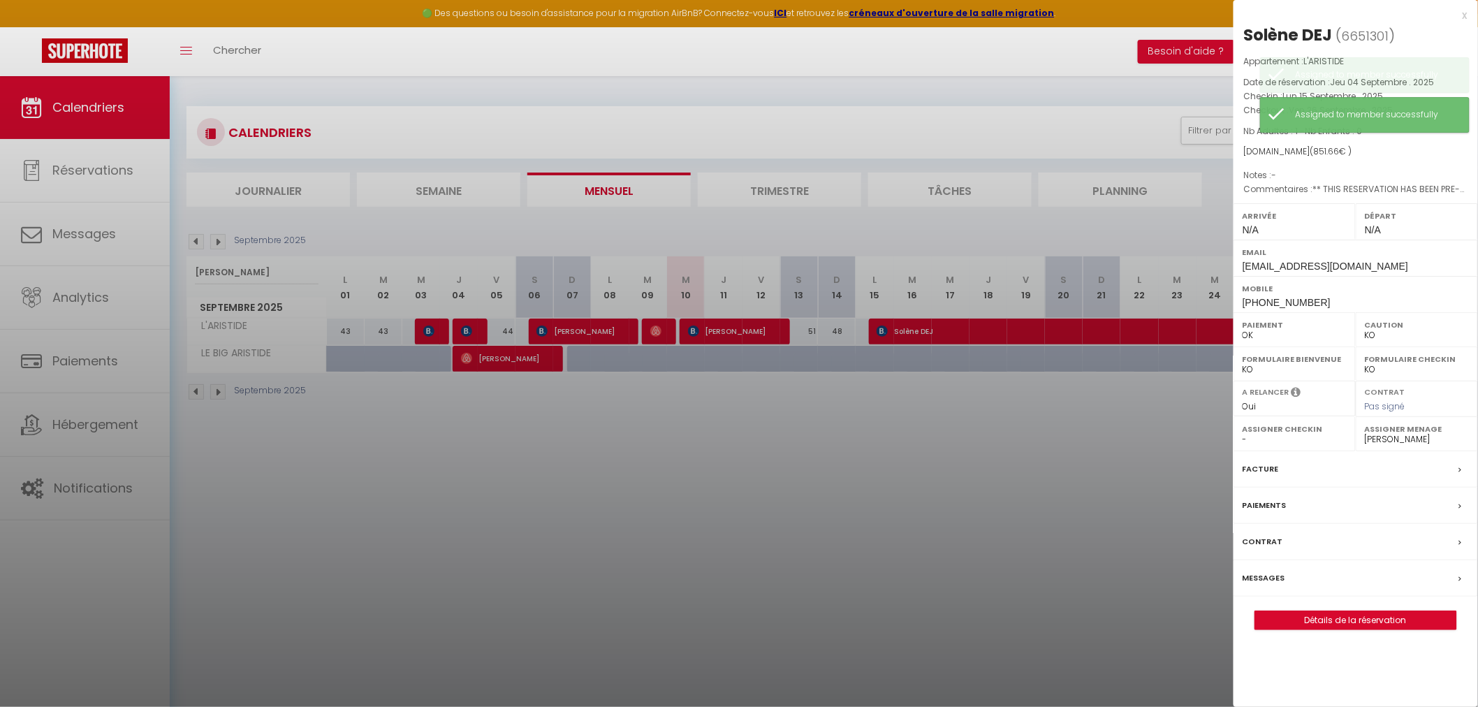
click at [1071, 525] on div at bounding box center [739, 353] width 1478 height 707
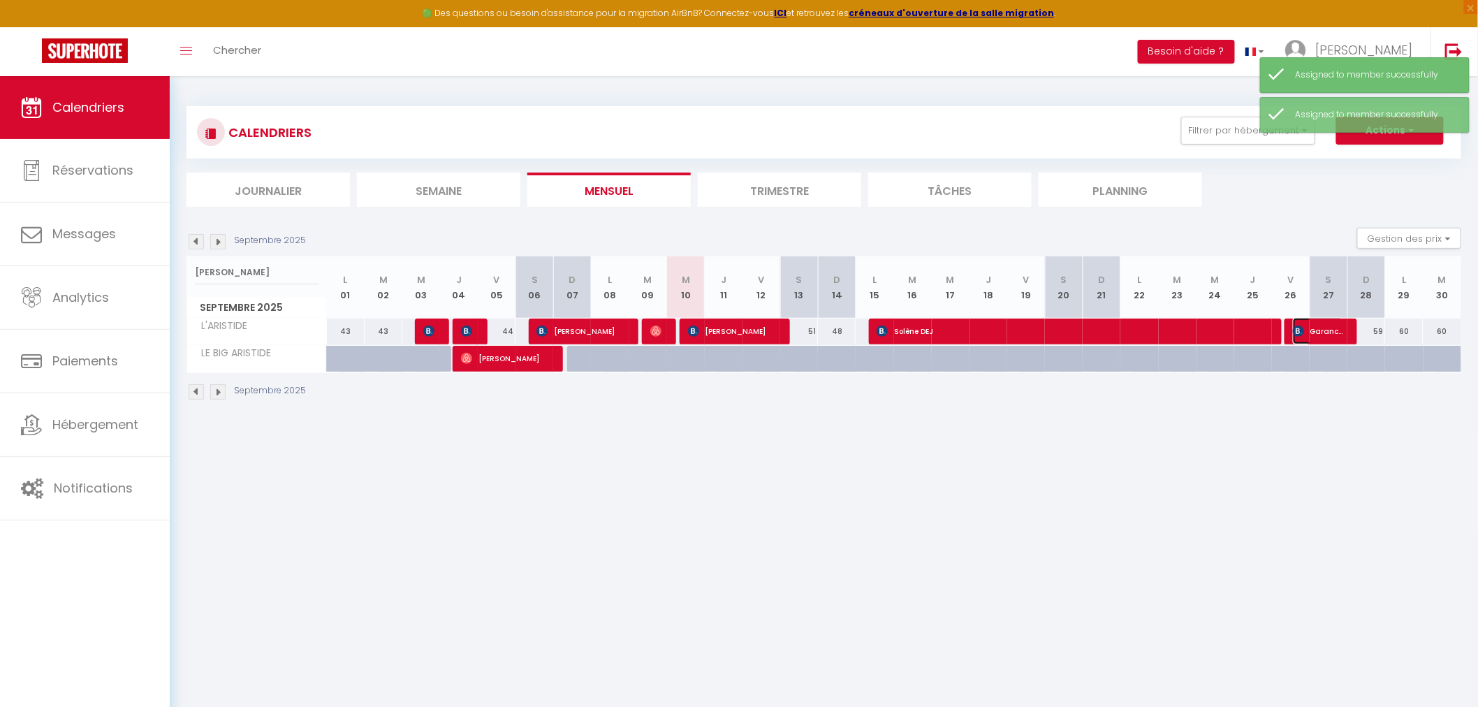
click at [1305, 332] on span "Garance CHOLET" at bounding box center [1318, 331] width 50 height 27
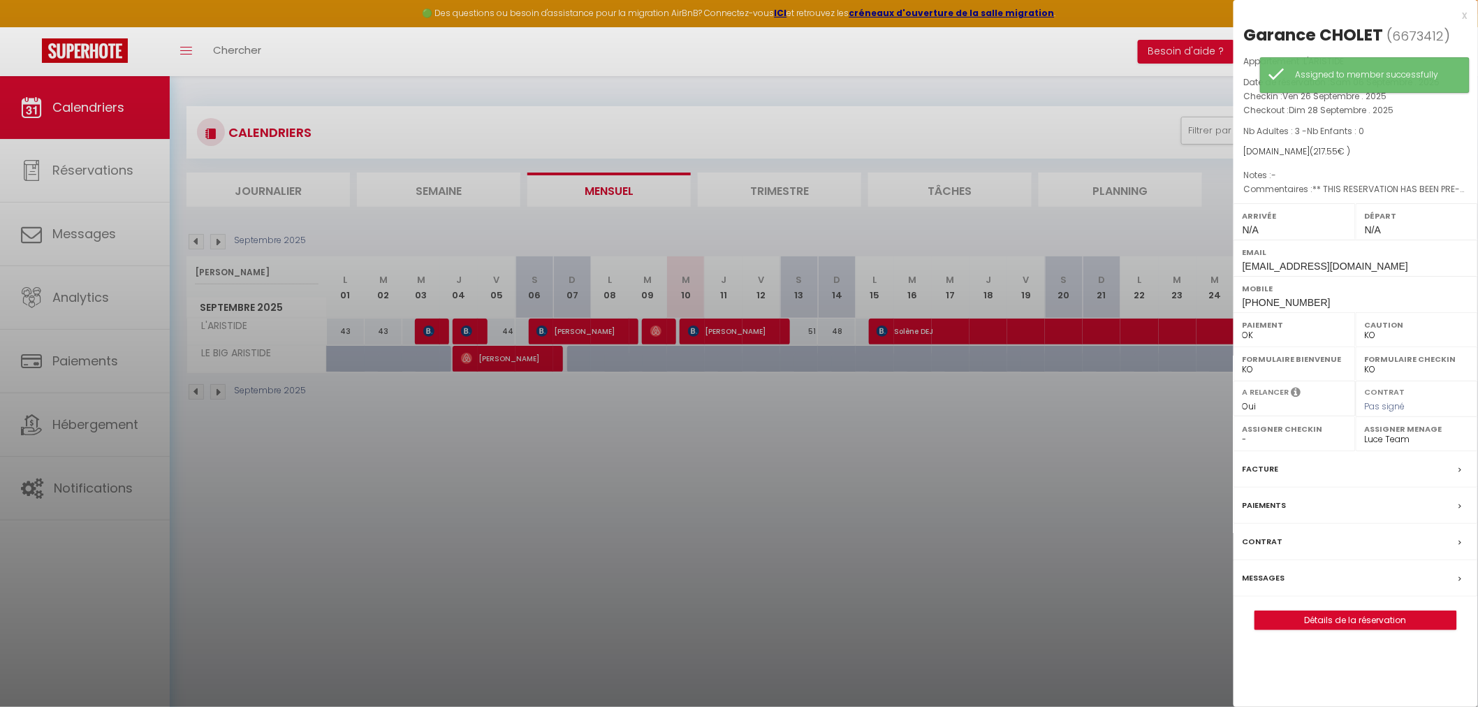
click at [1404, 436] on label "Assigner Menage" at bounding box center [1417, 429] width 104 height 14
click at [1422, 441] on select "- [PERSON_NAME] [PERSON_NAME] [PERSON_NAME] [PERSON_NAME] [PERSON_NAME] [PERSON…" at bounding box center [1417, 439] width 104 height 13
select select "50019"
click at [1365, 433] on select "- [PERSON_NAME] [PERSON_NAME] [PERSON_NAME] [PERSON_NAME] [PERSON_NAME] [PERSON…" at bounding box center [1417, 439] width 104 height 13
click at [1128, 516] on div at bounding box center [739, 353] width 1478 height 707
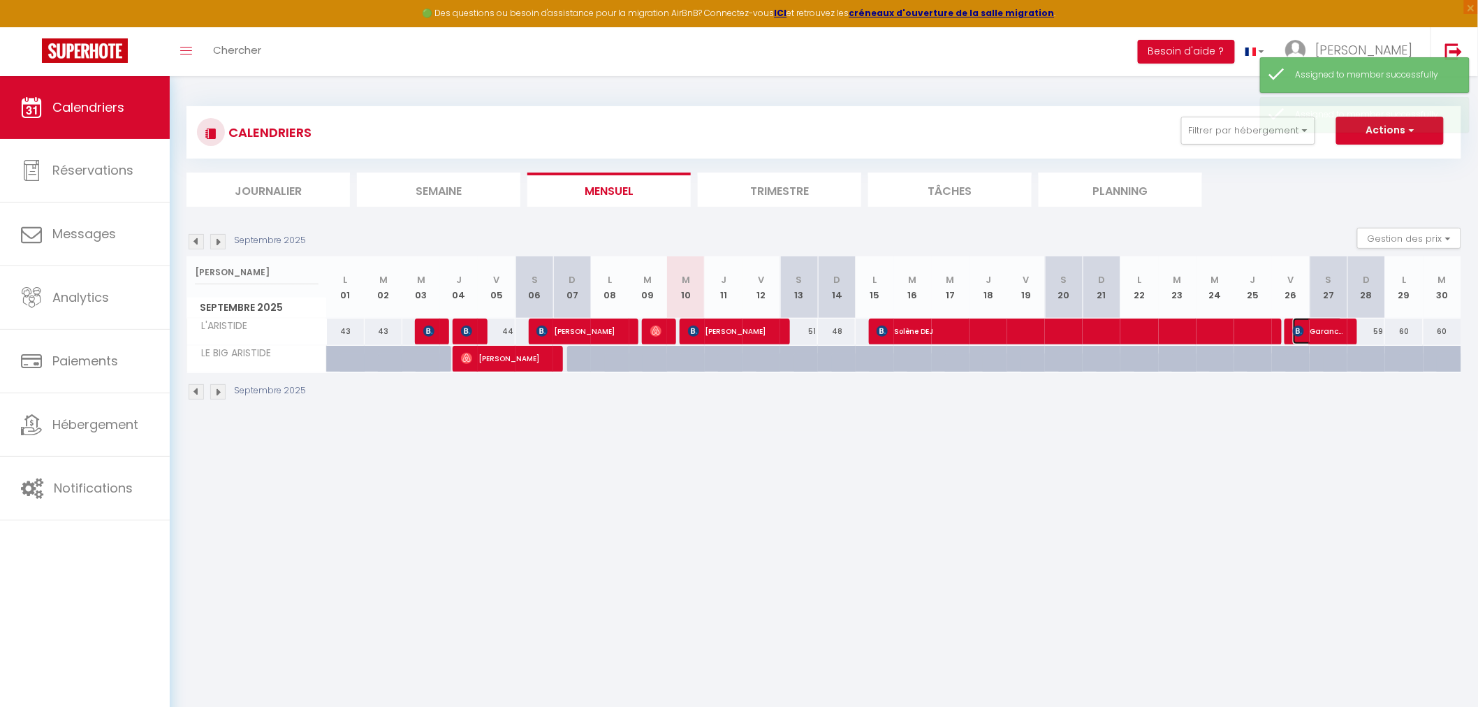
click at [1321, 325] on span "Garance CHOLET" at bounding box center [1318, 331] width 50 height 27
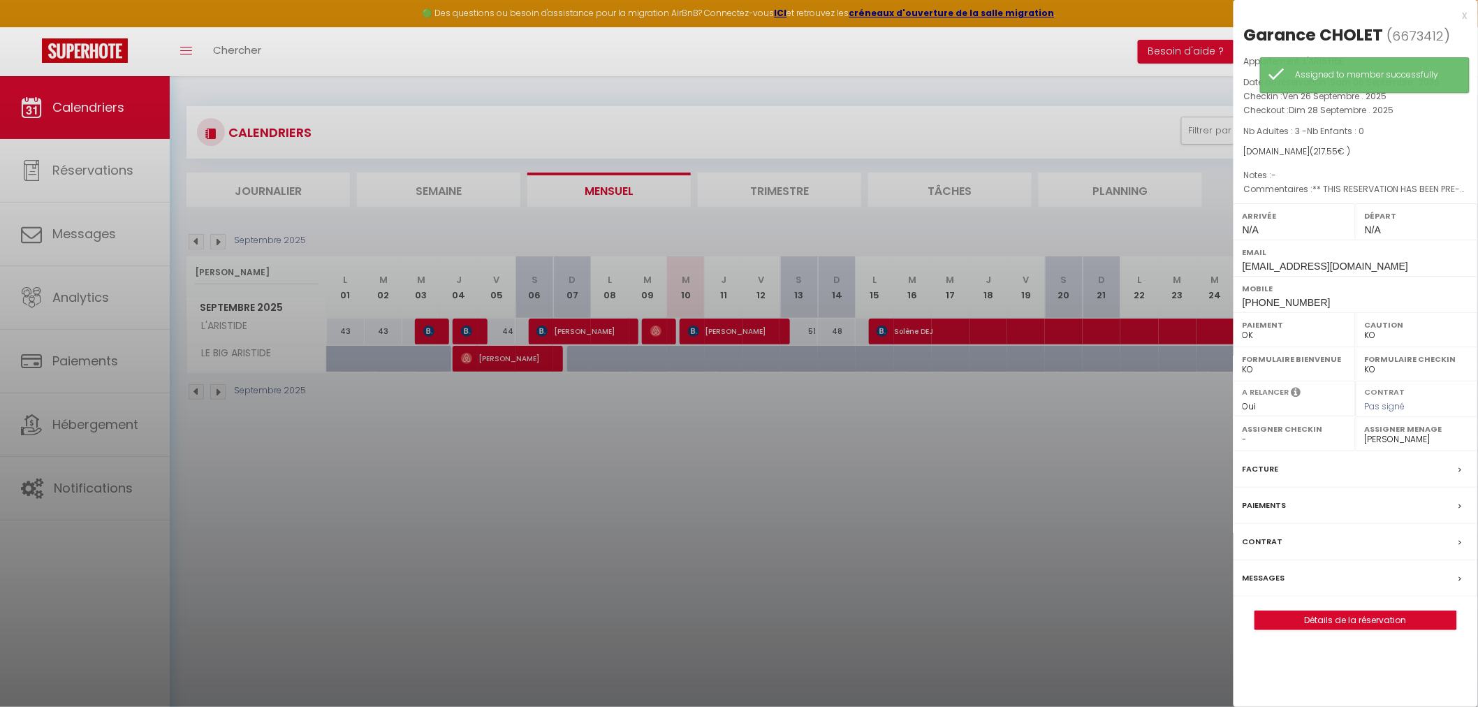
click at [1103, 540] on div at bounding box center [739, 353] width 1478 height 707
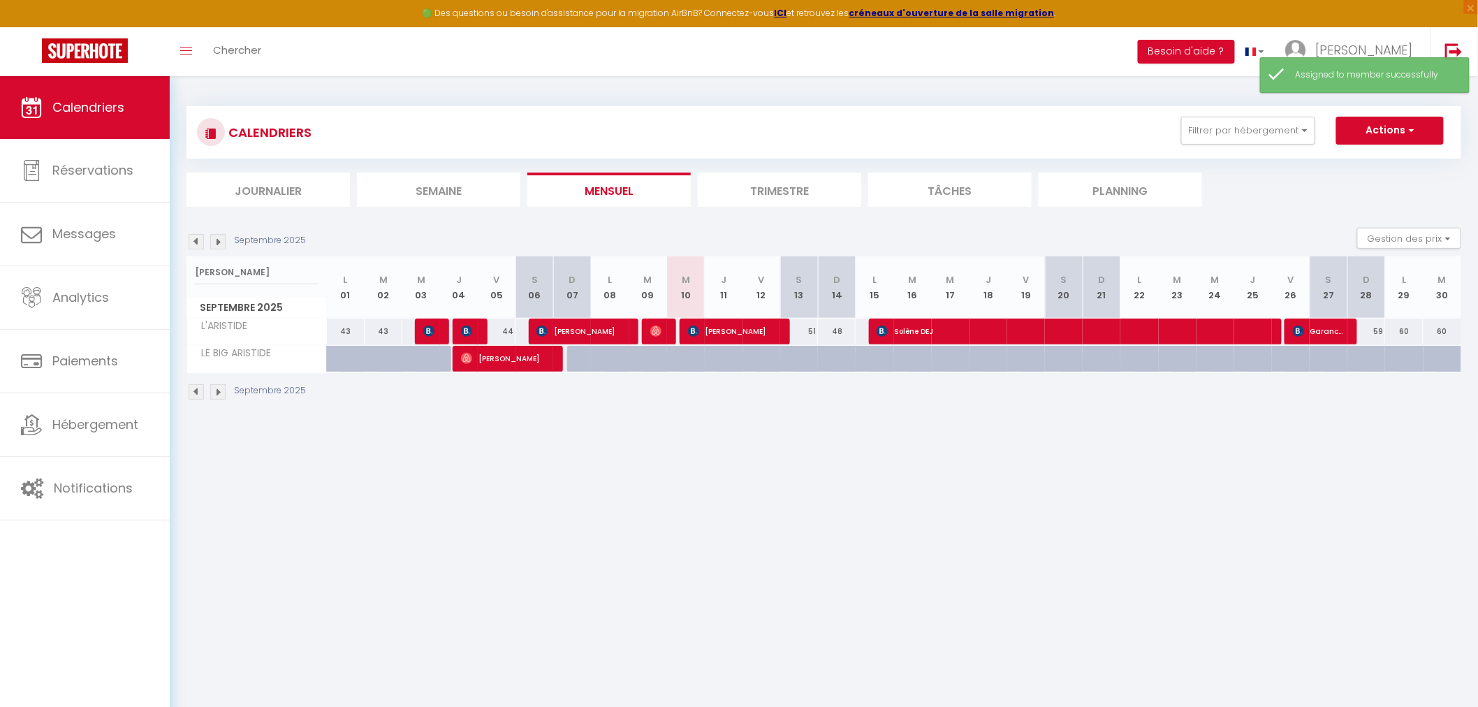
click at [217, 245] on img at bounding box center [217, 241] width 15 height 15
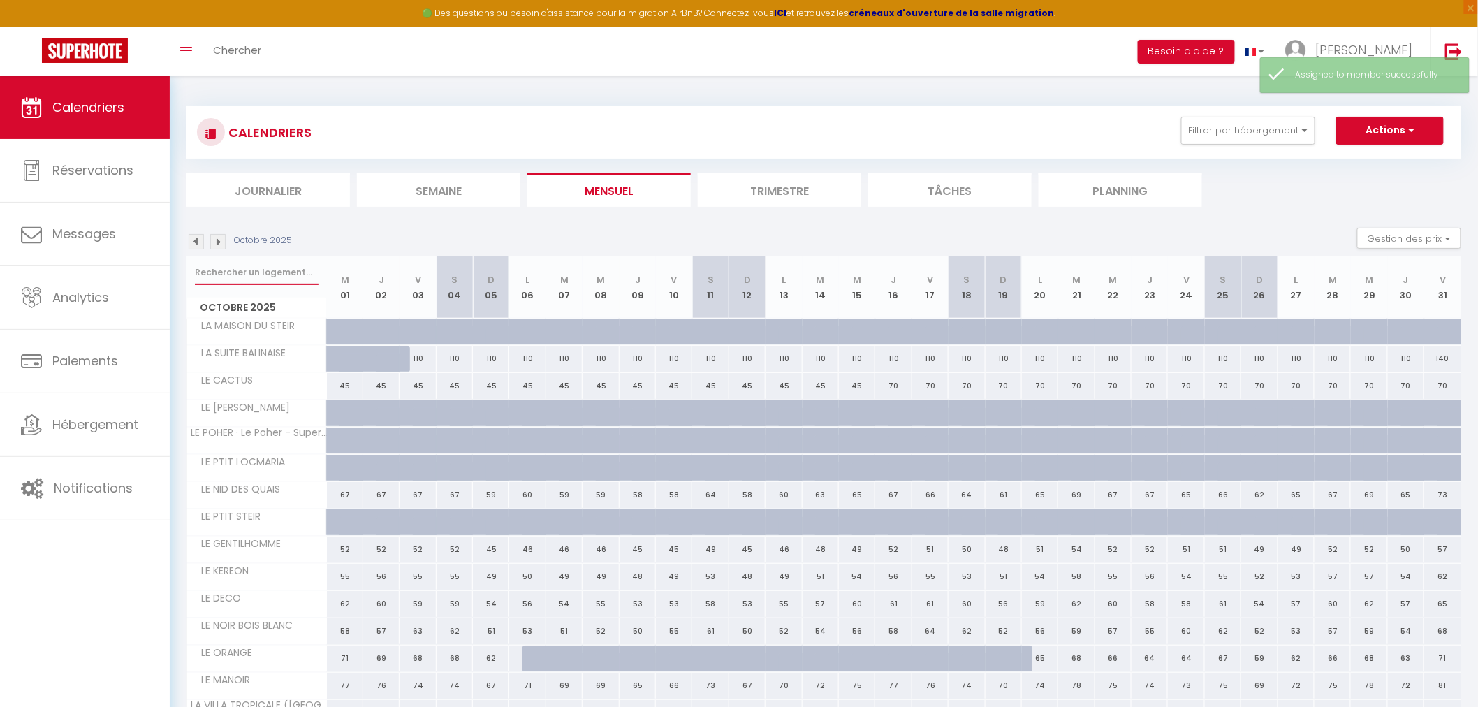
click at [239, 270] on input "text" at bounding box center [257, 272] width 124 height 25
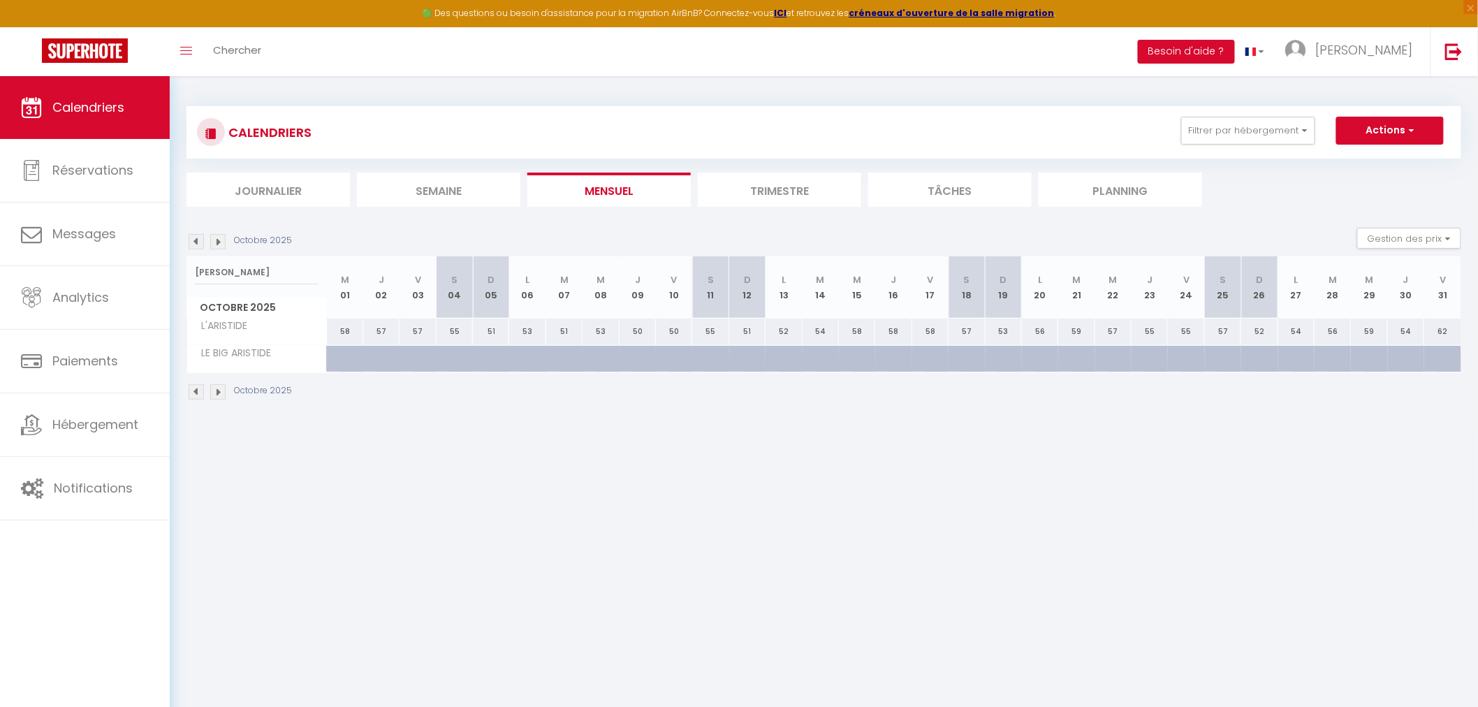
click at [932, 490] on body "🟢 Des questions ou besoin d'assistance pour la migration AirBnB? Connectez-vous…" at bounding box center [739, 429] width 1478 height 707
click at [278, 263] on input "[PERSON_NAME]" at bounding box center [257, 272] width 124 height 25
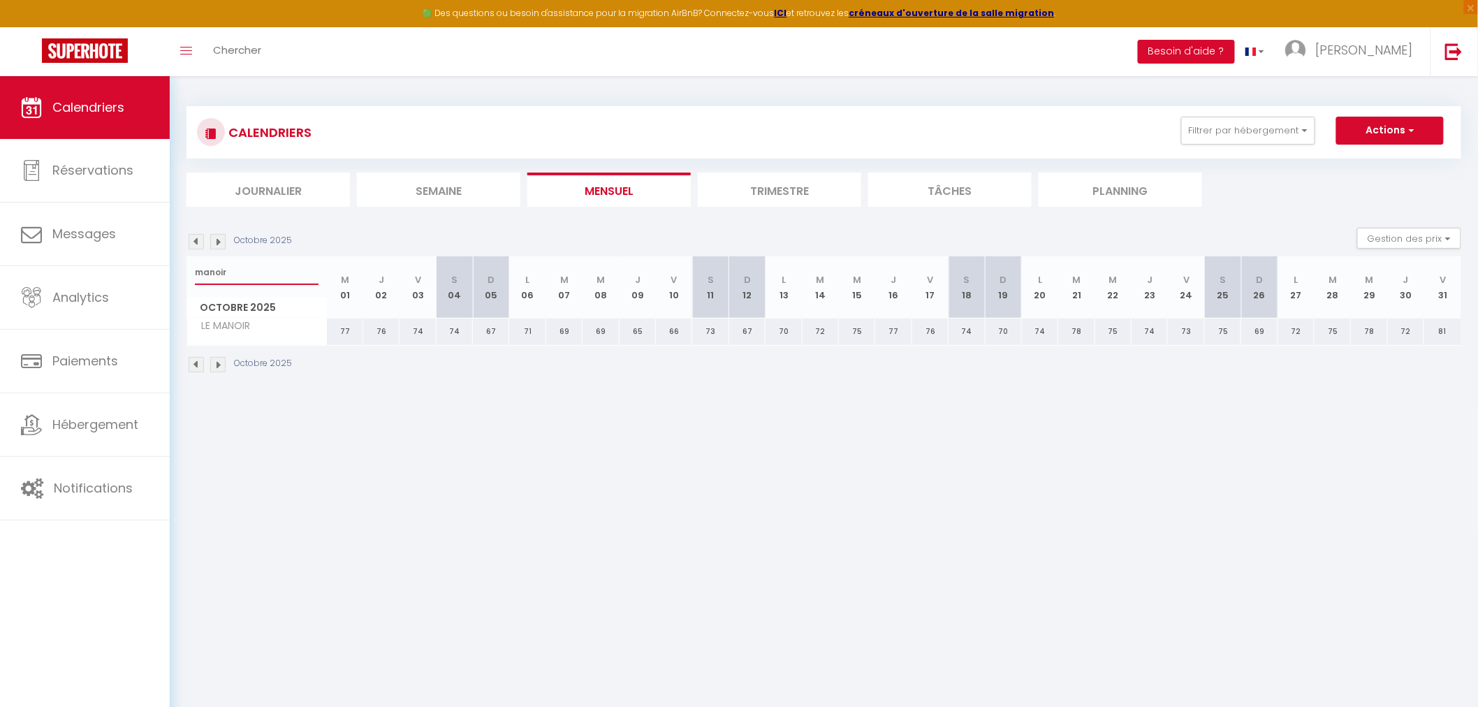
type input "manoir"
